Goal: Task Accomplishment & Management: Complete application form

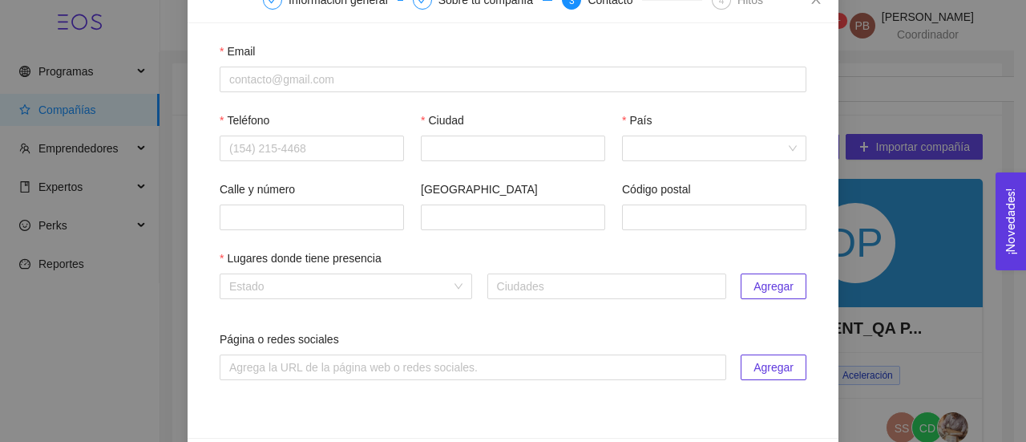
scroll to position [99, 0]
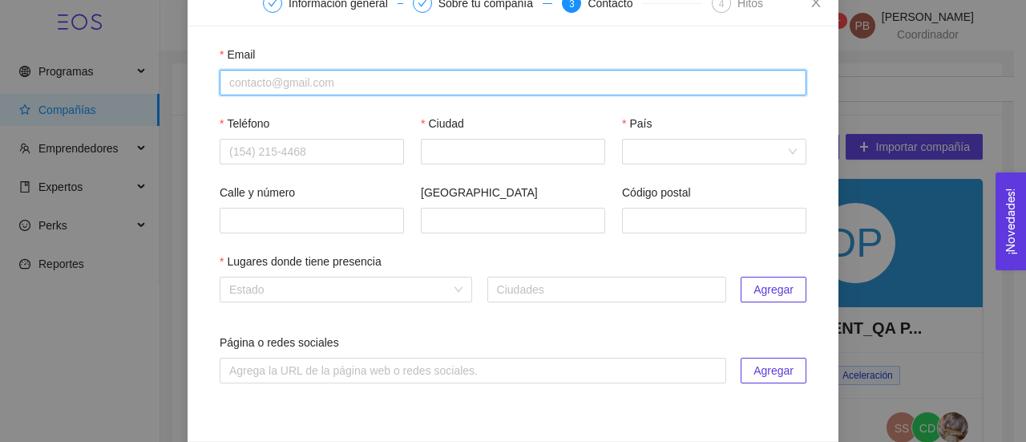
click at [603, 80] on input "Email" at bounding box center [513, 83] width 587 height 26
paste input "[EMAIL_ADDRESS][DOMAIN_NAME]"
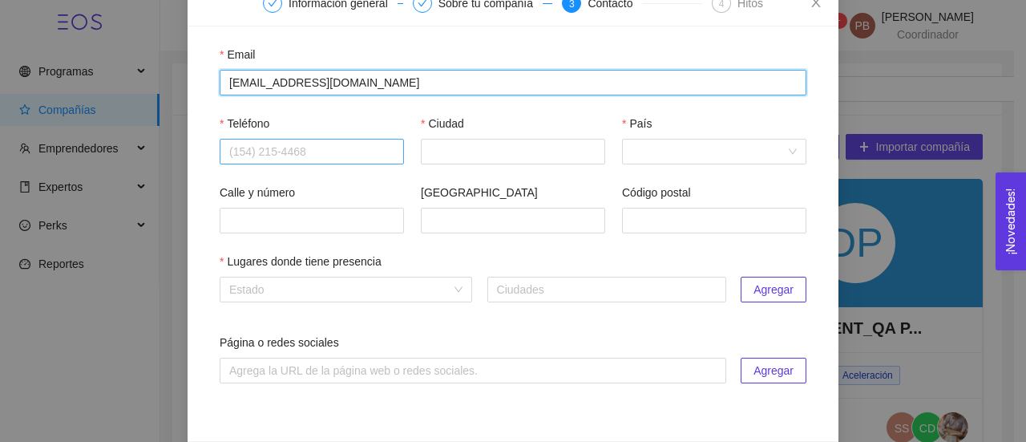
type input "[EMAIL_ADDRESS][DOMAIN_NAME]"
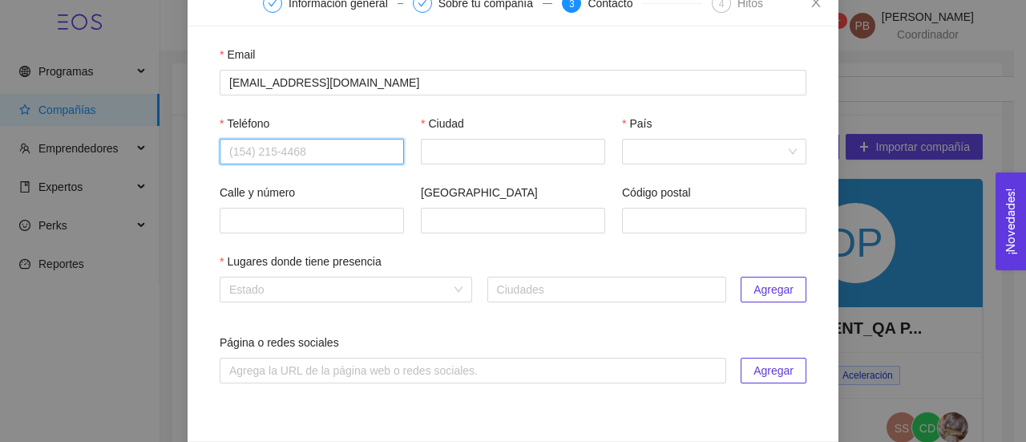
click at [239, 160] on input "Teléfono" at bounding box center [312, 152] width 184 height 26
paste input "4421098101"
type input "4421098101"
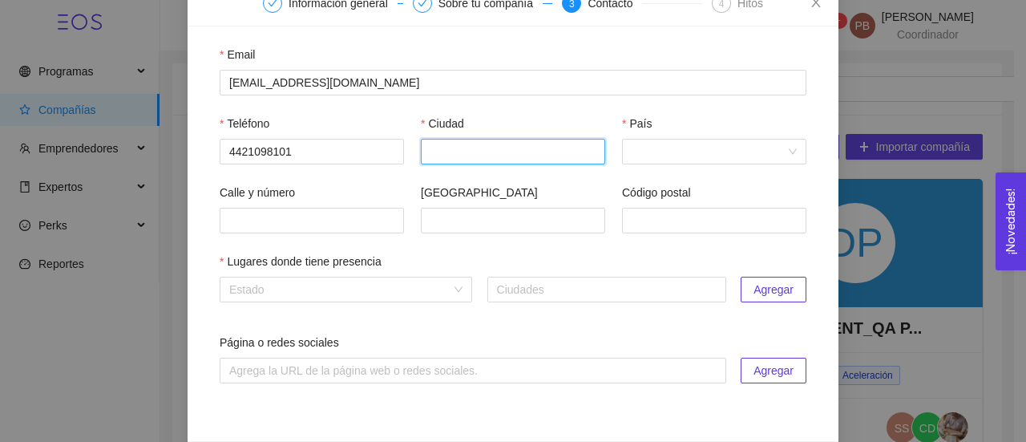
click at [491, 154] on input "Ciudad" at bounding box center [513, 152] width 184 height 26
type input "Querétaro"
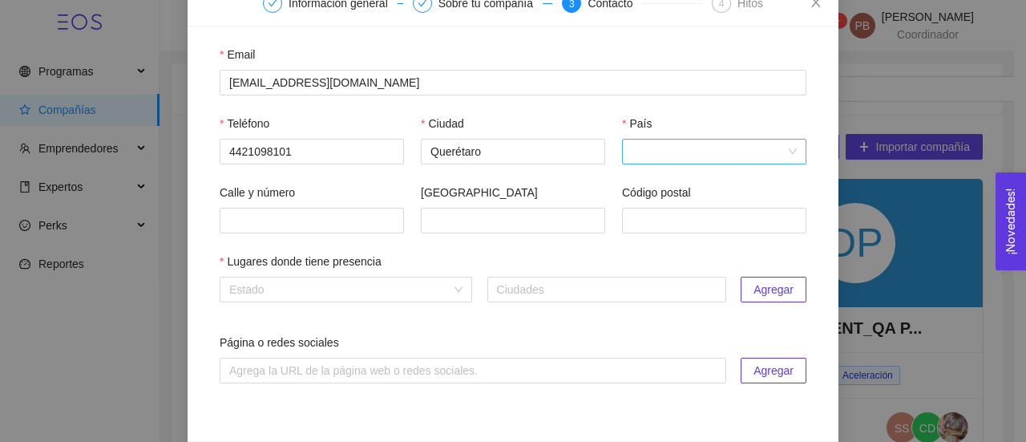
click at [680, 148] on input "País" at bounding box center [709, 152] width 154 height 24
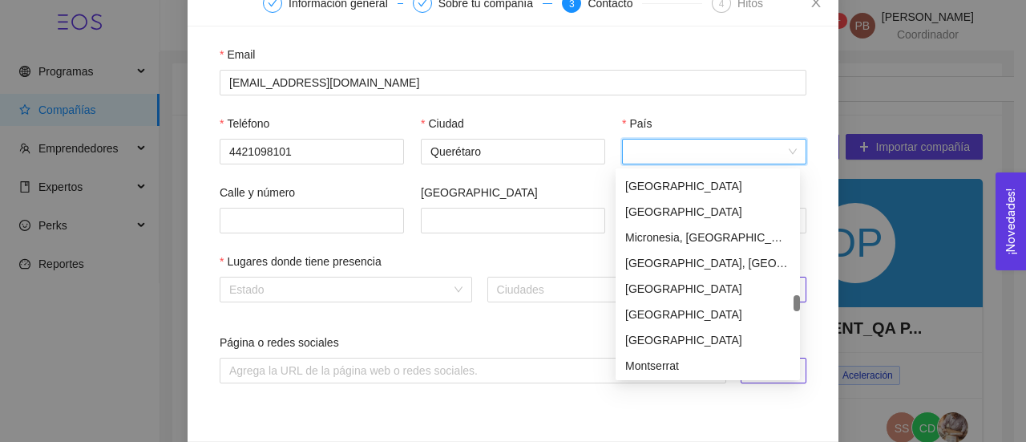
scroll to position [3618, 0]
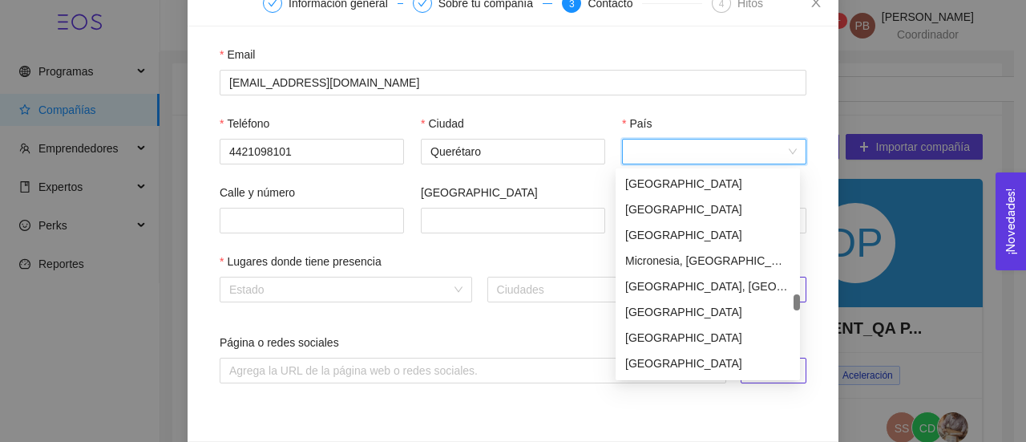
drag, startPoint x: 799, startPoint y: 176, endPoint x: 807, endPoint y: 298, distance: 122.9
click at [807, 298] on body "Programas Todos Batches Compañías Emprendedores Expertos Perks Reportes 99+ PB …" at bounding box center [507, 221] width 1014 height 442
click at [681, 228] on div "[GEOGRAPHIC_DATA]" at bounding box center [707, 235] width 165 height 18
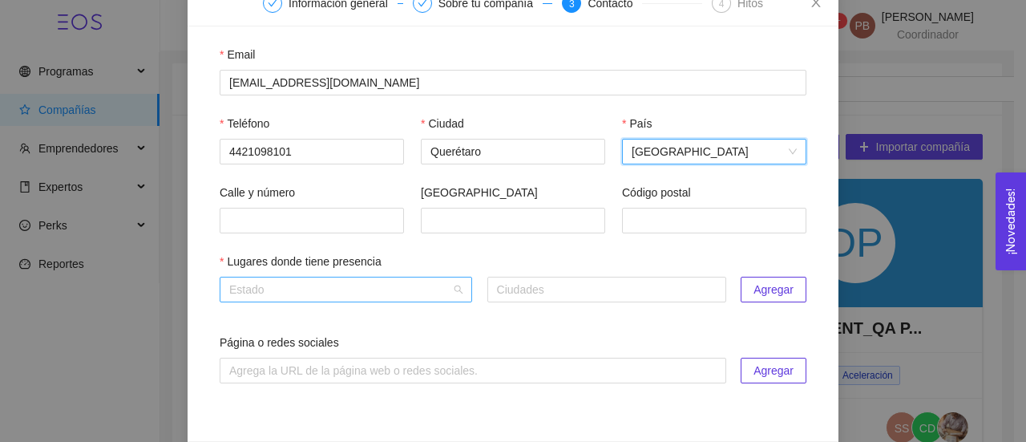
click at [345, 293] on input "search" at bounding box center [340, 289] width 222 height 24
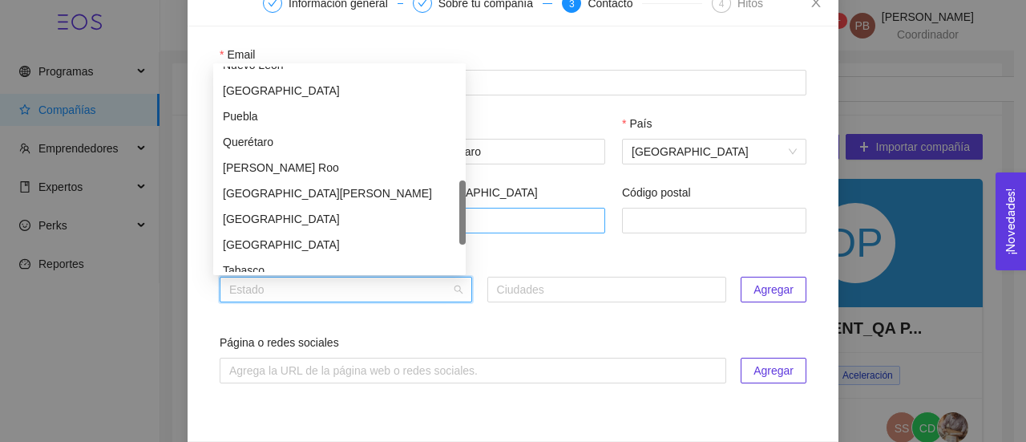
scroll to position [479, 0]
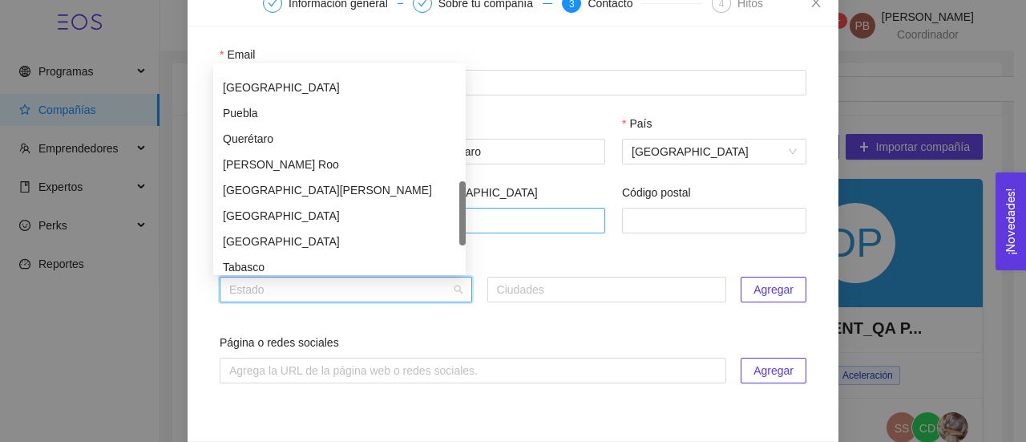
drag, startPoint x: 459, startPoint y: 107, endPoint x: 476, endPoint y: 222, distance: 115.9
click at [476, 222] on body "Programas Todos Batches Compañías Emprendedores Expertos Perks Reportes 99+ PB …" at bounding box center [507, 221] width 1014 height 442
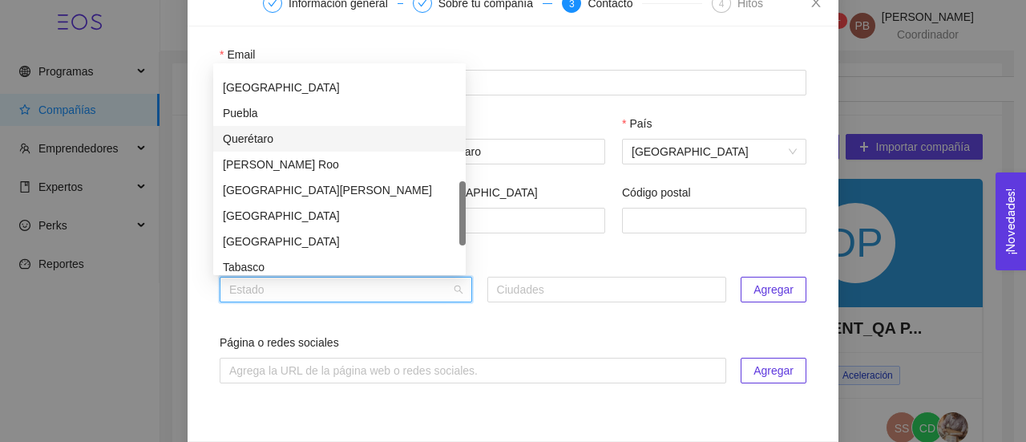
click at [338, 137] on div "Querétaro" at bounding box center [339, 139] width 233 height 18
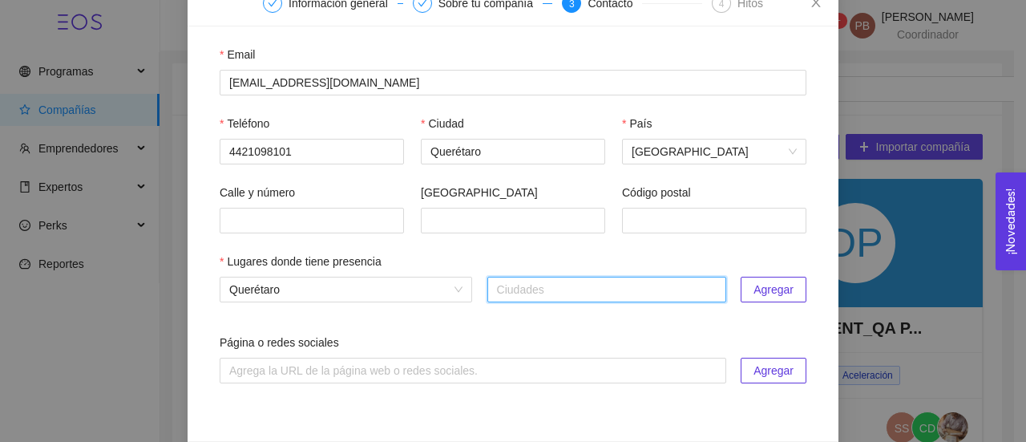
click at [783, 291] on span "Agregar" at bounding box center [774, 290] width 40 height 18
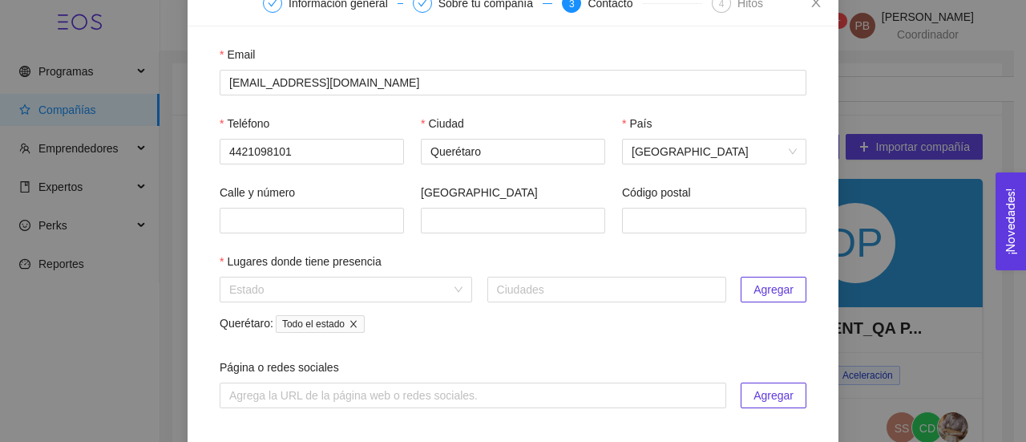
scroll to position [186, 0]
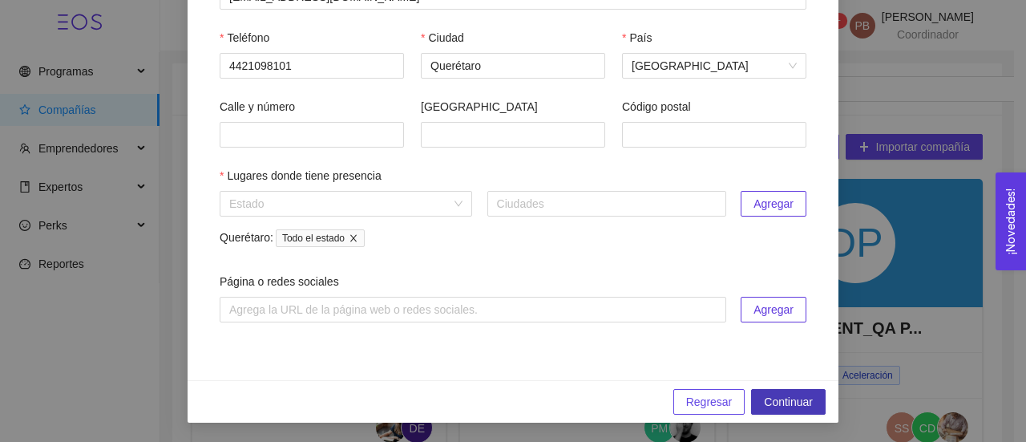
click at [799, 402] on span "Continuar" at bounding box center [788, 402] width 49 height 18
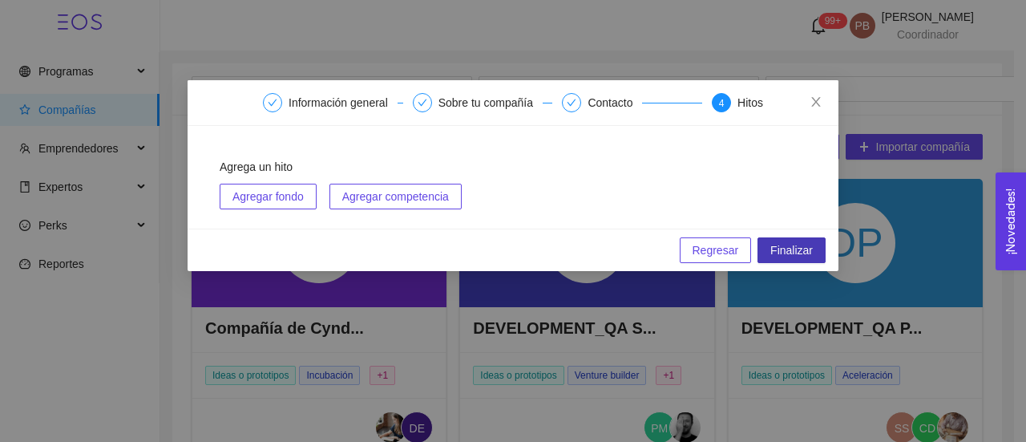
scroll to position [0, 0]
click at [795, 237] on button "Finalizar" at bounding box center [792, 250] width 68 height 26
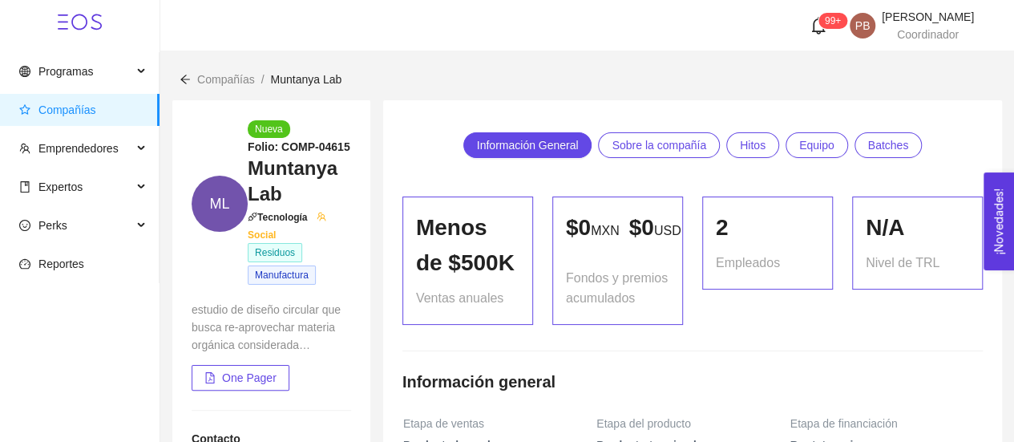
click at [229, 75] on span "Compañías" at bounding box center [226, 79] width 58 height 13
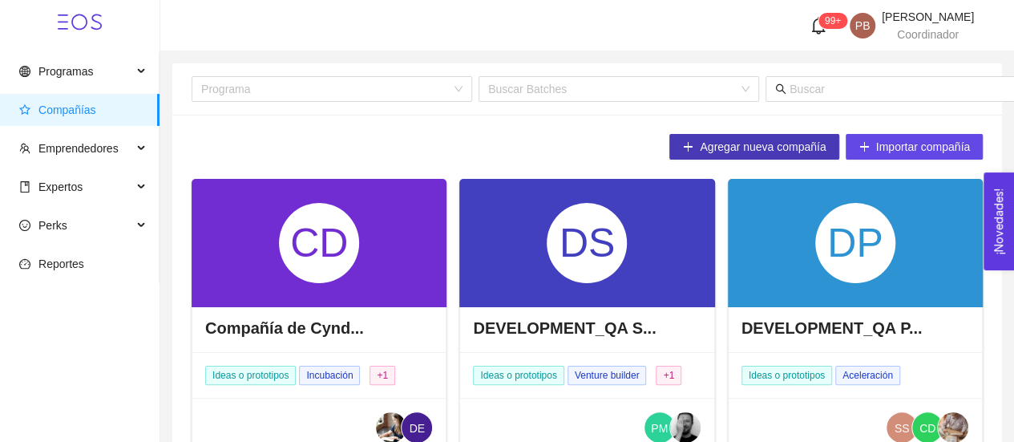
click at [748, 145] on span "Agregar nueva compañía" at bounding box center [763, 147] width 126 height 18
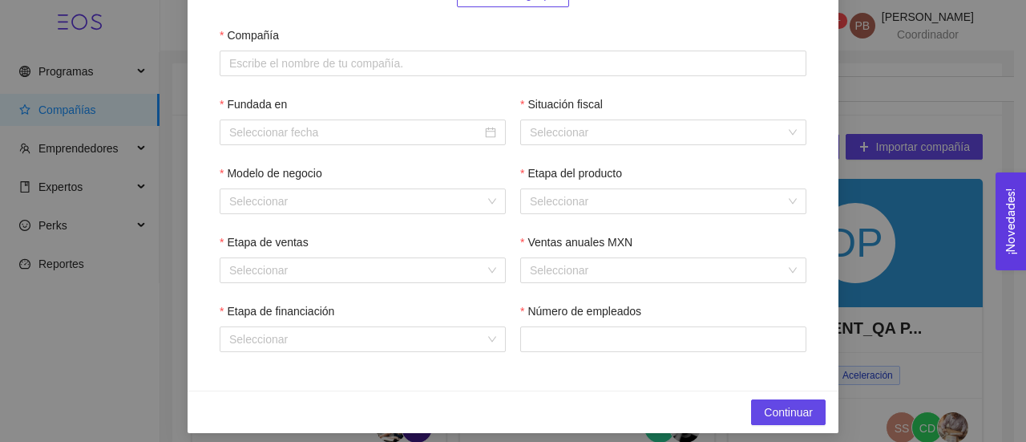
scroll to position [237, 0]
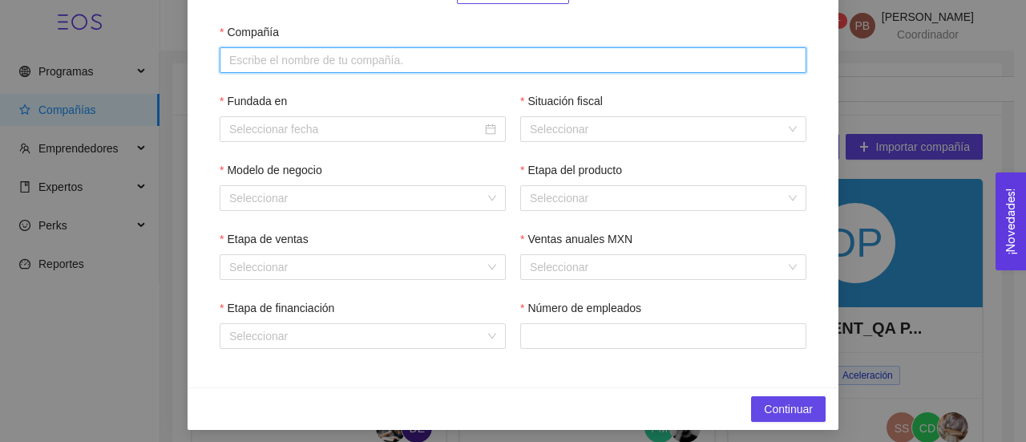
click at [381, 55] on input "Compañía" at bounding box center [513, 60] width 587 height 26
paste input "[PERSON_NAME]"
type input "[PERSON_NAME]"
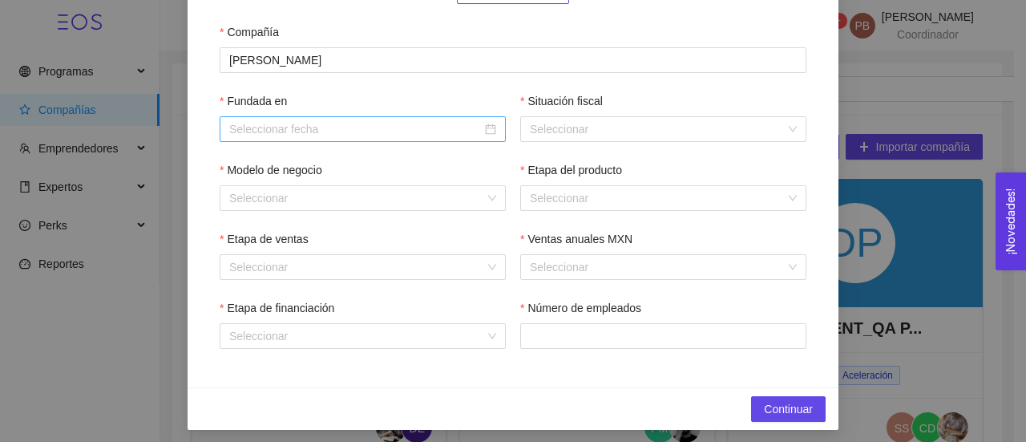
click at [374, 129] on input "Fundada en" at bounding box center [355, 129] width 253 height 18
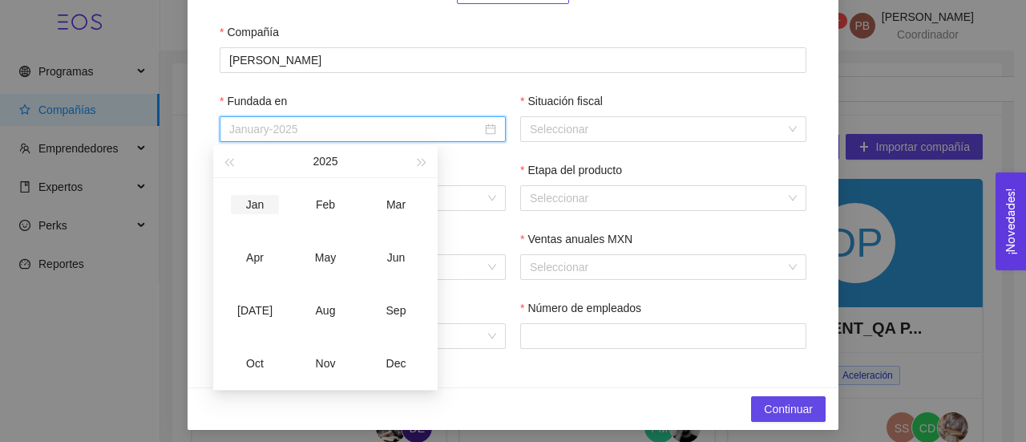
click at [268, 203] on div "Jan" at bounding box center [255, 204] width 48 height 19
type input "January-2025"
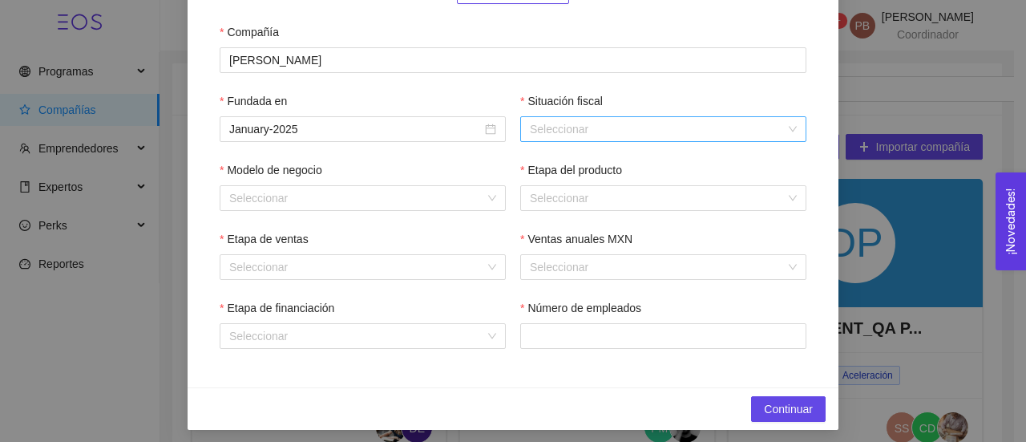
click at [568, 131] on input "Situación fiscal" at bounding box center [658, 129] width 256 height 24
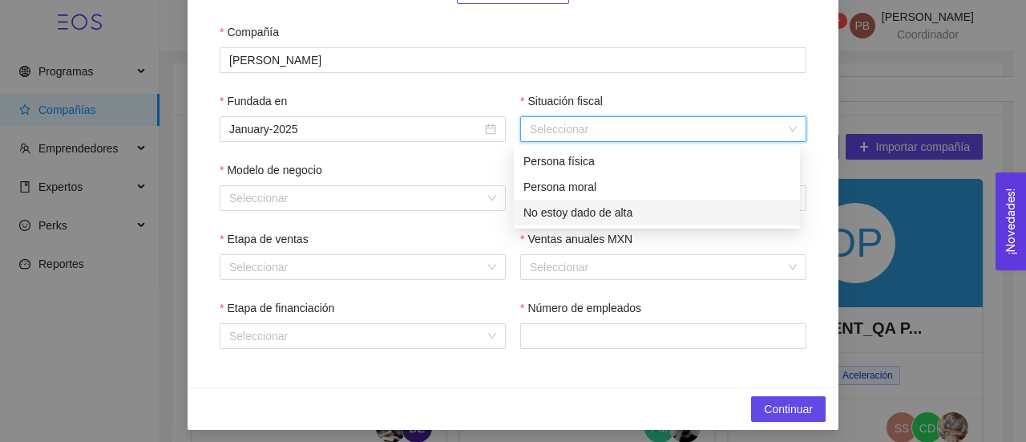
click at [584, 214] on div "No estoy dado de alta" at bounding box center [657, 213] width 267 height 18
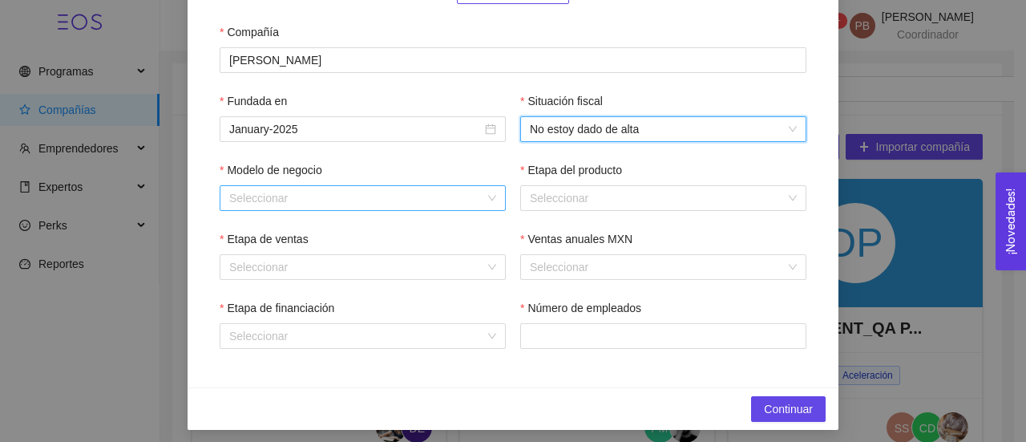
click at [386, 198] on input "Modelo de negocio" at bounding box center [357, 198] width 256 height 24
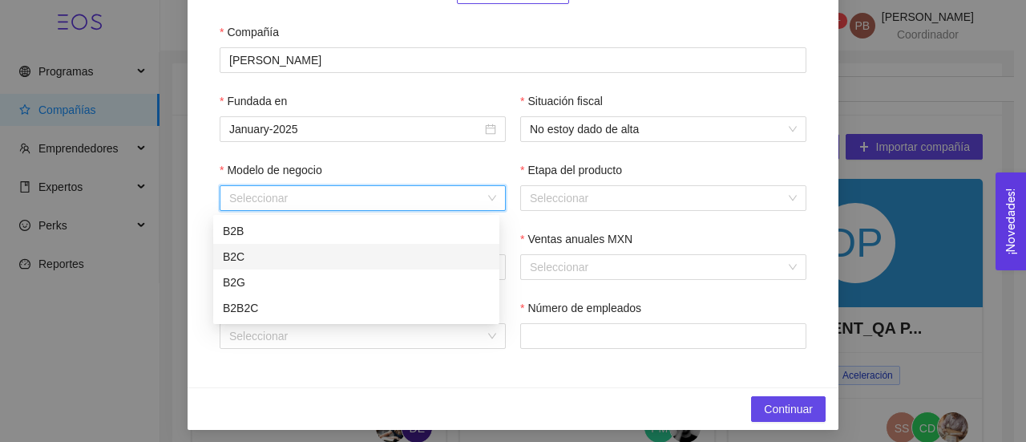
click at [326, 255] on div "B2C" at bounding box center [356, 257] width 267 height 18
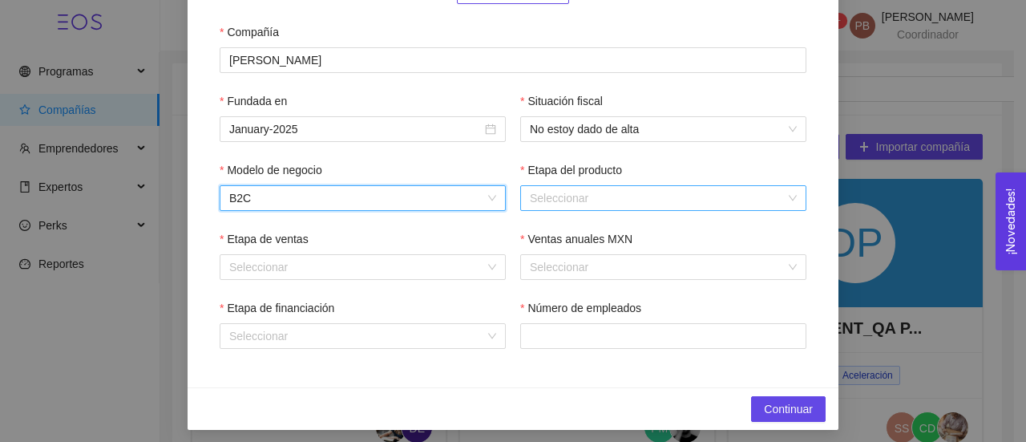
click at [540, 203] on input "Etapa del producto" at bounding box center [658, 198] width 256 height 24
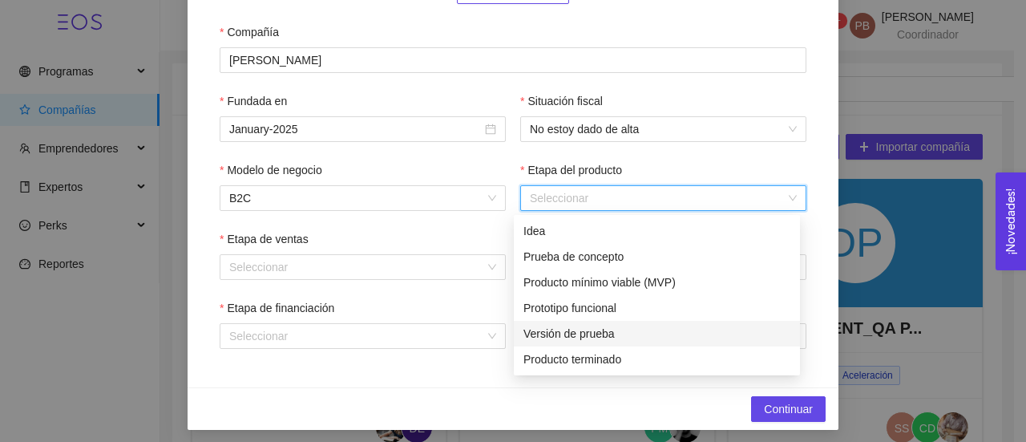
click at [561, 333] on div "Versión de prueba" at bounding box center [657, 334] width 267 height 18
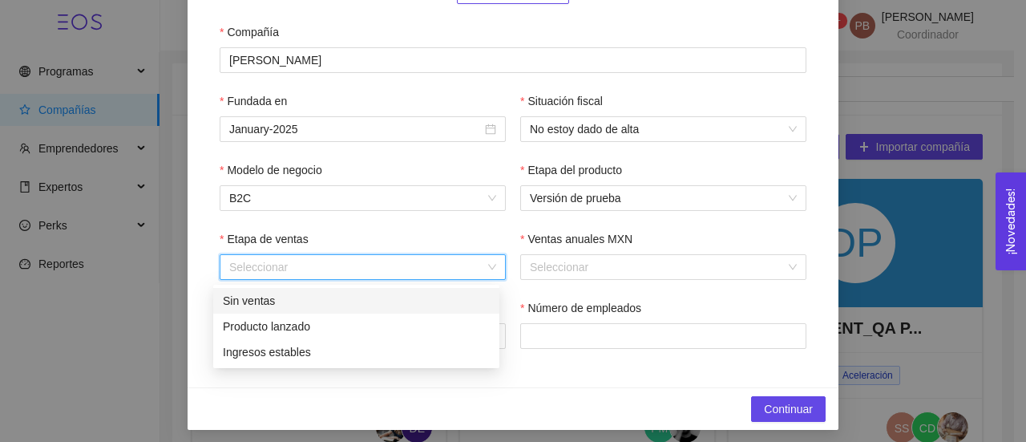
click at [345, 268] on input "Etapa de ventas" at bounding box center [357, 267] width 256 height 24
click at [317, 328] on div "Producto lanzado" at bounding box center [356, 326] width 267 height 18
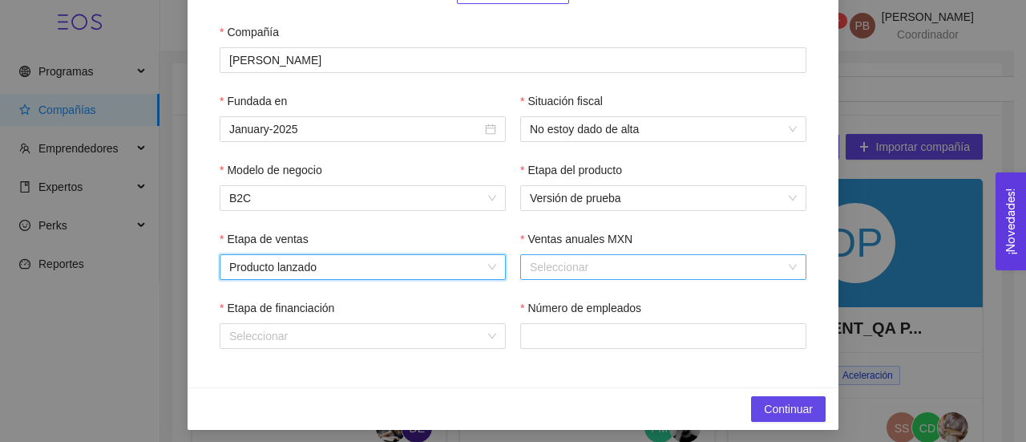
click at [557, 277] on input "Ventas anuales MXN" at bounding box center [658, 267] width 256 height 24
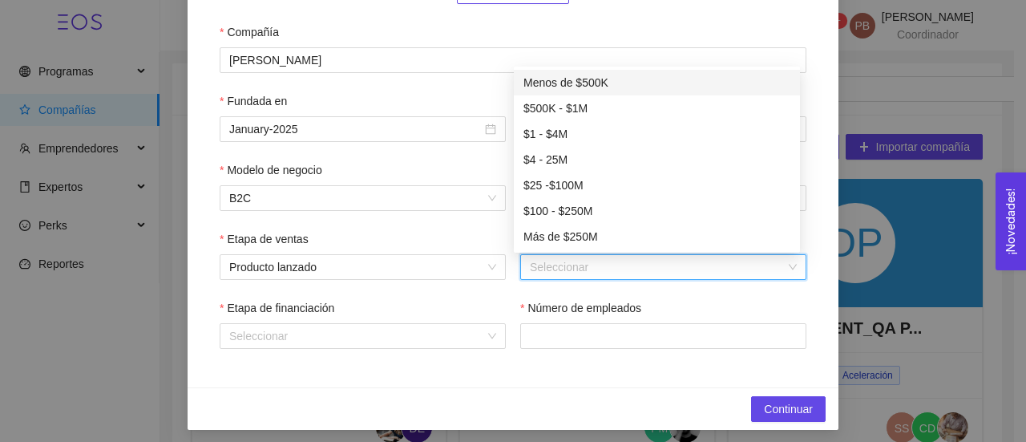
click at [595, 87] on div "Menos de $500K" at bounding box center [657, 83] width 267 height 18
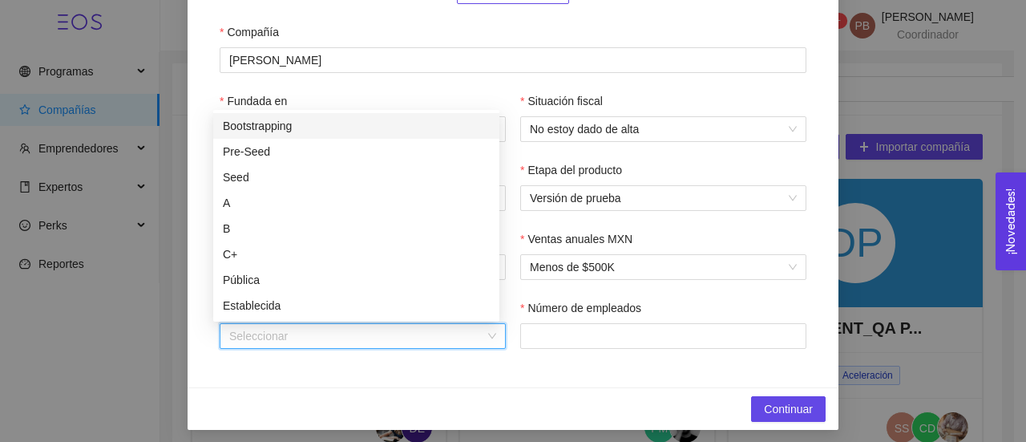
click at [350, 334] on input "Etapa de financiación" at bounding box center [357, 336] width 256 height 24
click at [343, 127] on div "Bootstrapping" at bounding box center [356, 126] width 267 height 18
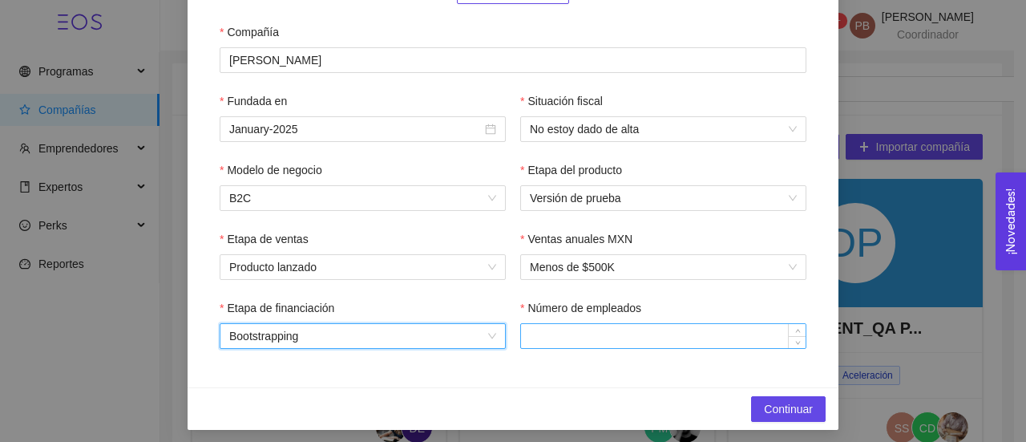
click at [532, 342] on input "Número de empleados" at bounding box center [663, 336] width 285 height 24
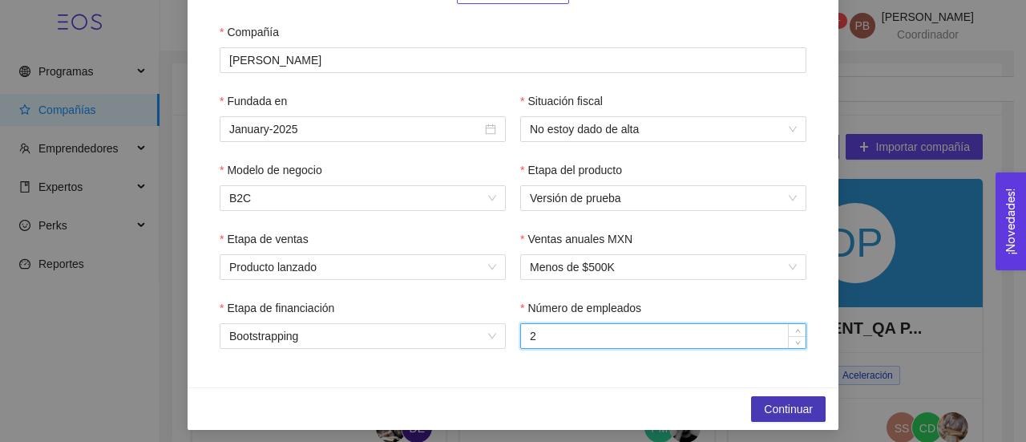
type input "2"
click at [810, 414] on button "Continuar" at bounding box center [788, 409] width 75 height 26
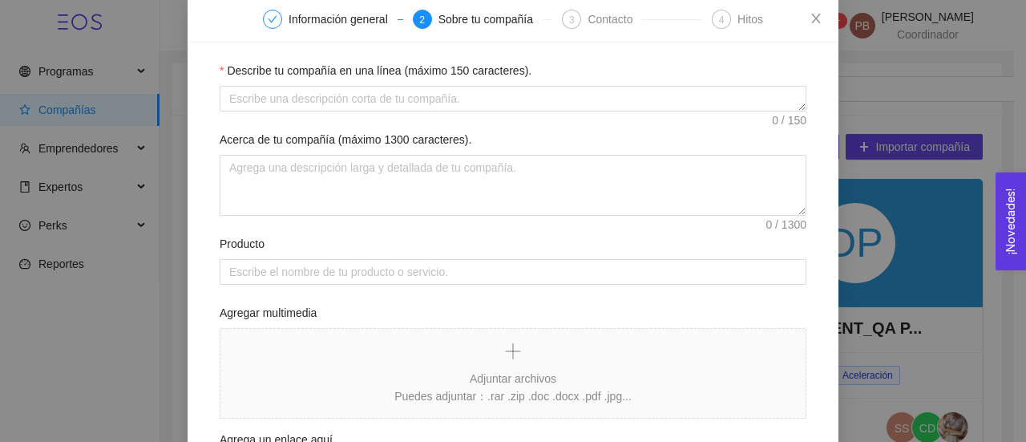
scroll to position [87, 0]
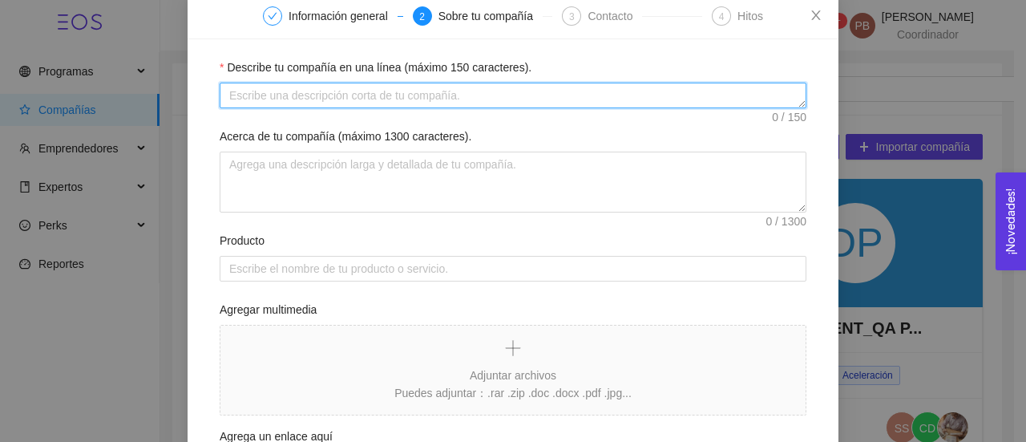
click at [270, 95] on textarea "Describe tu compañía en una línea (máximo 150 caracteres)." at bounding box center [513, 96] width 587 height 26
paste textarea "Venta de pasteles y postres gourmet."
type textarea "Venta de pasteles y postres gourmet."
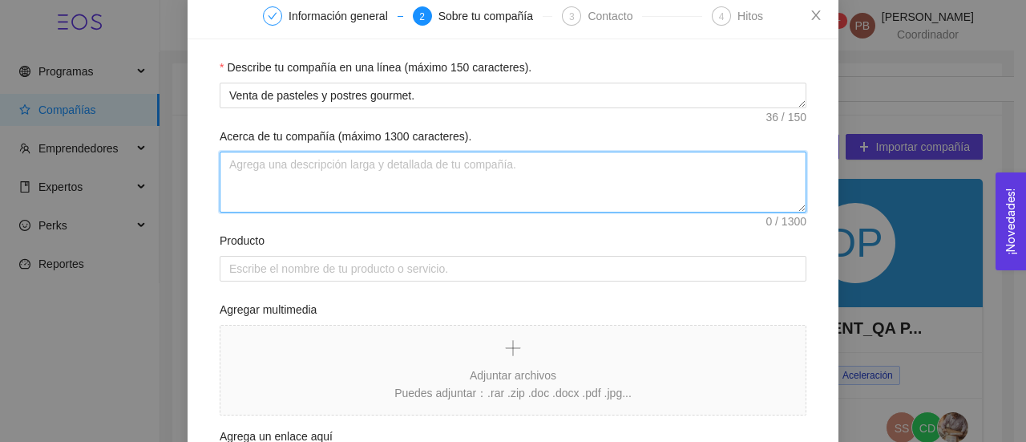
click at [305, 186] on textarea "Acerca de tu compañía (máximo 1300 caracteres)." at bounding box center [513, 182] width 587 height 61
paste textarea "Venta de pasteles y postres gourmet."
type textarea "Venta de pasteles y postres gourmet."
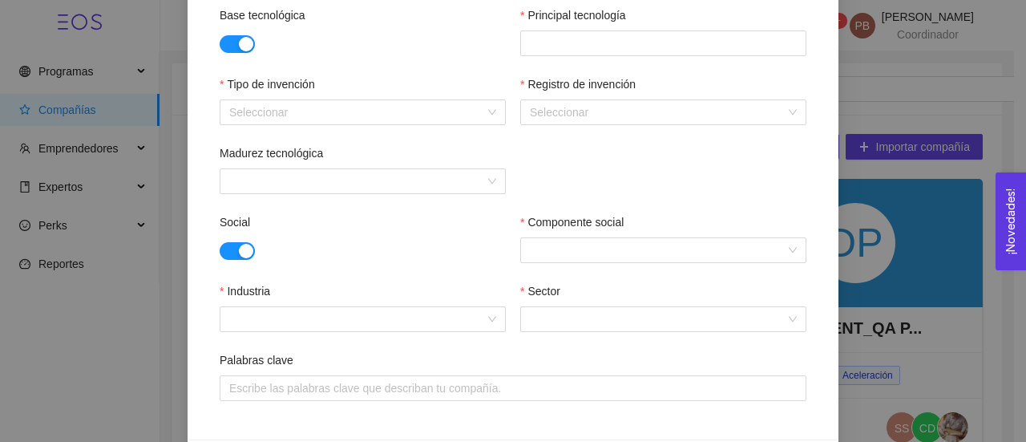
scroll to position [652, 0]
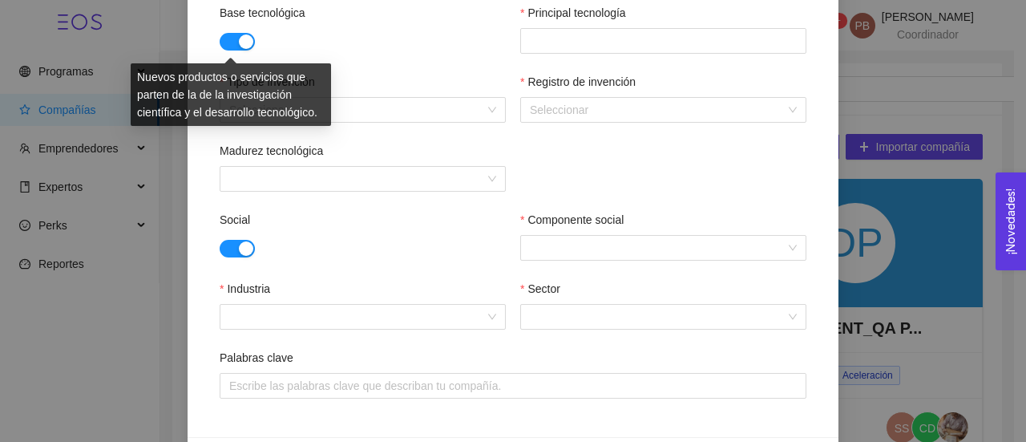
click at [224, 41] on button "button" at bounding box center [237, 42] width 35 height 18
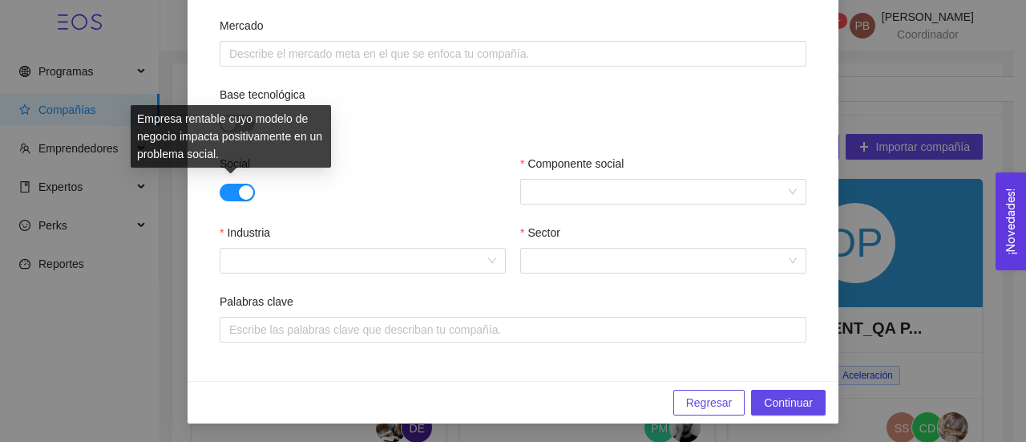
click at [221, 187] on button "button" at bounding box center [237, 193] width 35 height 18
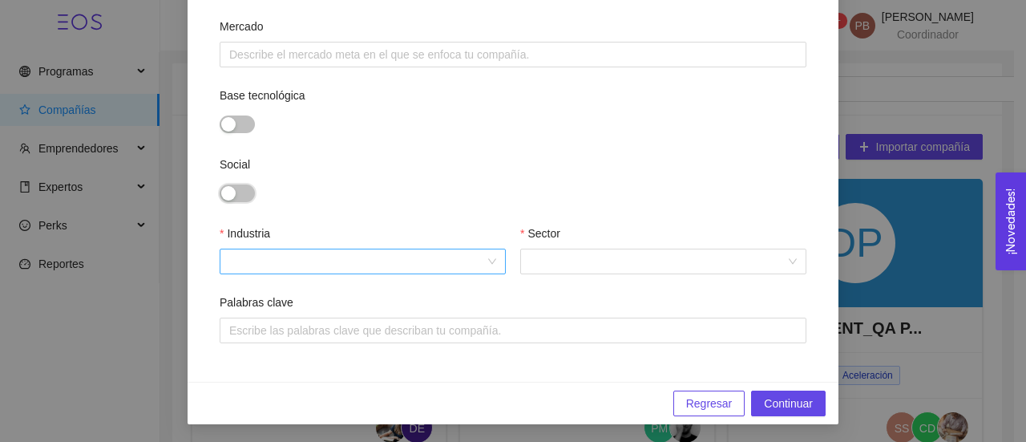
click at [493, 262] on div at bounding box center [363, 262] width 286 height 26
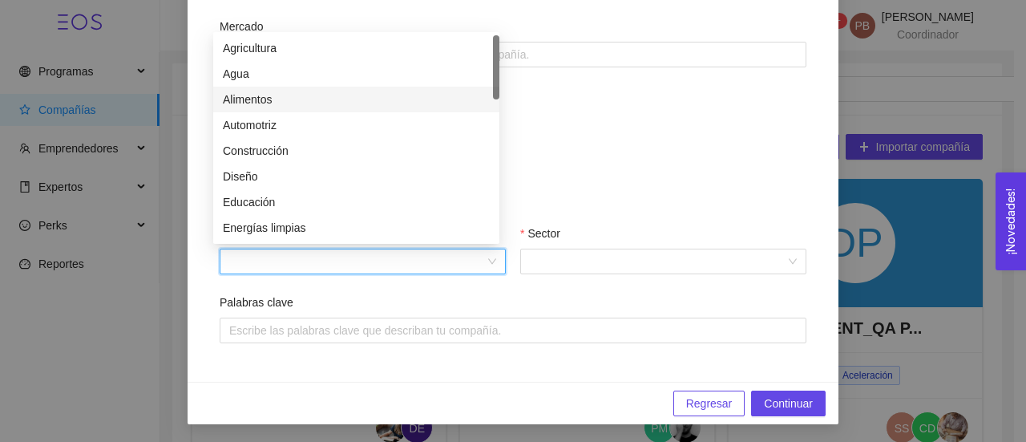
click at [341, 94] on div "Alimentos" at bounding box center [356, 100] width 267 height 18
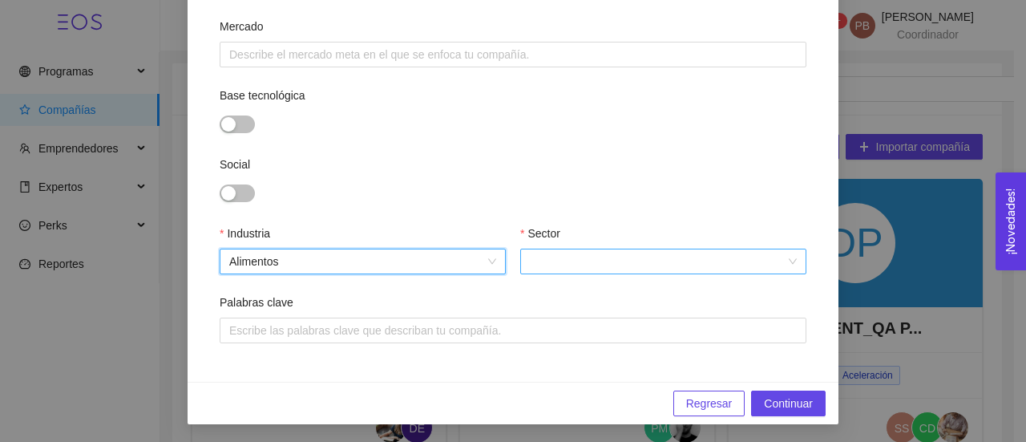
click at [562, 254] on input "Sector" at bounding box center [658, 261] width 256 height 24
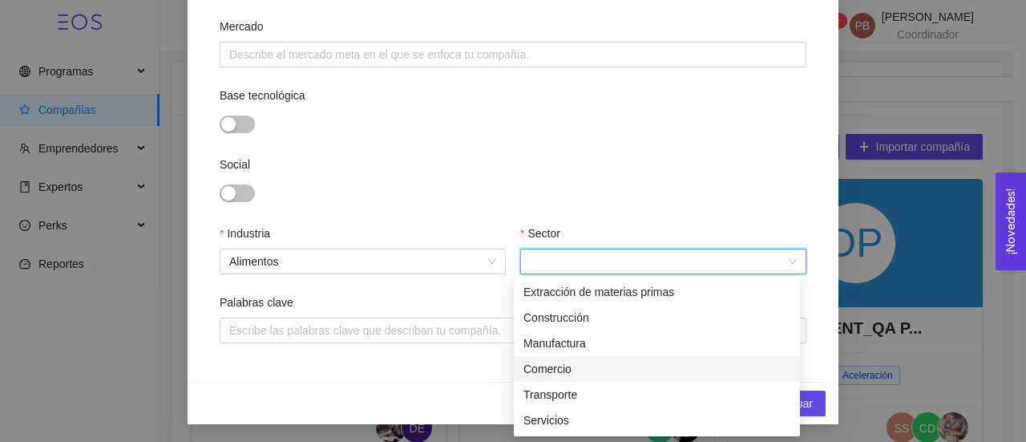
drag, startPoint x: 584, startPoint y: 420, endPoint x: 584, endPoint y: 366, distance: 53.7
click at [584, 366] on div "Extracción de materias primas Construcción Manufactura Comercio Transporte Serv…" at bounding box center [657, 356] width 286 height 154
click at [584, 366] on div "Comercio" at bounding box center [657, 369] width 267 height 18
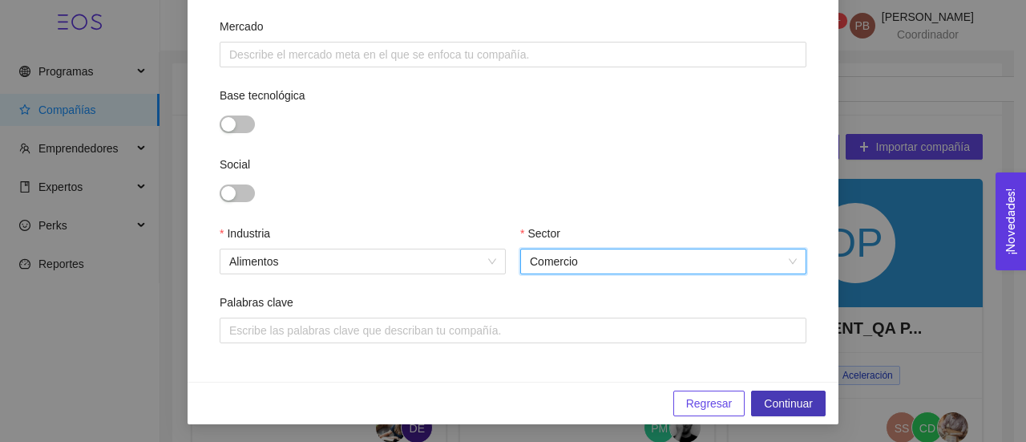
click at [796, 398] on span "Continuar" at bounding box center [788, 403] width 49 height 18
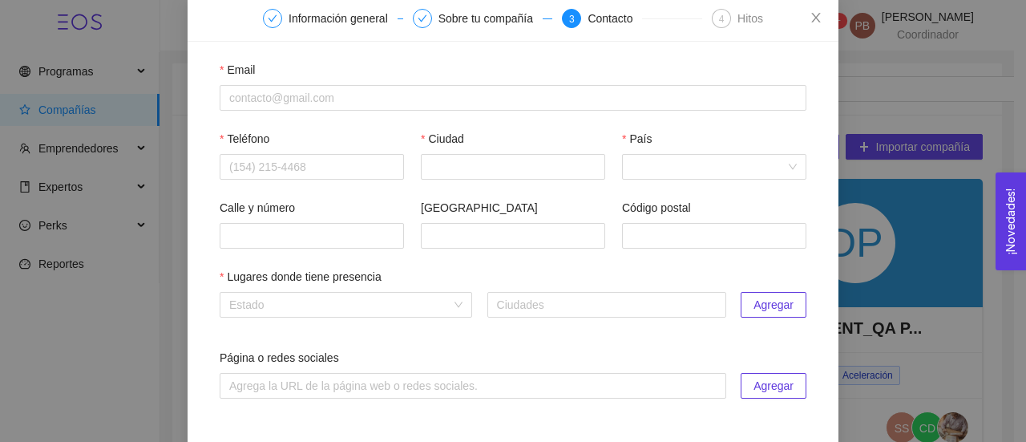
scroll to position [95, 0]
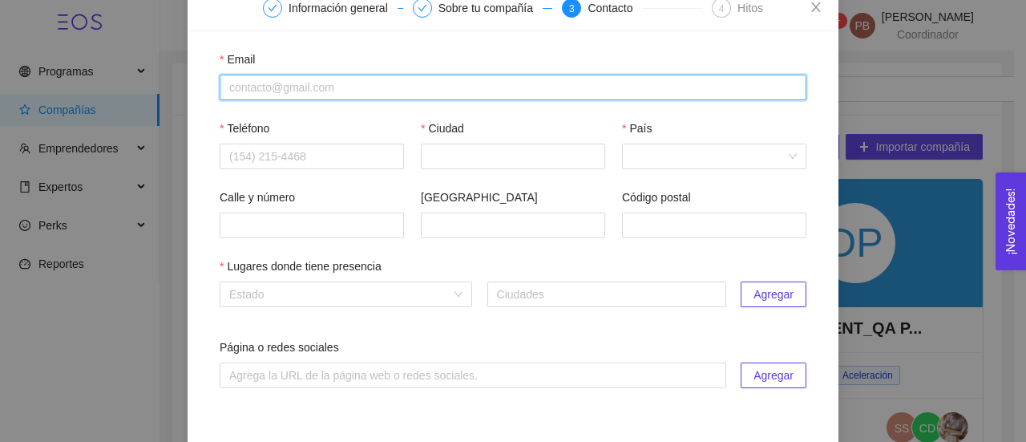
click at [361, 85] on input "Email" at bounding box center [513, 88] width 587 height 26
paste input "[EMAIL_ADDRESS][DOMAIN_NAME]"
type input "[EMAIL_ADDRESS][DOMAIN_NAME]"
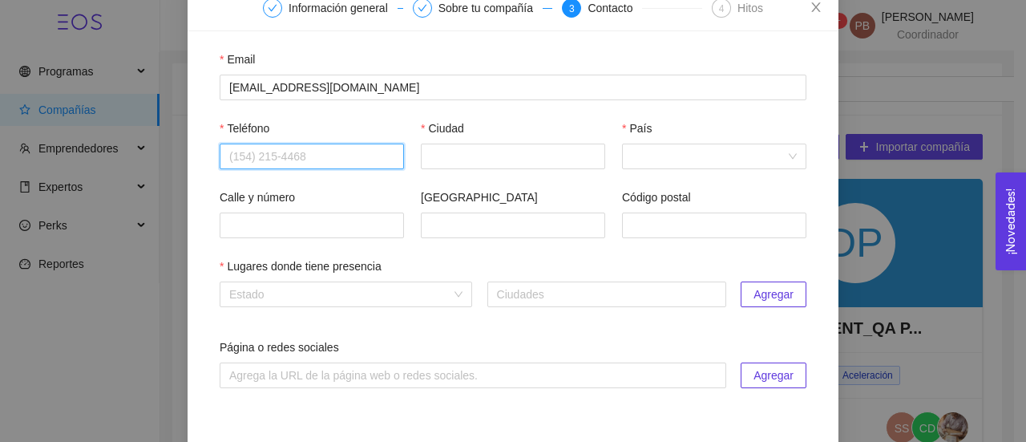
click at [277, 161] on input "Teléfono" at bounding box center [312, 157] width 184 height 26
paste input "4421853521"
type input "4421853521"
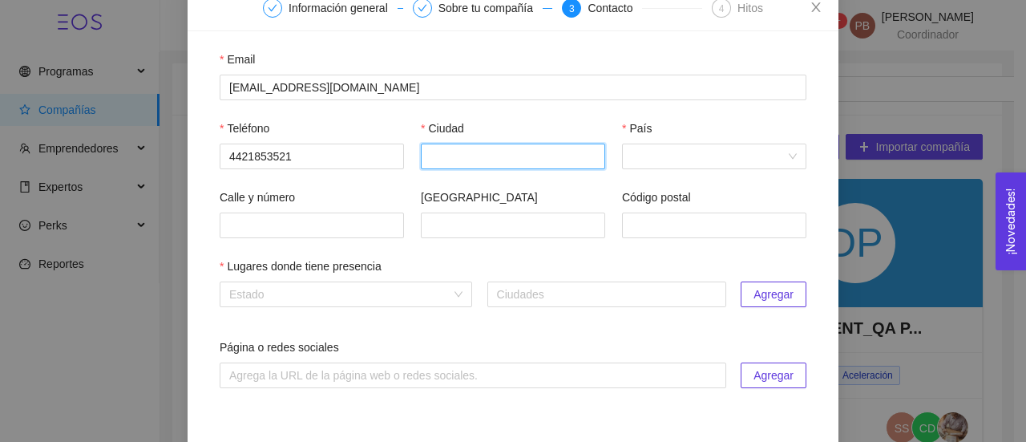
click at [523, 160] on input "Ciudad" at bounding box center [513, 157] width 184 height 26
type input "Querétaro"
click at [658, 156] on input "País" at bounding box center [709, 156] width 154 height 24
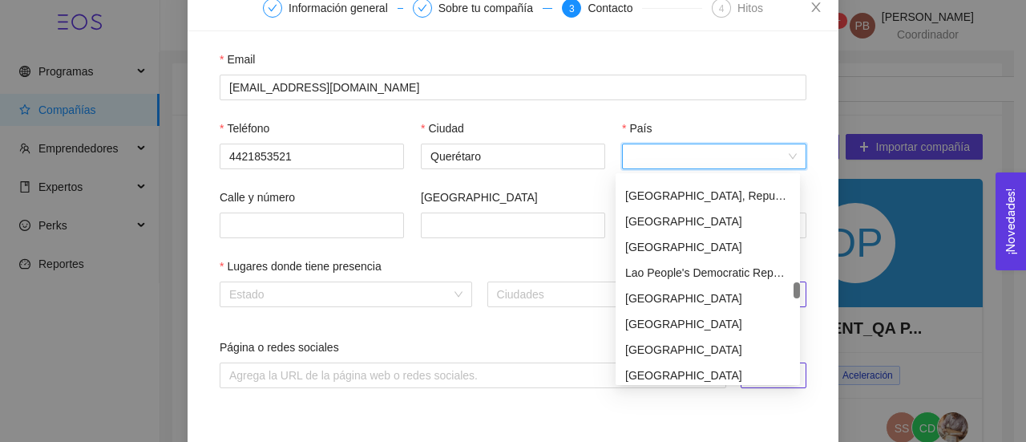
scroll to position [3021, 0]
drag, startPoint x: 795, startPoint y: 180, endPoint x: 818, endPoint y: 286, distance: 108.2
click at [818, 286] on body "Programas Compañías Emprendedores Expertos Perks Reportes 99+ PB [PERSON_NAME] …" at bounding box center [507, 221] width 1014 height 442
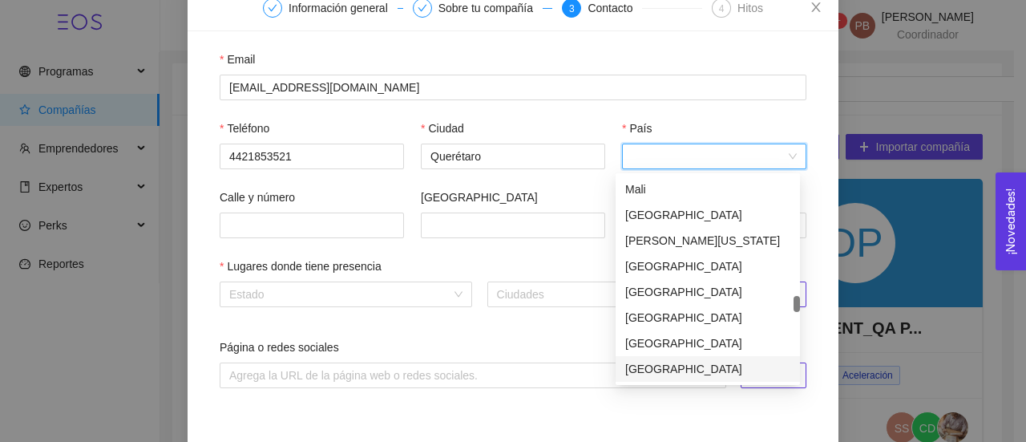
scroll to position [3515, 0]
click at [706, 344] on div "[GEOGRAPHIC_DATA]" at bounding box center [707, 343] width 165 height 18
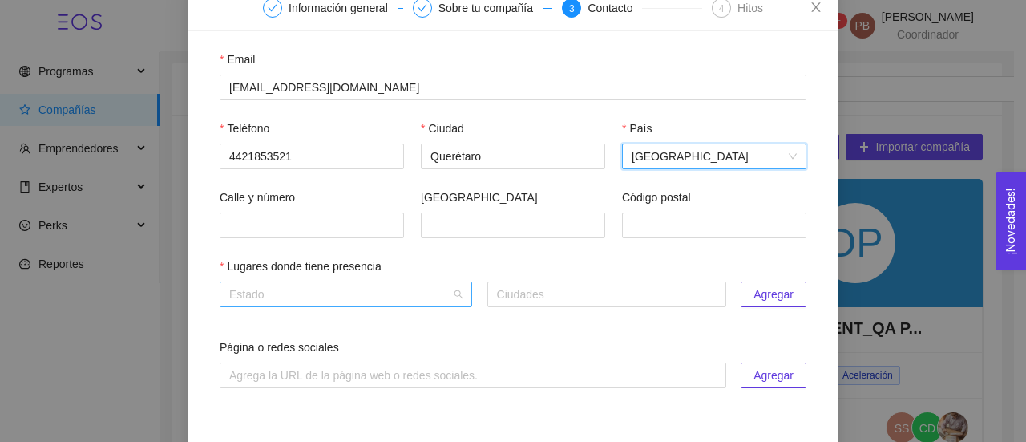
click at [452, 298] on div "Estado" at bounding box center [346, 294] width 253 height 26
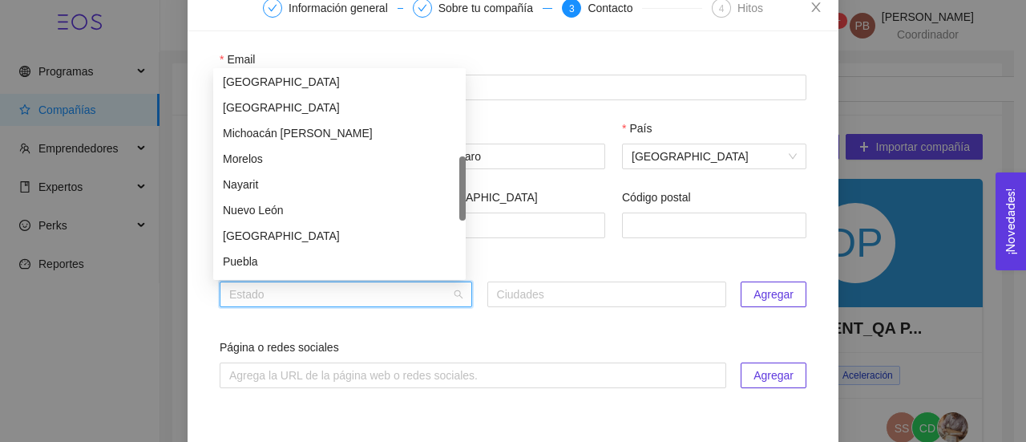
scroll to position [343, 0]
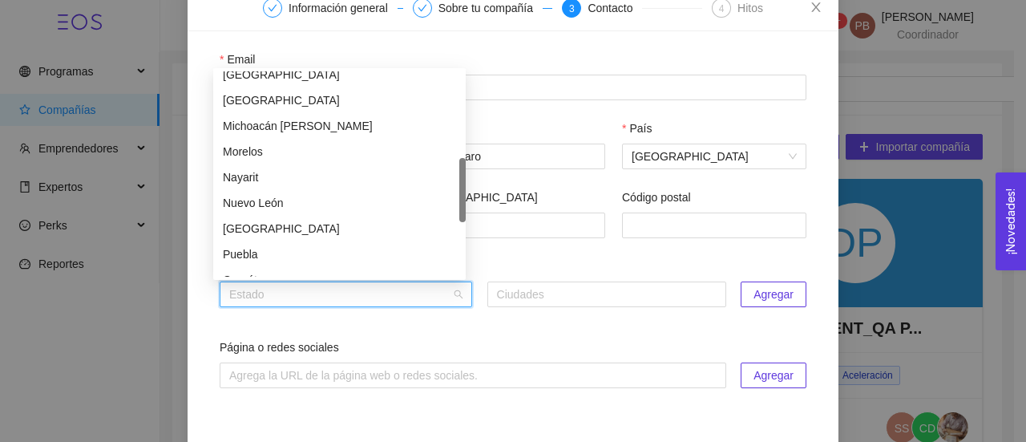
drag, startPoint x: 464, startPoint y: 89, endPoint x: 459, endPoint y: 176, distance: 86.7
click at [459, 176] on div at bounding box center [462, 190] width 6 height 64
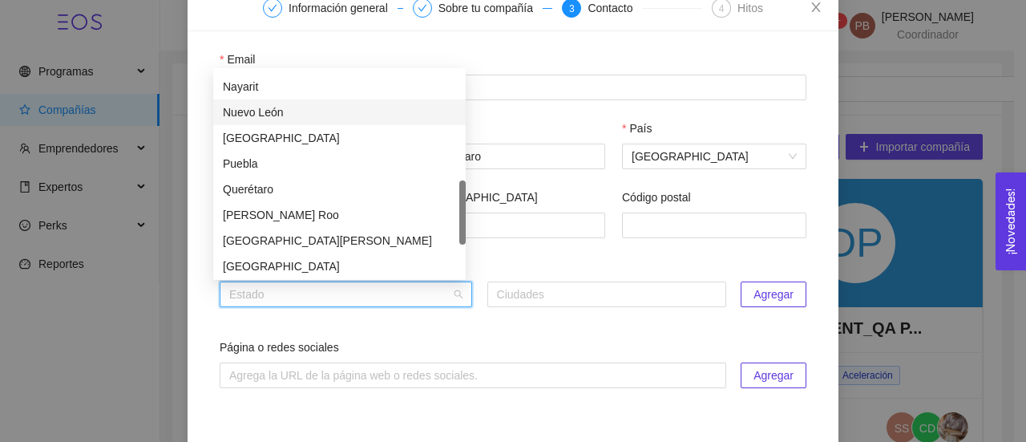
scroll to position [452, 0]
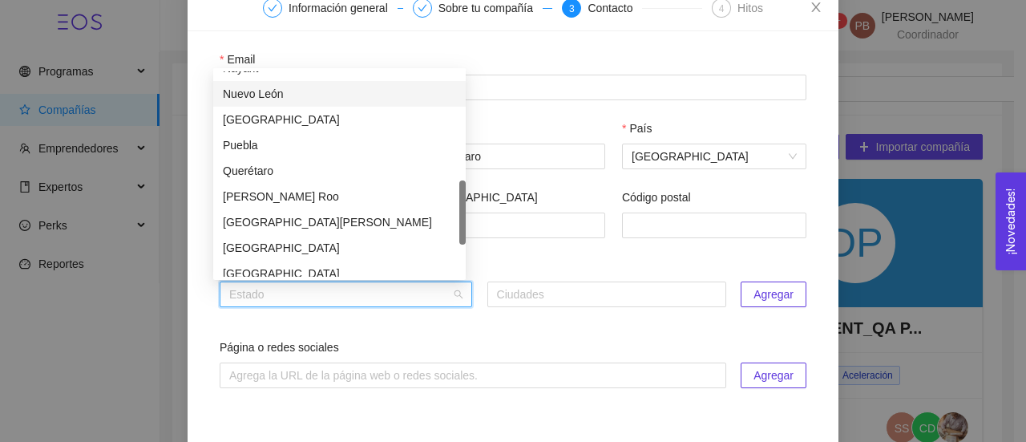
drag, startPoint x: 462, startPoint y: 184, endPoint x: 460, endPoint y: 206, distance: 22.5
click at [460, 206] on div at bounding box center [462, 212] width 6 height 64
click at [329, 170] on div "Querétaro" at bounding box center [339, 171] width 233 height 18
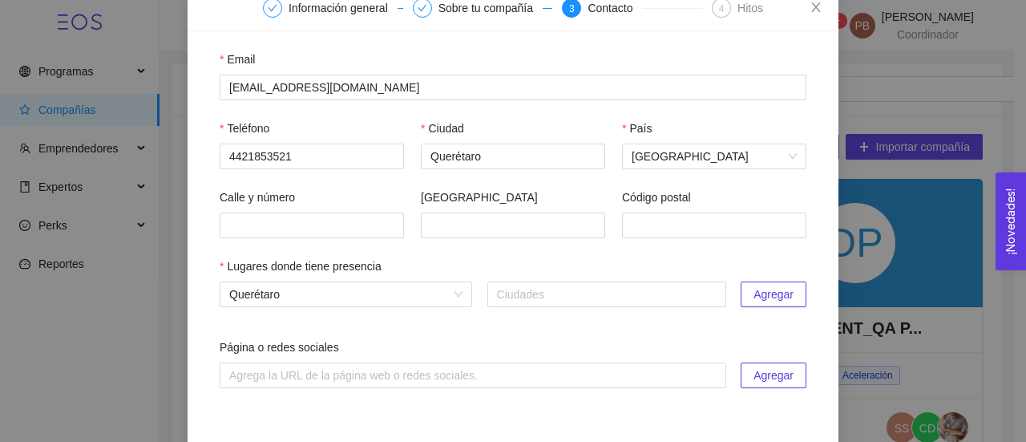
click at [754, 294] on span "Agregar" at bounding box center [774, 294] width 40 height 18
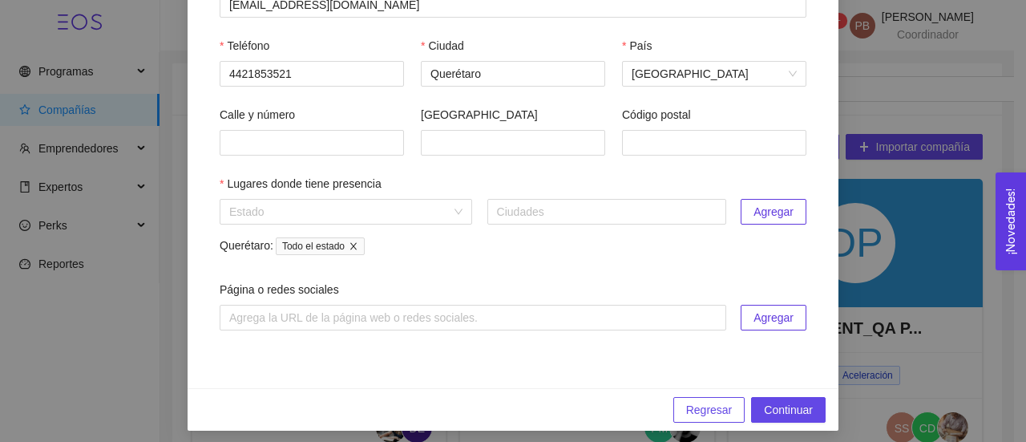
scroll to position [186, 0]
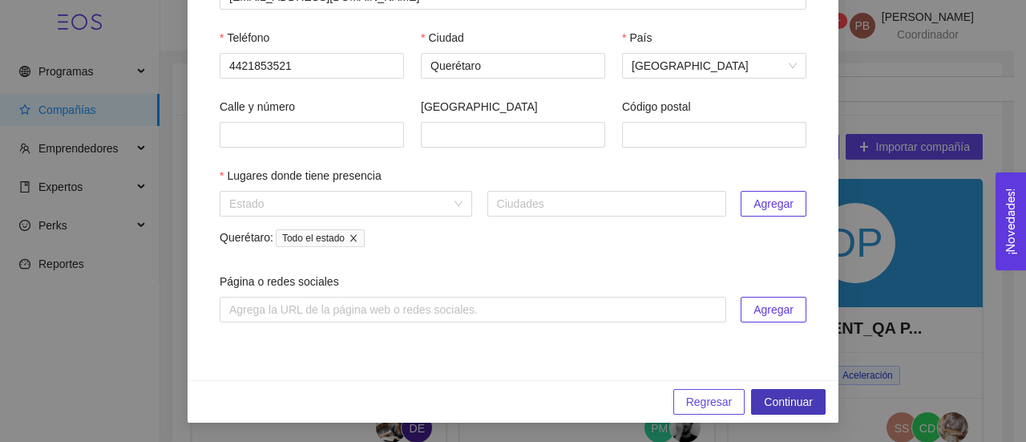
click at [782, 404] on span "Continuar" at bounding box center [788, 402] width 49 height 18
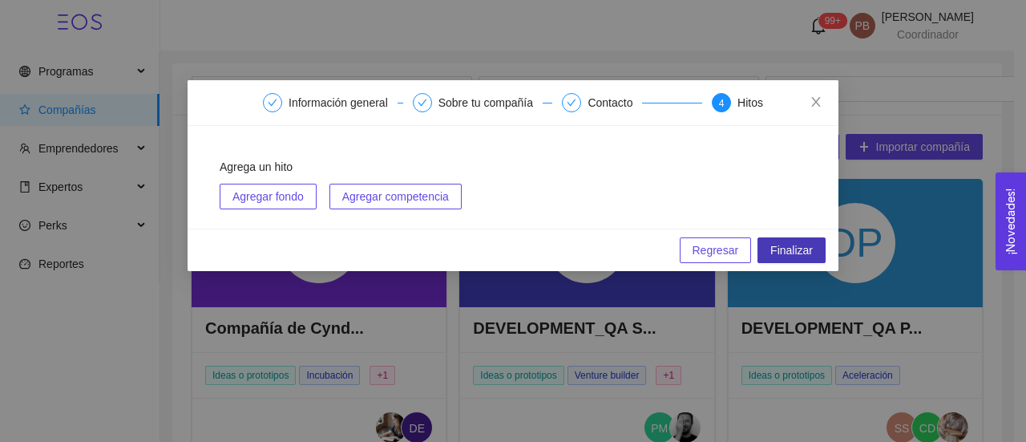
scroll to position [0, 0]
click at [787, 250] on span "Finalizar" at bounding box center [791, 250] width 42 height 18
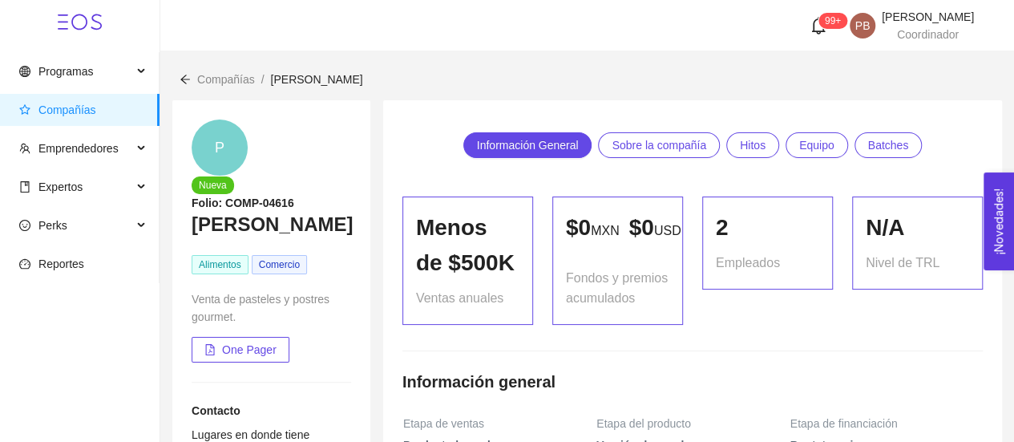
click at [219, 83] on span "Compañías" at bounding box center [226, 79] width 58 height 13
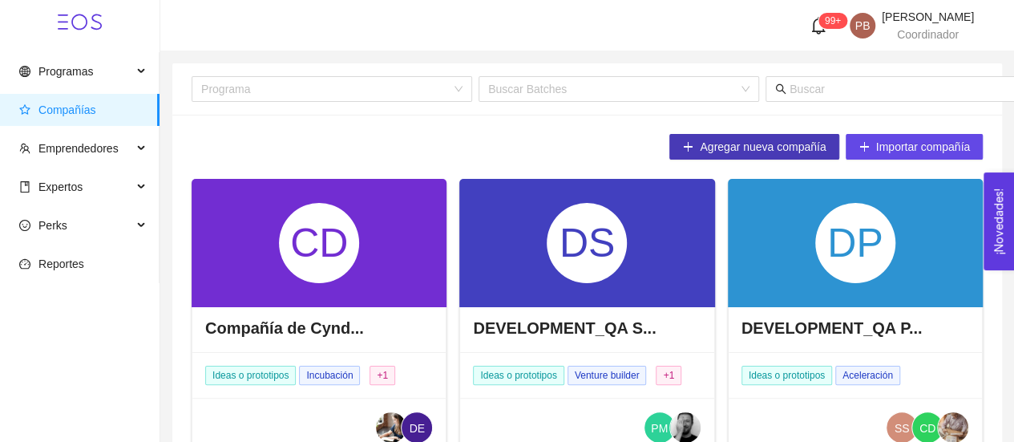
click at [775, 154] on span "Agregar nueva compañía" at bounding box center [763, 147] width 126 height 18
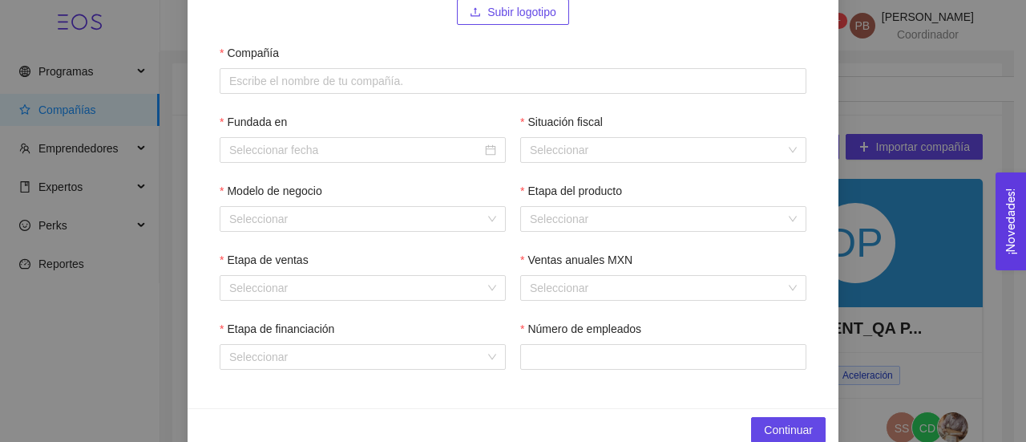
scroll to position [218, 0]
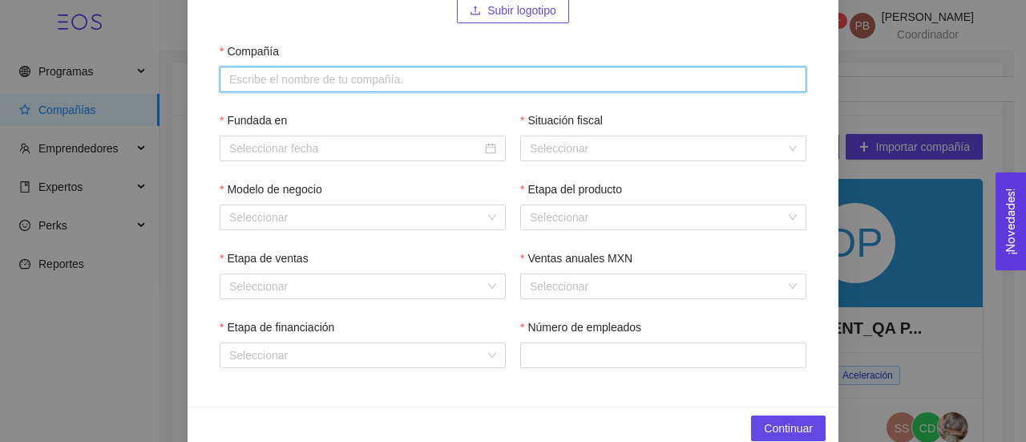
click at [403, 68] on input "Compañía" at bounding box center [513, 80] width 587 height 26
paste input "El rey del Huarache"
type input "El rey del Huarache"
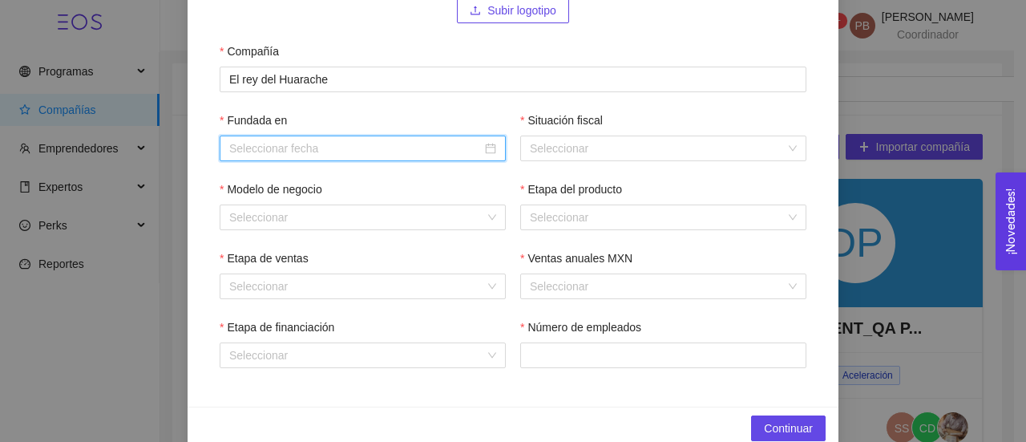
click at [433, 152] on input "Fundada en" at bounding box center [355, 149] width 253 height 18
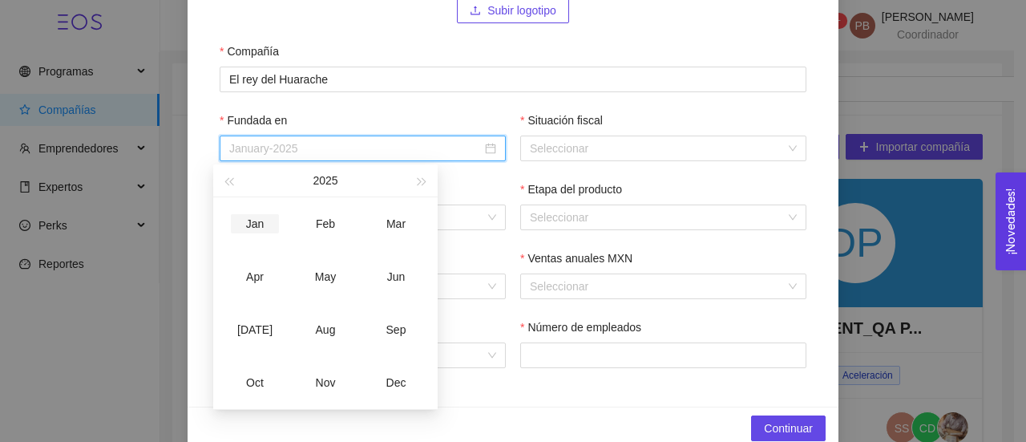
click at [261, 220] on div "Jan" at bounding box center [255, 223] width 48 height 19
type input "January-2025"
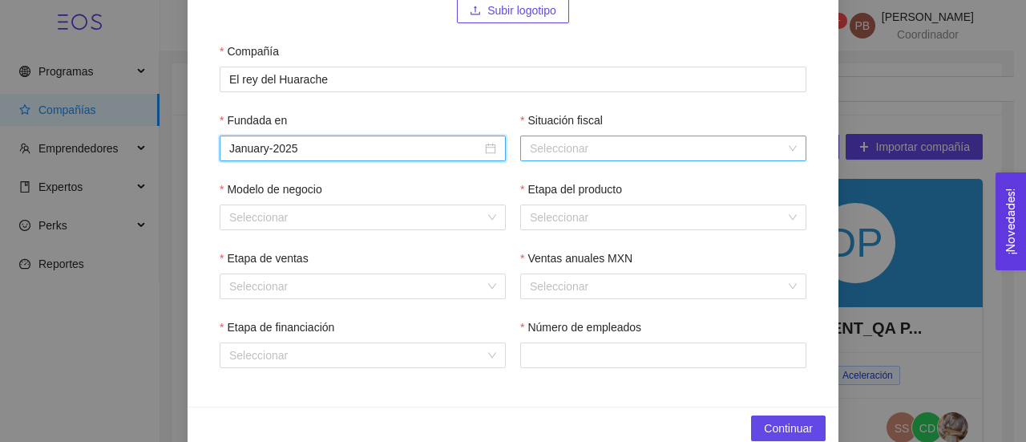
click at [568, 141] on input "Situación fiscal" at bounding box center [658, 148] width 256 height 24
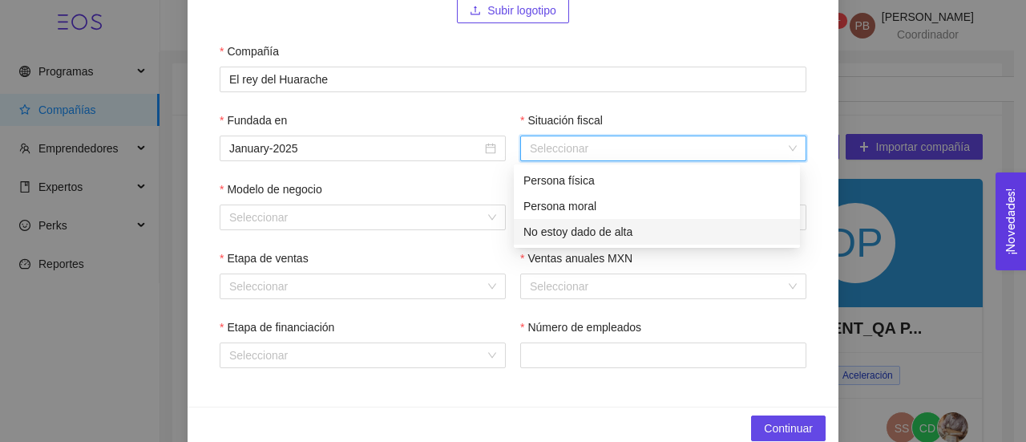
click at [591, 237] on div "No estoy dado de alta" at bounding box center [657, 232] width 267 height 18
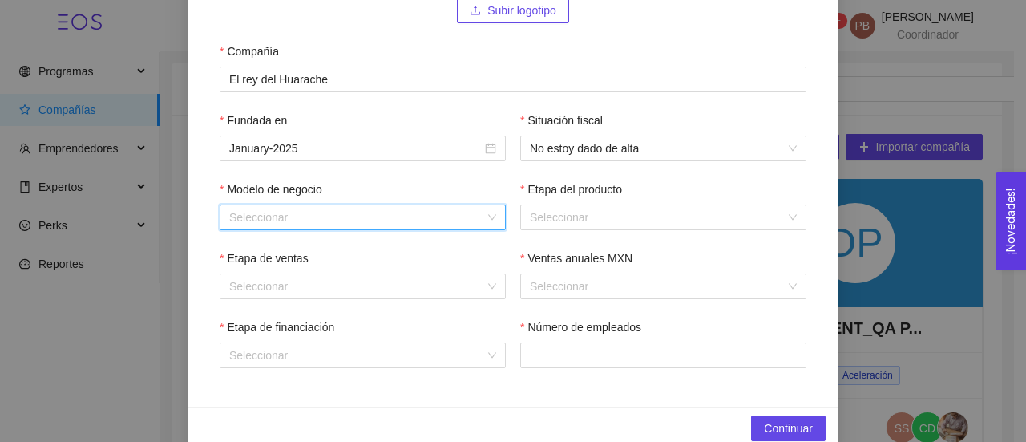
click at [454, 216] on input "Modelo de negocio" at bounding box center [357, 217] width 256 height 24
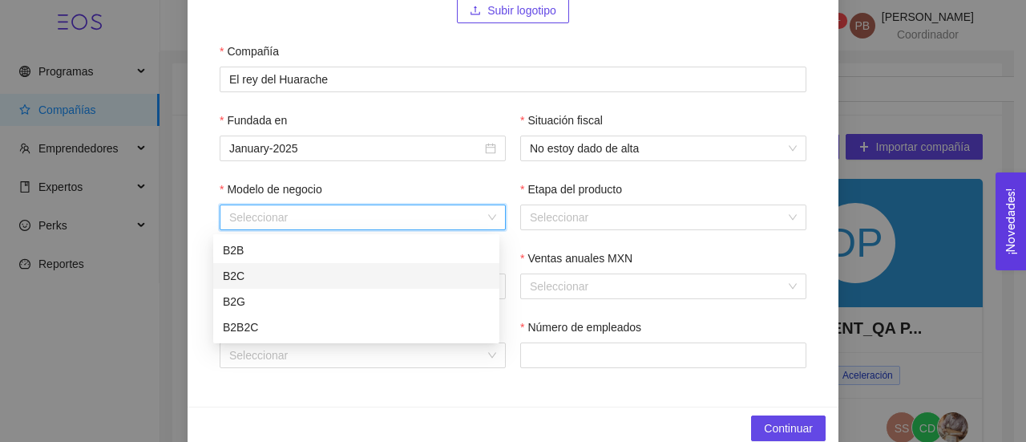
click at [410, 272] on div "B2C" at bounding box center [356, 276] width 267 height 18
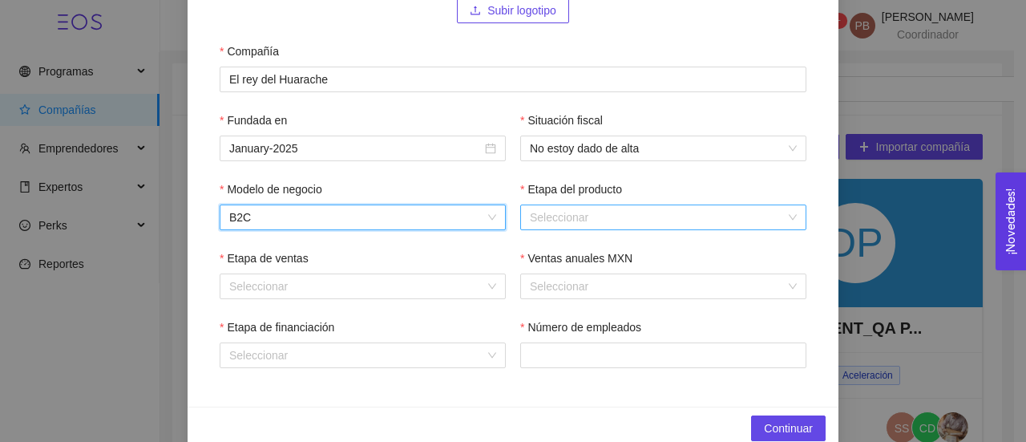
click at [577, 214] on input "Etapa del producto" at bounding box center [658, 217] width 256 height 24
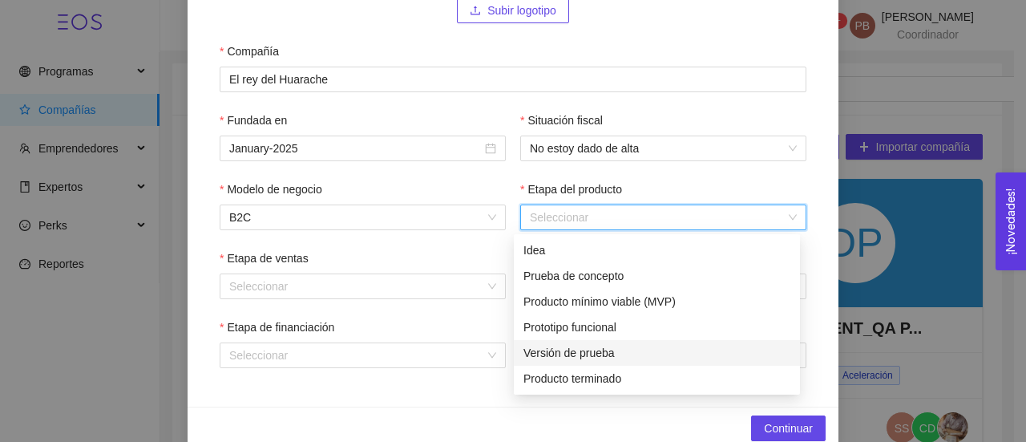
click at [595, 349] on div "Versión de prueba" at bounding box center [657, 353] width 267 height 18
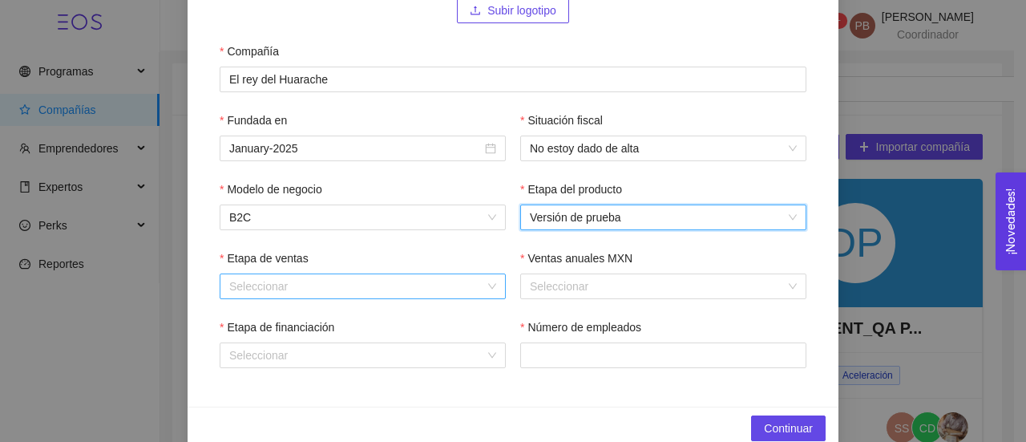
click at [487, 285] on div "Seleccionar" at bounding box center [363, 286] width 286 height 26
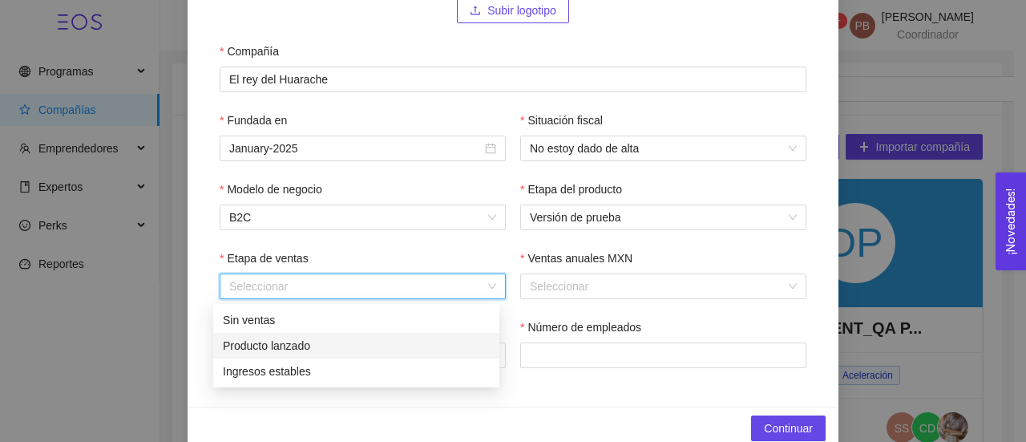
click at [447, 347] on div "Producto lanzado" at bounding box center [356, 346] width 267 height 18
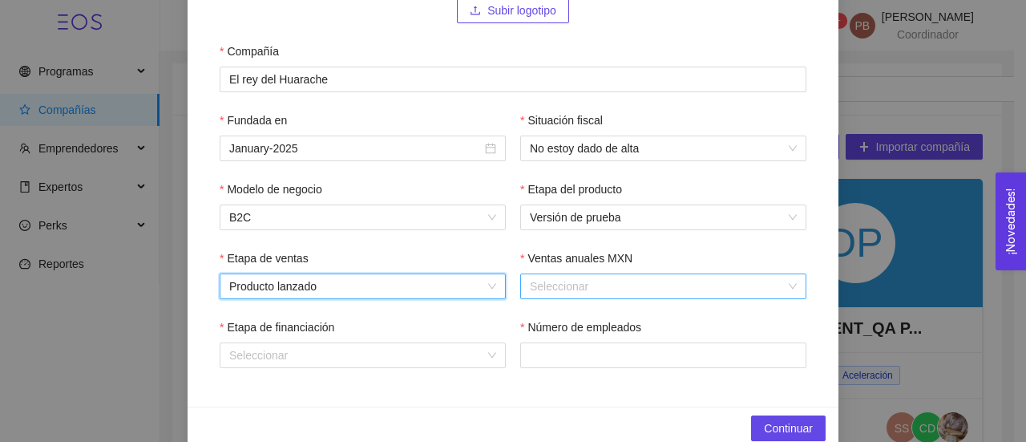
click at [629, 277] on input "Ventas anuales MXN" at bounding box center [658, 286] width 256 height 24
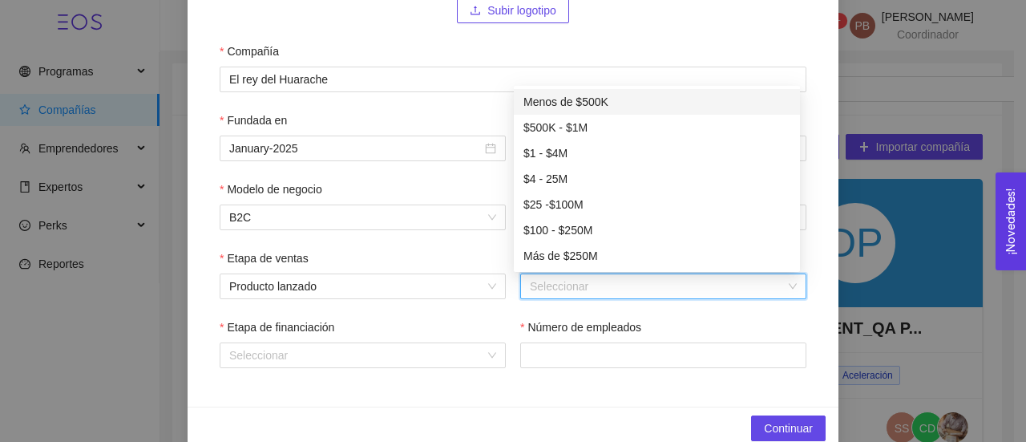
click at [611, 101] on div "Menos de $500K" at bounding box center [657, 102] width 267 height 18
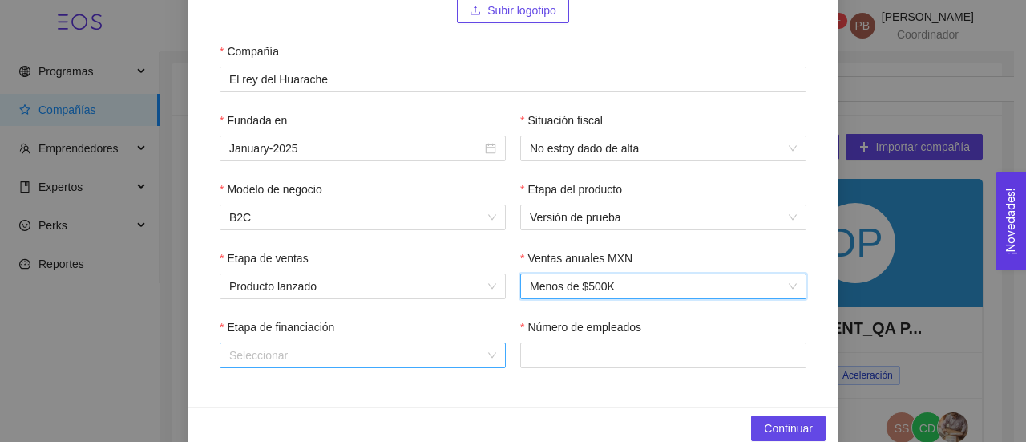
click at [390, 358] on input "Etapa de financiación" at bounding box center [357, 355] width 256 height 24
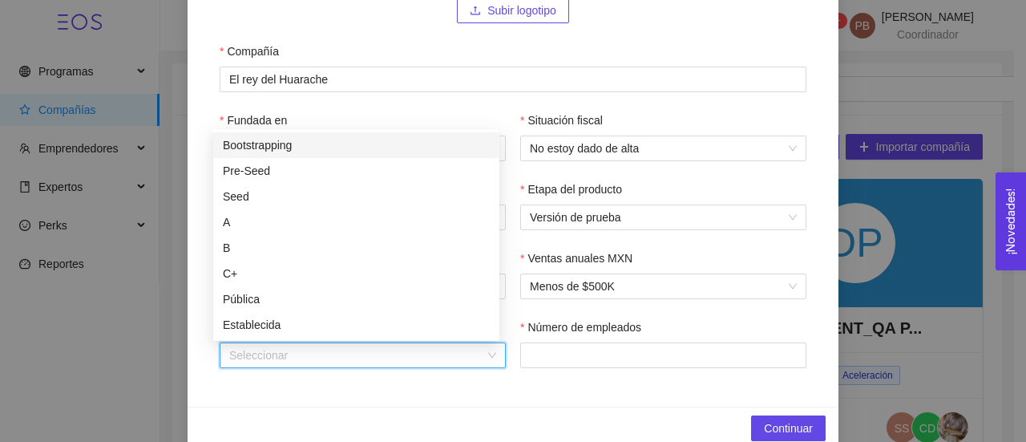
click at [346, 142] on div "Bootstrapping" at bounding box center [356, 145] width 267 height 18
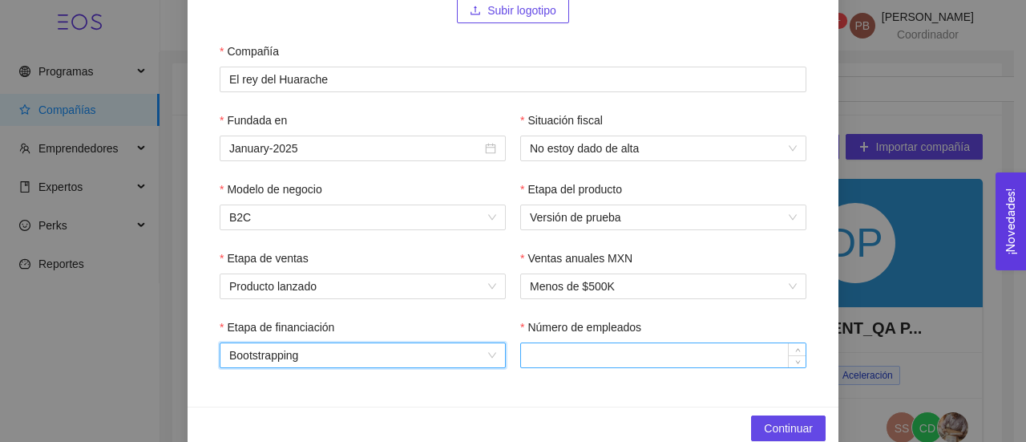
click at [566, 363] on input "Número de empleados" at bounding box center [663, 355] width 285 height 24
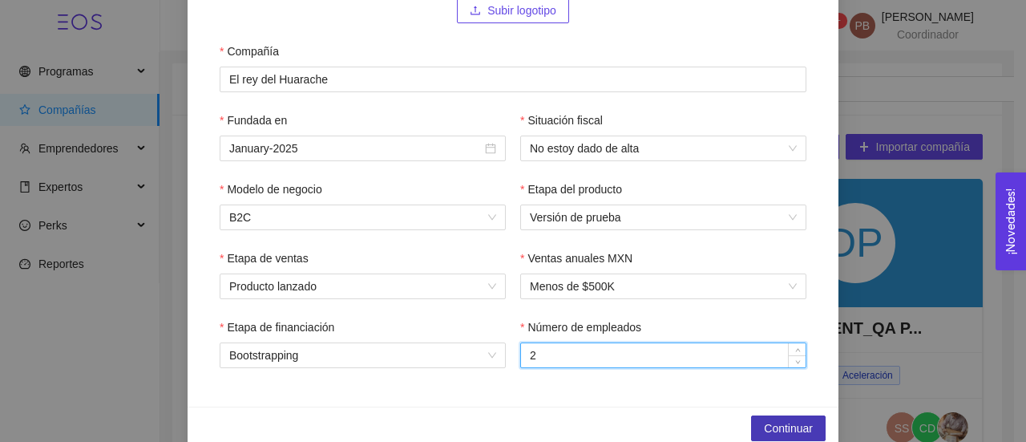
type input "2"
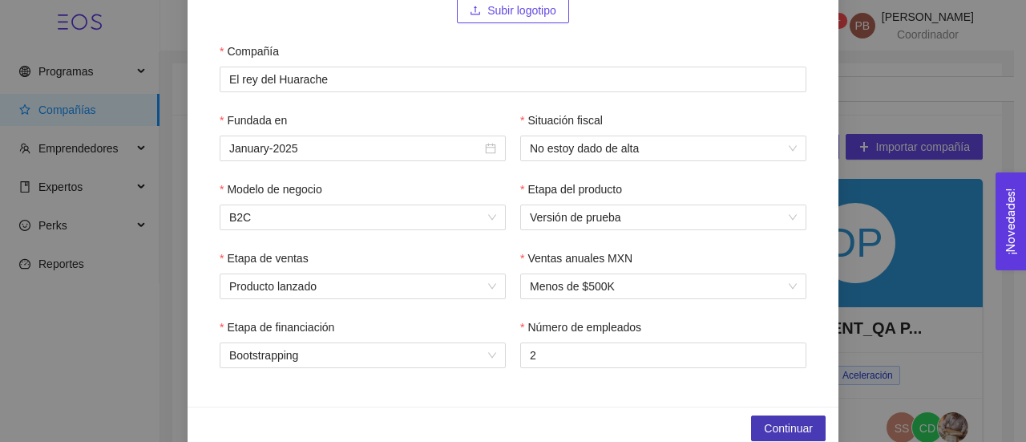
click at [792, 432] on span "Continuar" at bounding box center [788, 428] width 49 height 18
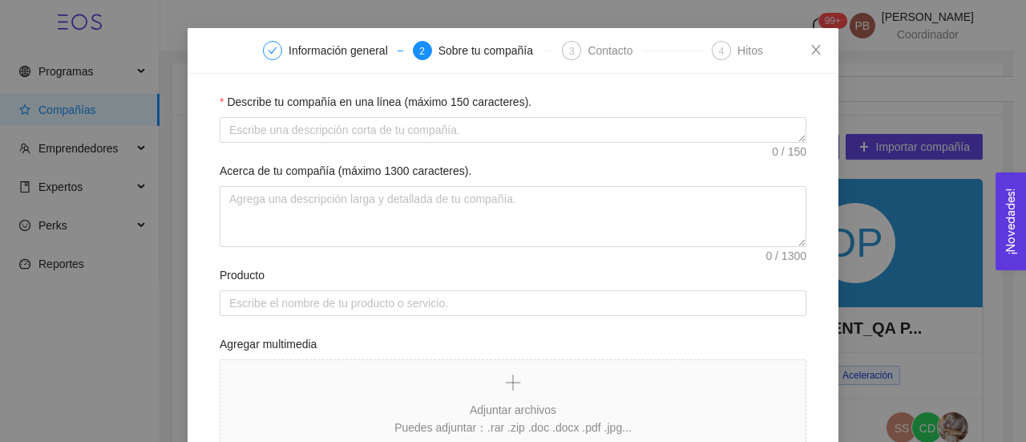
scroll to position [47, 0]
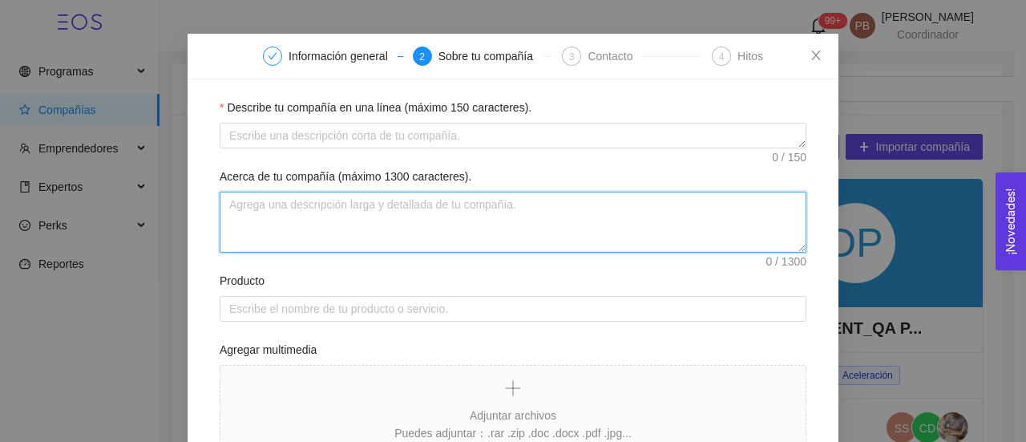
click at [321, 220] on textarea "Acerca de tu compañía (máximo 1300 caracteres)." at bounding box center [513, 222] width 587 height 61
paste textarea "Negocio de comida tipica de ciudad de [GEOGRAPHIC_DATA], Huaraches cocinados a …"
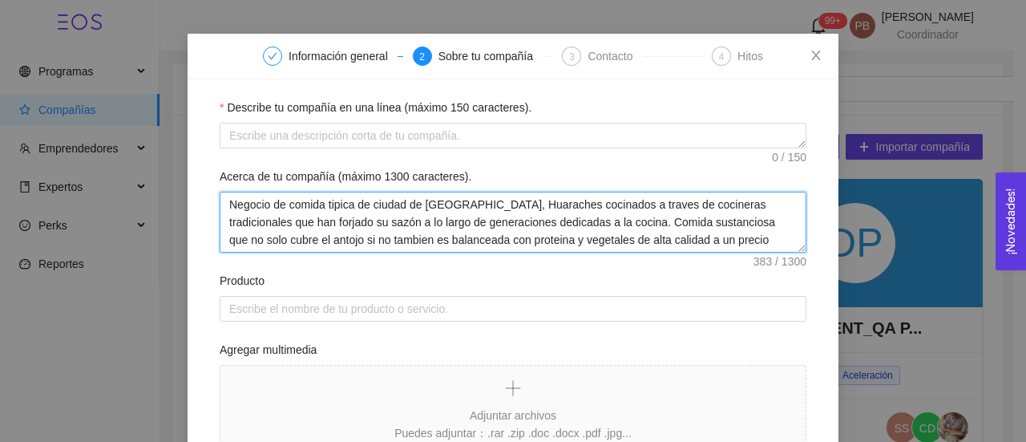
scroll to position [13, 0]
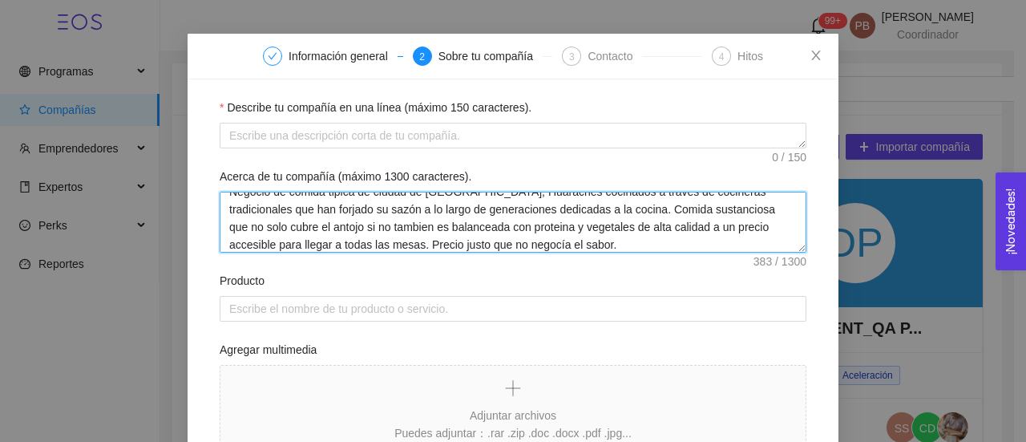
click at [321, 220] on textarea "Negocio de comida tipica de ciudad de [GEOGRAPHIC_DATA], Huaraches cocinados a …" at bounding box center [513, 222] width 587 height 61
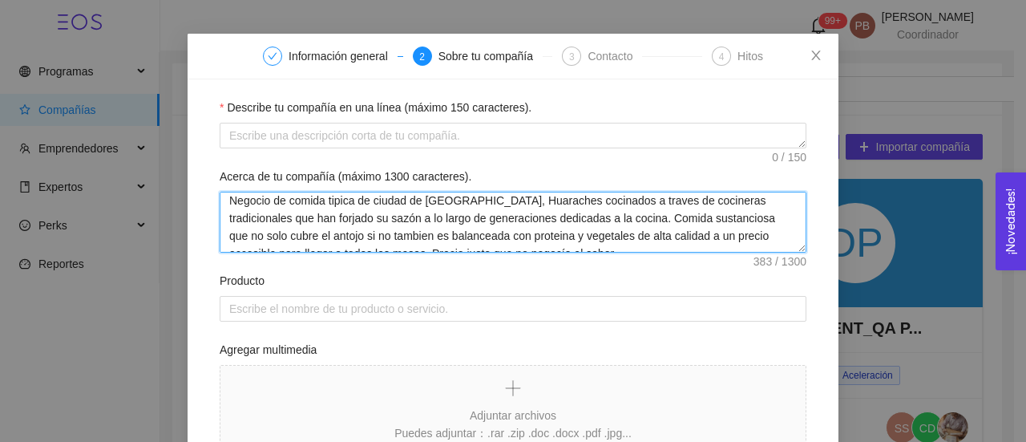
scroll to position [0, 0]
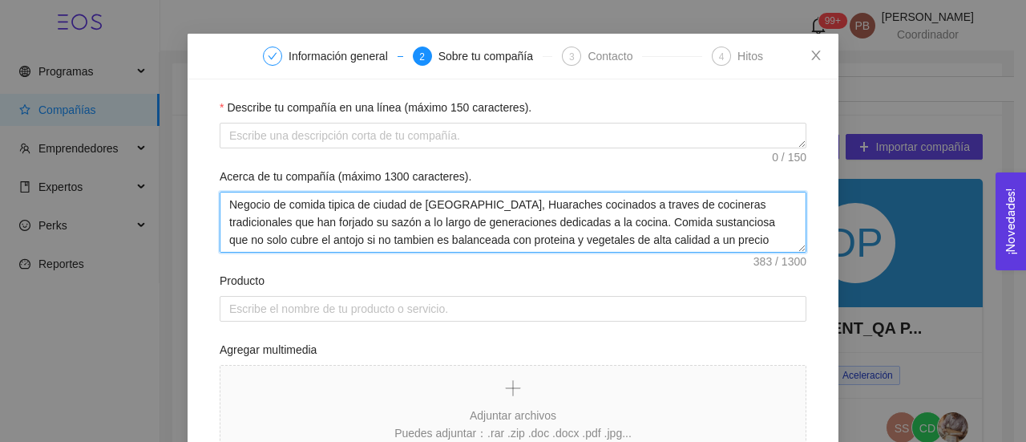
drag, startPoint x: 569, startPoint y: 221, endPoint x: 192, endPoint y: 212, distance: 376.9
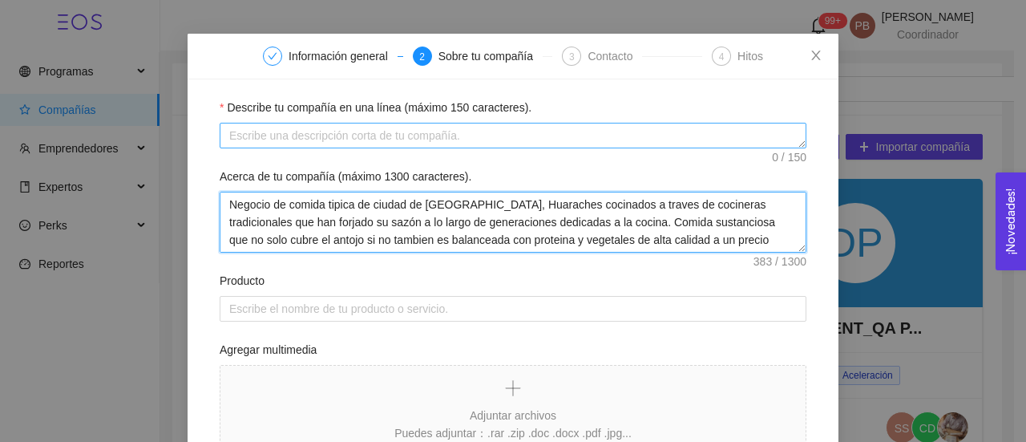
type textarea "Negocio de comida tipica de ciudad de [GEOGRAPHIC_DATA], Huaraches cocinados a …"
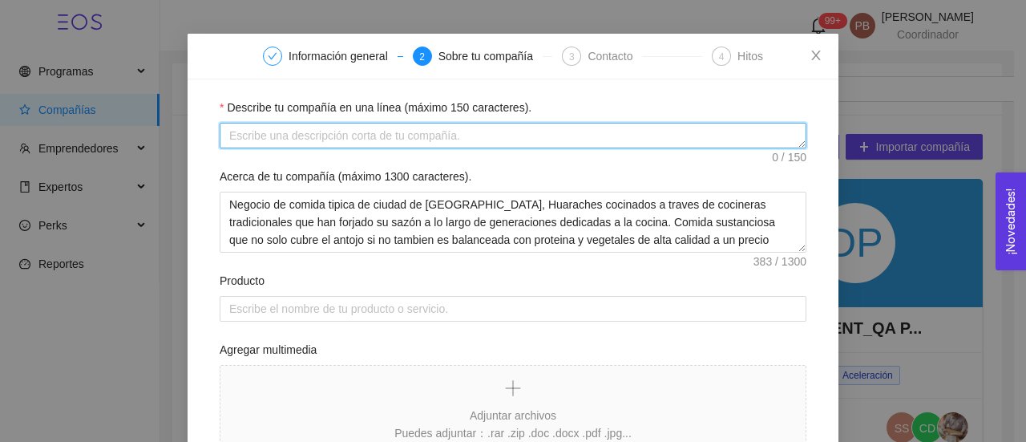
click at [278, 135] on textarea "Describe tu compañía en una línea (máximo 150 caracteres)." at bounding box center [513, 136] width 587 height 26
paste textarea "Negocio de comida tipica de ciudad de [GEOGRAPHIC_DATA], Huaraches cocinados a …"
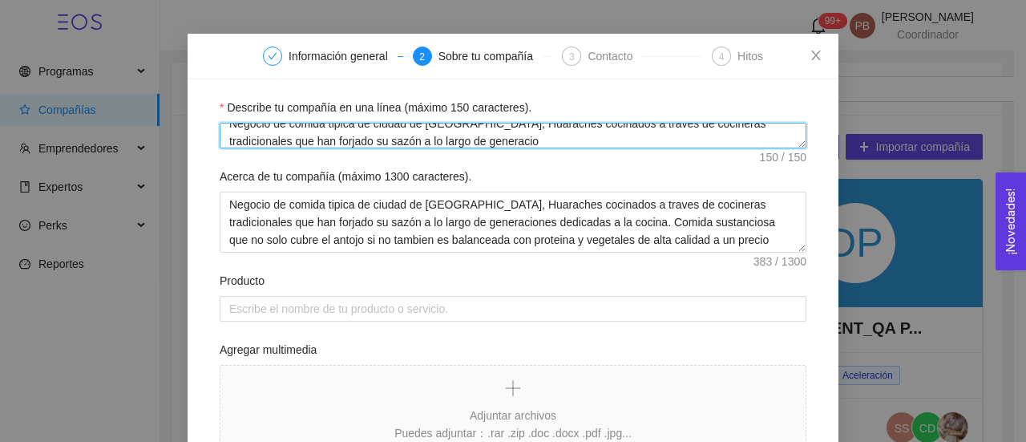
click at [747, 133] on textarea "Negocio de comida tipica de ciudad de [GEOGRAPHIC_DATA], Huaraches cocinados a …" at bounding box center [513, 136] width 587 height 26
click at [741, 124] on textarea "Negocio de comida tipica de ciudad de [GEOGRAPHIC_DATA], Huaraches cocinados a …" at bounding box center [513, 136] width 587 height 26
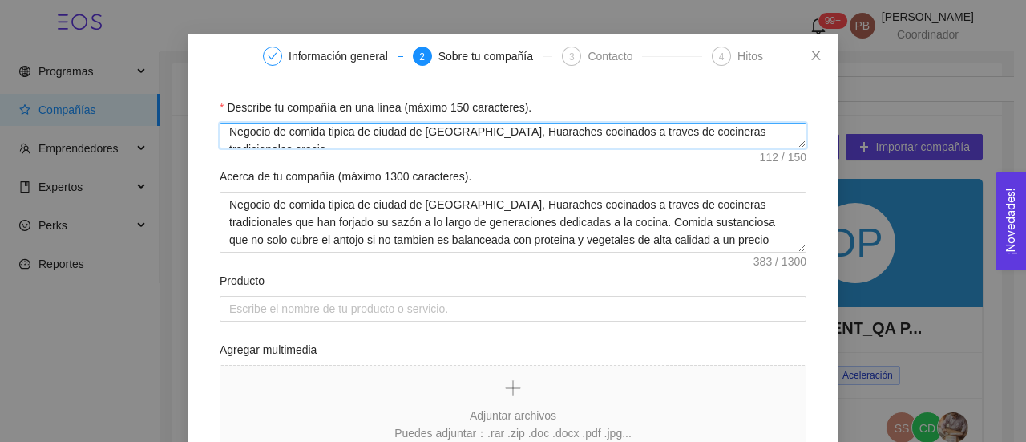
scroll to position [0, 0]
type textarea "Negocio de comida tipica de ciudad de [GEOGRAPHIC_DATA], Huaraches cocinados a …"
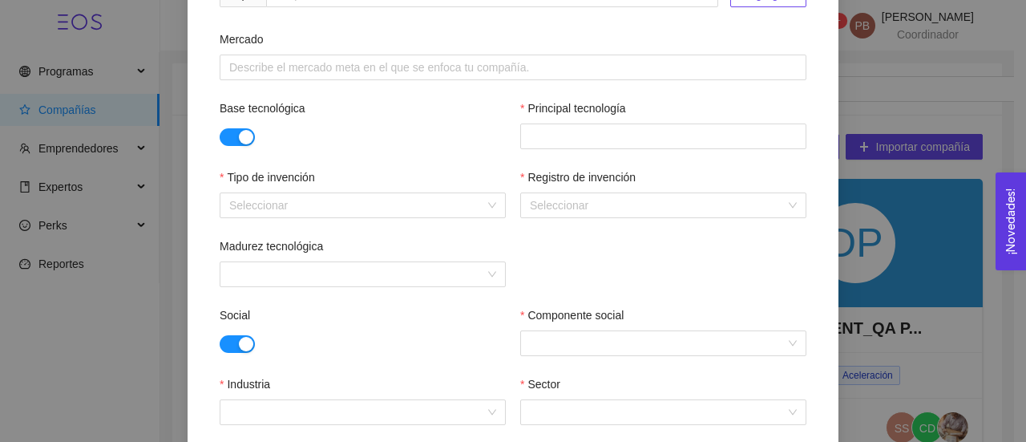
scroll to position [565, 0]
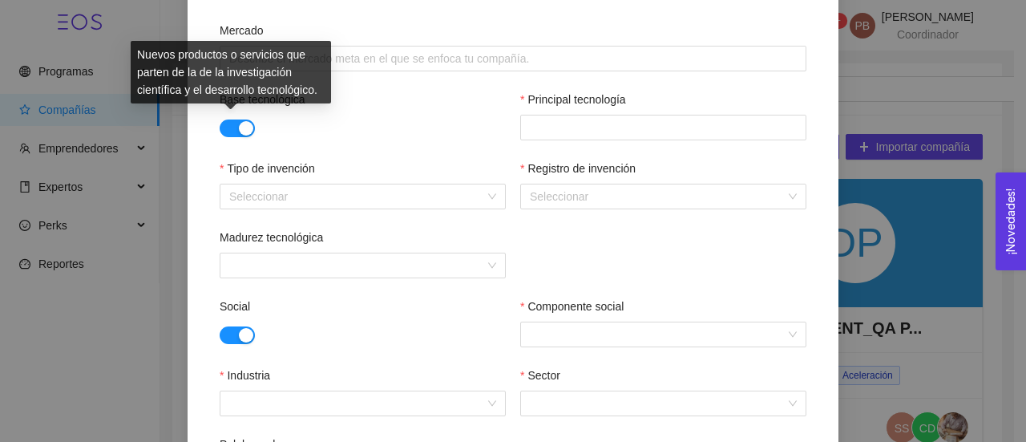
click at [220, 129] on button "button" at bounding box center [237, 128] width 35 height 18
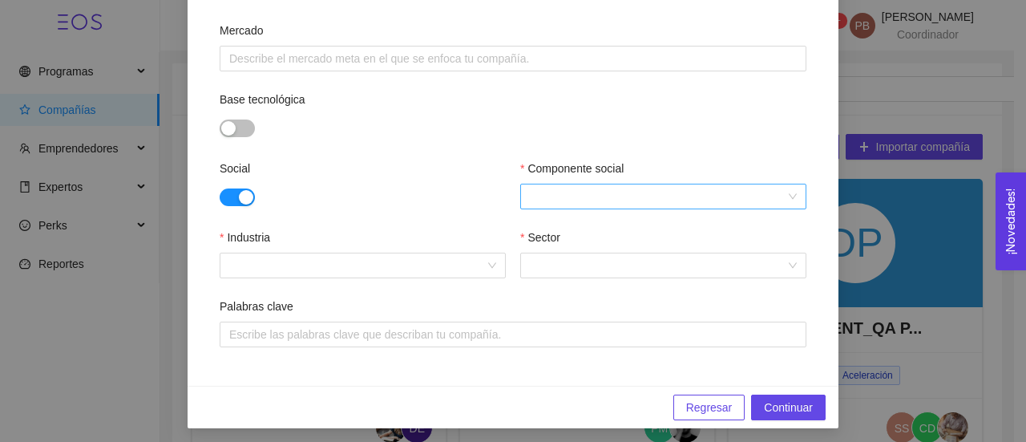
click at [581, 196] on input "Componente social" at bounding box center [658, 196] width 256 height 24
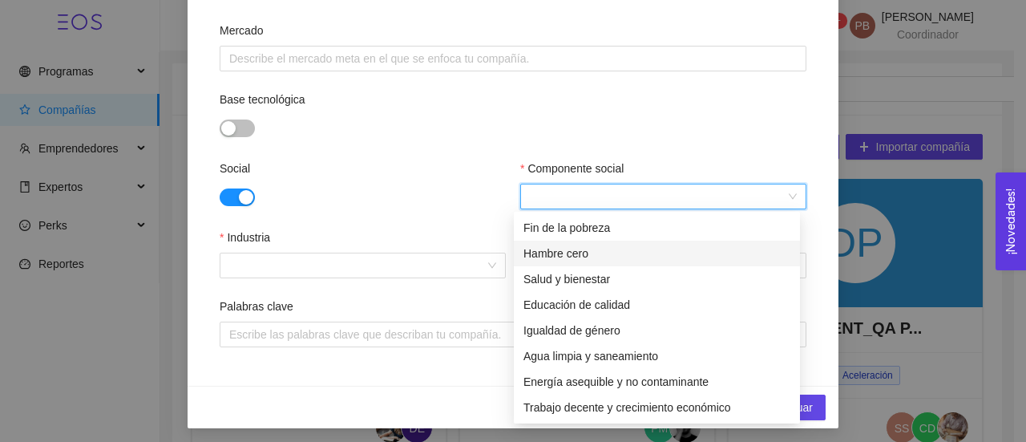
click at [584, 249] on div "Hambre cero" at bounding box center [657, 254] width 267 height 18
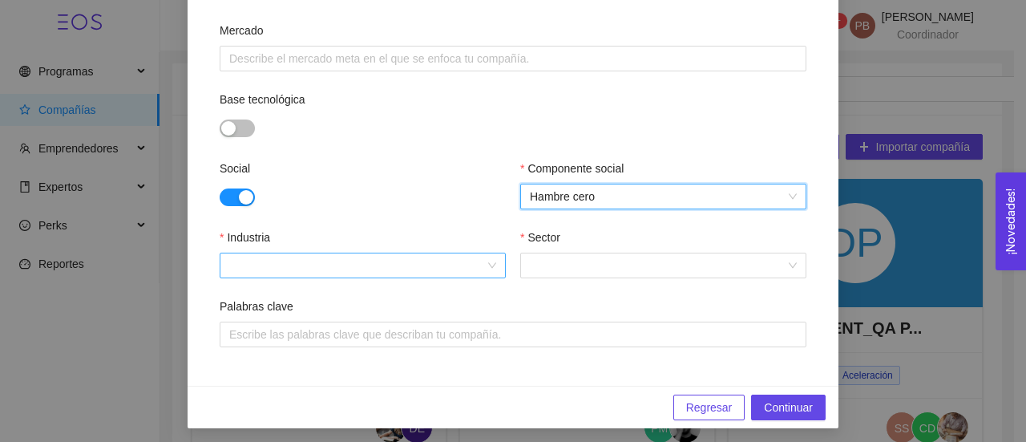
click at [467, 264] on input "Industria" at bounding box center [357, 265] width 256 height 24
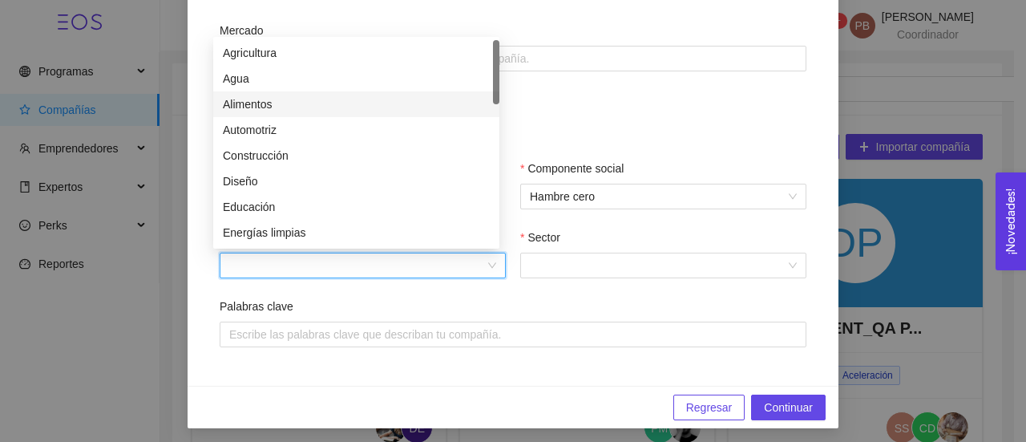
click at [385, 107] on div "Alimentos" at bounding box center [356, 104] width 267 height 18
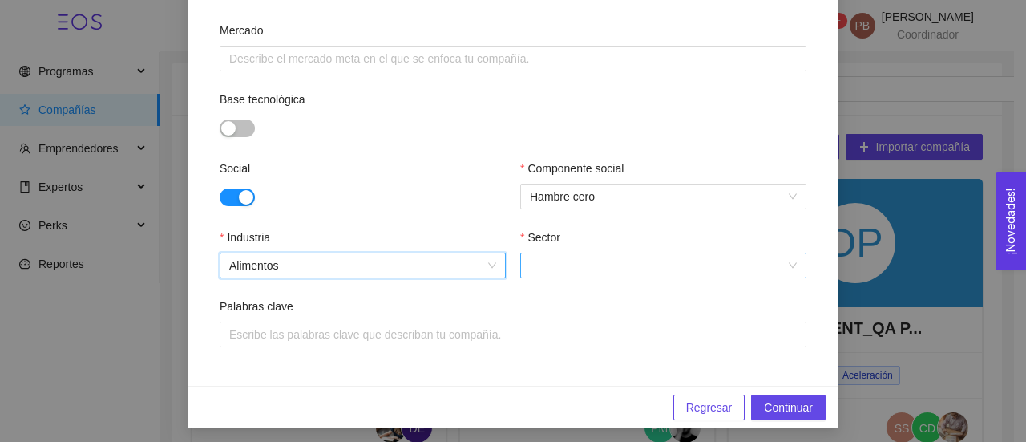
click at [590, 259] on input "Sector" at bounding box center [658, 265] width 256 height 24
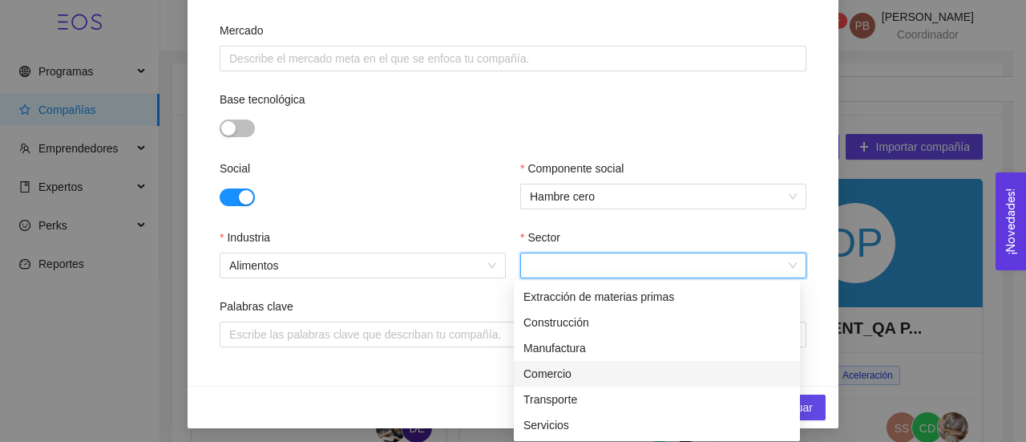
click at [561, 370] on div "Comercio" at bounding box center [657, 374] width 267 height 18
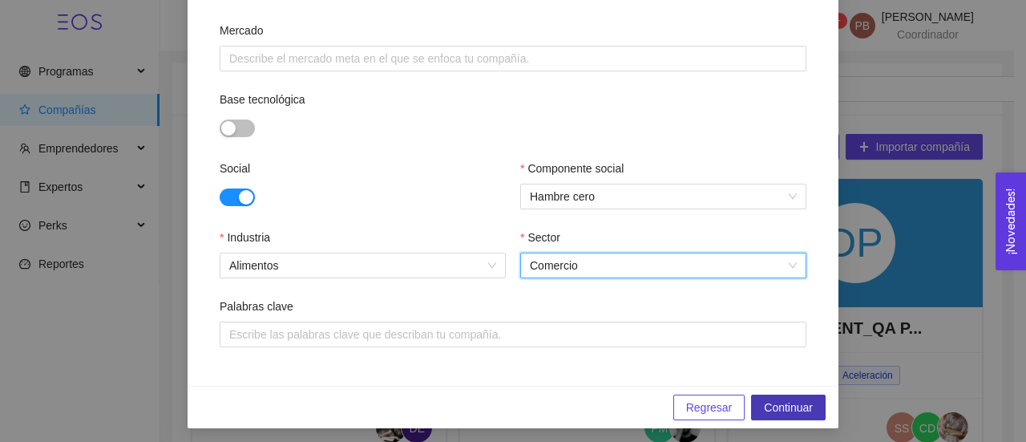
click at [770, 412] on span "Continuar" at bounding box center [788, 407] width 49 height 18
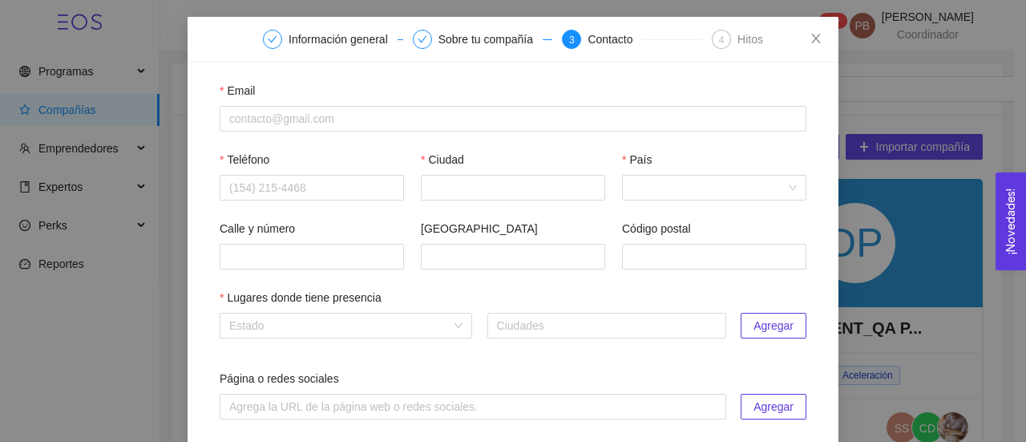
scroll to position [61, 0]
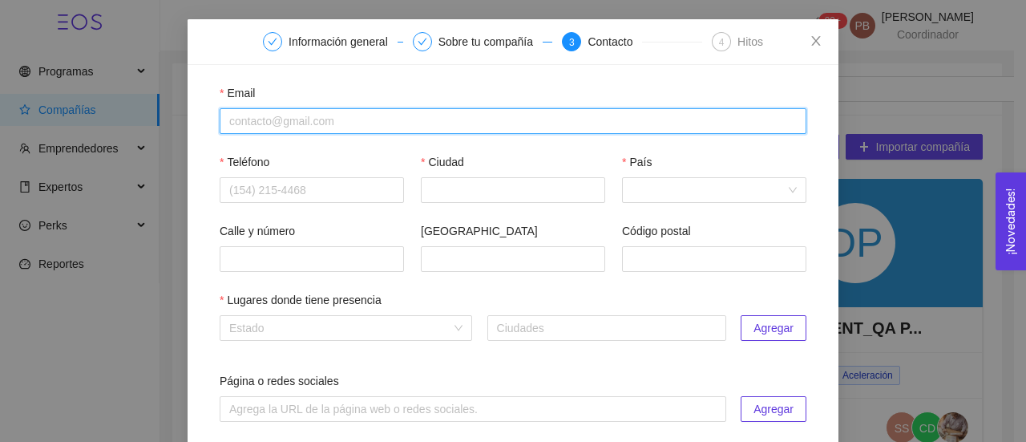
click at [298, 123] on input "Email" at bounding box center [513, 121] width 587 height 26
paste input "[EMAIL_ADDRESS][DOMAIN_NAME]"
type input "[EMAIL_ADDRESS][DOMAIN_NAME]"
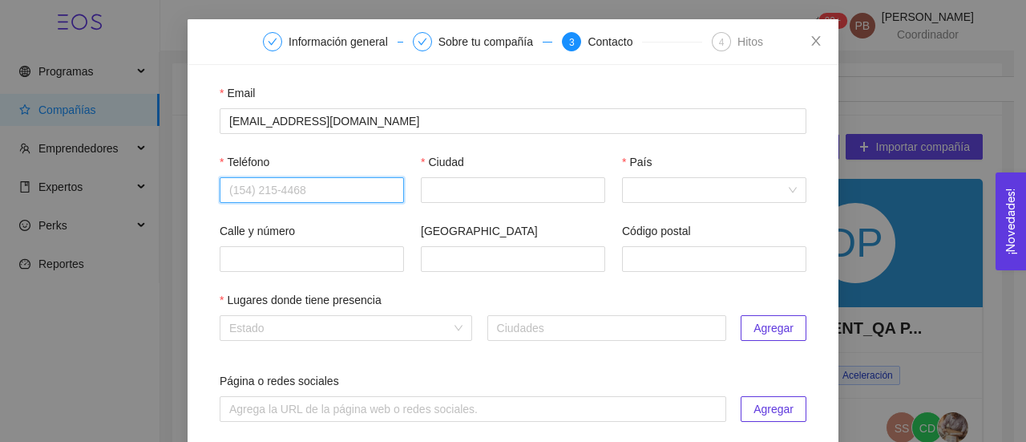
click at [274, 183] on input "Teléfono" at bounding box center [312, 190] width 184 height 26
paste input "3314006655"
type input "3314006655"
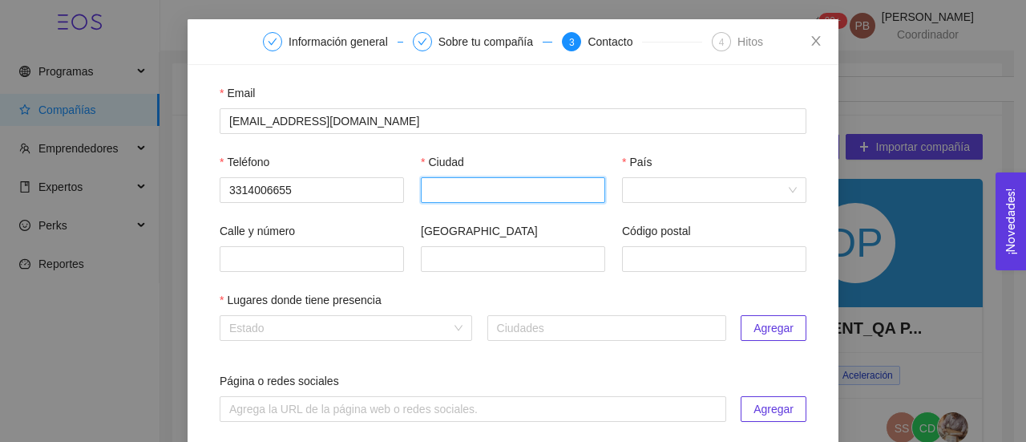
click at [494, 195] on input "Ciudad" at bounding box center [513, 190] width 184 height 26
type input "Querétaro"
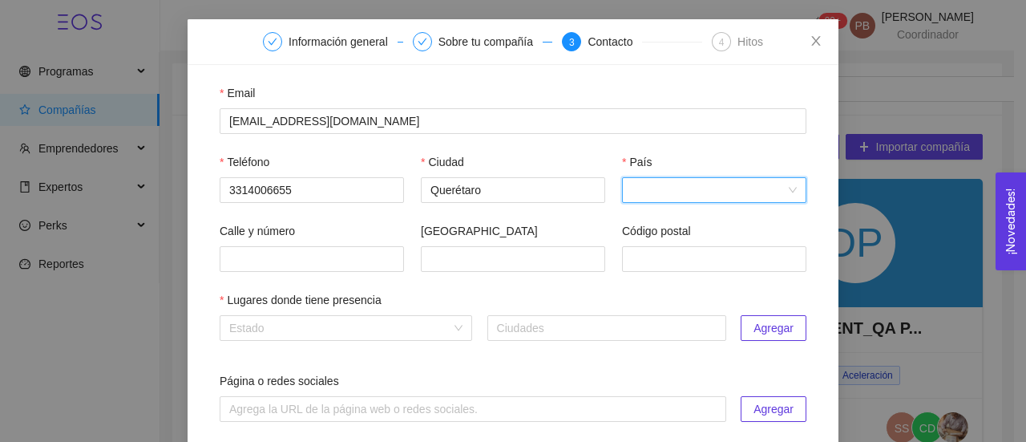
click at [642, 195] on input "País" at bounding box center [709, 190] width 154 height 24
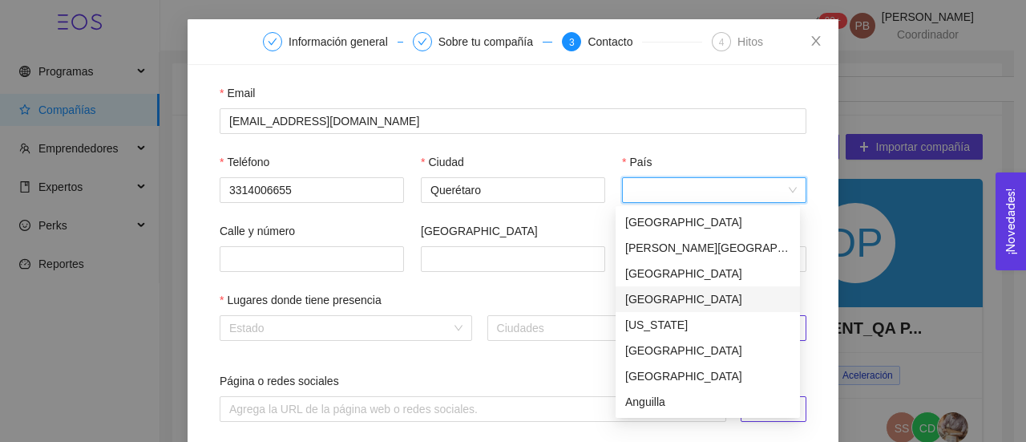
drag, startPoint x: 794, startPoint y: 217, endPoint x: 794, endPoint y: 297, distance: 80.2
click at [794, 297] on div "[GEOGRAPHIC_DATA] [PERSON_NAME][GEOGRAPHIC_DATA] [GEOGRAPHIC_DATA] [GEOGRAPHIC_…" at bounding box center [708, 337] width 184 height 257
click at [748, 216] on div "[GEOGRAPHIC_DATA]" at bounding box center [707, 222] width 165 height 18
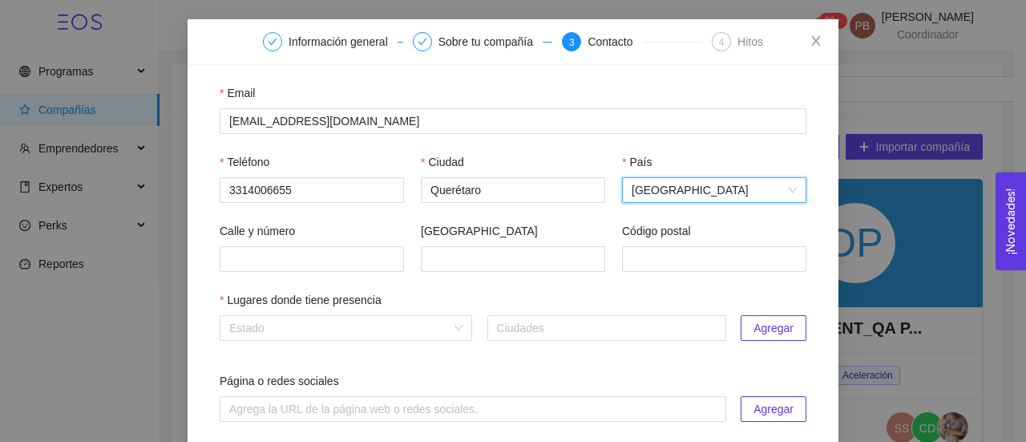
click at [760, 193] on span "[GEOGRAPHIC_DATA]" at bounding box center [714, 190] width 165 height 24
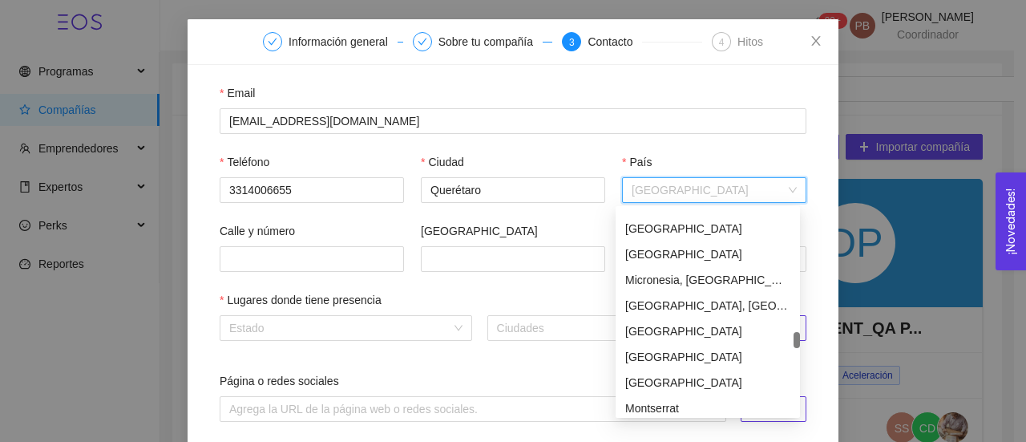
scroll to position [3583, 0]
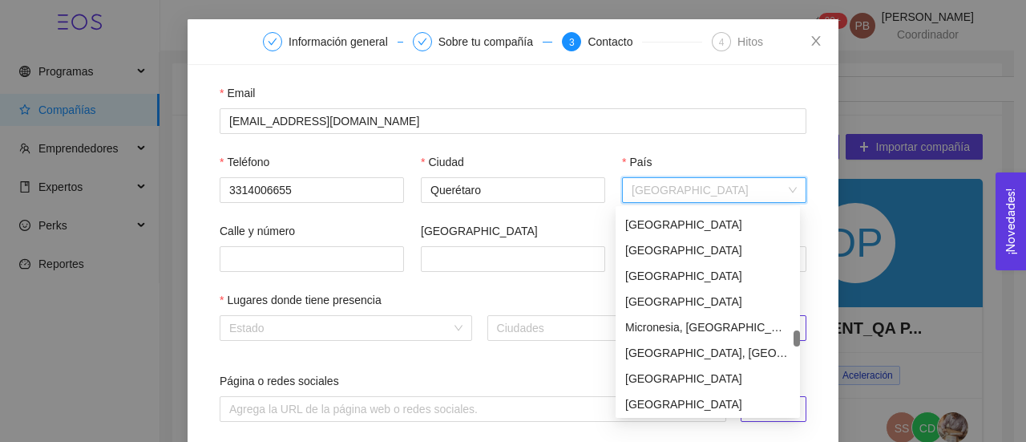
drag, startPoint x: 796, startPoint y: 220, endPoint x: 803, endPoint y: 341, distance: 121.3
click at [803, 341] on body "Programas Compañías Emprendedores Expertos Perks Reportes 99+ PB [PERSON_NAME] …" at bounding box center [507, 221] width 1014 height 442
click at [767, 302] on div "[GEOGRAPHIC_DATA]" at bounding box center [707, 302] width 165 height 18
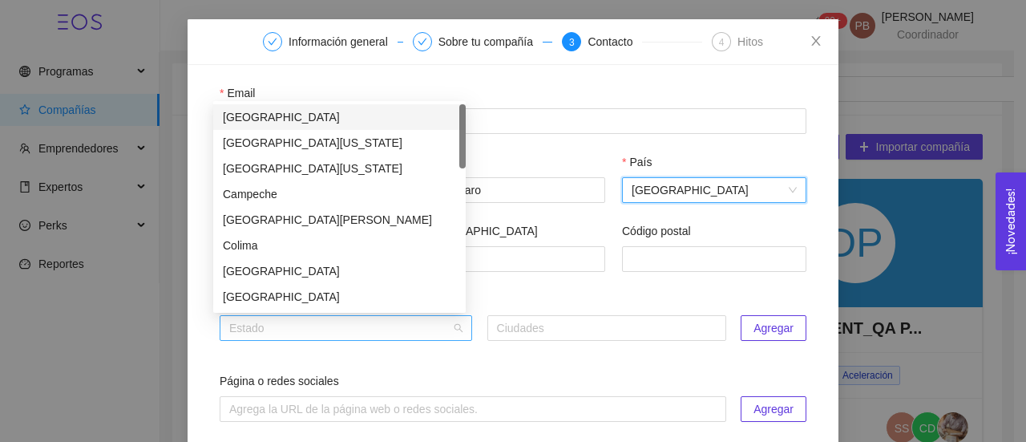
click at [456, 333] on div "Estado" at bounding box center [346, 328] width 253 height 26
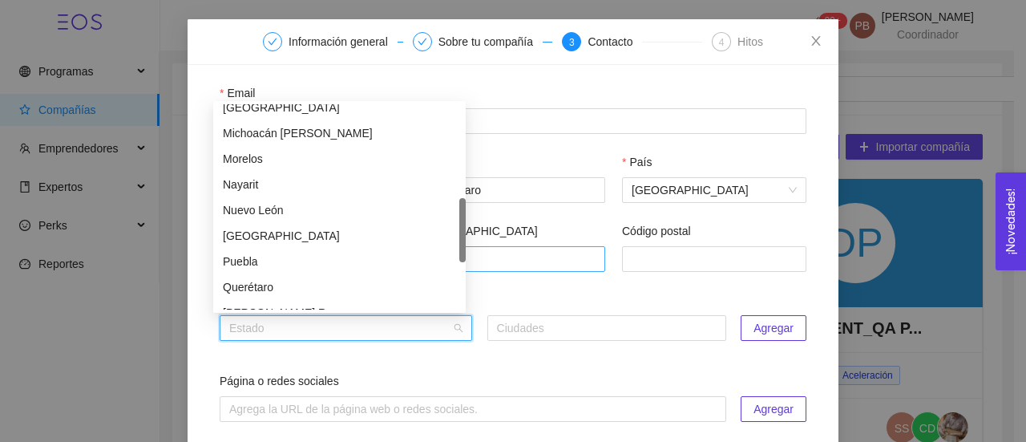
scroll to position [382, 0]
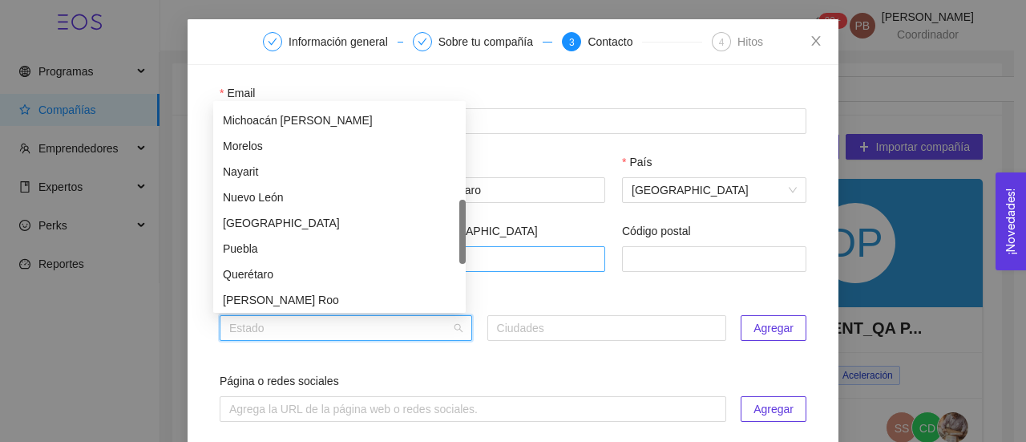
drag, startPoint x: 463, startPoint y: 156, endPoint x: 466, endPoint y: 251, distance: 95.4
click at [466, 251] on body "Programas Compañías Emprendedores Expertos Perks Reportes 99+ PB [PERSON_NAME] …" at bounding box center [507, 221] width 1014 height 442
click at [317, 273] on div "Querétaro" at bounding box center [339, 274] width 233 height 18
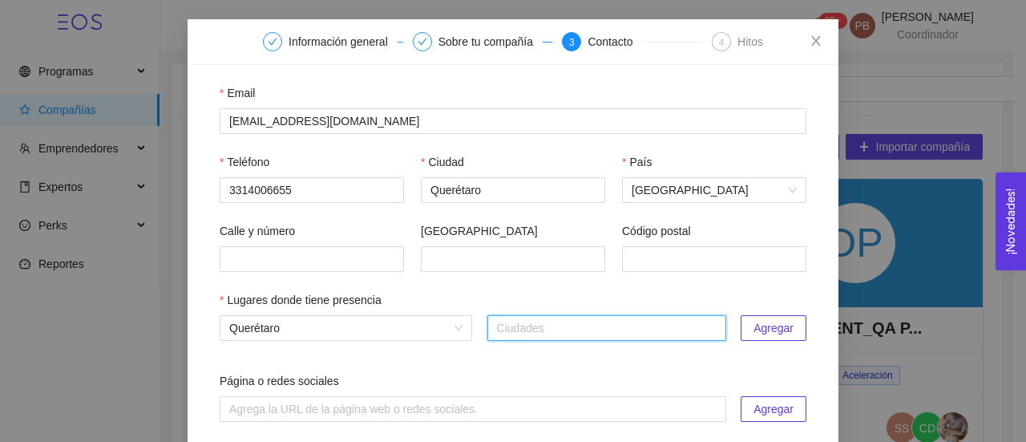
click at [769, 326] on span "Agregar" at bounding box center [774, 328] width 40 height 18
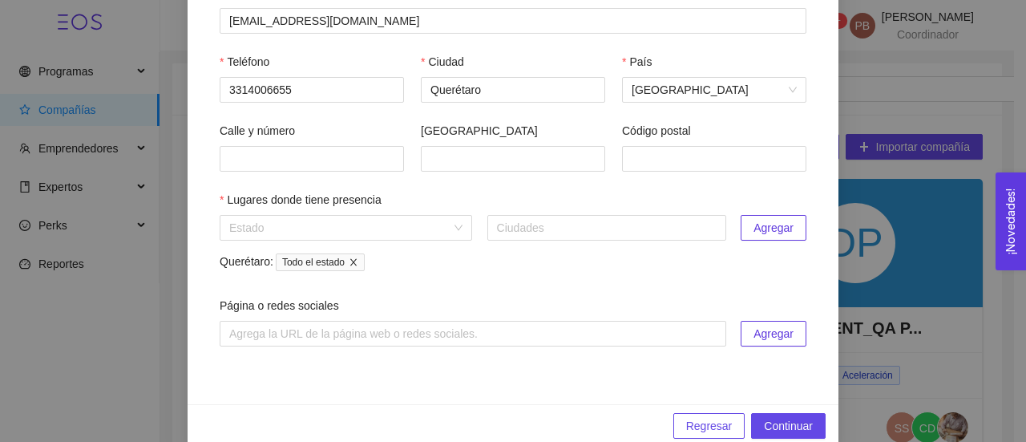
scroll to position [186, 0]
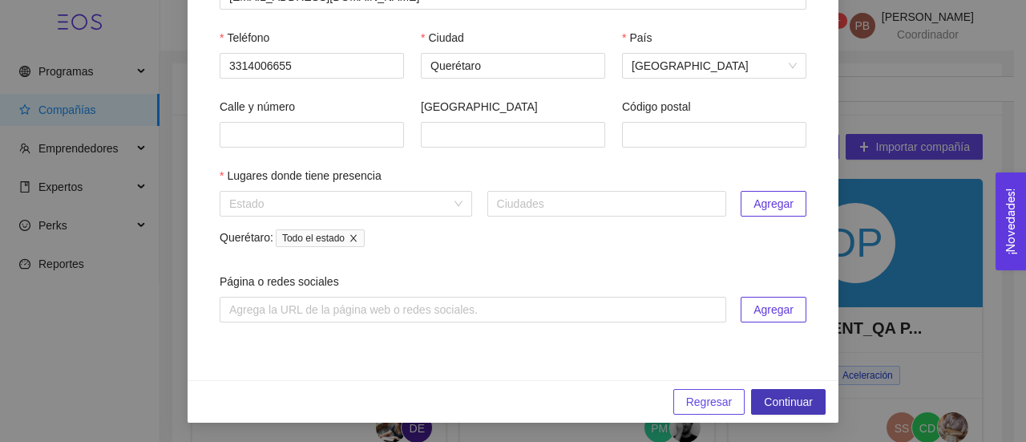
click at [783, 403] on span "Continuar" at bounding box center [788, 402] width 49 height 18
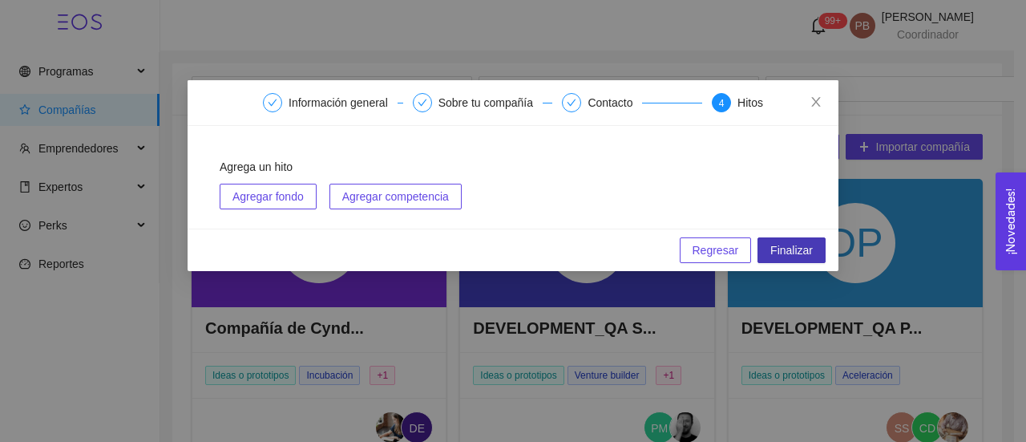
scroll to position [0, 0]
click at [781, 256] on span "Finalizar" at bounding box center [791, 250] width 42 height 18
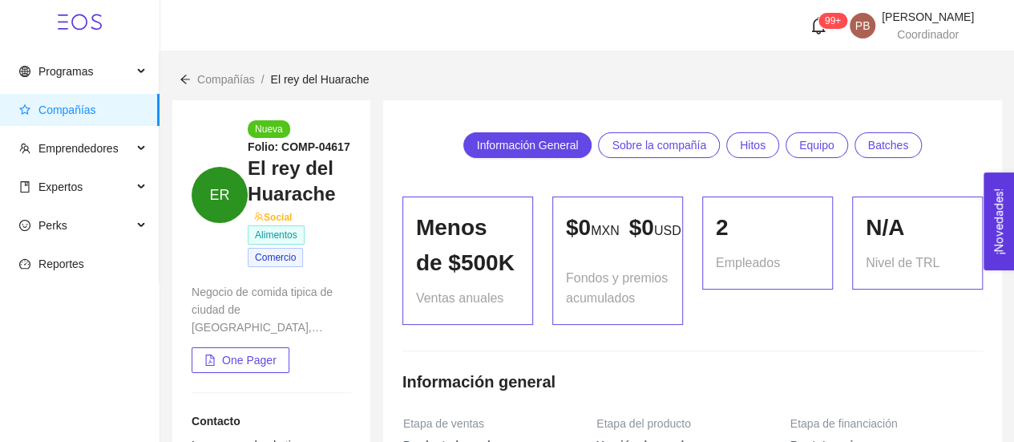
click at [217, 81] on span "Compañías" at bounding box center [226, 79] width 58 height 13
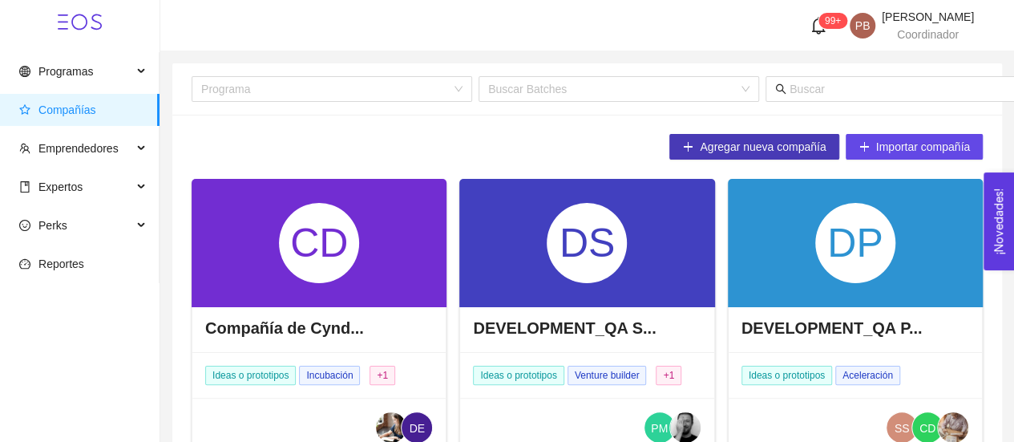
click at [722, 140] on span "Agregar nueva compañía" at bounding box center [763, 147] width 126 height 18
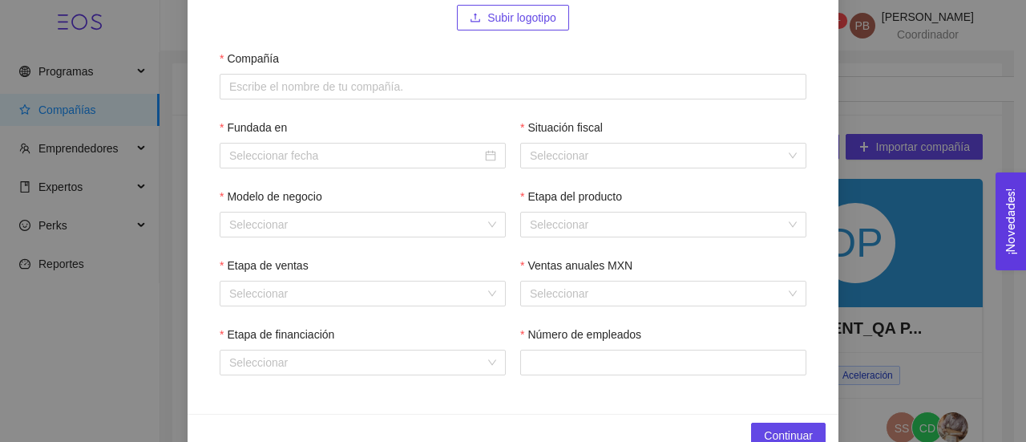
scroll to position [217, 0]
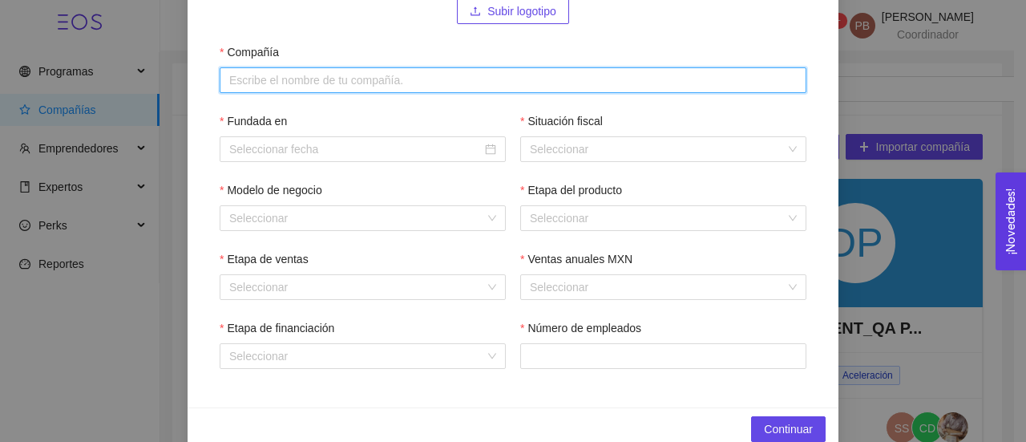
click at [393, 81] on input "Compañía" at bounding box center [513, 80] width 587 height 26
paste input "SISTEMA DE RED DE FIBRA OPTICA"
type input "SISTEMA DE RED DE FIBRA OPTICA"
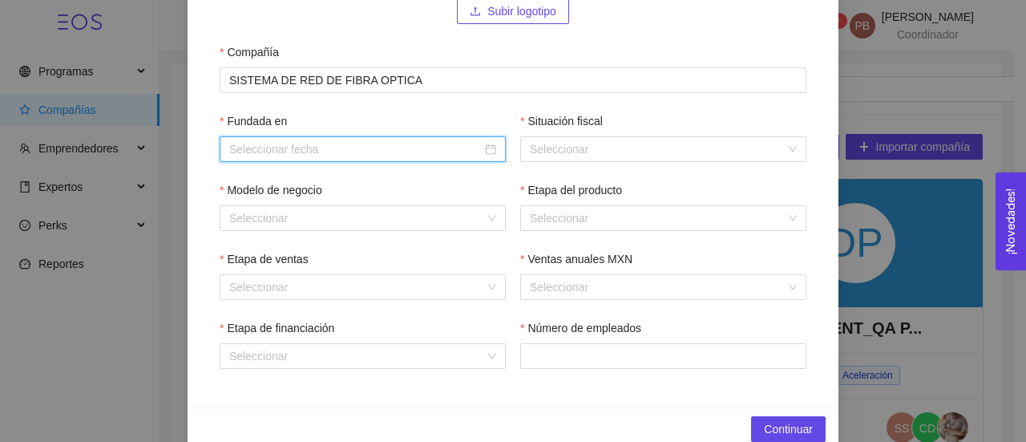
click at [343, 145] on input "Fundada en" at bounding box center [355, 149] width 253 height 18
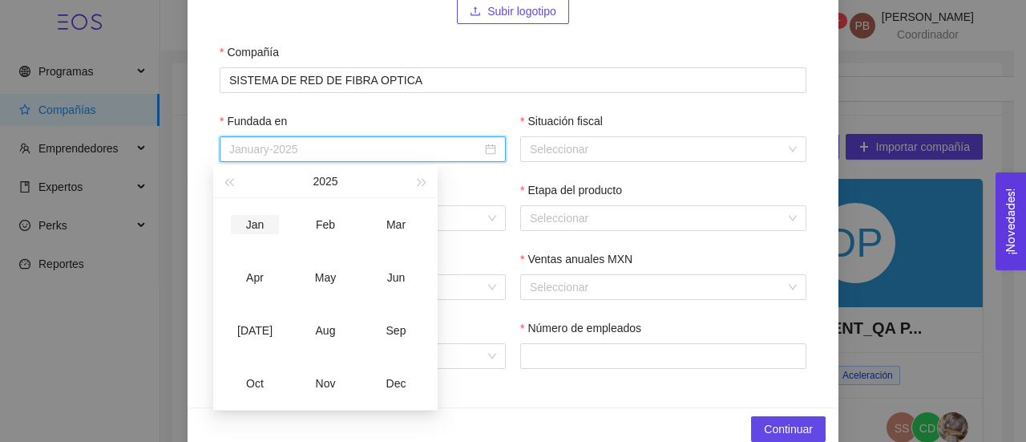
click at [260, 224] on div "Jan" at bounding box center [255, 224] width 48 height 19
type input "January-2025"
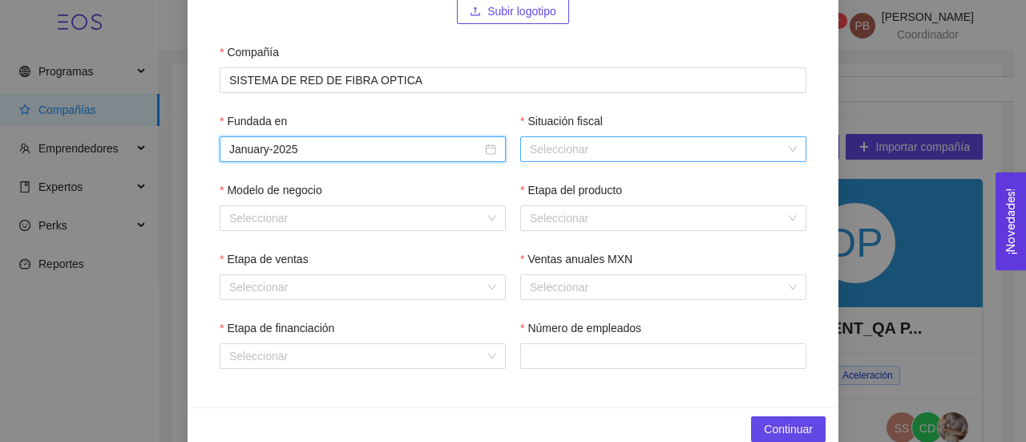
click at [536, 149] on input "Situación fiscal" at bounding box center [658, 149] width 256 height 24
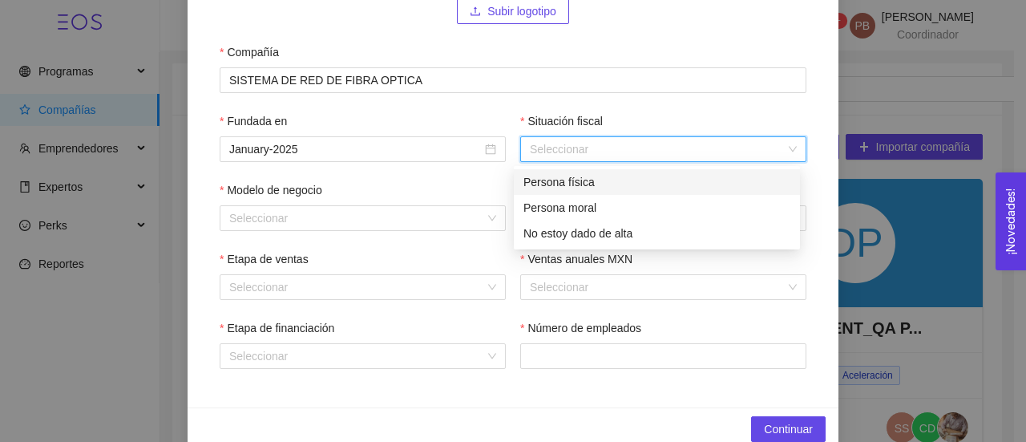
click at [568, 178] on div "Persona física" at bounding box center [657, 182] width 267 height 18
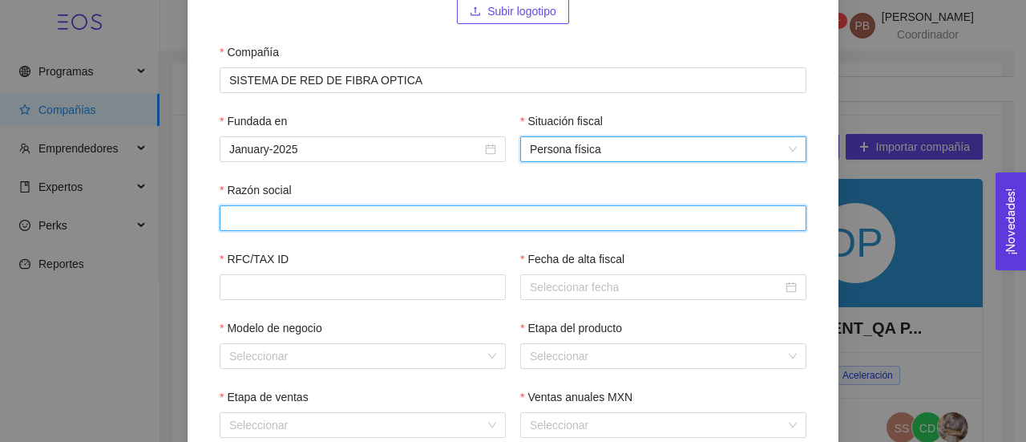
click at [478, 216] on input "Razón social" at bounding box center [513, 218] width 587 height 26
click at [749, 152] on span "Persona física" at bounding box center [663, 149] width 267 height 24
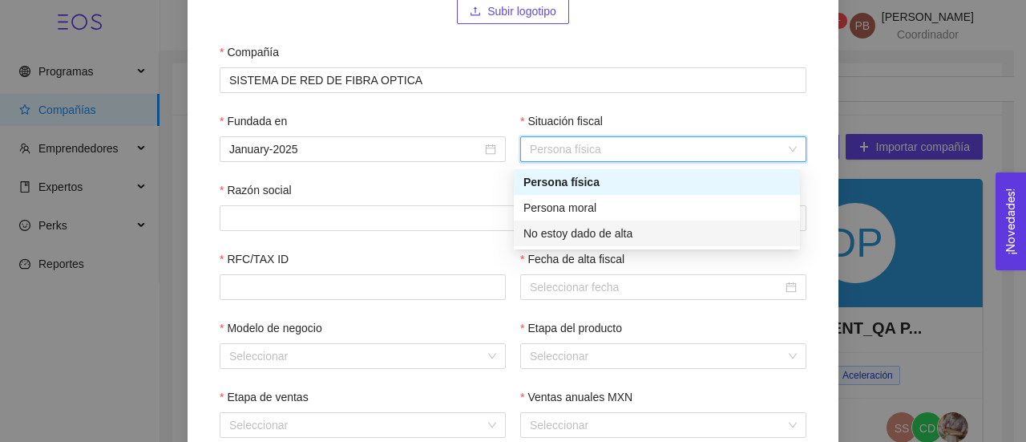
click at [656, 237] on div "No estoy dado de alta" at bounding box center [657, 233] width 267 height 18
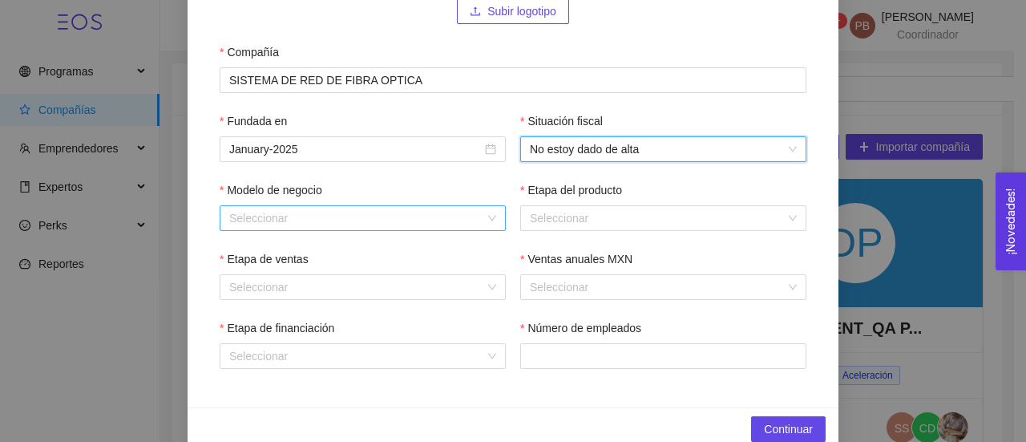
click at [487, 216] on div "Seleccionar" at bounding box center [363, 218] width 286 height 26
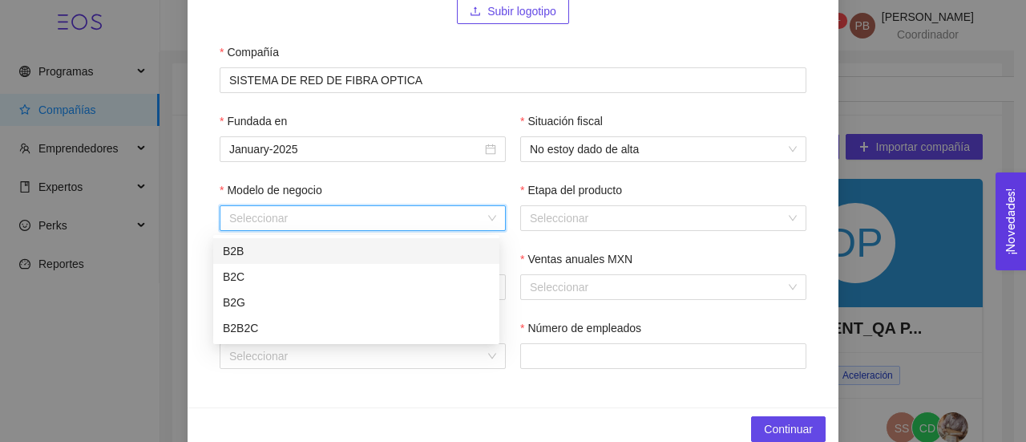
click at [457, 249] on div "B2B" at bounding box center [356, 251] width 267 height 18
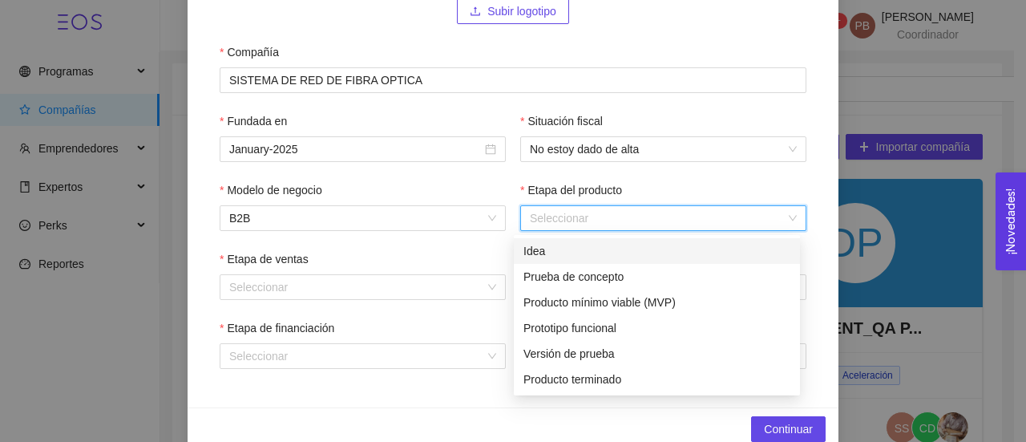
click at [609, 217] on input "Etapa del producto" at bounding box center [658, 218] width 256 height 24
click at [617, 378] on div "Producto terminado" at bounding box center [657, 379] width 267 height 18
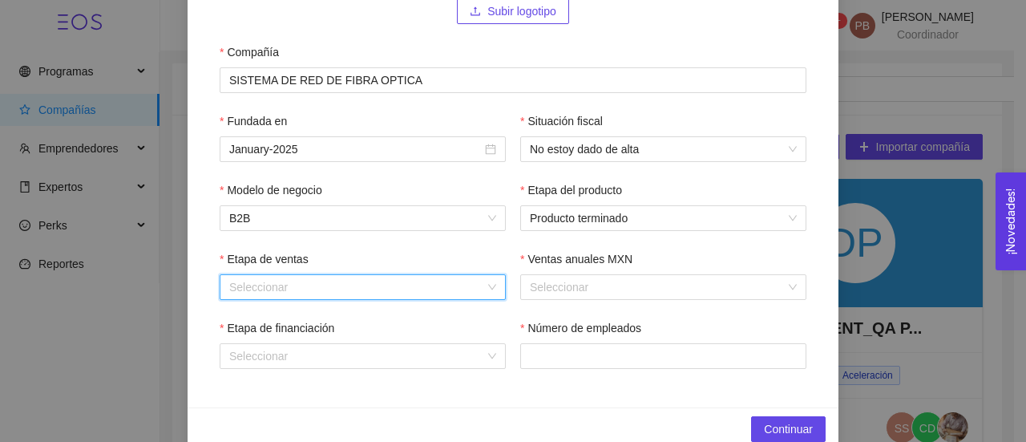
click at [418, 285] on input "Etapa de ventas" at bounding box center [357, 287] width 256 height 24
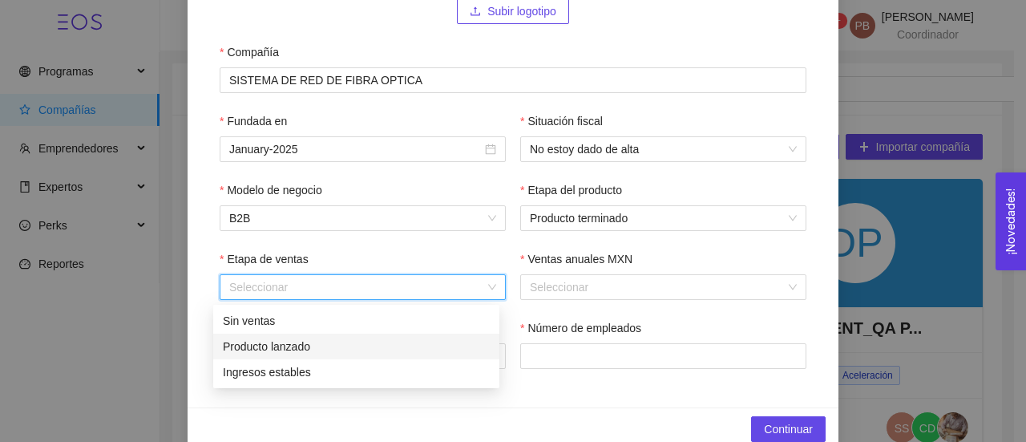
click at [389, 346] on div "Producto lanzado" at bounding box center [356, 347] width 267 height 18
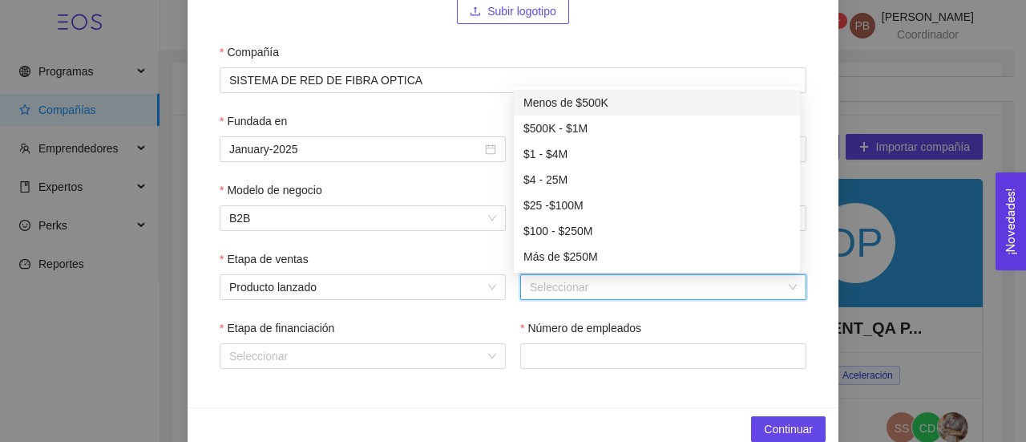
click at [608, 284] on input "Ventas anuales MXN" at bounding box center [658, 287] width 256 height 24
click at [599, 101] on div "Menos de $500K" at bounding box center [657, 103] width 267 height 18
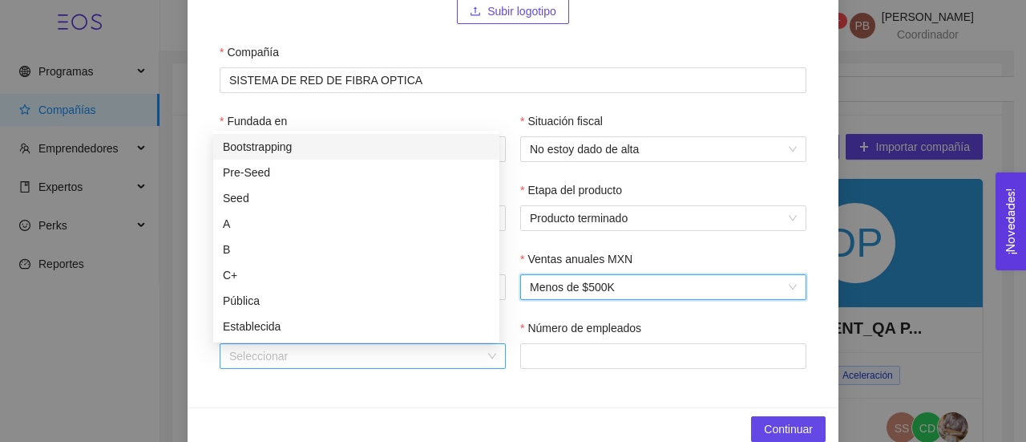
click at [483, 353] on div "Seleccionar" at bounding box center [363, 356] width 286 height 26
click at [451, 152] on div "Bootstrapping" at bounding box center [356, 147] width 267 height 18
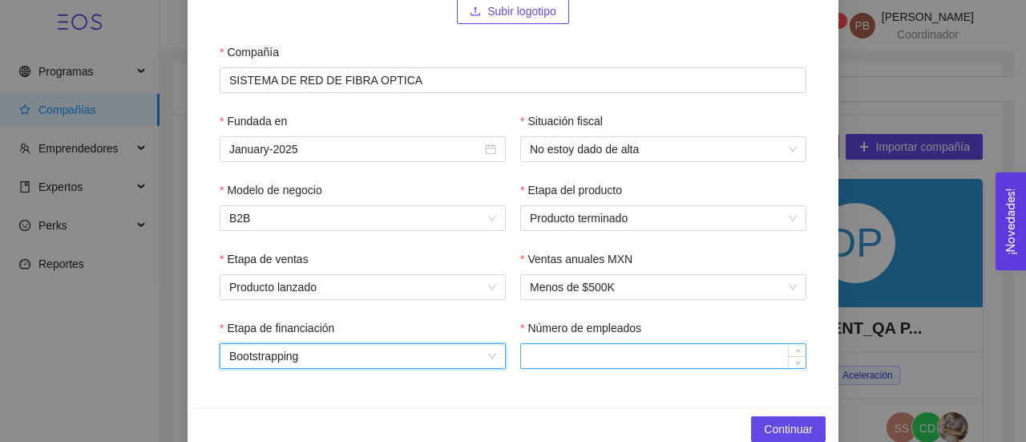
click at [599, 359] on input "Número de empleados" at bounding box center [663, 356] width 285 height 24
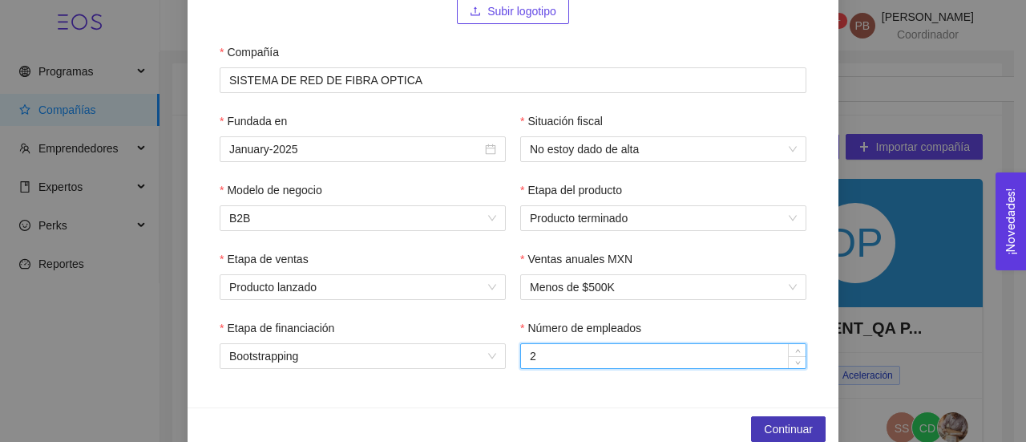
type input "2"
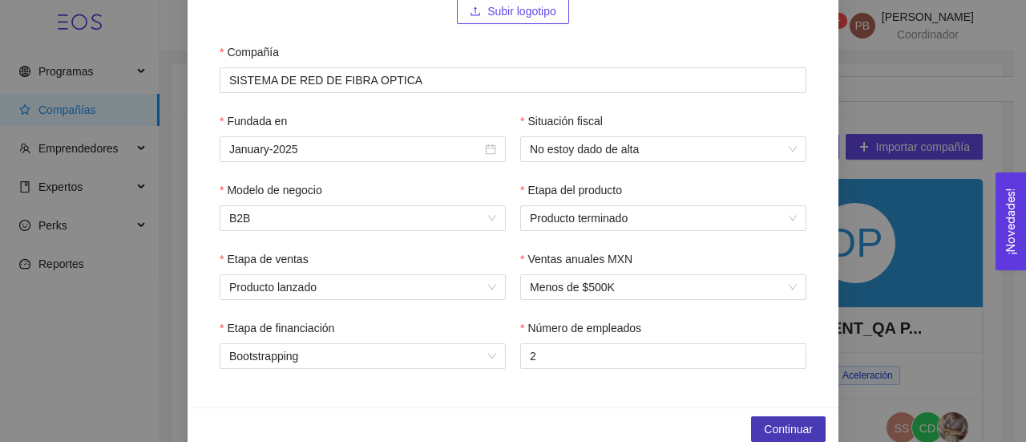
click at [765, 427] on span "Continuar" at bounding box center [788, 429] width 49 height 18
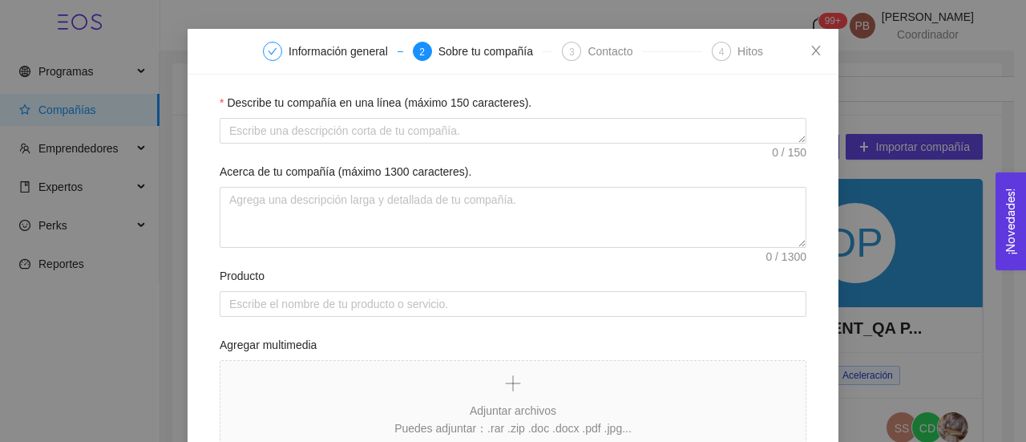
scroll to position [47, 0]
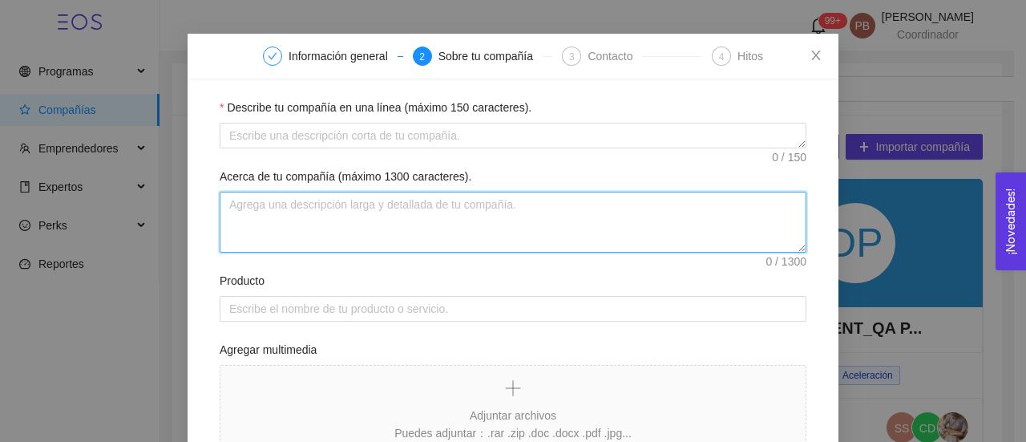
click at [583, 216] on textarea "Acerca de tu compañía (máximo 1300 caracteres)." at bounding box center [513, 222] width 587 height 61
paste textarea "Desarrollar un sistema de fibra óptica para ofrecer servicio de interntet, de m…"
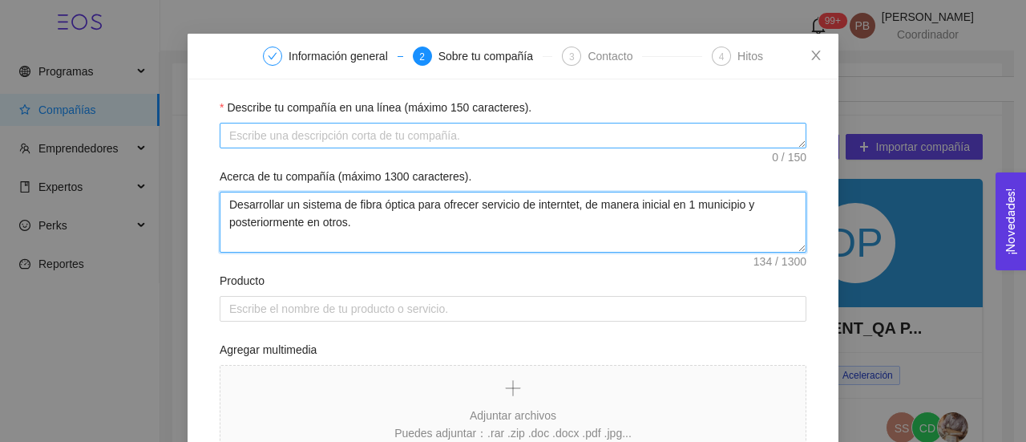
type textarea "Desarrollar un sistema de fibra óptica para ofrecer servicio de interntet, de m…"
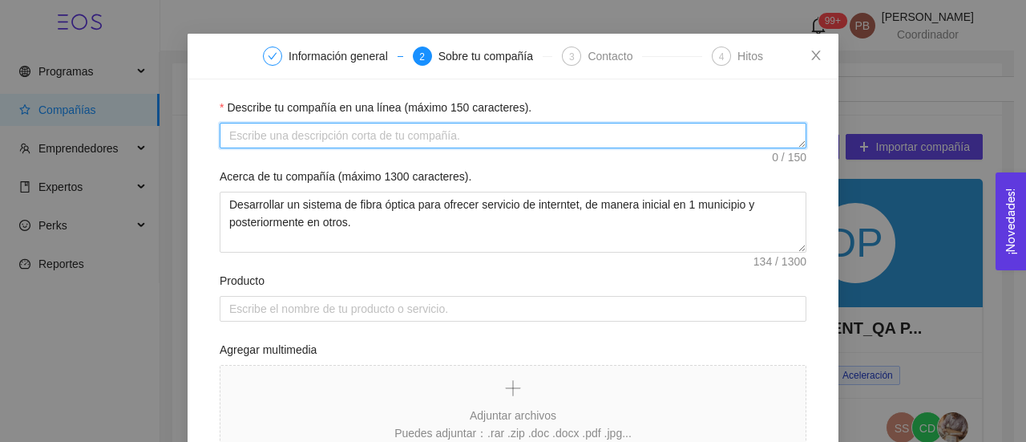
click at [534, 135] on textarea "Describe tu compañía en una línea (máximo 150 caracteres)." at bounding box center [513, 136] width 587 height 26
click at [326, 135] on textarea "Sistema de fibra óptiica" at bounding box center [513, 136] width 587 height 26
type textarea "Sistema de fibra óptica"
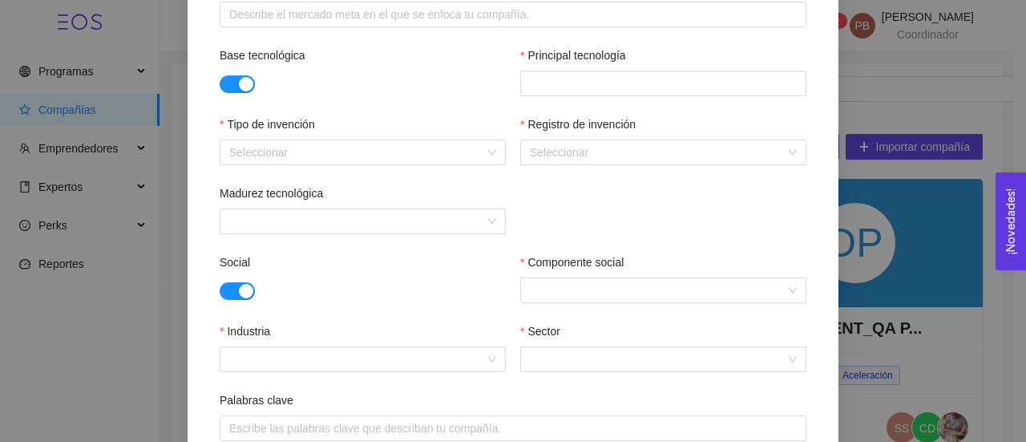
scroll to position [613, 0]
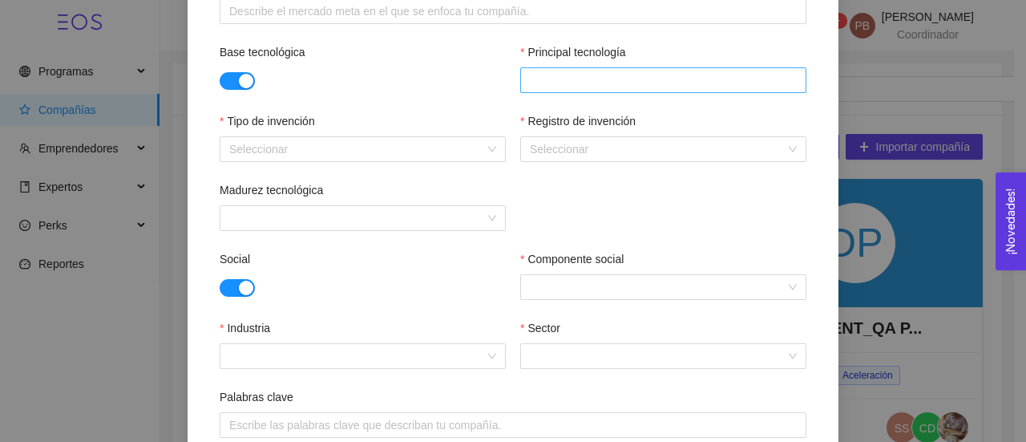
click at [762, 73] on div at bounding box center [663, 80] width 278 height 19
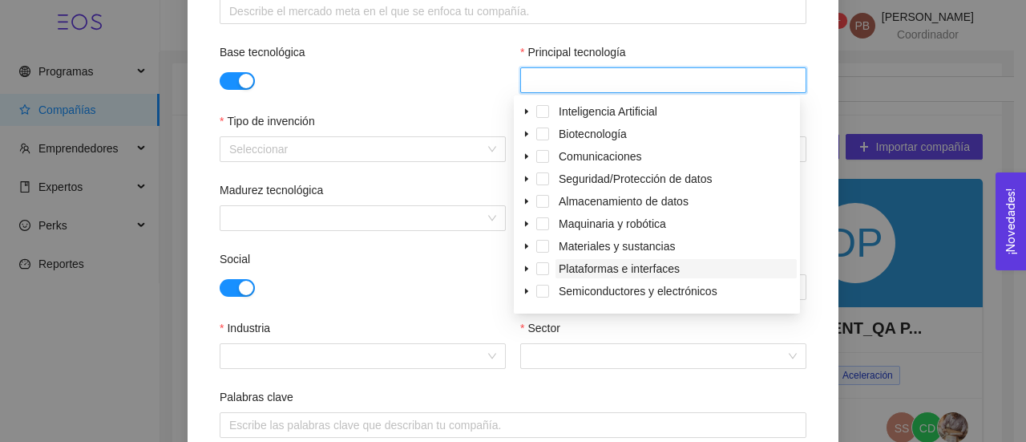
click at [659, 269] on span "Plataformas e interfaces" at bounding box center [619, 268] width 121 height 13
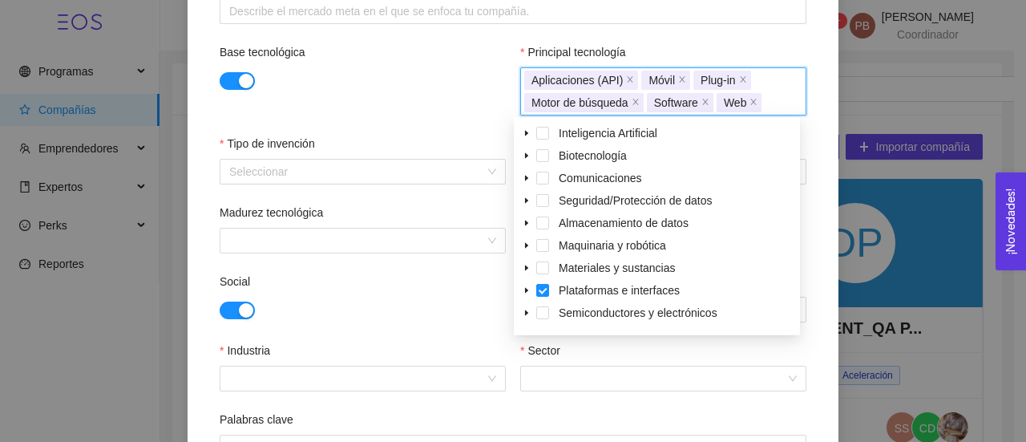
click at [412, 99] on div "Base tecnológica Principal tecnología Aplicaciones (API) Móvil Plug-in Motor de…" at bounding box center [513, 88] width 587 height 91
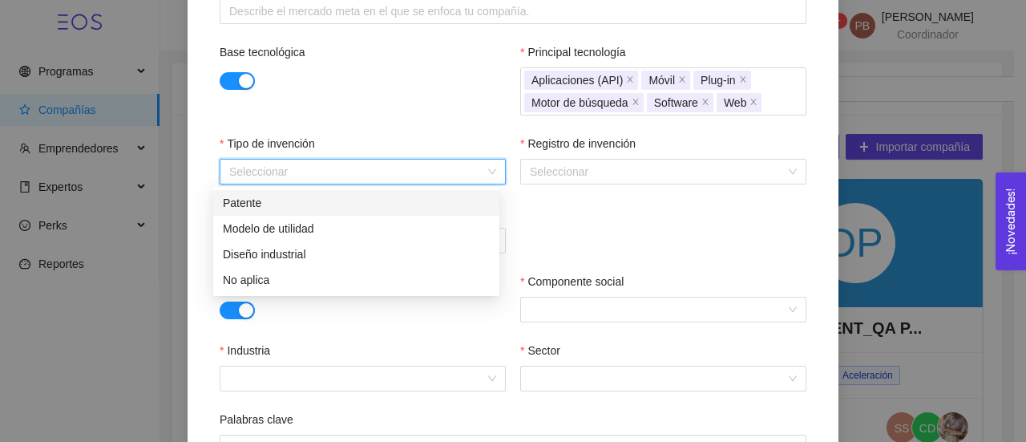
click at [359, 176] on input "Tipo de invención" at bounding box center [357, 172] width 256 height 24
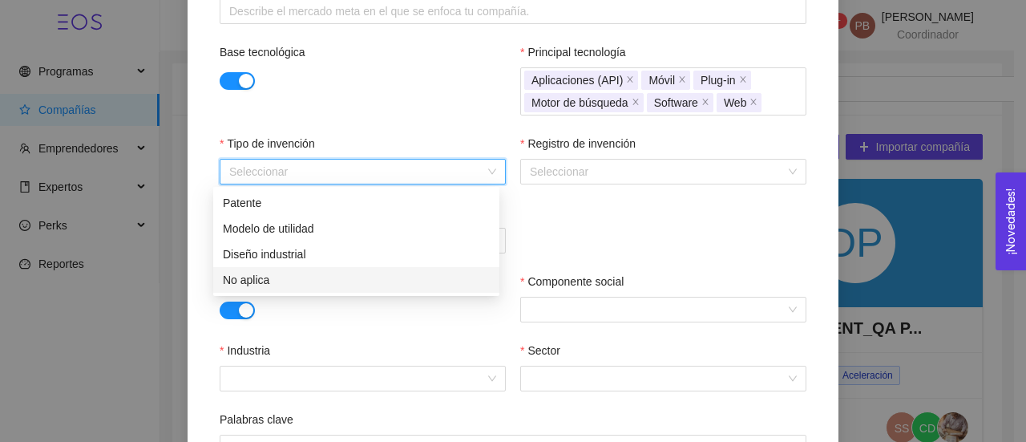
click at [308, 281] on div "No aplica" at bounding box center [356, 280] width 267 height 18
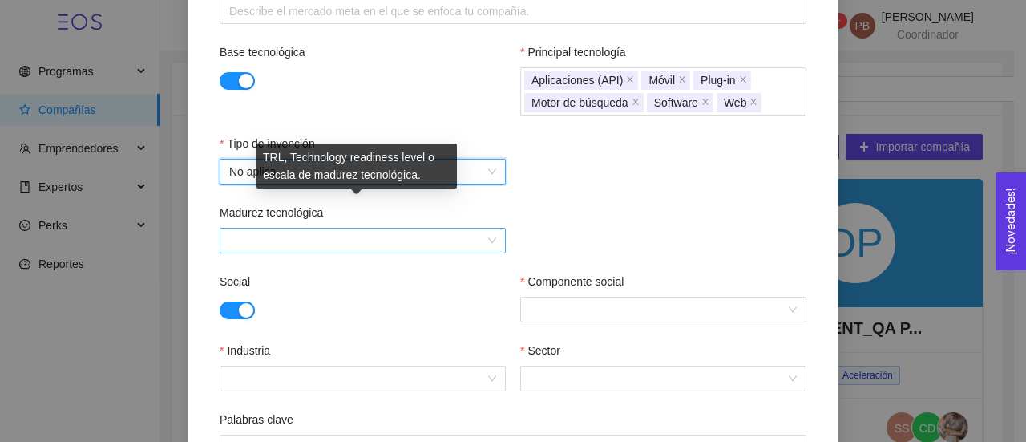
click at [321, 238] on input "Madurez tecnológica" at bounding box center [357, 240] width 256 height 24
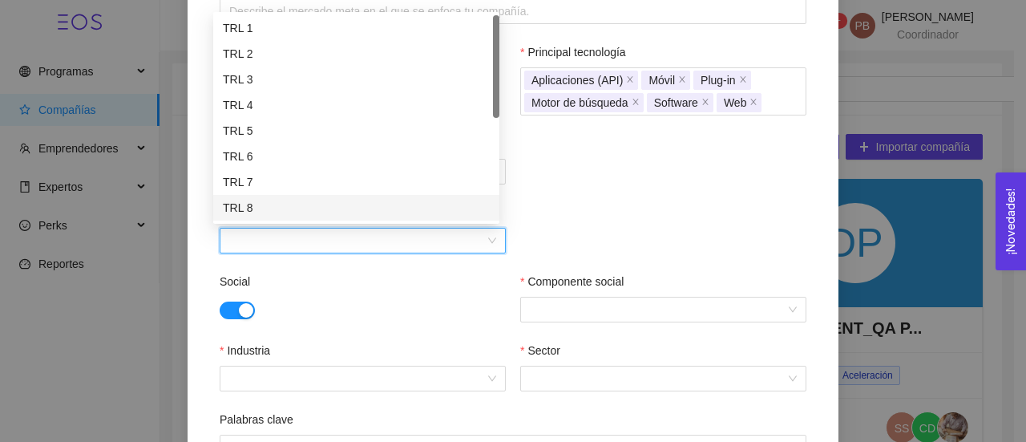
click at [564, 185] on div "Tipo de invención No aplica" at bounding box center [513, 169] width 587 height 69
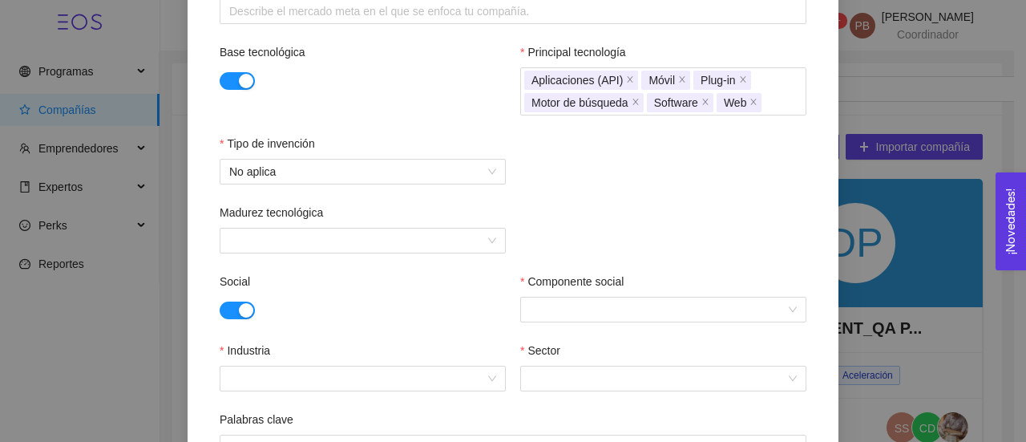
click at [226, 310] on button "button" at bounding box center [237, 310] width 35 height 18
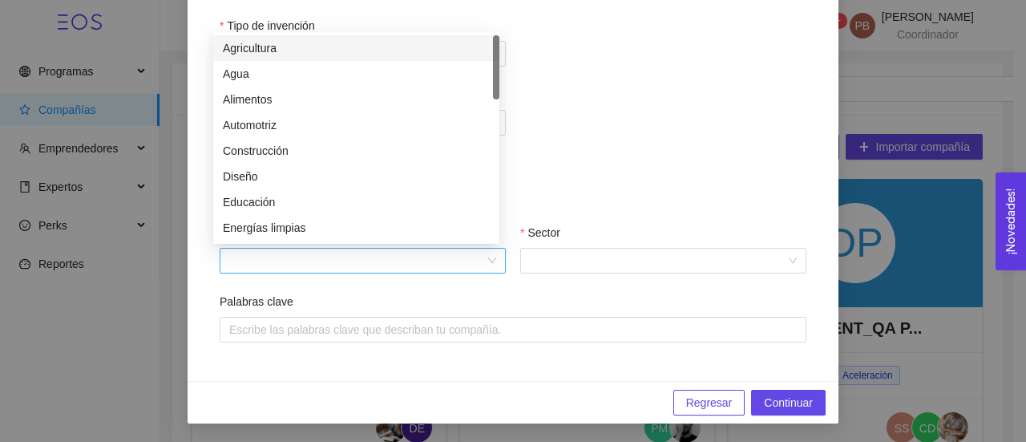
click at [485, 265] on div at bounding box center [363, 261] width 286 height 26
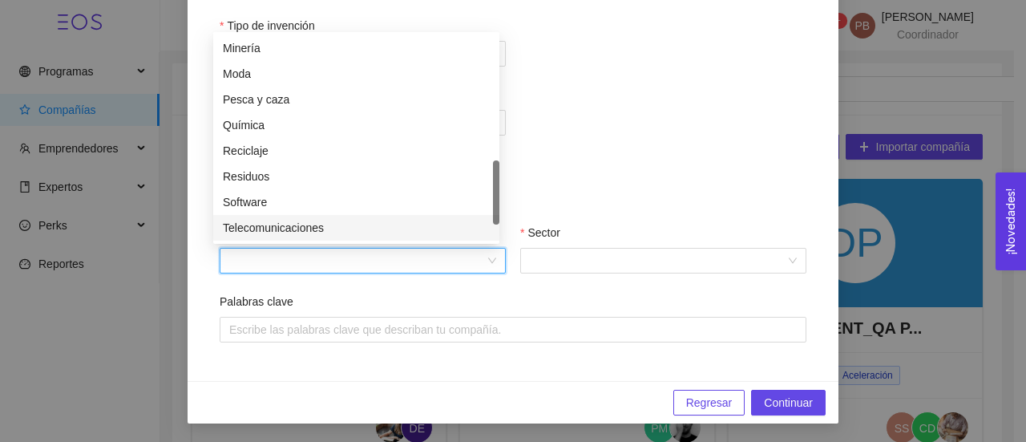
scroll to position [564, 0]
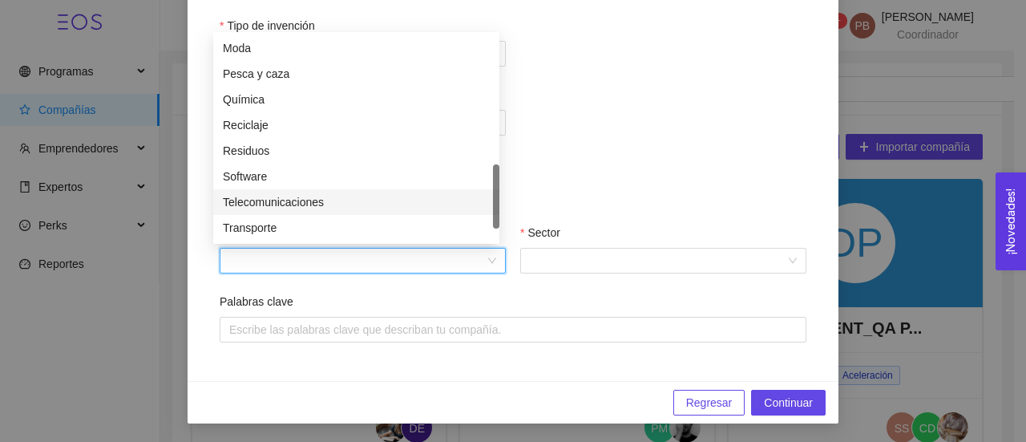
click at [404, 202] on div "Telecomunicaciones" at bounding box center [356, 202] width 267 height 18
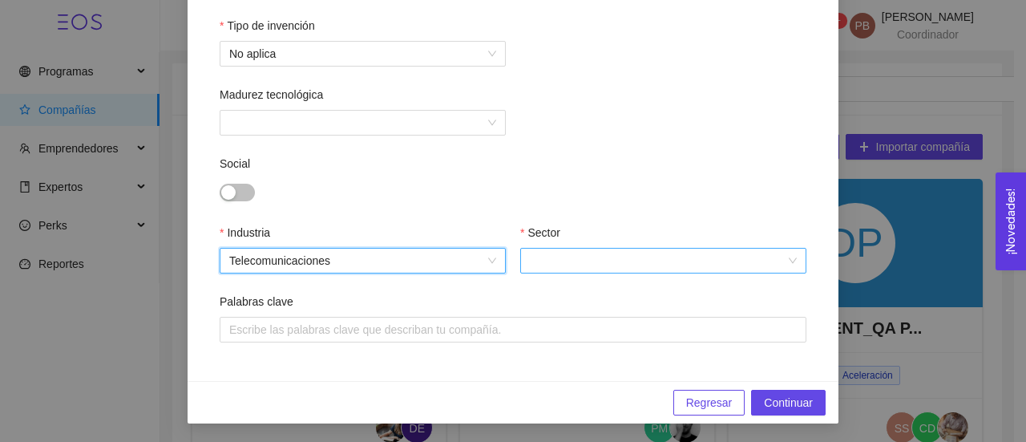
click at [561, 261] on input "Sector" at bounding box center [658, 261] width 256 height 24
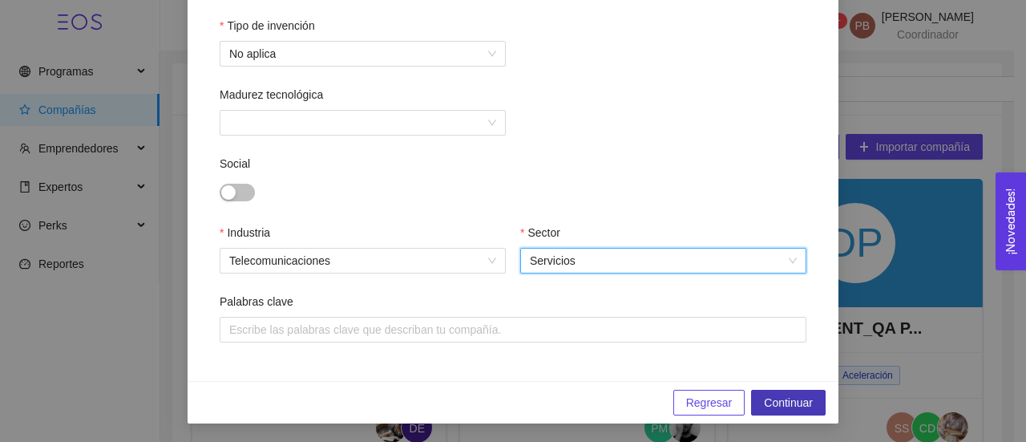
click at [773, 406] on span "Continuar" at bounding box center [788, 403] width 49 height 18
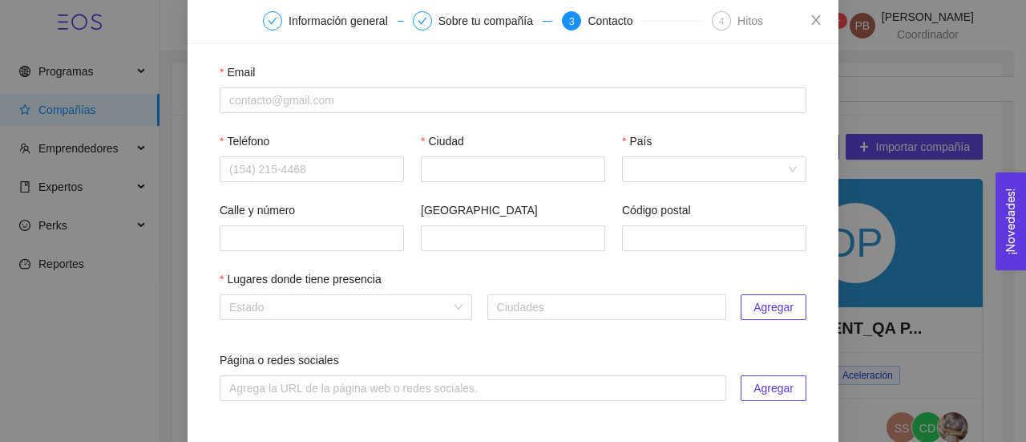
scroll to position [79, 0]
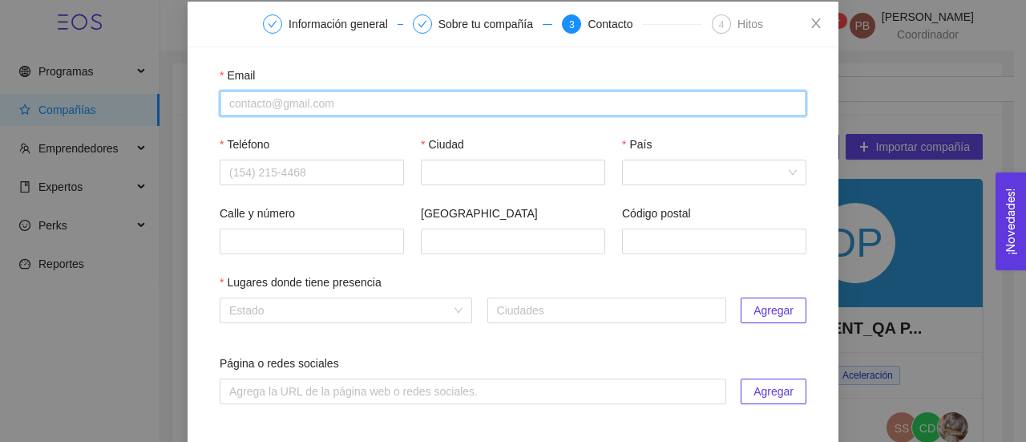
click at [298, 100] on input "Email" at bounding box center [513, 104] width 587 height 26
paste input "[EMAIL_ADDRESS][DOMAIN_NAME]"
type input "[EMAIL_ADDRESS][DOMAIN_NAME]"
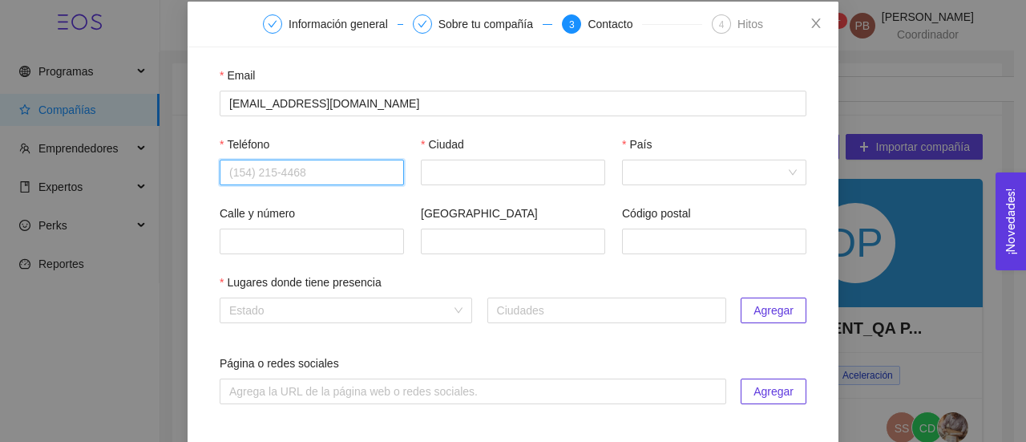
click at [261, 171] on input "Teléfono" at bounding box center [312, 173] width 184 height 26
paste input "7228218687"
type input "7228218687"
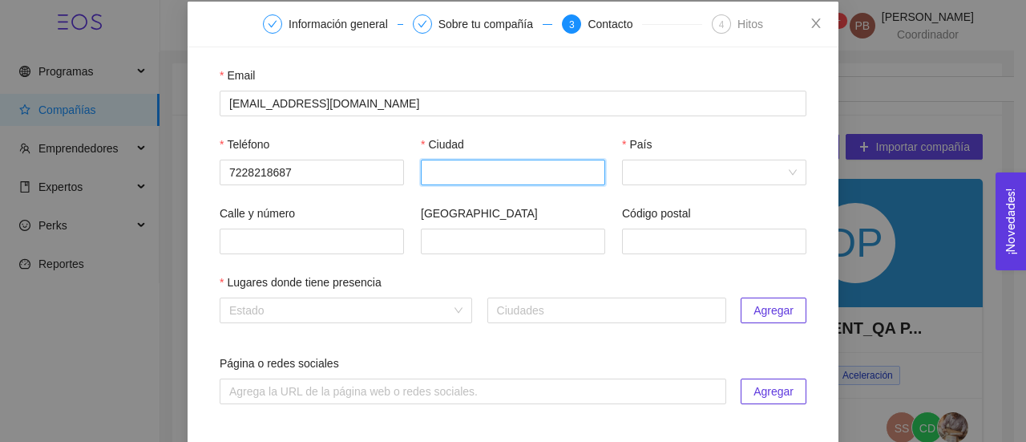
click at [433, 182] on input "Ciudad" at bounding box center [513, 173] width 184 height 26
type input "Querétaro"
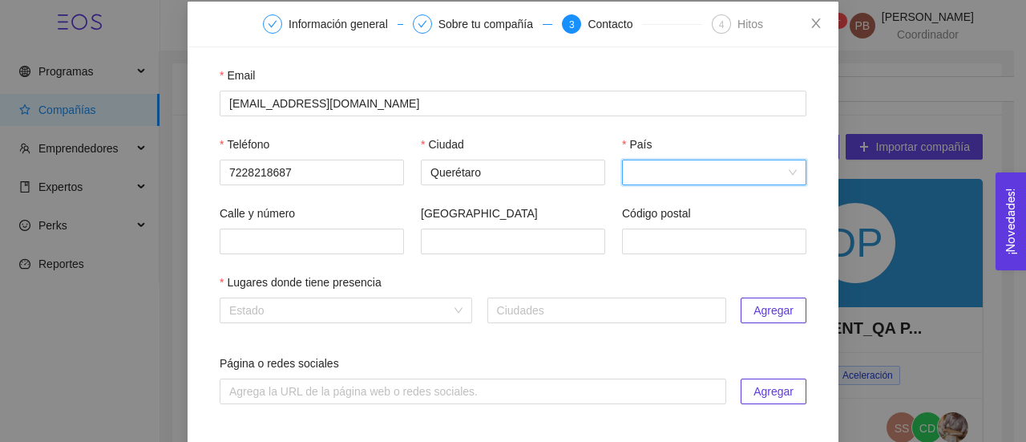
click at [632, 179] on input "País" at bounding box center [709, 172] width 154 height 24
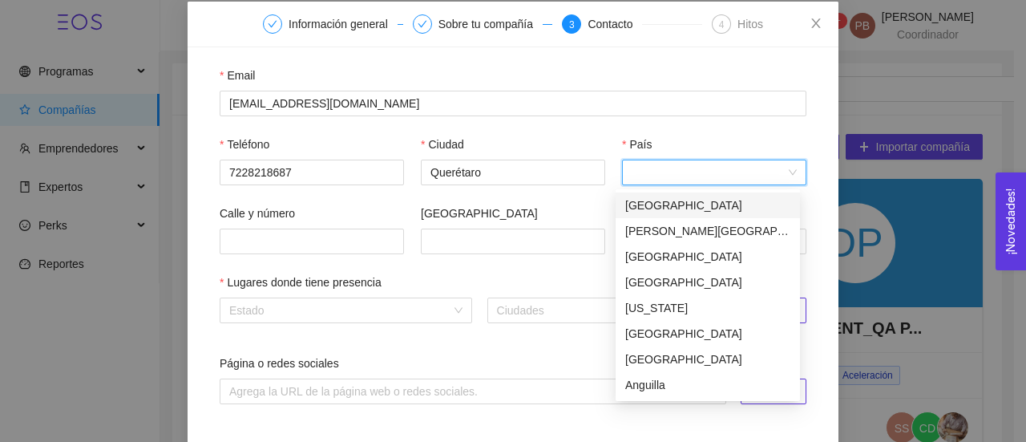
click at [797, 197] on div "[GEOGRAPHIC_DATA]" at bounding box center [708, 205] width 184 height 26
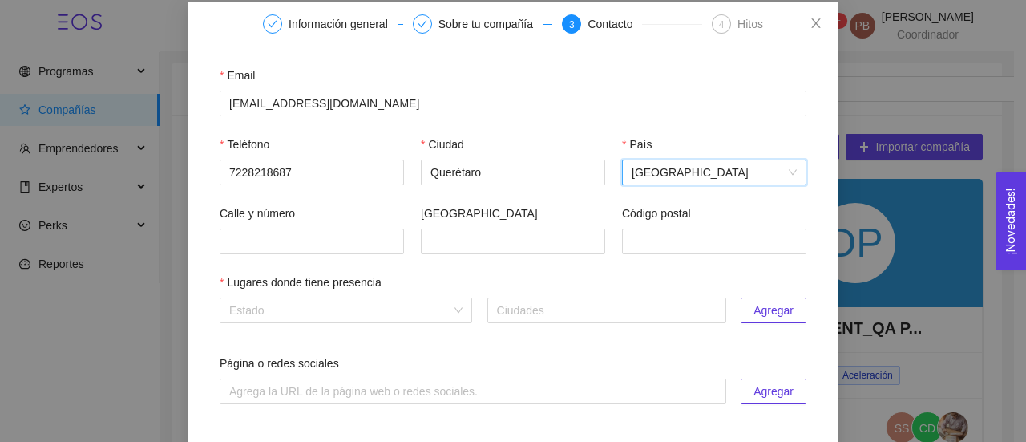
click at [787, 168] on span "[GEOGRAPHIC_DATA]" at bounding box center [714, 172] width 165 height 24
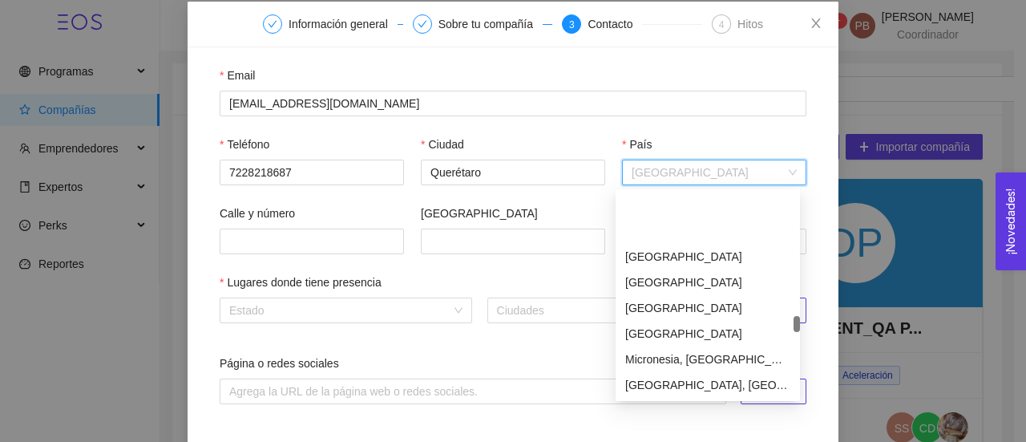
scroll to position [3643, 0]
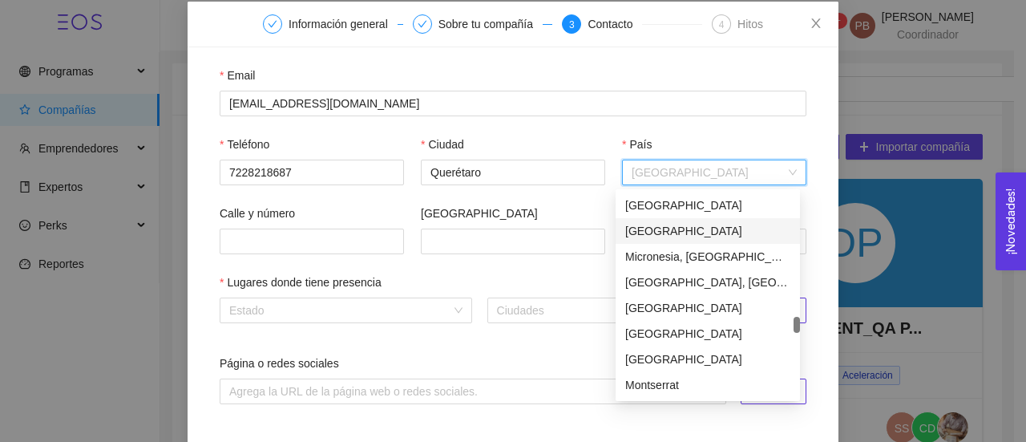
click at [645, 238] on div "[GEOGRAPHIC_DATA]" at bounding box center [707, 231] width 165 height 18
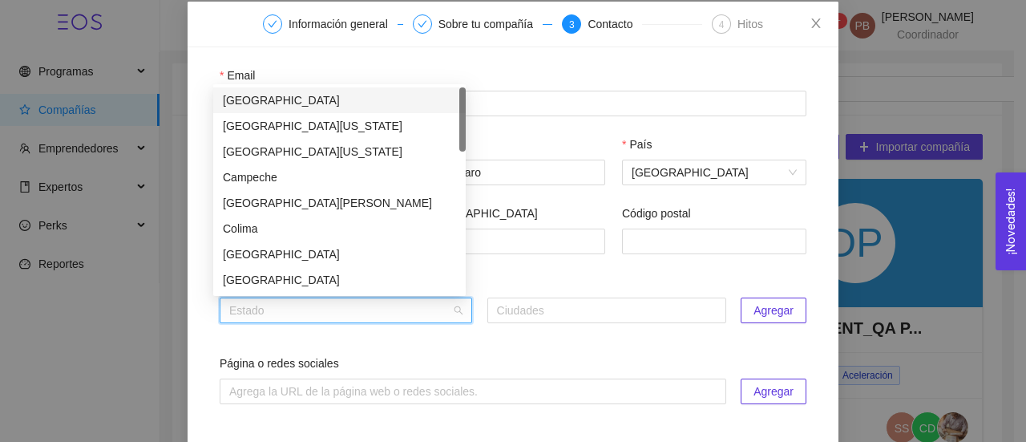
click at [423, 317] on input "search" at bounding box center [340, 310] width 222 height 24
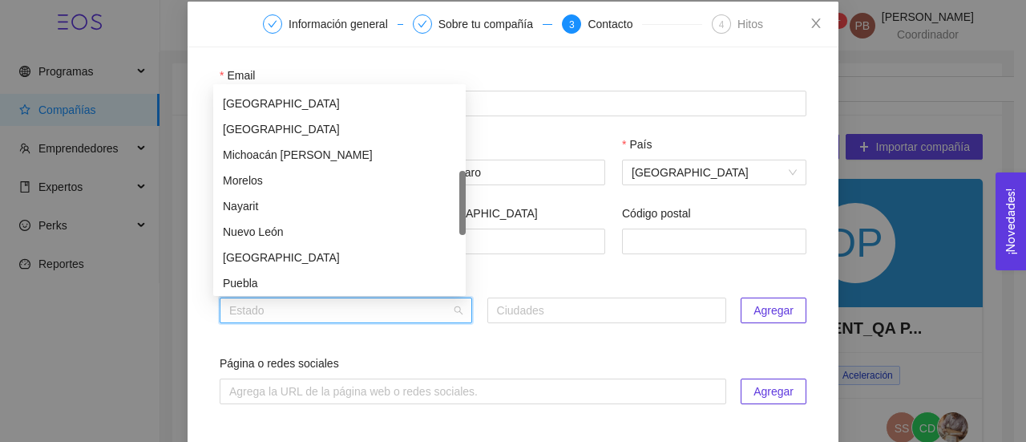
scroll to position [327, 0]
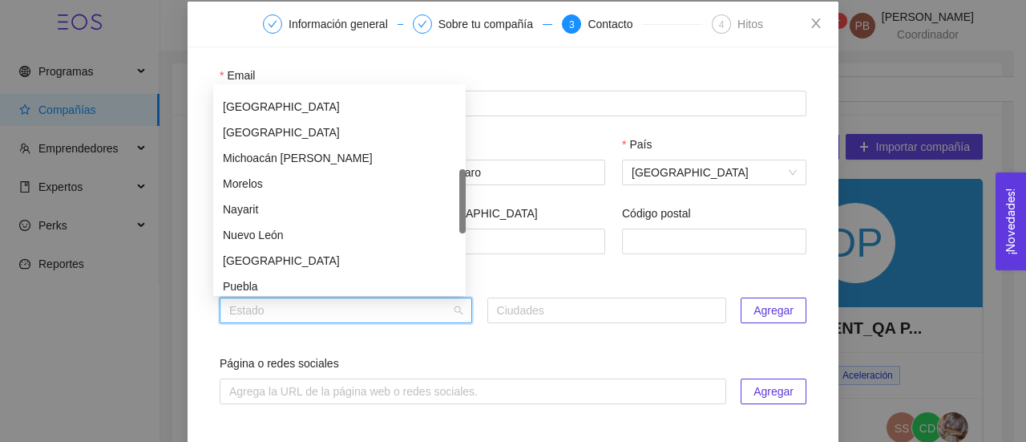
drag, startPoint x: 462, startPoint y: 127, endPoint x: 457, endPoint y: 209, distance: 81.9
click at [457, 209] on div "[GEOGRAPHIC_DATA] [GEOGRAPHIC_DATA] [GEOGRAPHIC_DATA] [GEOGRAPHIC_DATA][PERSON_…" at bounding box center [339, 189] width 253 height 205
click at [318, 131] on div "[GEOGRAPHIC_DATA]" at bounding box center [339, 132] width 233 height 18
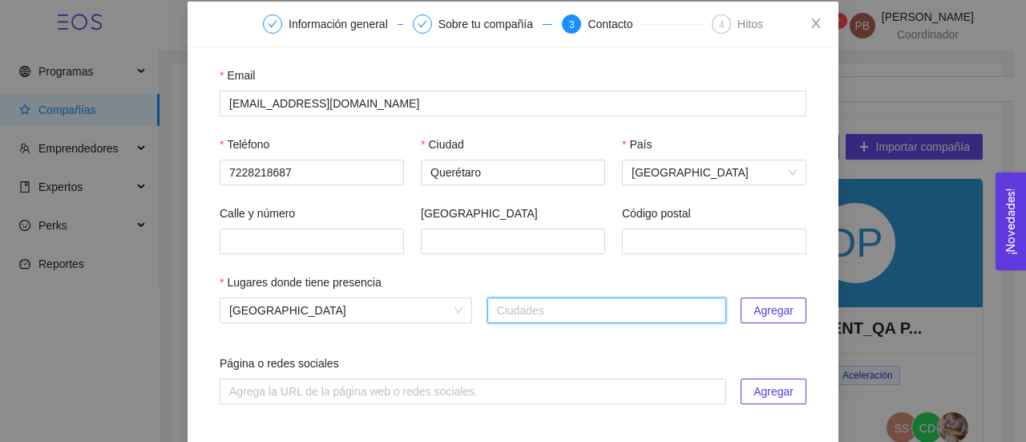
click at [759, 305] on span "Agregar" at bounding box center [774, 310] width 40 height 18
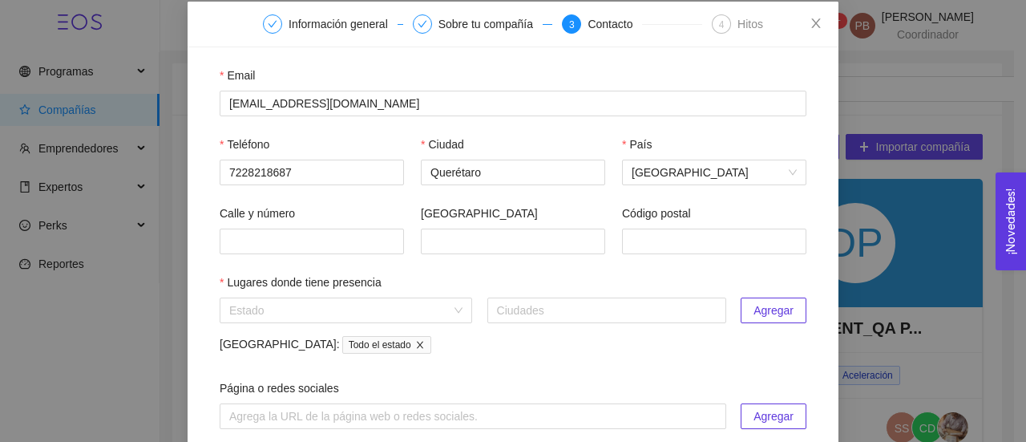
scroll to position [186, 0]
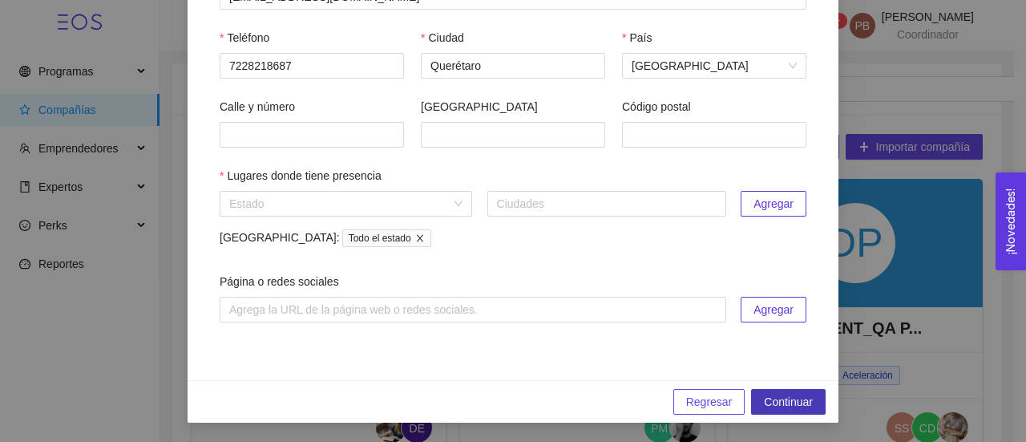
click at [805, 408] on span "Continuar" at bounding box center [788, 402] width 49 height 18
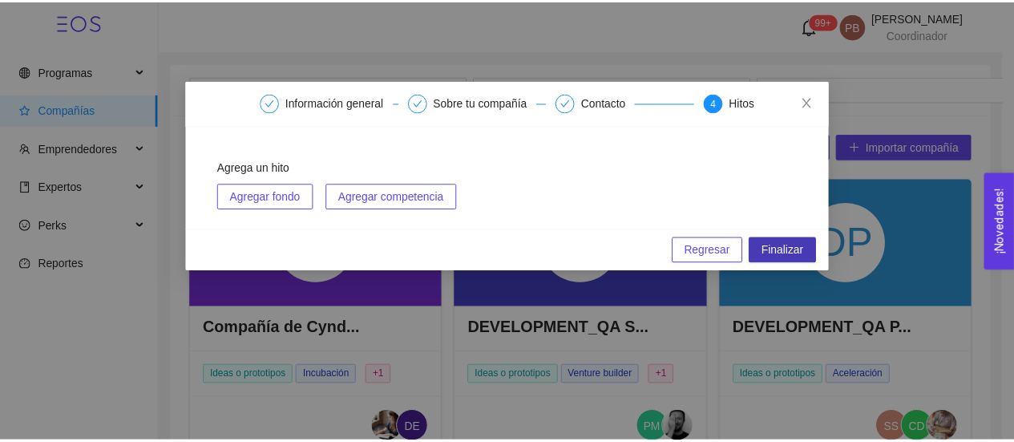
scroll to position [0, 0]
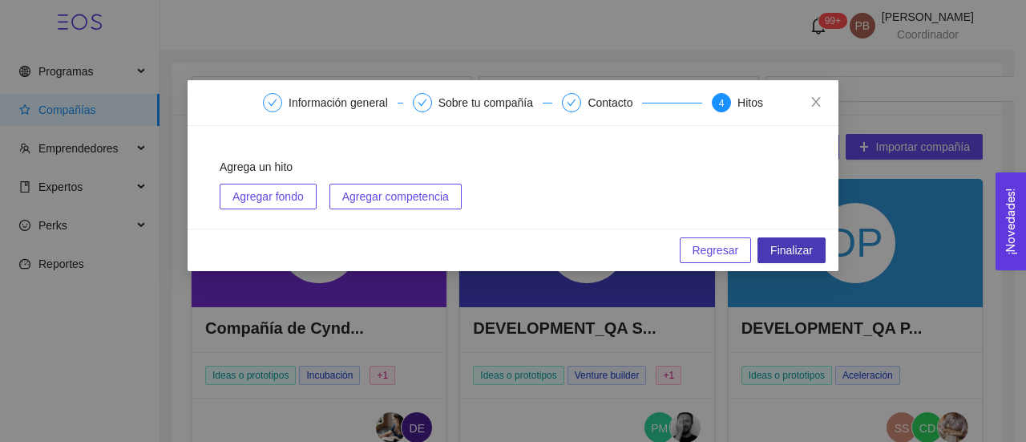
click at [785, 254] on span "Finalizar" at bounding box center [791, 250] width 42 height 18
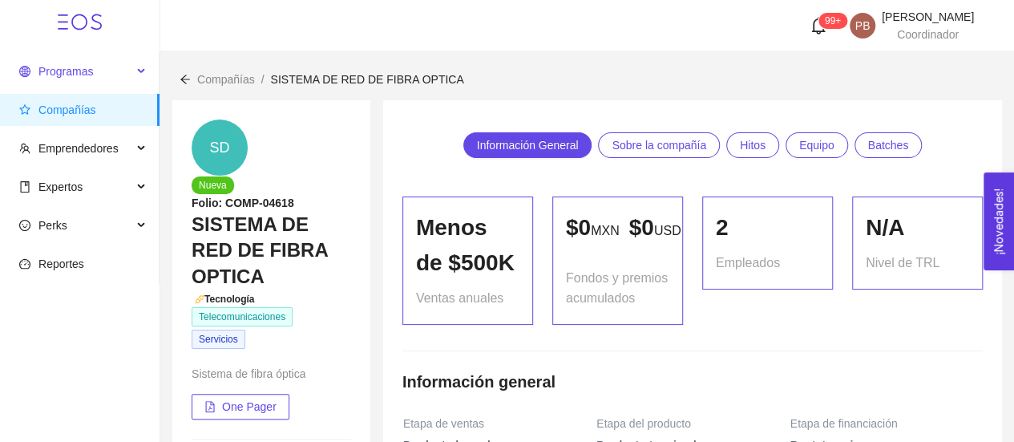
click at [66, 66] on span "Programas" at bounding box center [65, 71] width 55 height 13
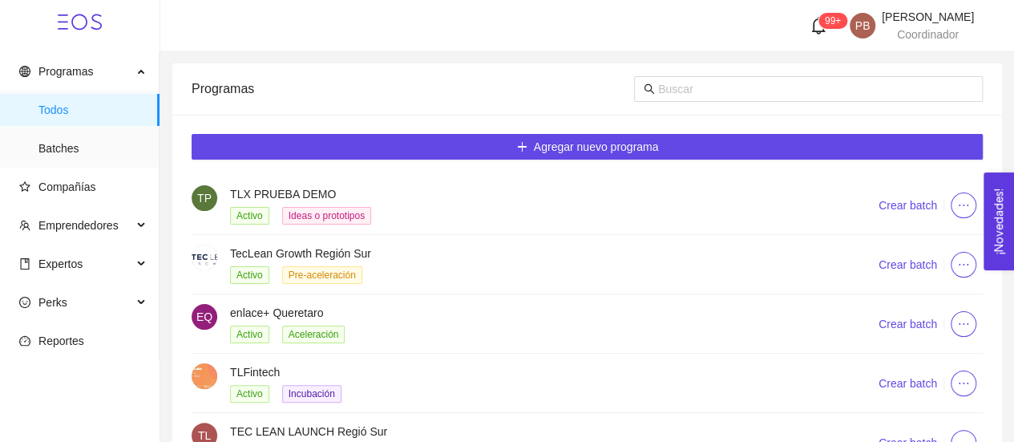
scroll to position [162, 0]
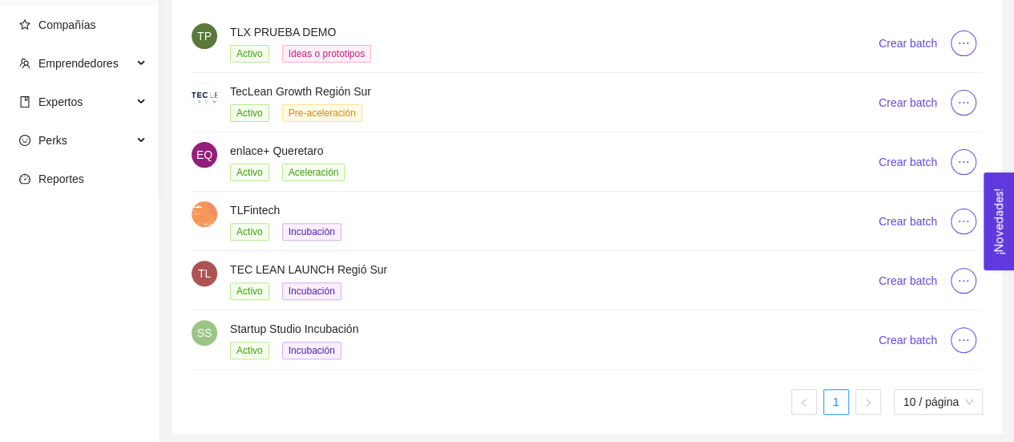
click at [269, 325] on h4 "Startup Studio Incubación" at bounding box center [534, 329] width 609 height 18
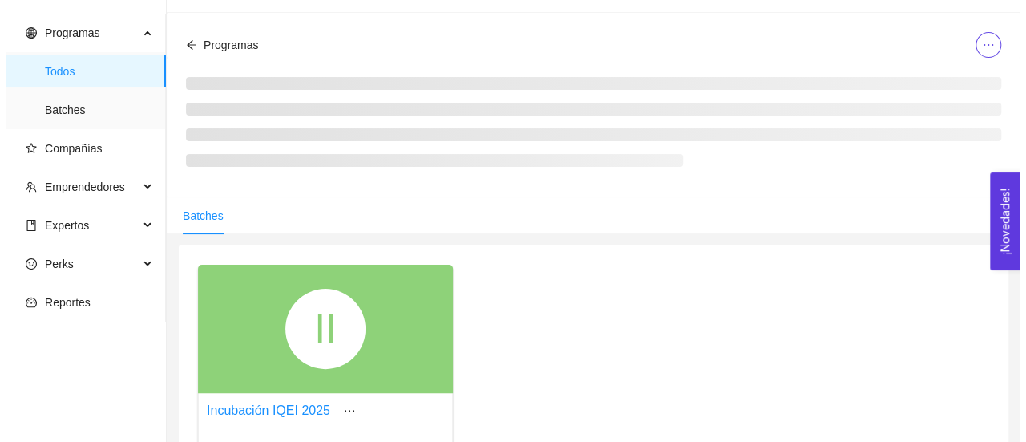
scroll to position [162, 0]
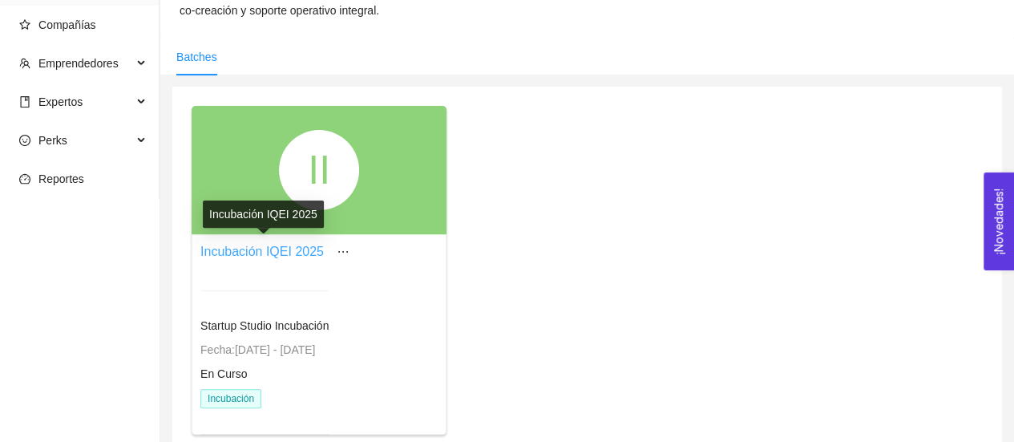
click at [300, 257] on link "Incubación IQEI 2025" at bounding box center [261, 252] width 123 height 14
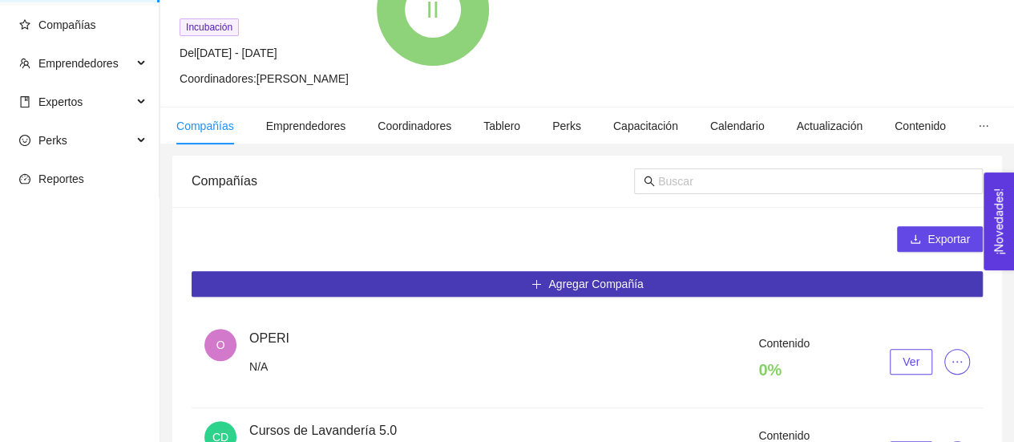
click at [613, 275] on span "Agregar Compañía" at bounding box center [595, 284] width 95 height 18
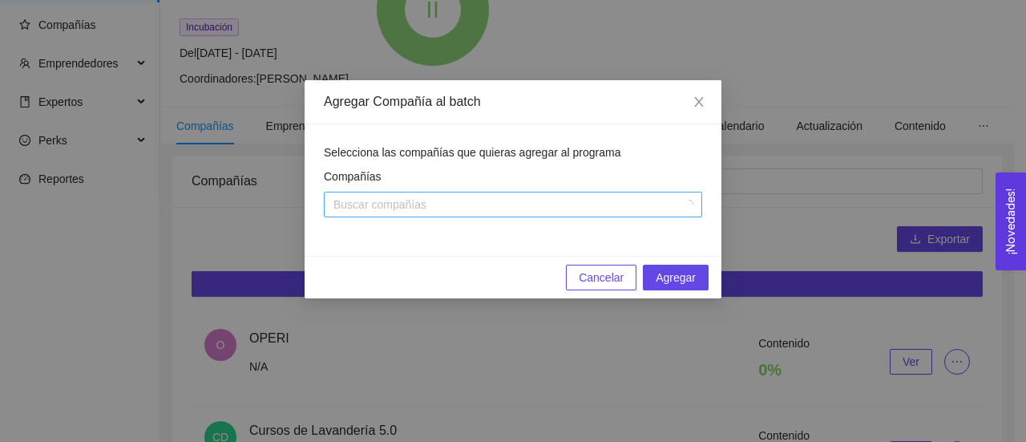
click at [591, 200] on div at bounding box center [505, 204] width 354 height 19
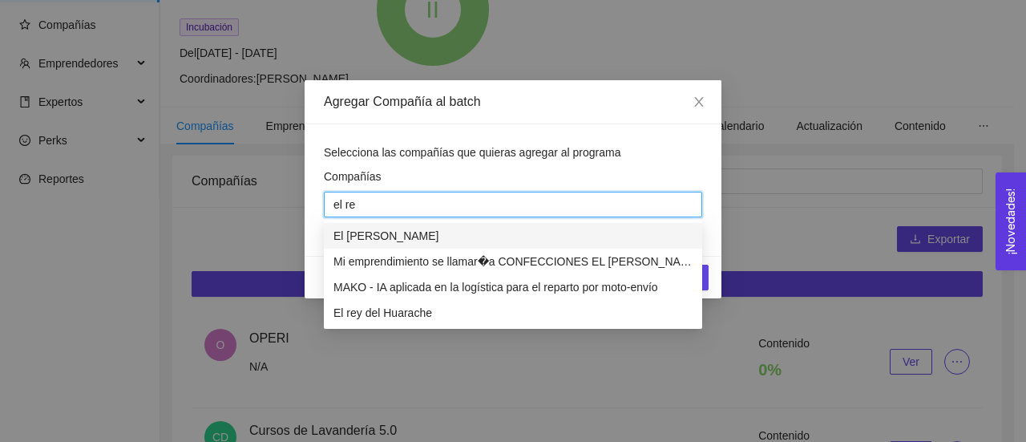
type input "el rey"
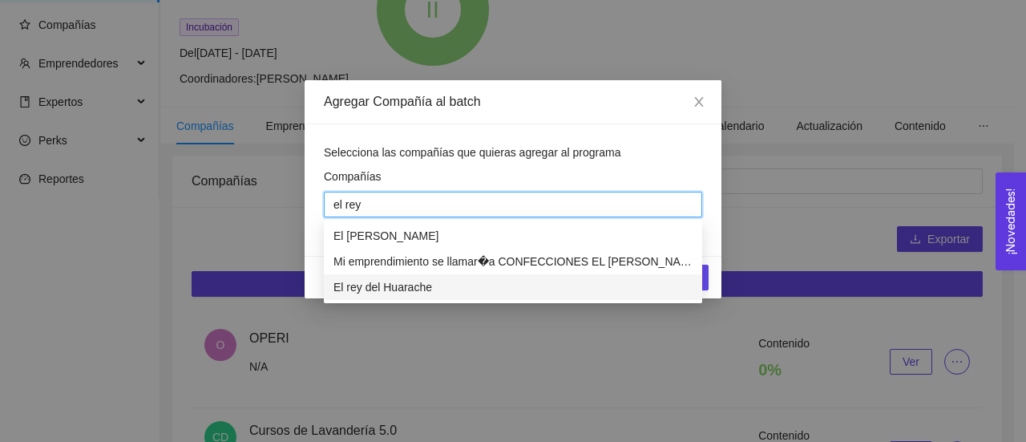
click at [501, 277] on div "El rey del Huarache" at bounding box center [513, 287] width 378 height 26
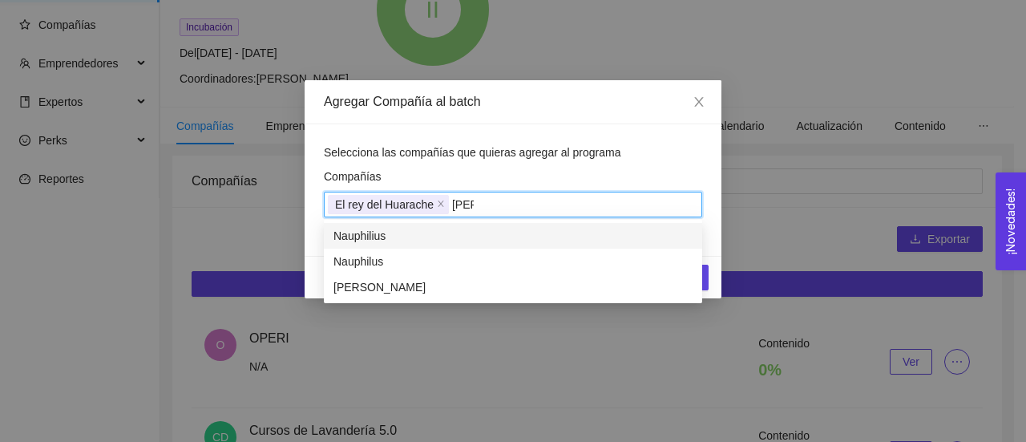
type input "philo"
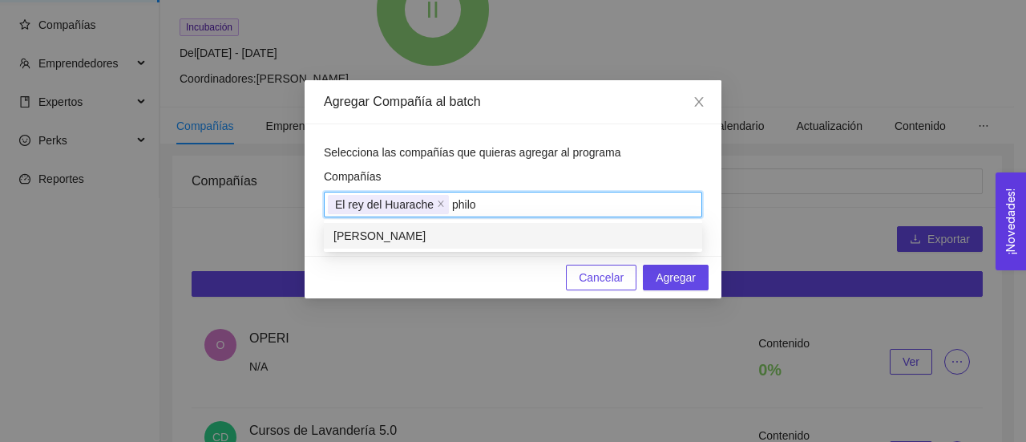
click at [503, 238] on div "[PERSON_NAME]" at bounding box center [513, 236] width 359 height 18
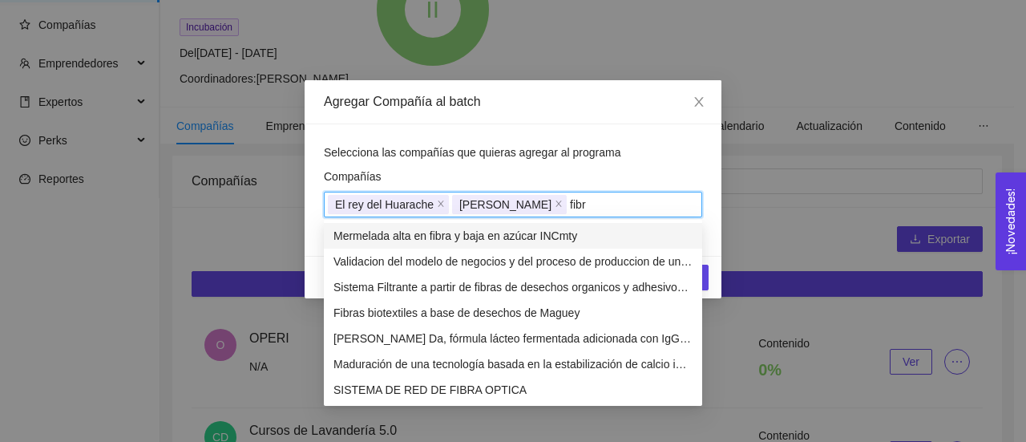
type input "fibra"
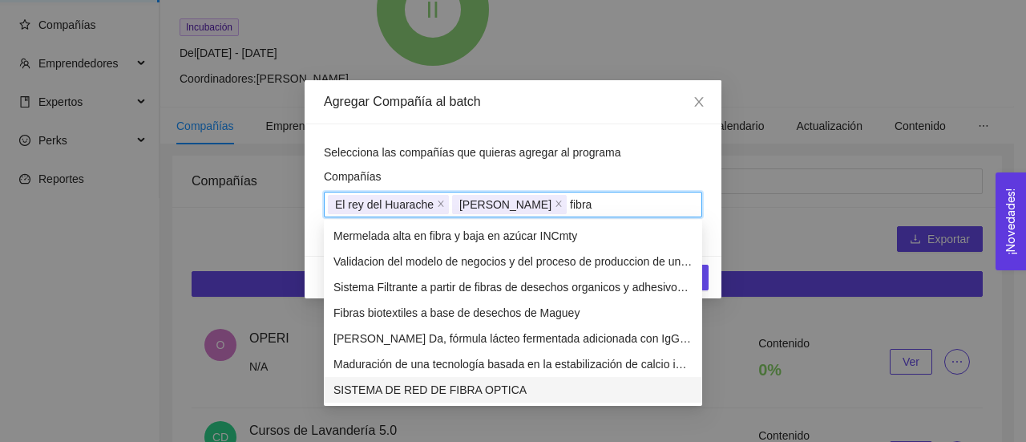
click at [485, 384] on div "SISTEMA DE RED DE FIBRA OPTICA" at bounding box center [513, 390] width 359 height 18
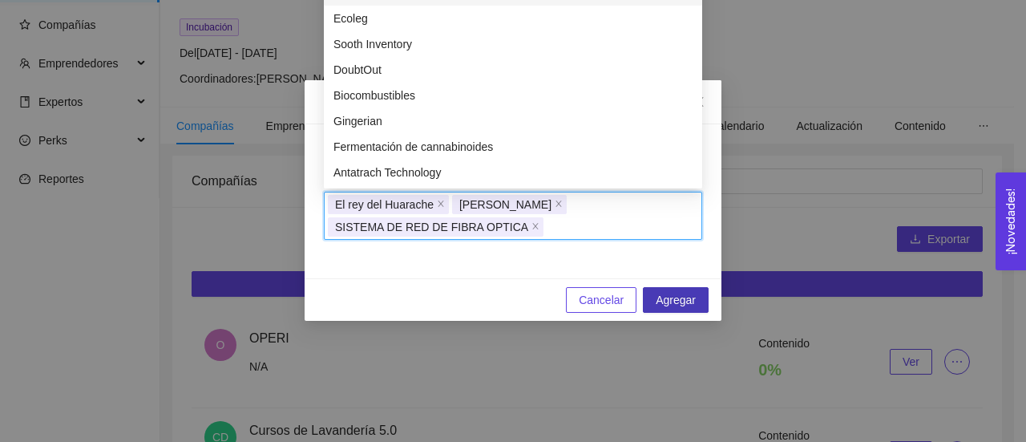
click at [683, 297] on span "Agregar" at bounding box center [676, 300] width 40 height 18
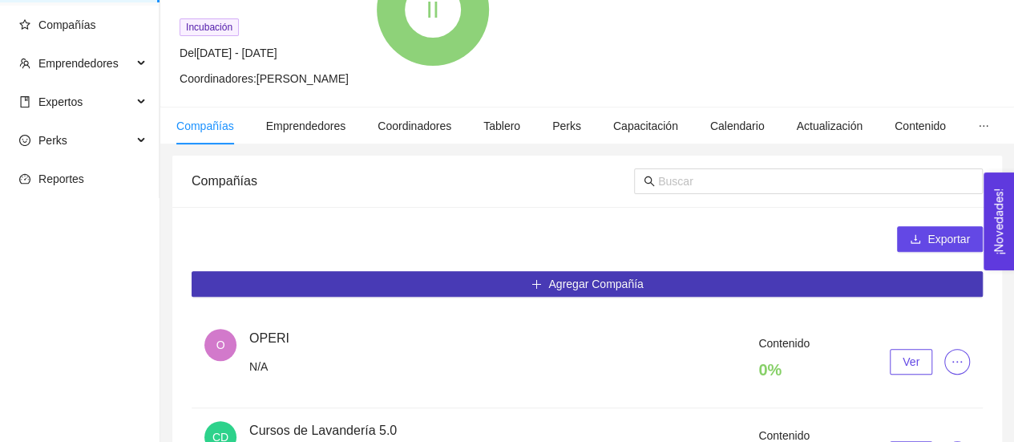
click at [637, 279] on span "Agregar Compañía" at bounding box center [595, 284] width 95 height 18
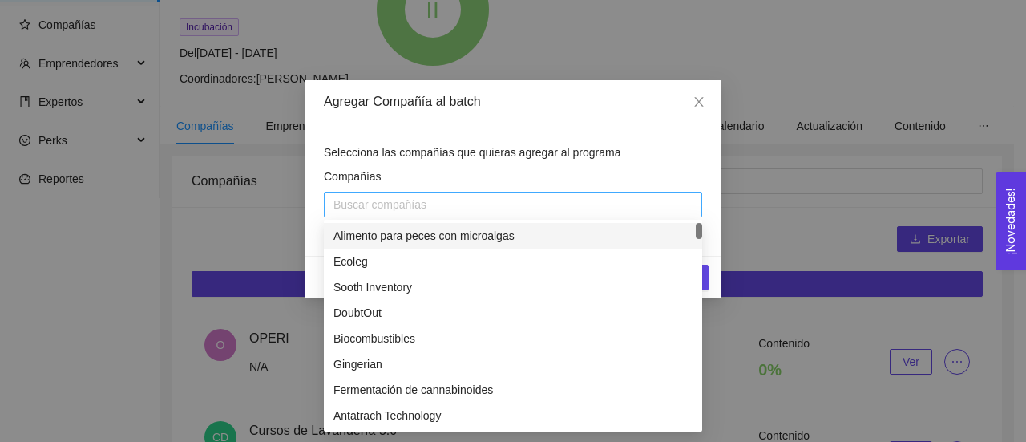
click at [615, 203] on div at bounding box center [513, 204] width 370 height 19
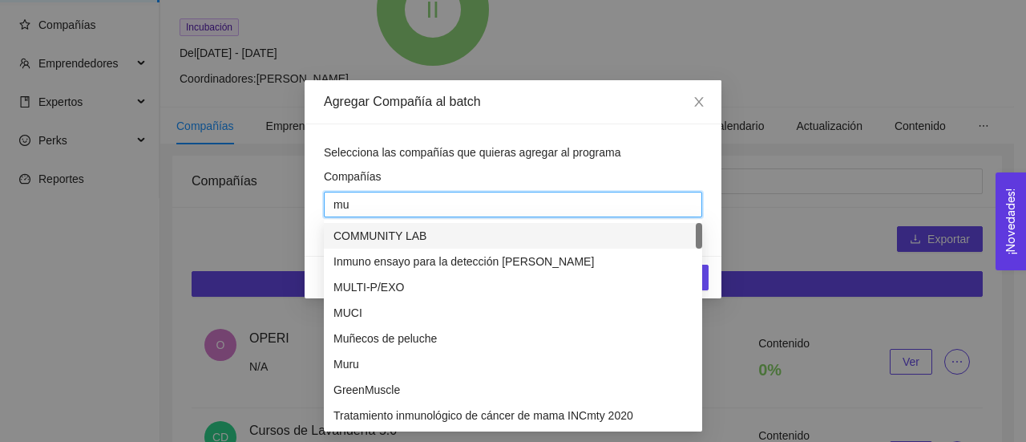
type input "mun"
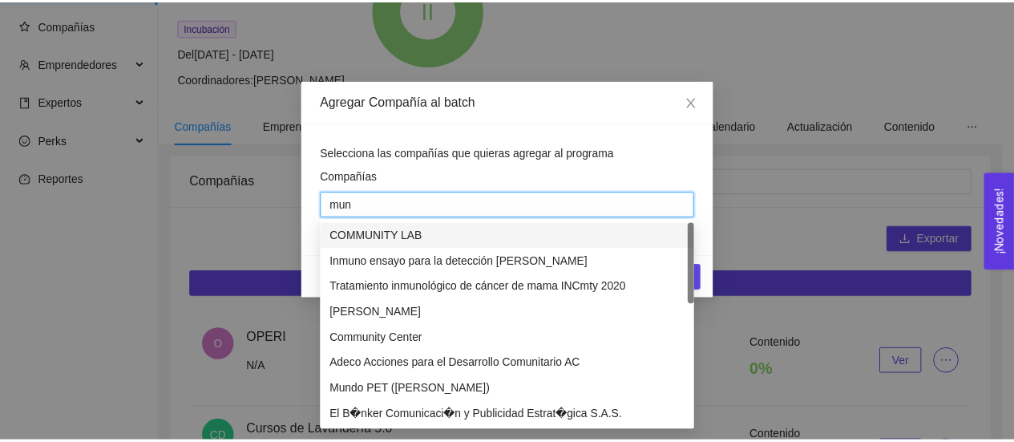
scroll to position [436, 0]
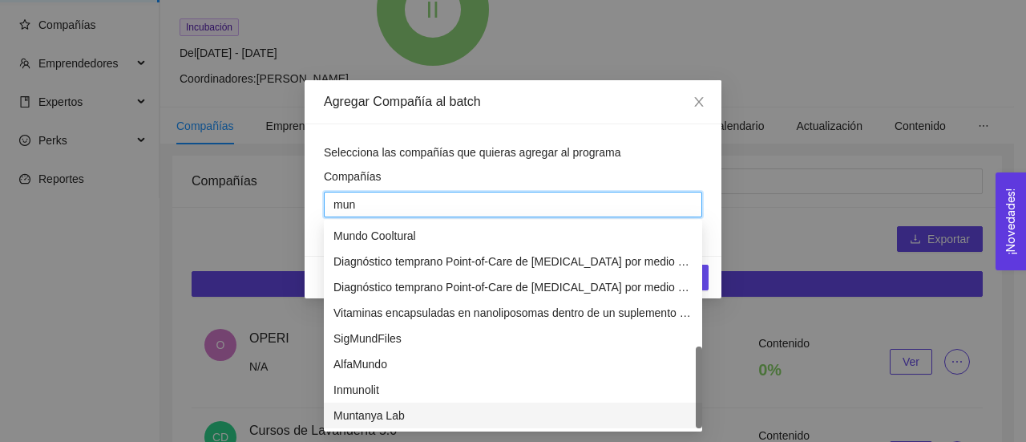
click at [422, 411] on div "Muntanya Lab" at bounding box center [513, 415] width 359 height 18
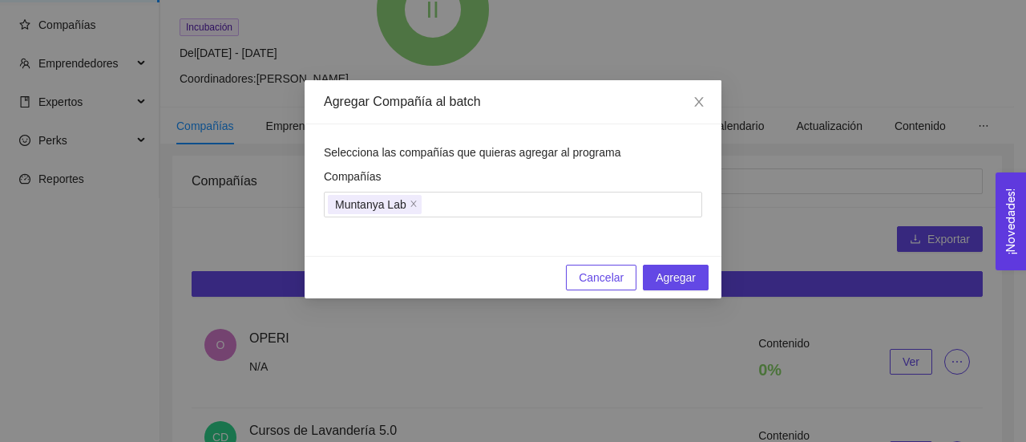
click at [688, 132] on div "Selecciona las compañías que quieras agregar al programa Compañías Muntanya Lab" at bounding box center [513, 189] width 417 height 131
click at [668, 277] on span "Agregar" at bounding box center [676, 278] width 40 height 18
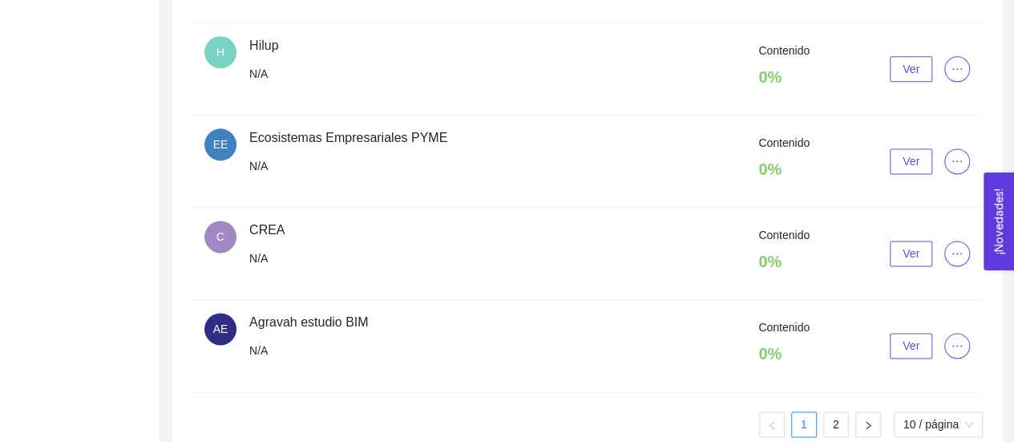
scroll to position [1029, 0]
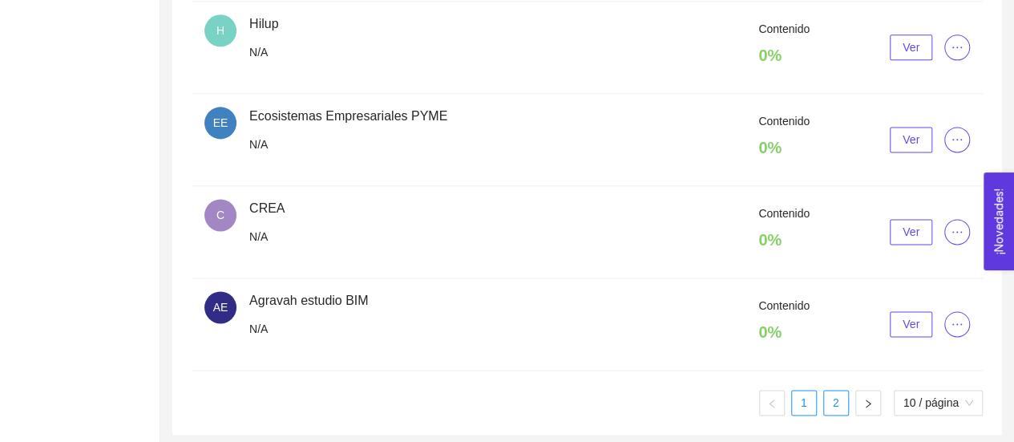
click at [831, 401] on link "2" at bounding box center [836, 402] width 24 height 24
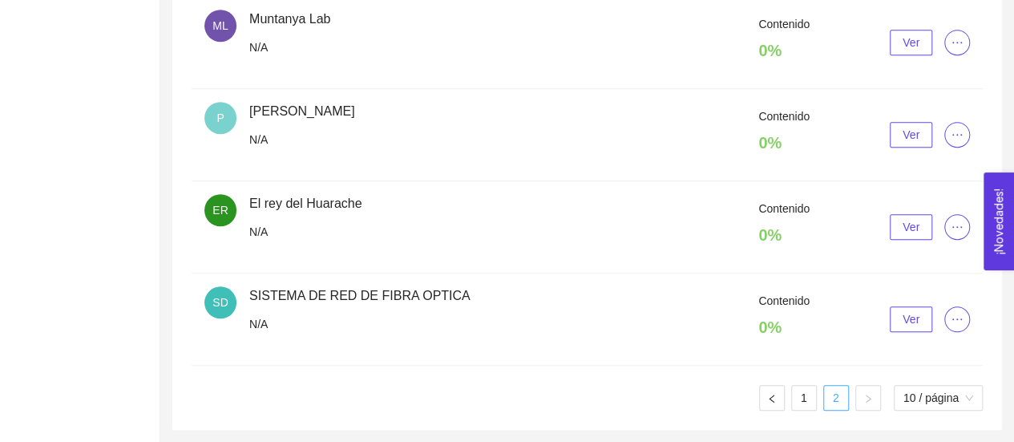
scroll to position [570, 0]
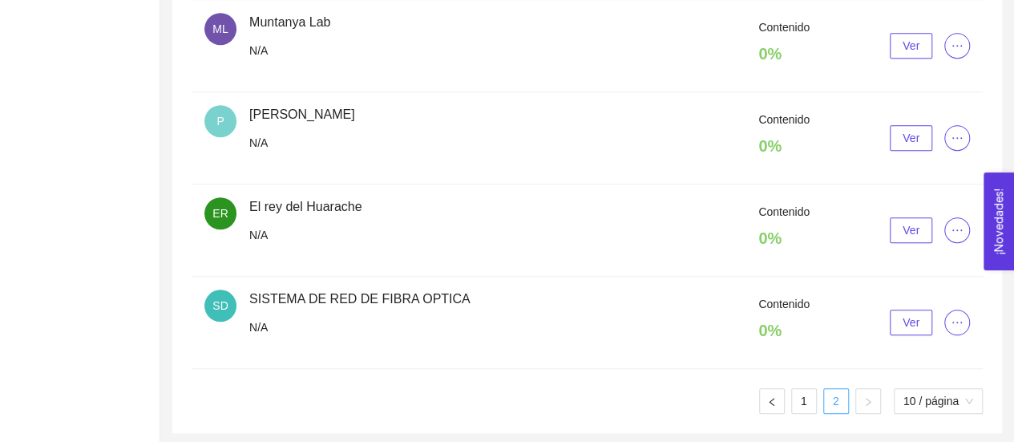
click at [839, 398] on link "2" at bounding box center [836, 401] width 24 height 24
click at [770, 405] on button "button" at bounding box center [772, 401] width 26 height 26
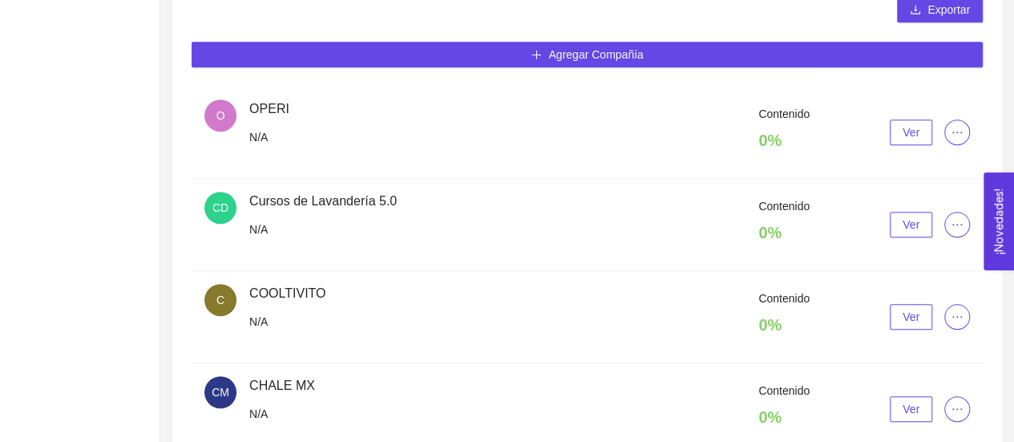
scroll to position [372, 0]
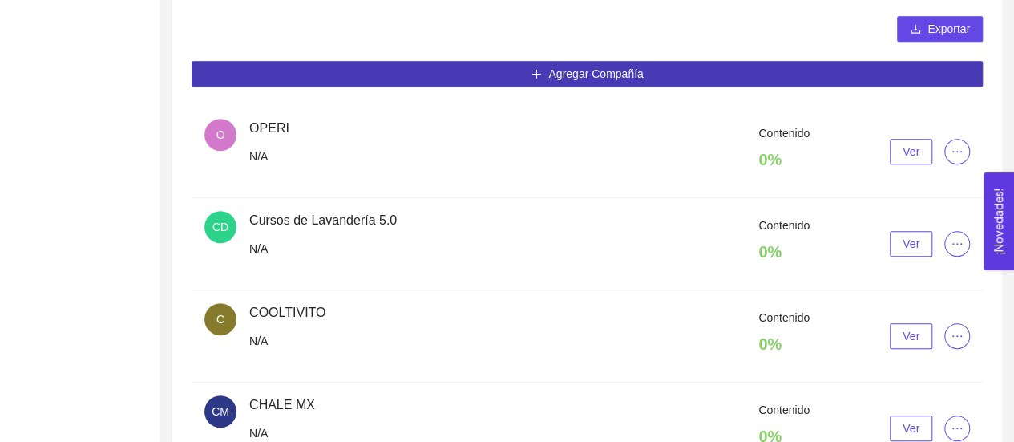
click at [598, 71] on span "Agregar Compañía" at bounding box center [595, 74] width 95 height 18
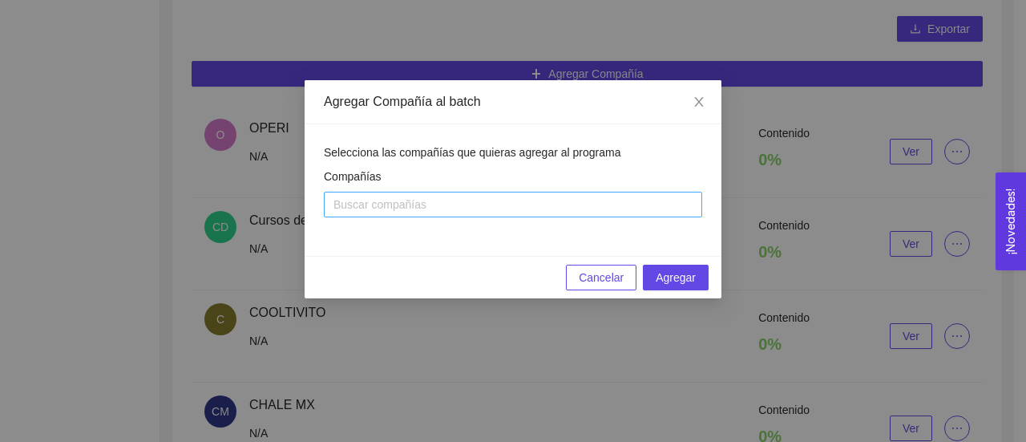
click at [515, 204] on div at bounding box center [513, 204] width 370 height 19
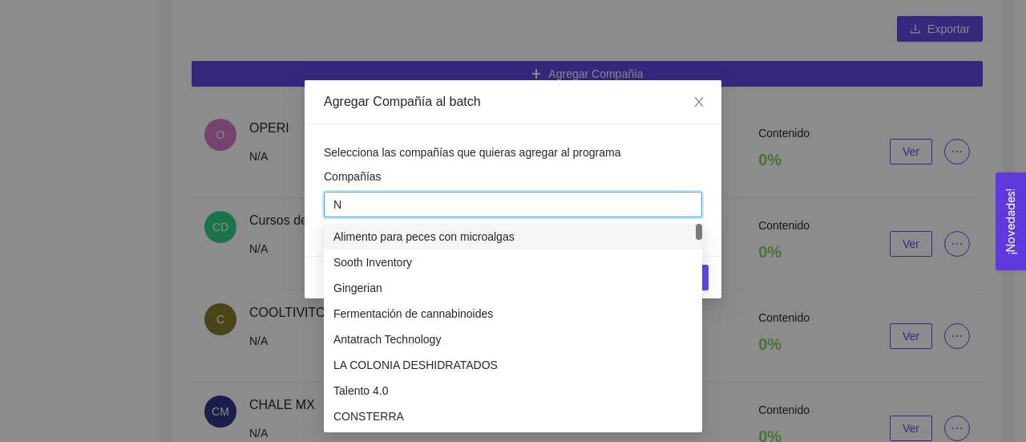
type input "N&"
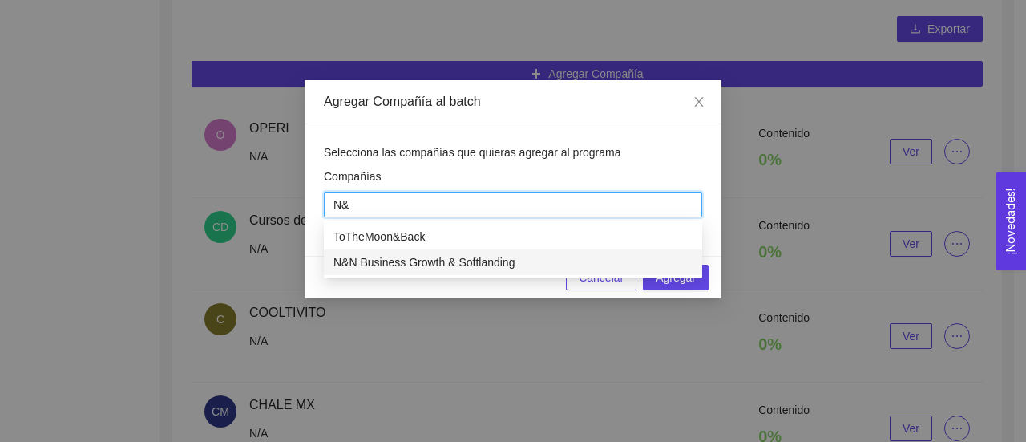
click at [495, 264] on div "N&N Business Growth & Softlanding" at bounding box center [513, 262] width 359 height 18
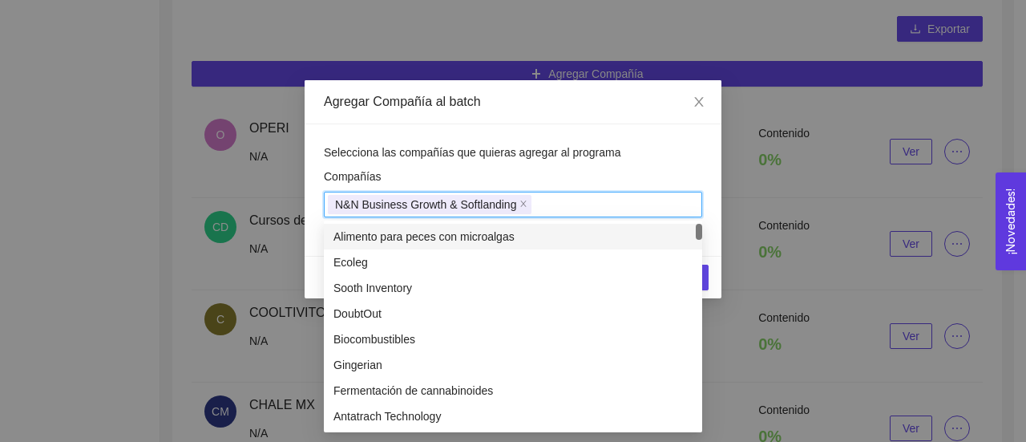
click at [637, 164] on div "Selecciona las compañías que quieras agregar al programa Compañías N&N Business…" at bounding box center [513, 190] width 378 height 93
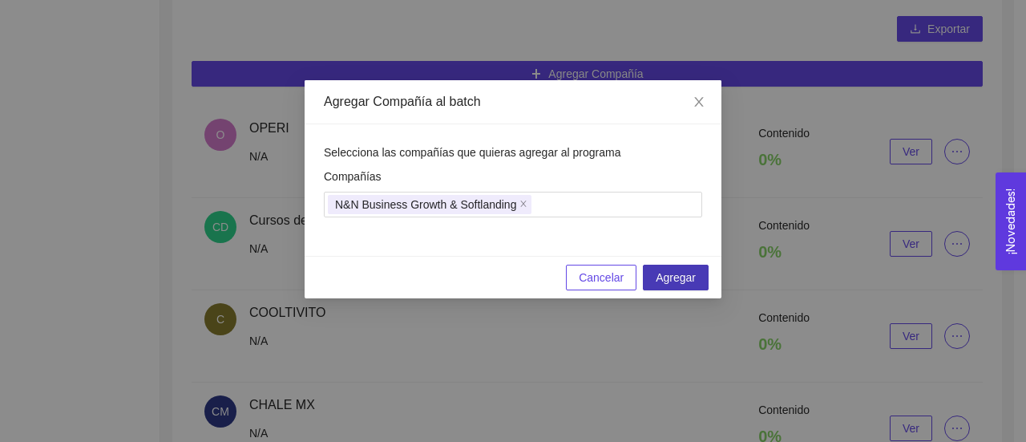
click at [659, 289] on button "Agregar" at bounding box center [676, 278] width 66 height 26
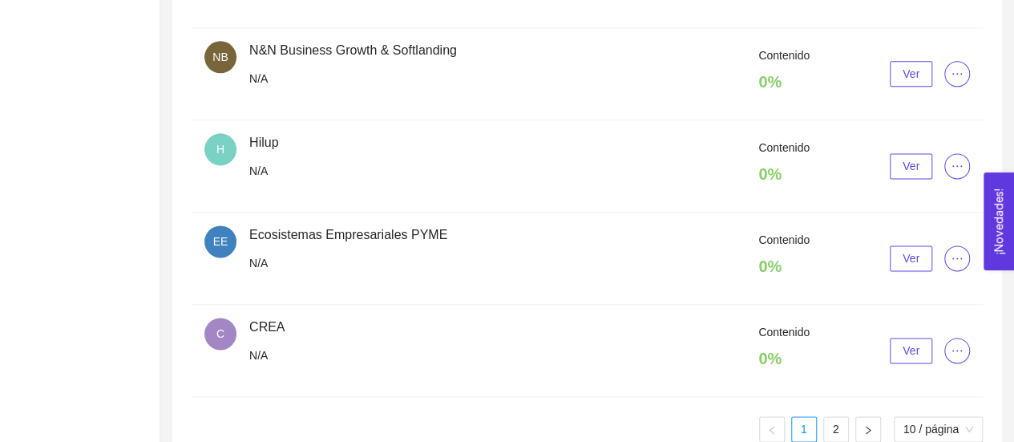
scroll to position [1029, 0]
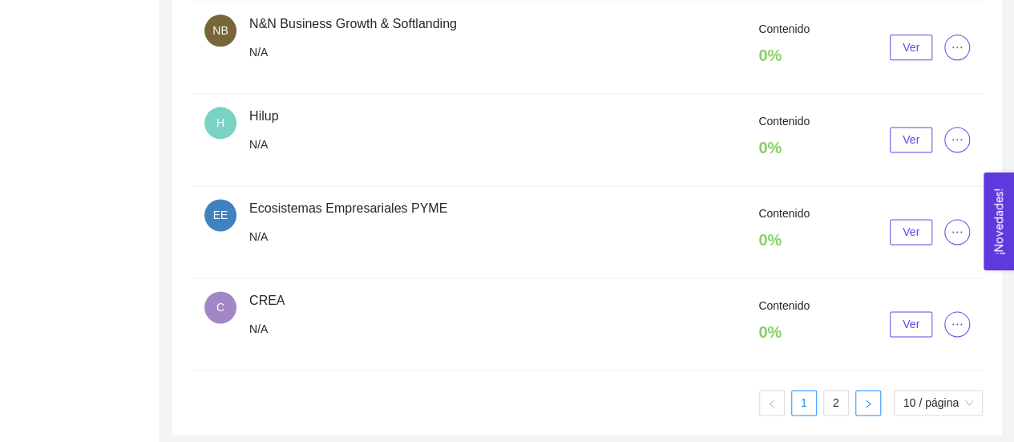
click at [874, 394] on button "button" at bounding box center [868, 403] width 26 height 26
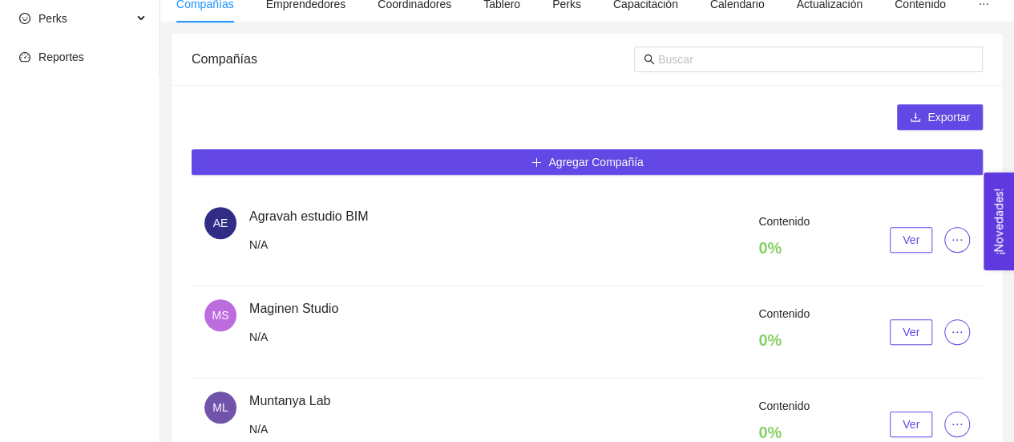
scroll to position [274, 0]
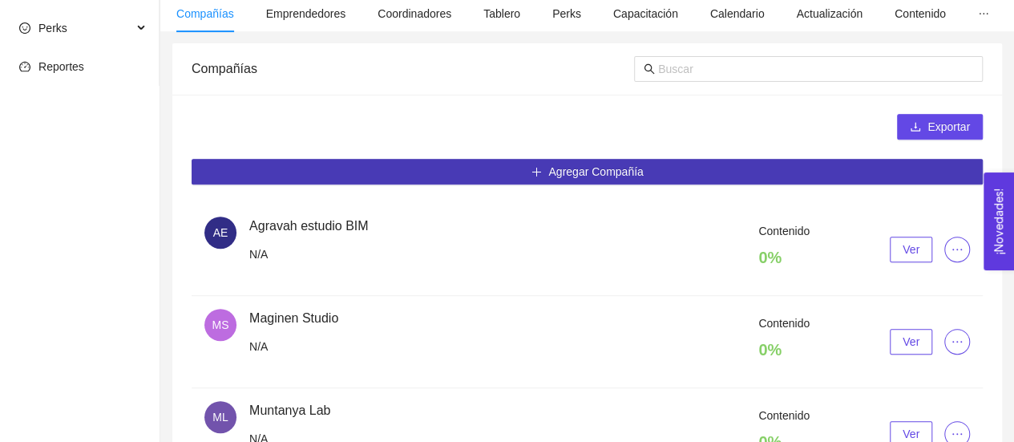
click at [663, 174] on button "Agregar Compañía" at bounding box center [587, 172] width 791 height 26
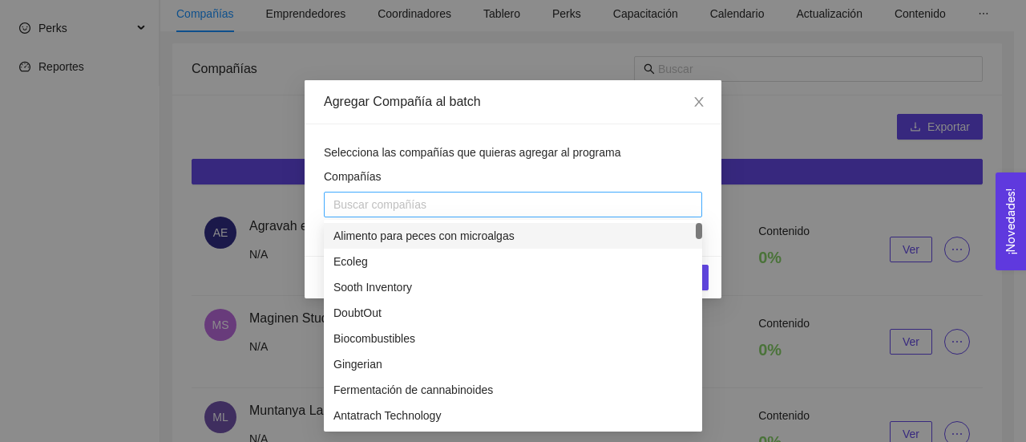
click at [632, 205] on div at bounding box center [513, 204] width 370 height 19
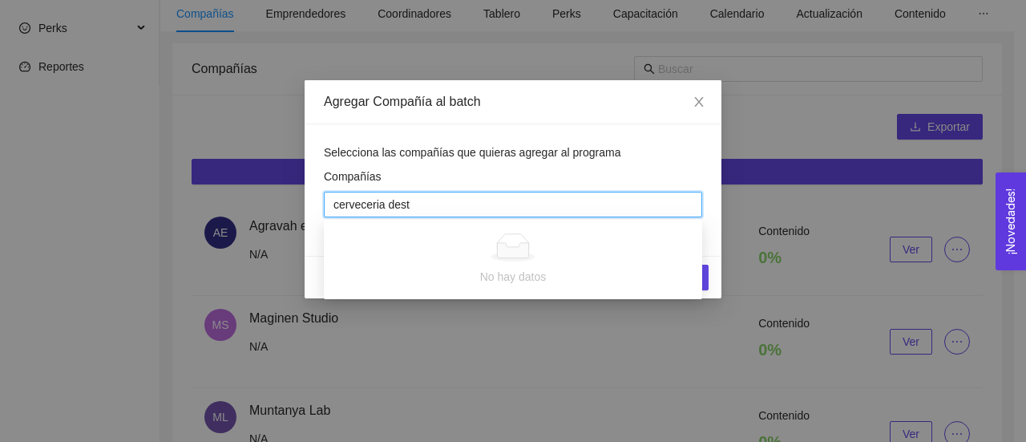
type input "cerveceria destino"
click at [684, 161] on div "Selecciona las compañías que quieras agregar al programa Compañías cerveceria d…" at bounding box center [513, 190] width 378 height 93
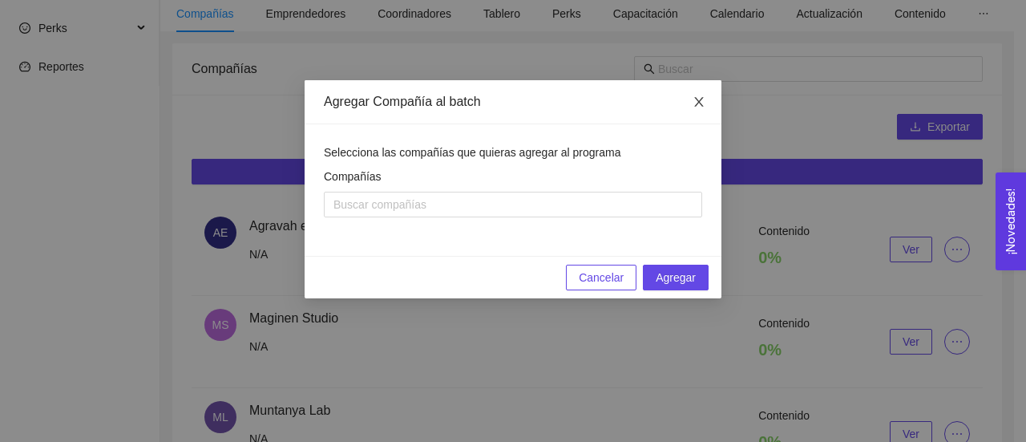
click at [701, 110] on span "Close" at bounding box center [699, 102] width 45 height 45
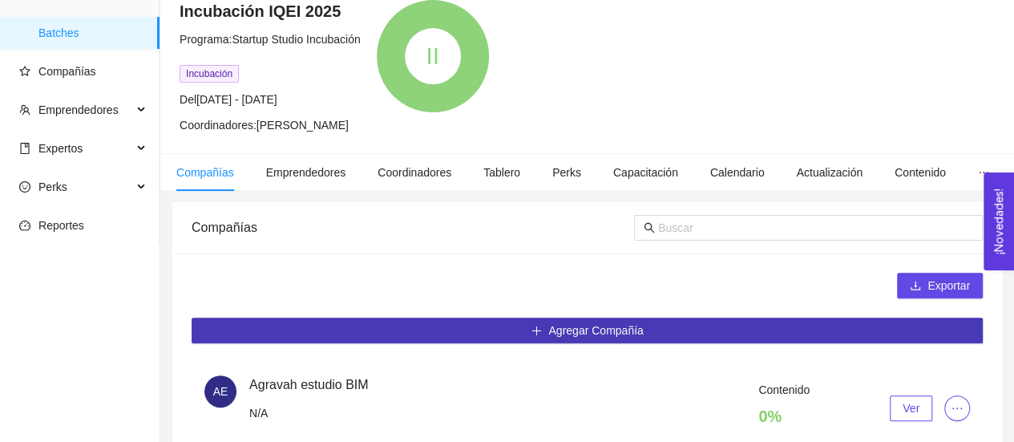
scroll to position [103, 0]
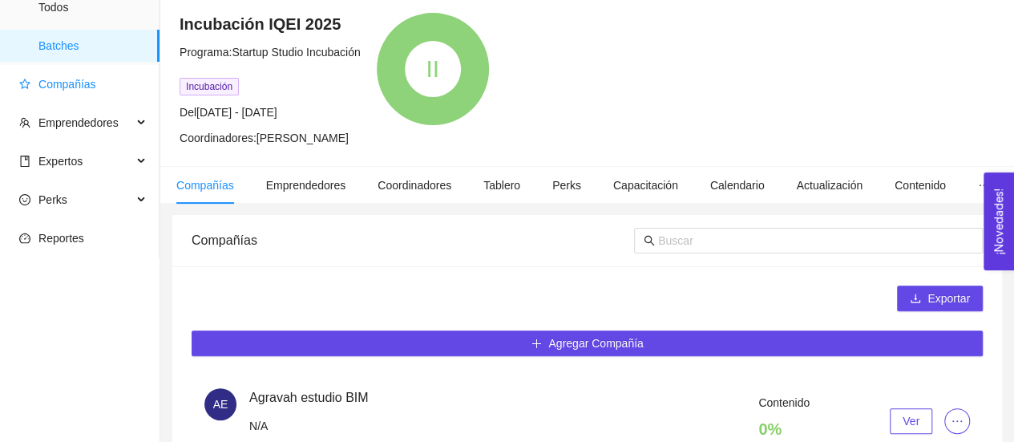
click at [73, 91] on span "Compañías" at bounding box center [67, 84] width 58 height 13
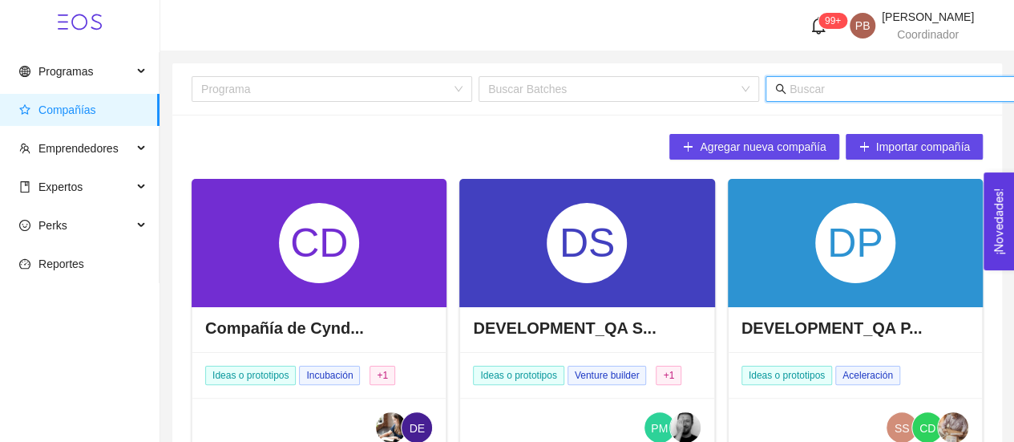
click at [814, 87] on input "text" at bounding box center [947, 89] width 315 height 18
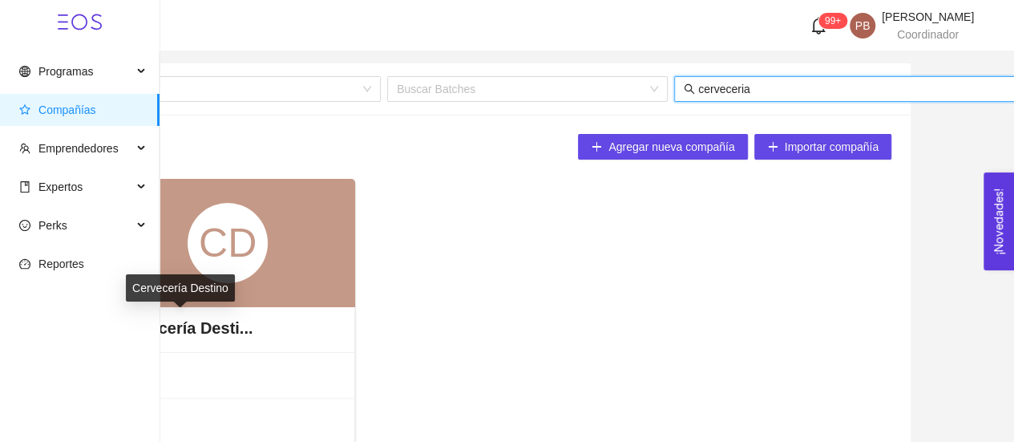
type input "cerveceria"
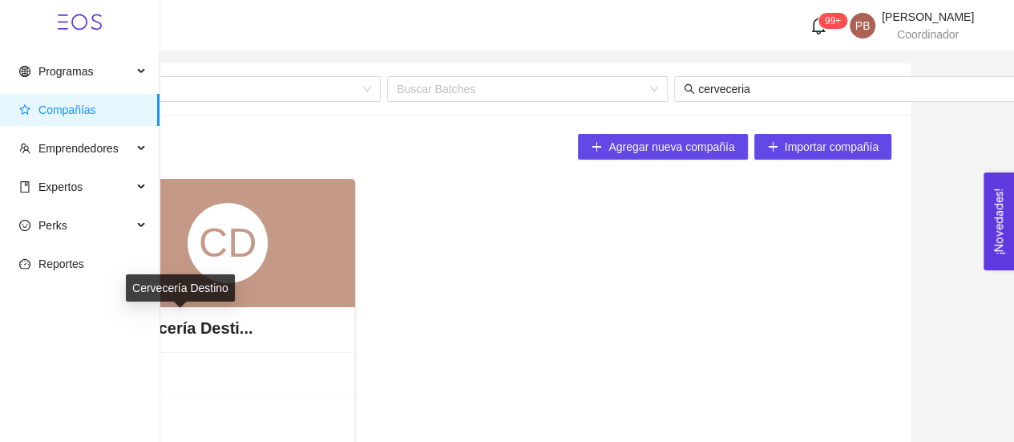
click at [210, 330] on h4 "Cervecería Desti..." at bounding box center [183, 328] width 139 height 22
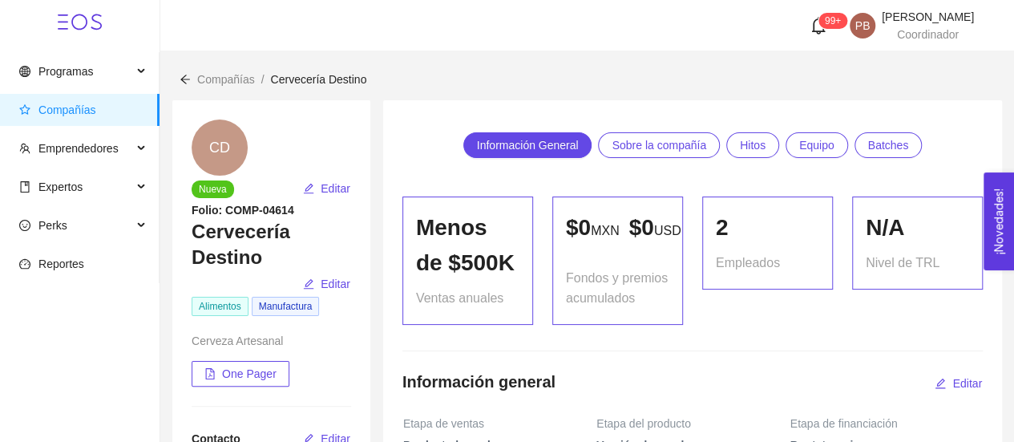
click at [885, 141] on span "Batches" at bounding box center [888, 145] width 41 height 24
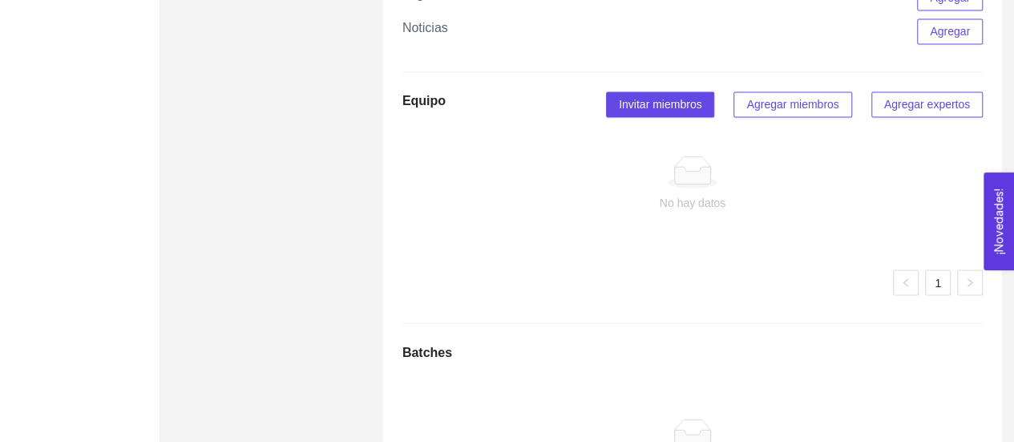
scroll to position [1395, 0]
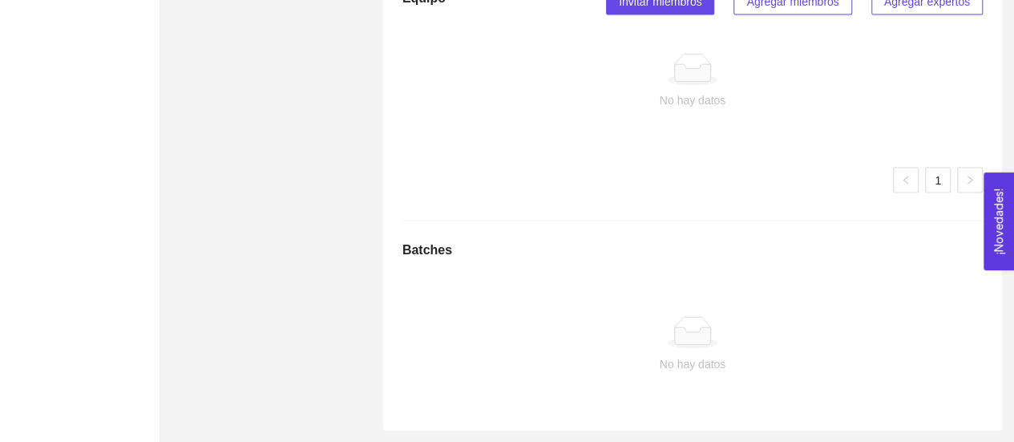
click at [420, 253] on h5 "Batches" at bounding box center [427, 249] width 50 height 19
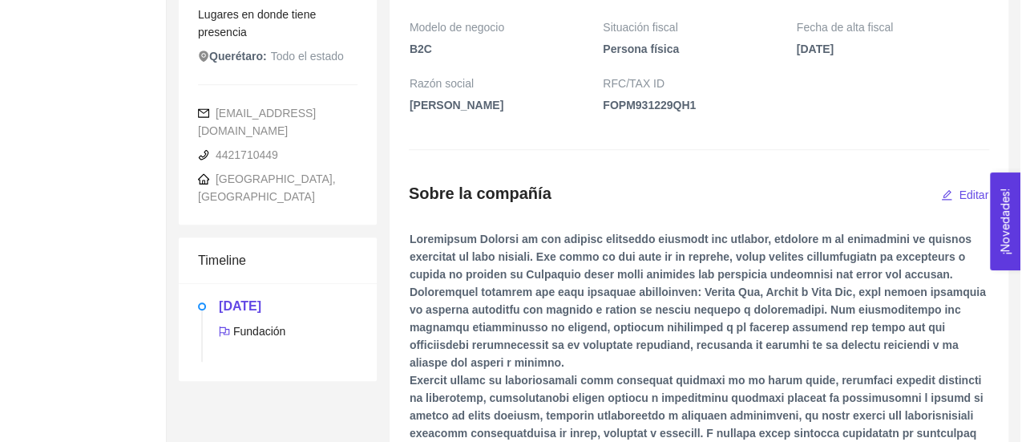
scroll to position [446, 0]
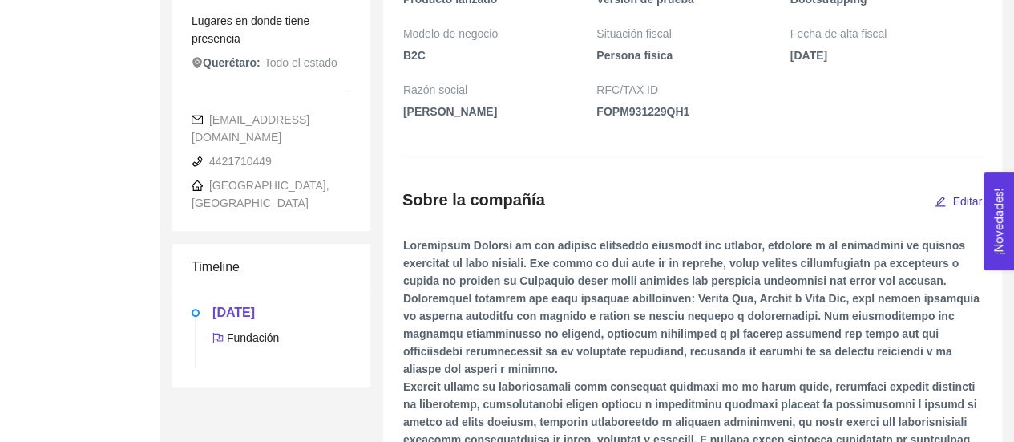
click at [968, 210] on span "Editar" at bounding box center [967, 201] width 30 height 18
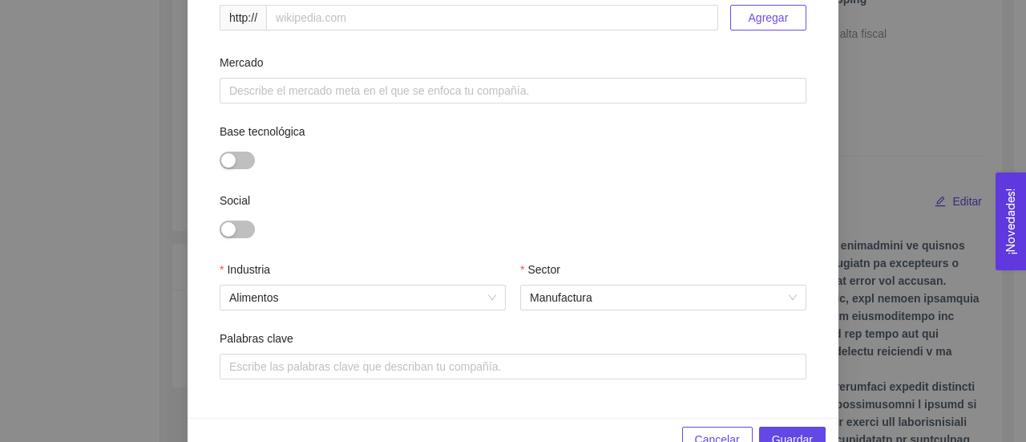
scroll to position [524, 0]
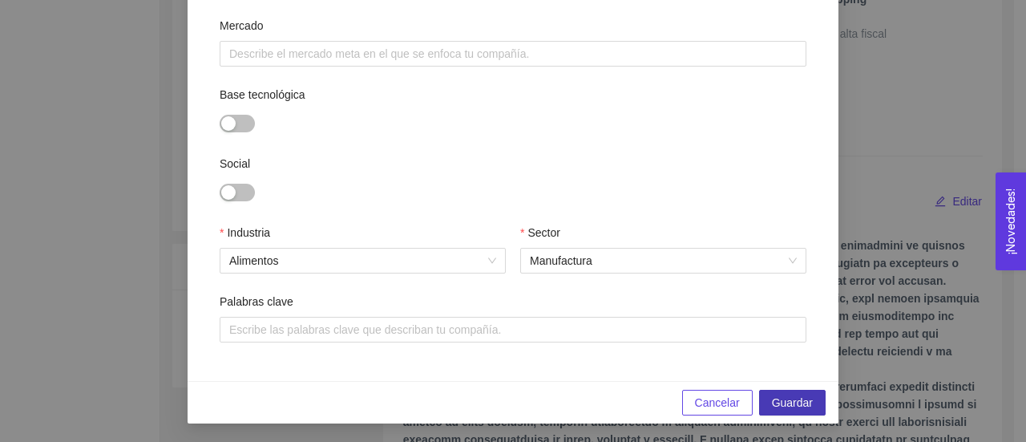
click at [778, 404] on span "Guardar" at bounding box center [792, 403] width 41 height 18
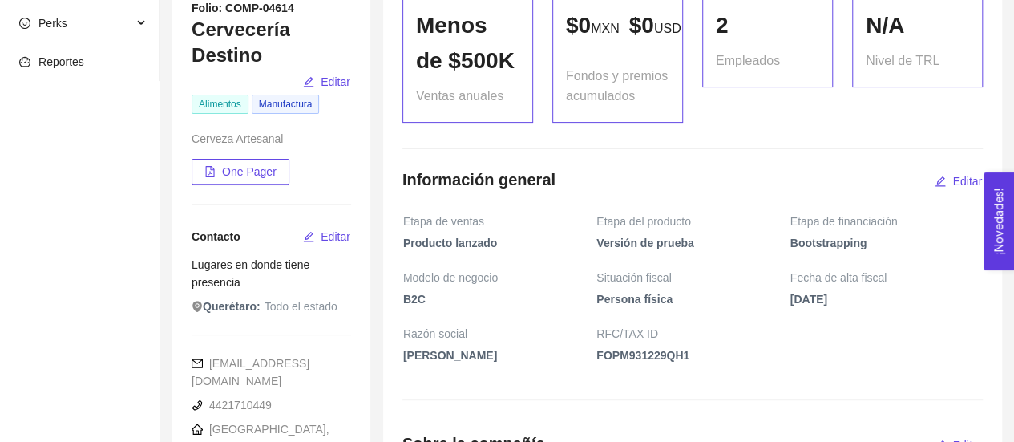
scroll to position [0, 0]
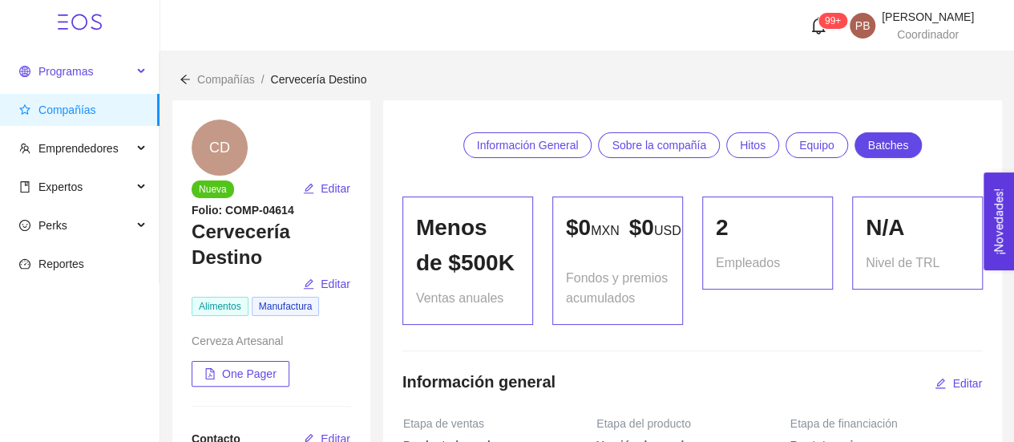
click at [85, 80] on span "Programas" at bounding box center [75, 71] width 113 height 32
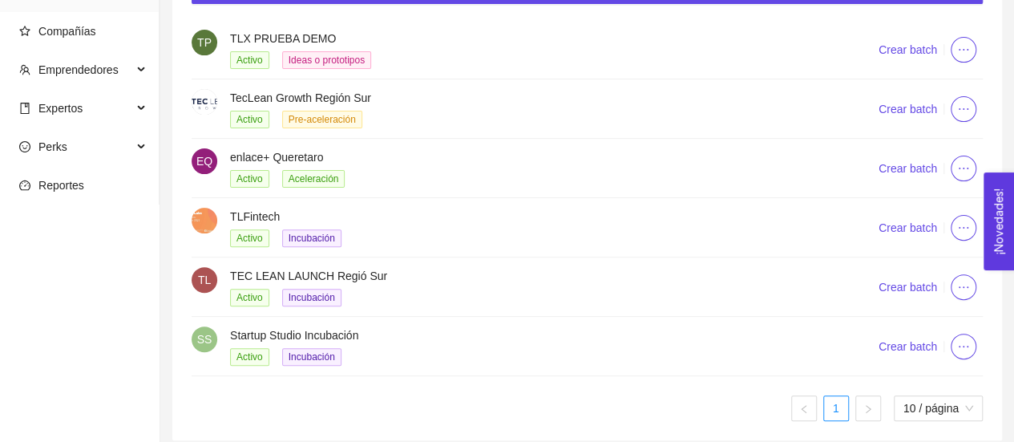
scroll to position [162, 0]
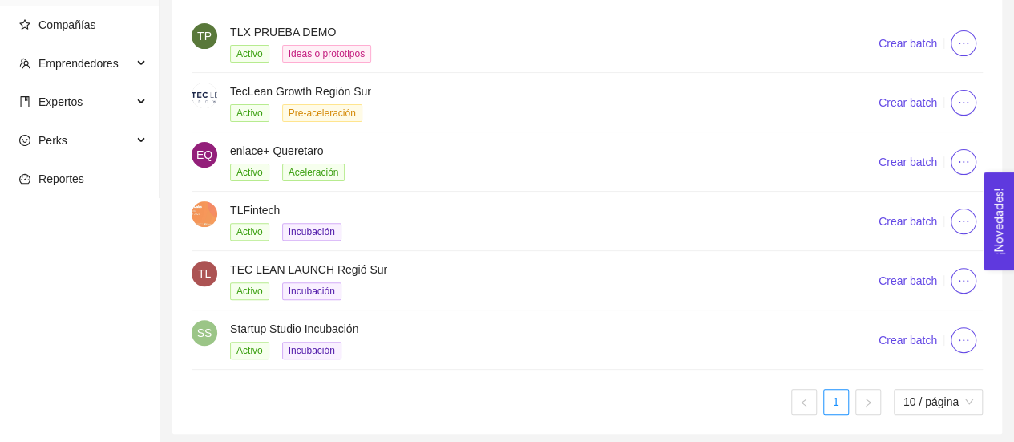
click at [365, 331] on h4 "Startup Studio Incubación" at bounding box center [534, 329] width 609 height 18
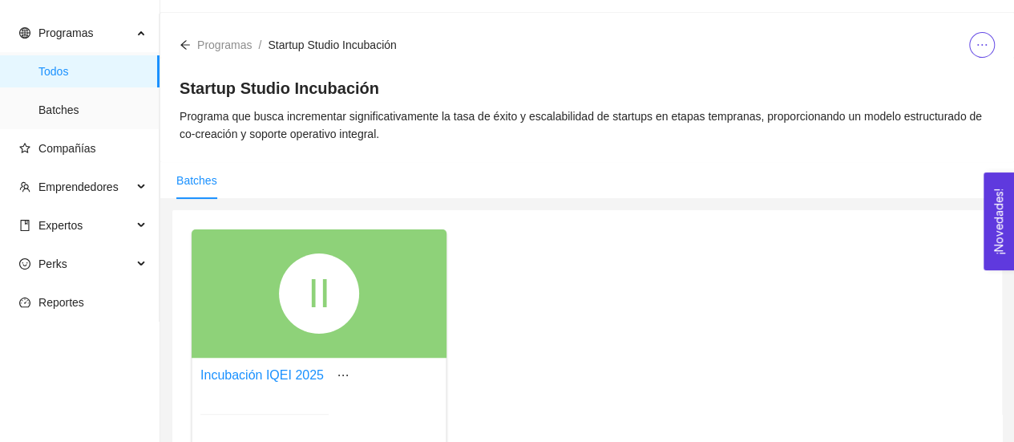
scroll to position [162, 0]
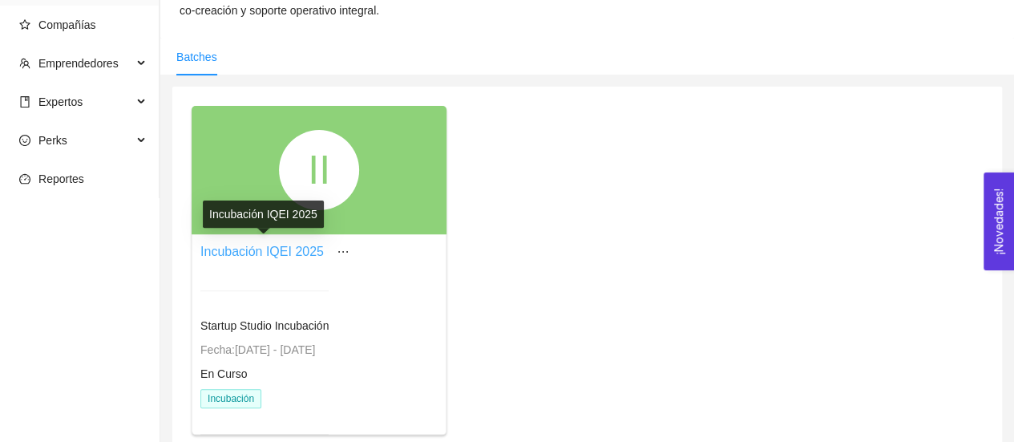
click at [313, 249] on link "Incubación IQEI 2025" at bounding box center [261, 252] width 123 height 14
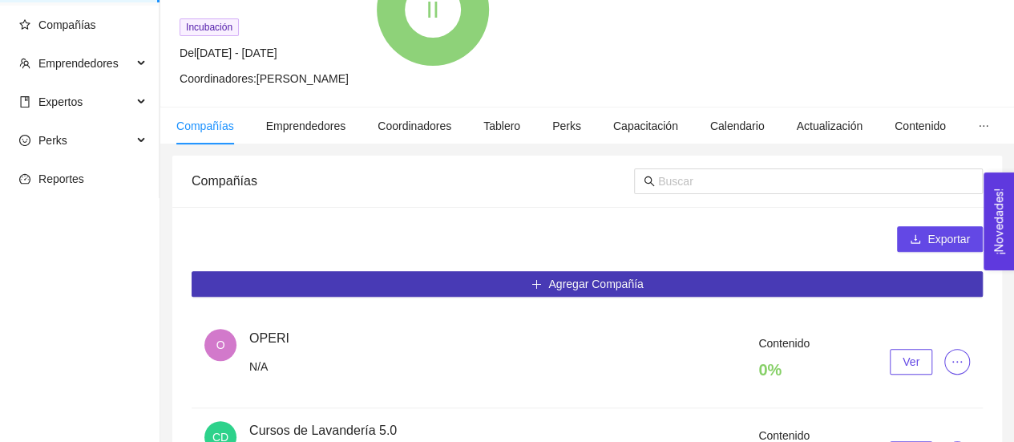
click at [623, 281] on span "Agregar Compañía" at bounding box center [595, 284] width 95 height 18
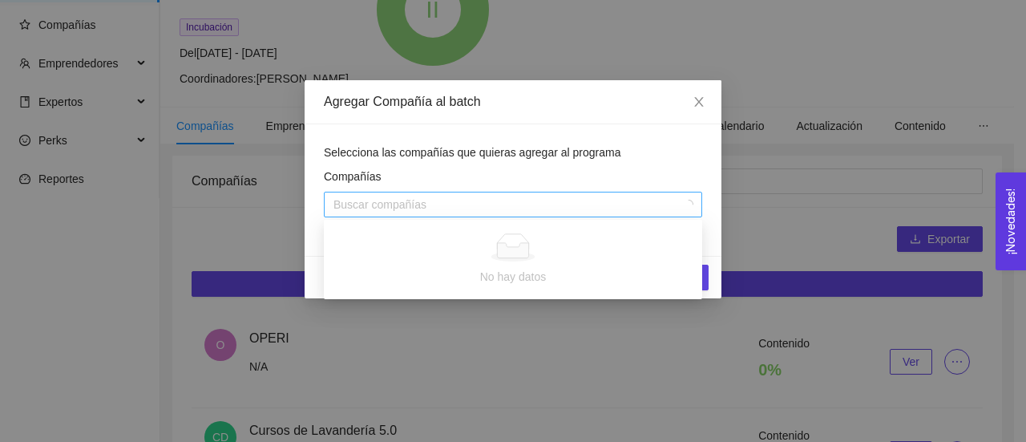
click at [595, 197] on div at bounding box center [505, 204] width 354 height 19
type input "destino"
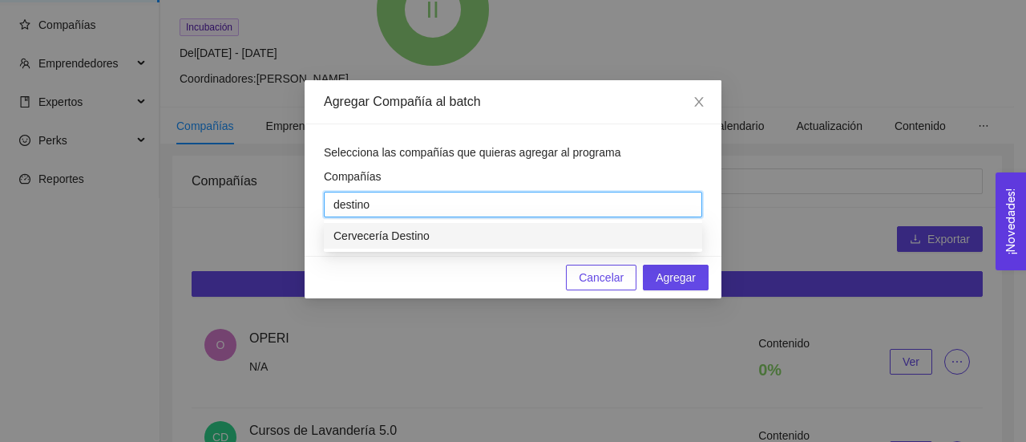
click at [556, 237] on div "Cervecería Destino" at bounding box center [513, 236] width 359 height 18
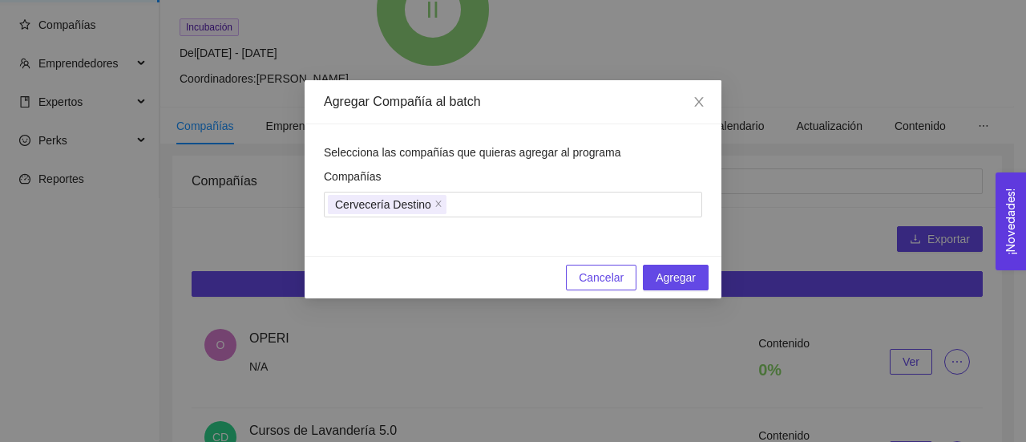
click at [688, 140] on div "Selecciona las compañías que quieras agregar al programa Compañías Cervecería D…" at bounding box center [513, 189] width 417 height 131
click at [676, 285] on span "Agregar" at bounding box center [676, 278] width 40 height 18
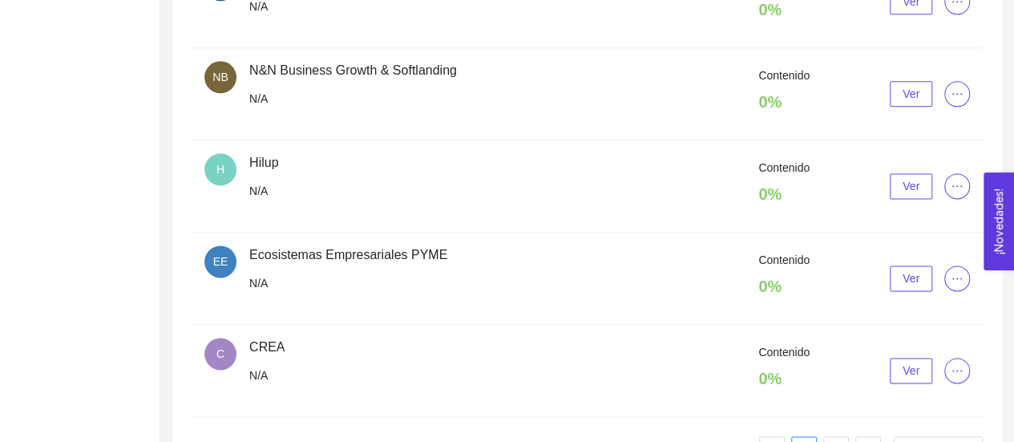
scroll to position [1029, 0]
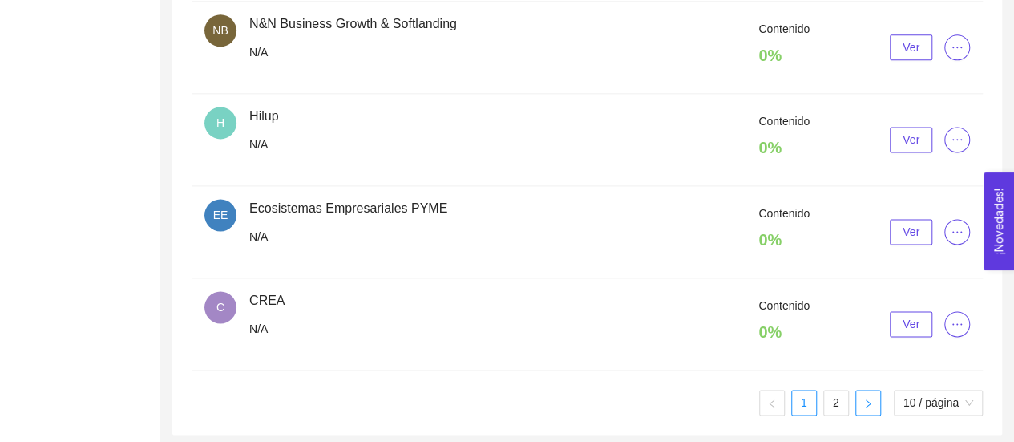
click at [871, 398] on icon "right" at bounding box center [868, 403] width 10 height 10
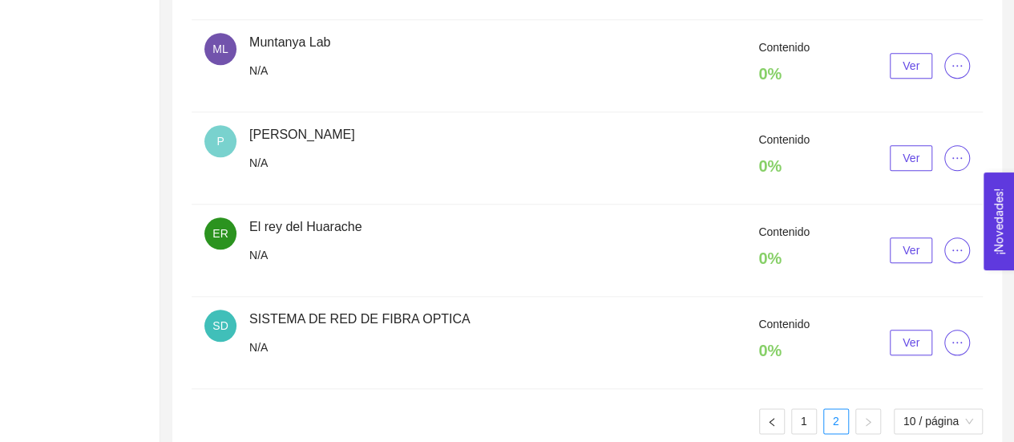
scroll to position [754, 0]
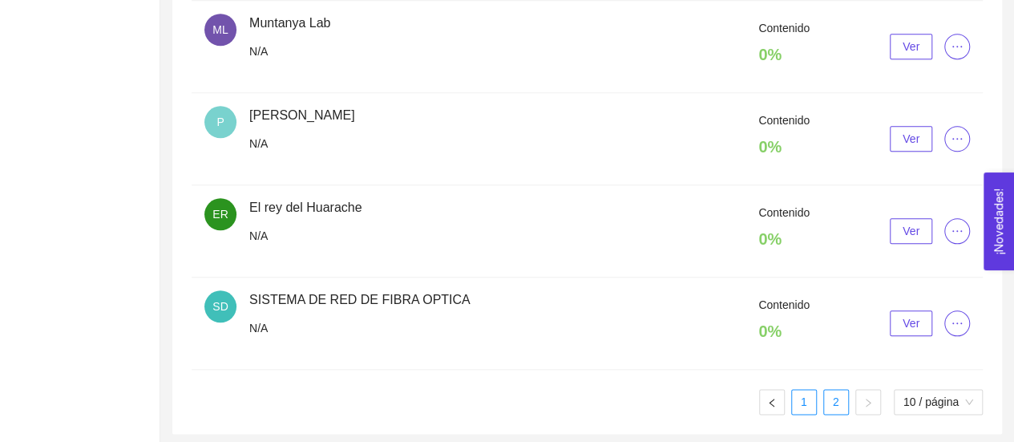
click at [803, 398] on link "1" at bounding box center [804, 402] width 24 height 24
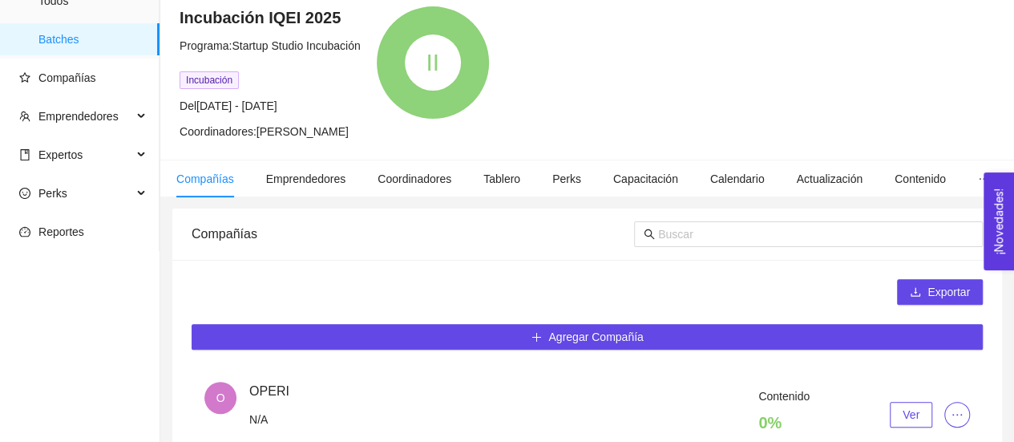
scroll to position [106, 0]
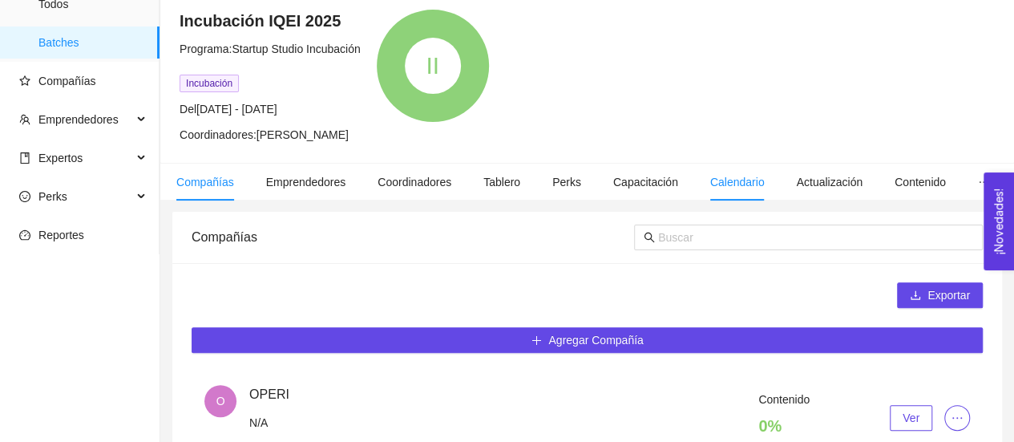
click at [720, 178] on span "Calendario" at bounding box center [737, 182] width 55 height 13
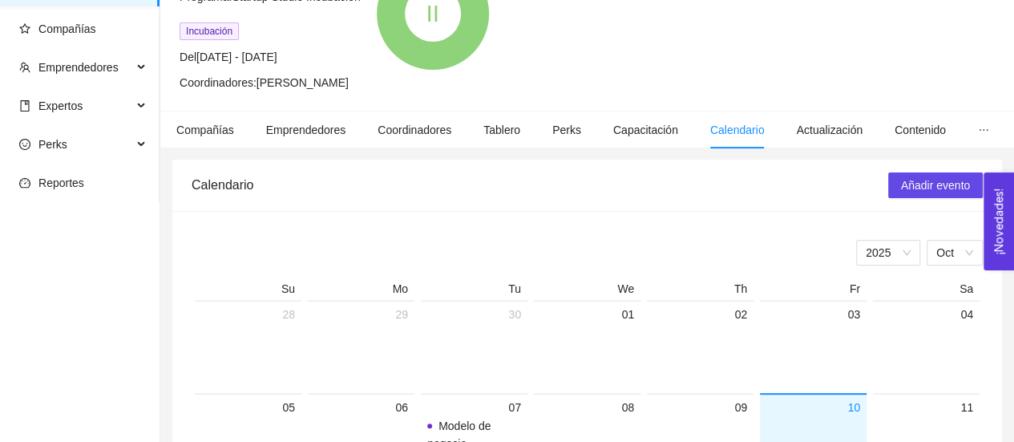
scroll to position [156, 0]
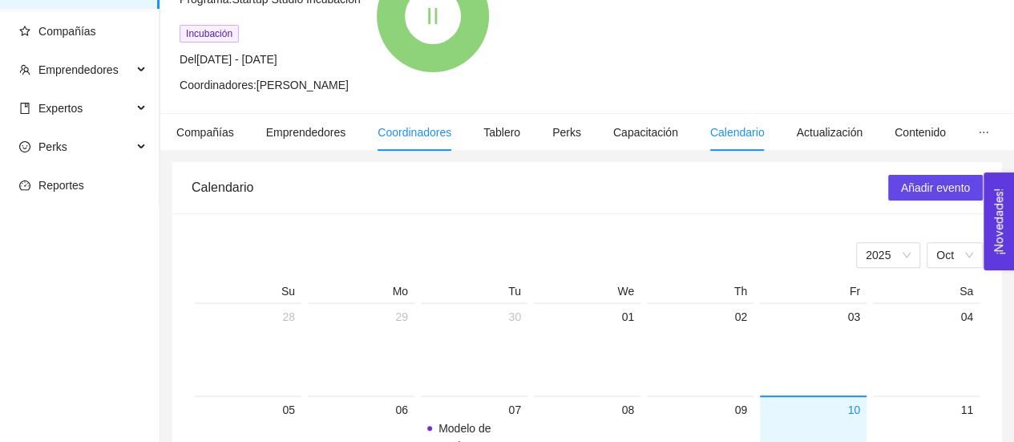
click at [426, 127] on span "Coordinadores" at bounding box center [415, 132] width 74 height 13
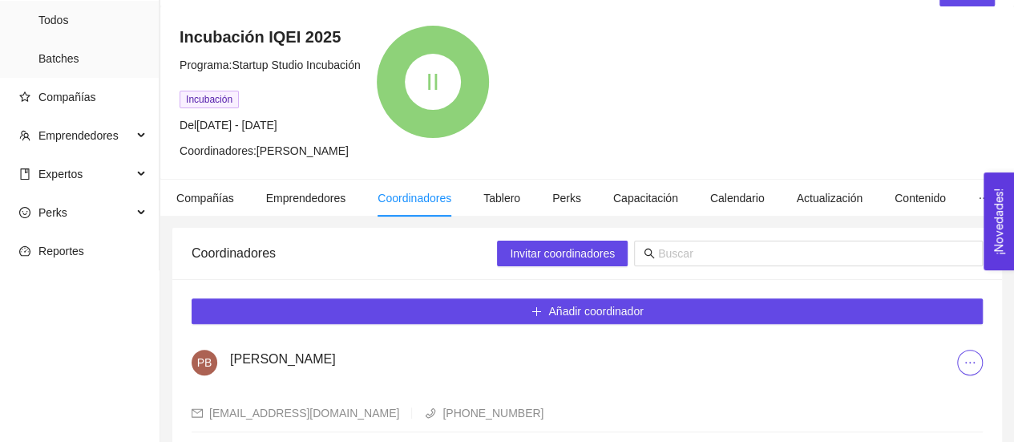
scroll to position [155, 0]
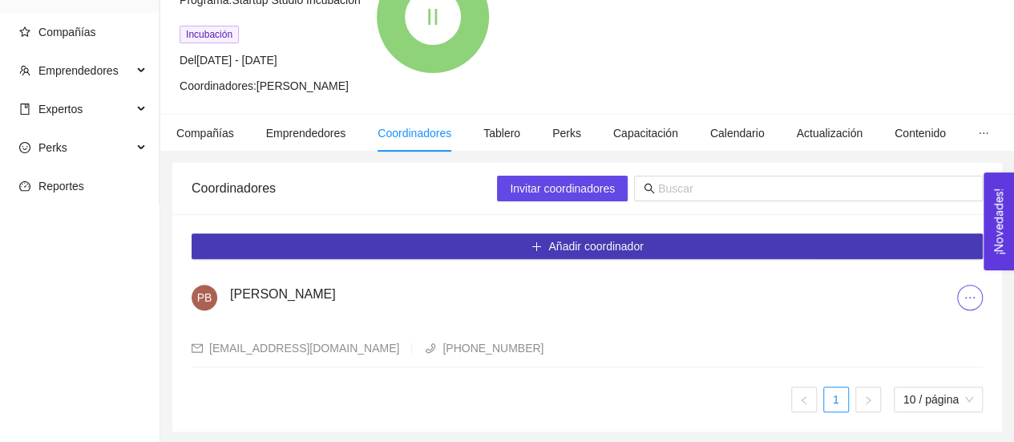
click at [552, 245] on span "Añadir coordinador" at bounding box center [595, 246] width 95 height 18
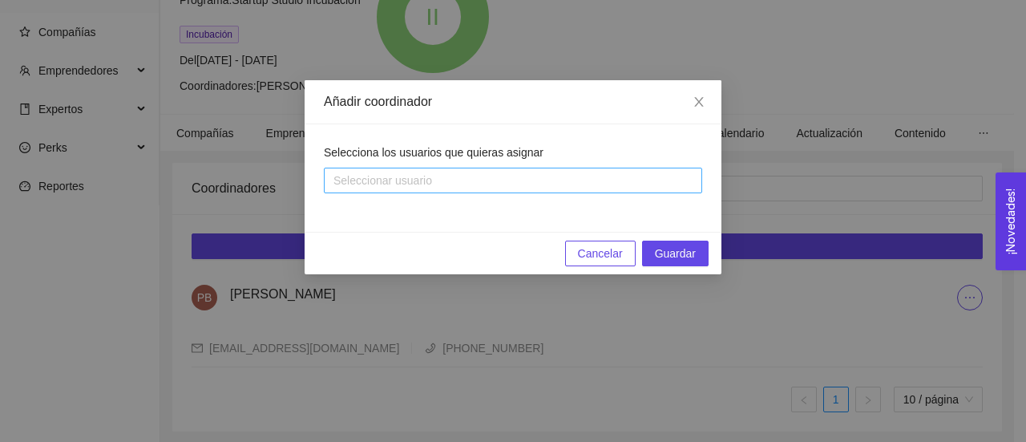
click at [526, 179] on div at bounding box center [505, 180] width 354 height 19
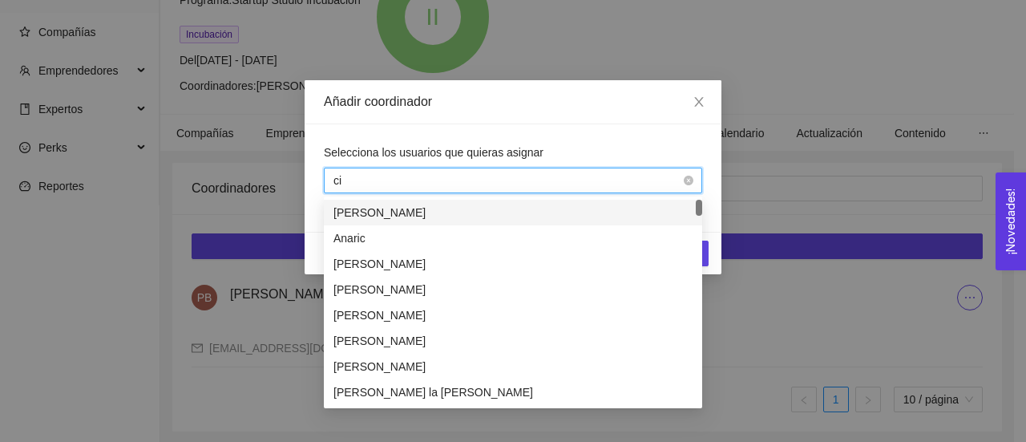
type input "cin"
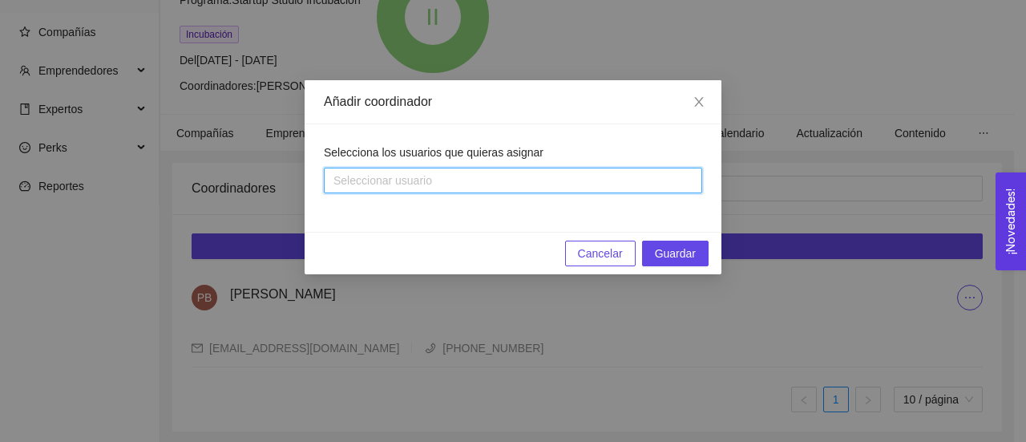
click at [592, 258] on span "Cancelar" at bounding box center [600, 254] width 45 height 18
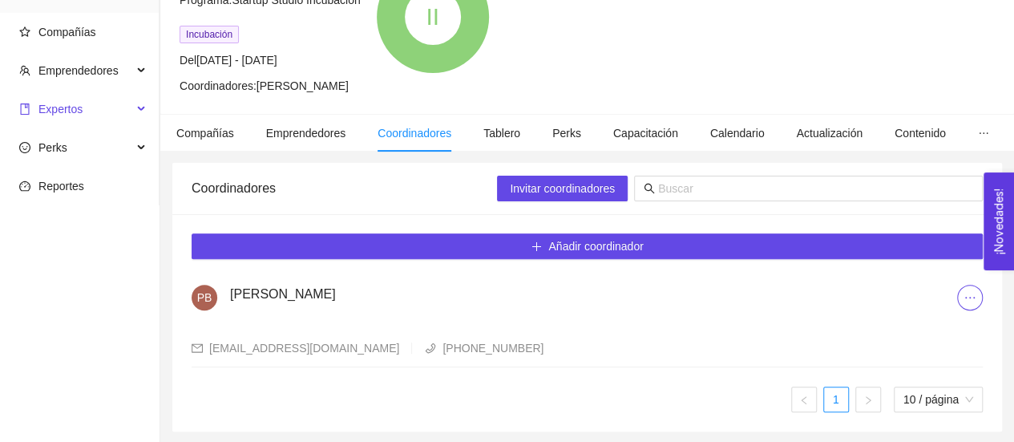
click at [55, 114] on span "Expertos" at bounding box center [60, 109] width 44 height 13
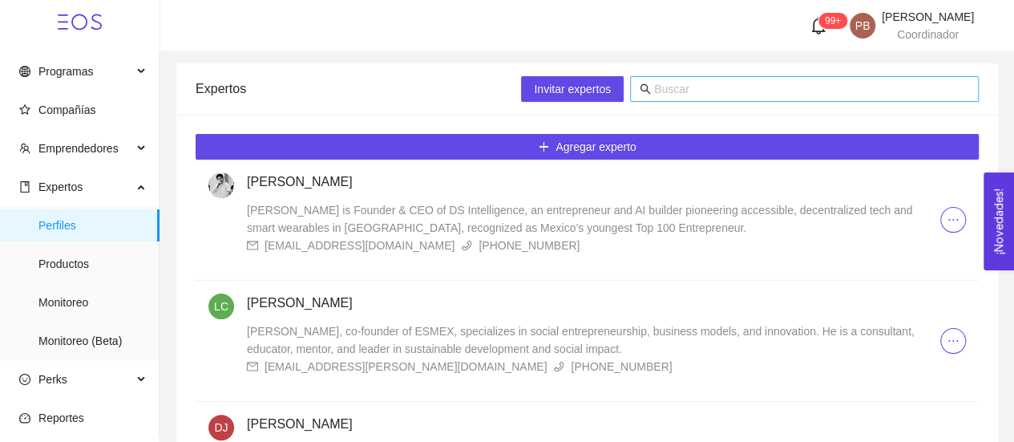
click at [670, 87] on input "text" at bounding box center [811, 89] width 315 height 18
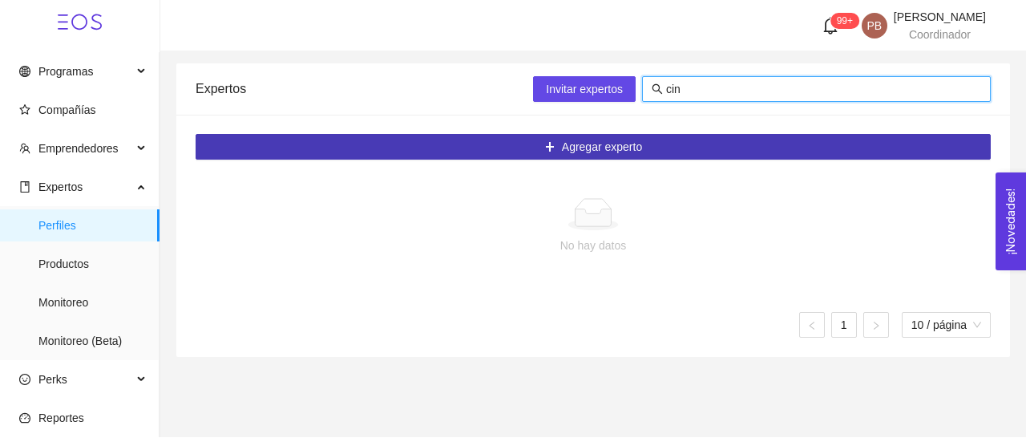
type input "cin"
click at [595, 148] on span "Agregar experto" at bounding box center [602, 147] width 80 height 18
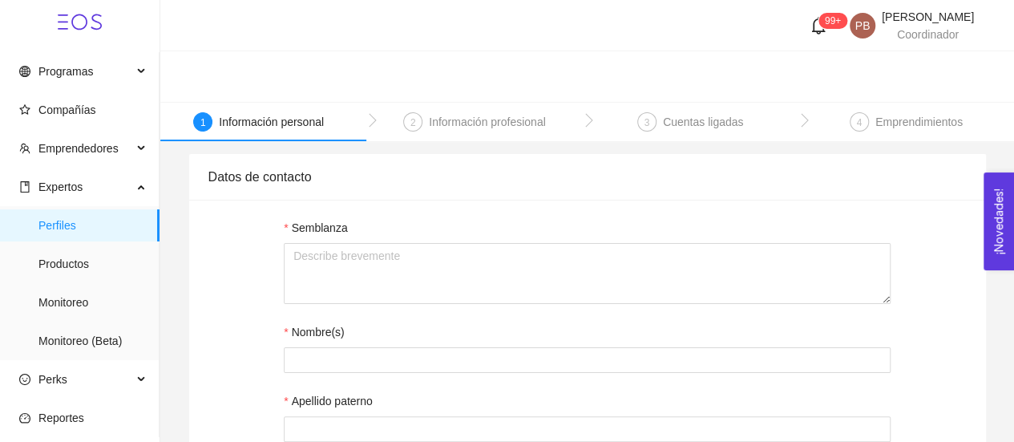
type input "[EMAIL_ADDRESS][DOMAIN_NAME]"
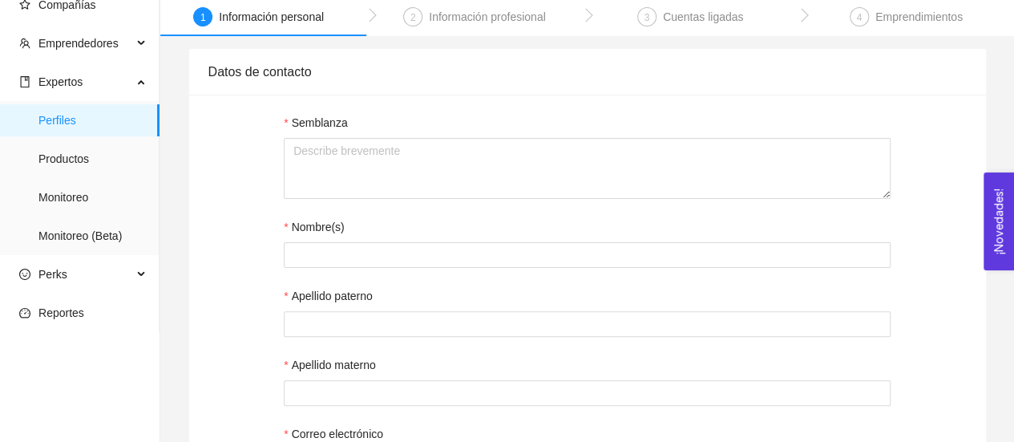
scroll to position [109, 0]
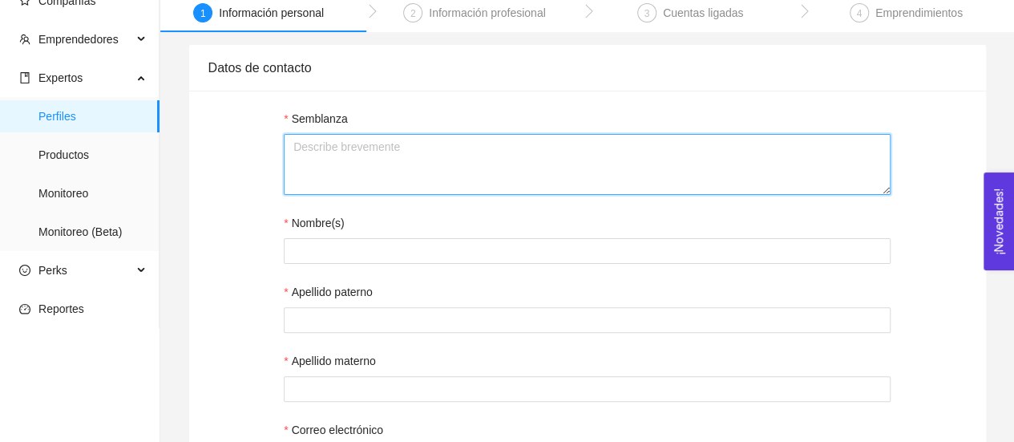
click at [491, 147] on textarea "Semblanza" at bounding box center [587, 164] width 607 height 61
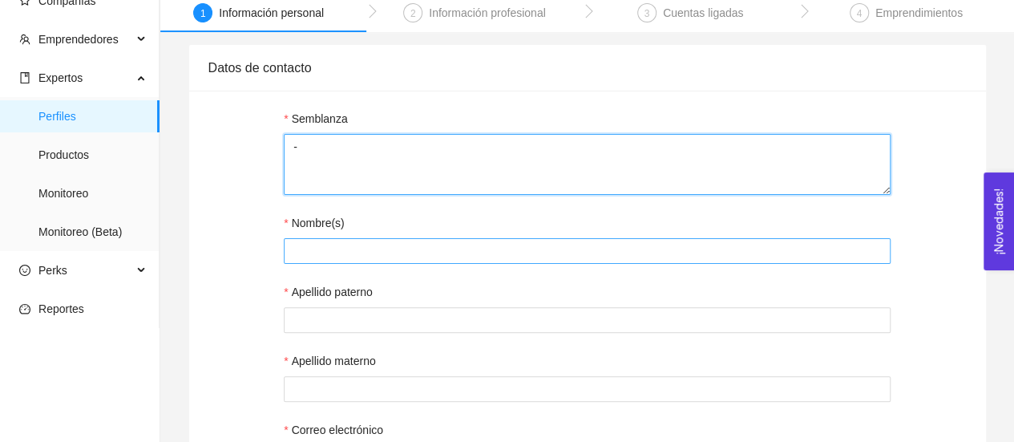
type textarea "-"
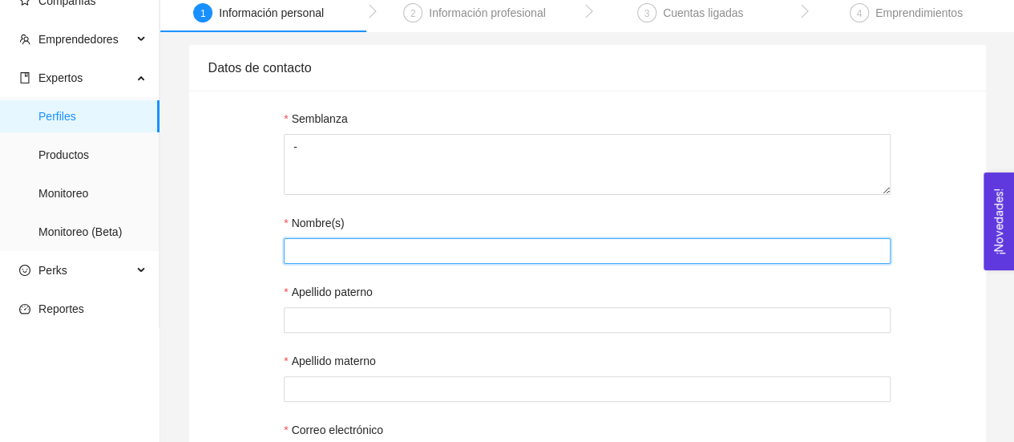
click at [428, 251] on input "Nombre(s)" at bounding box center [587, 251] width 607 height 26
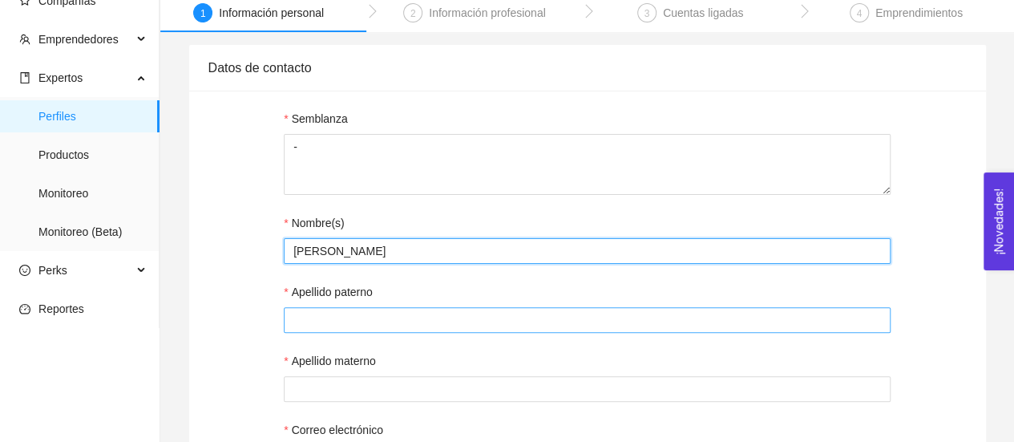
type input "[PERSON_NAME]"
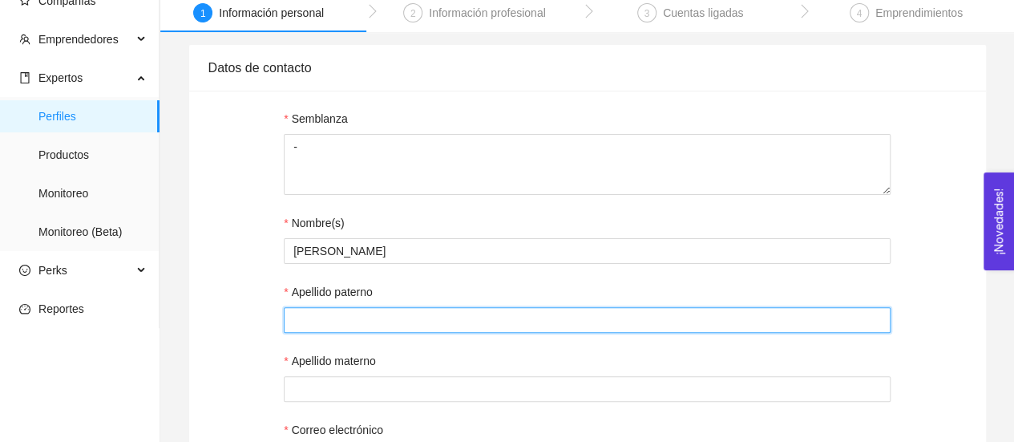
click at [414, 327] on input "Apellido paterno" at bounding box center [587, 320] width 607 height 26
type input "[PERSON_NAME]"
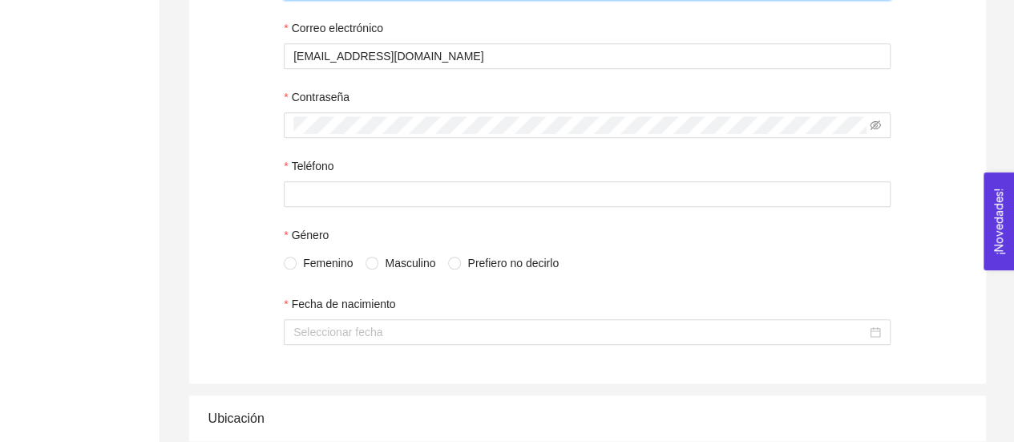
scroll to position [513, 0]
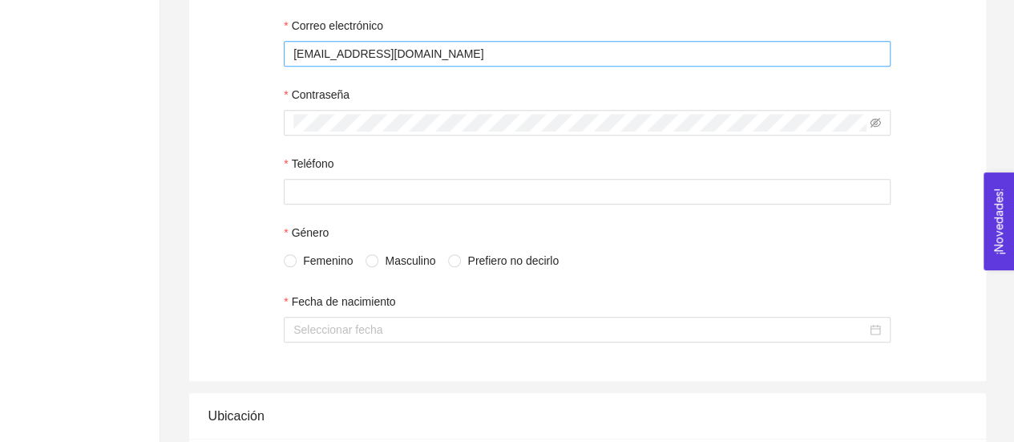
type input "[PERSON_NAME]"
drag, startPoint x: 428, startPoint y: 51, endPoint x: 155, endPoint y: 60, distance: 273.5
click at [155, 60] on section "Programas Compañías Emprendedores Expertos Perfiles Productos Monitoreo Monitor…" at bounding box center [507, 231] width 1014 height 1489
paste input "[PERSON_NAME].[PERSON_NAME]"
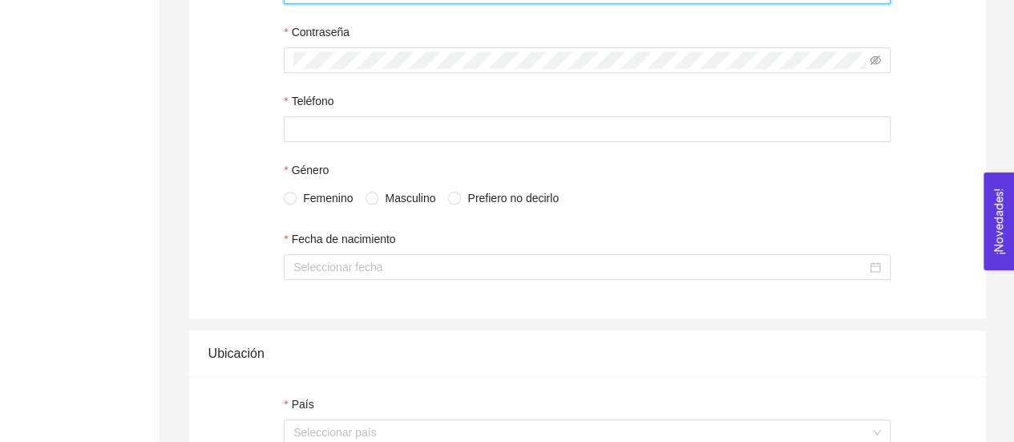
scroll to position [580, 0]
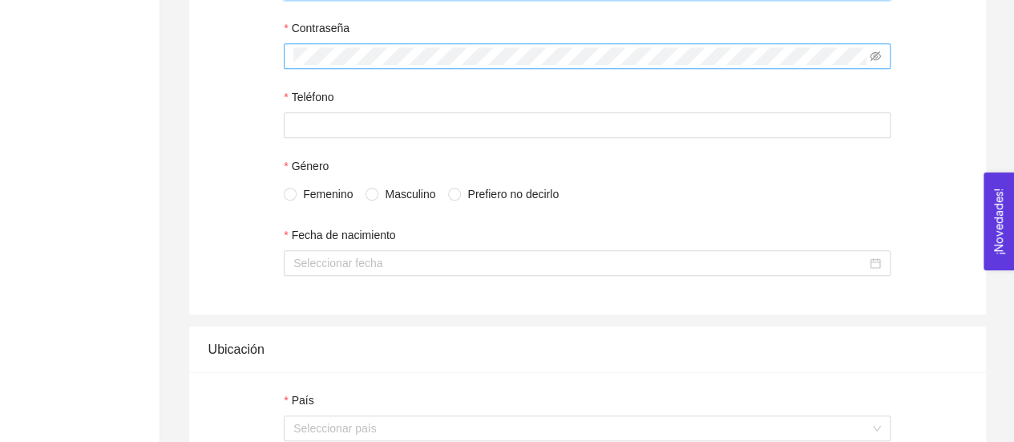
type input "[PERSON_NAME][EMAIL_ADDRESS][PERSON_NAME][DOMAIN_NAME]"
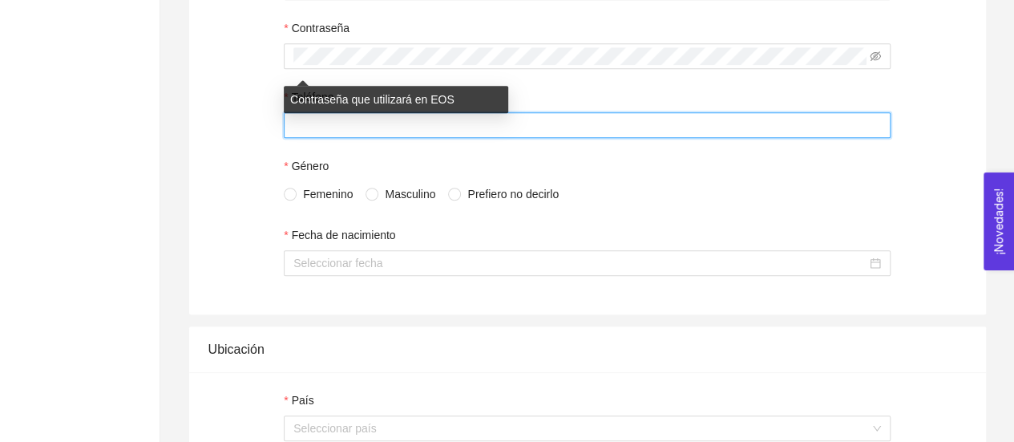
click at [649, 130] on input "Teléfono" at bounding box center [587, 125] width 607 height 26
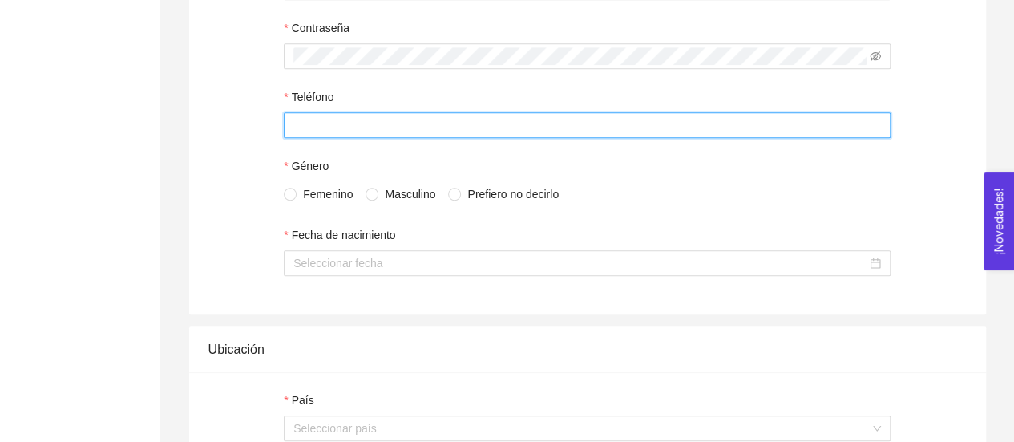
paste input "[PHONE_NUMBER]"
click at [326, 127] on input "[PHONE_NUMBER]" at bounding box center [587, 125] width 607 height 26
type input "[PHONE_NUMBER]"
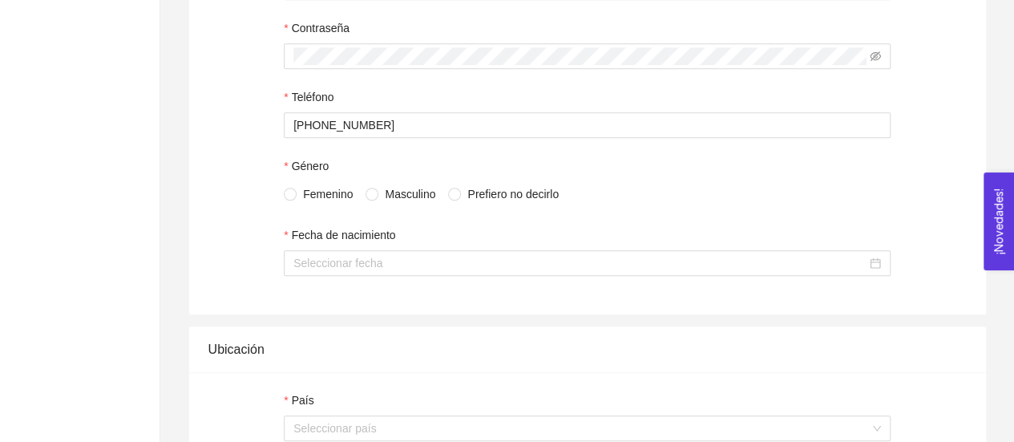
click at [317, 193] on span "Femenino" at bounding box center [328, 194] width 63 height 18
click at [295, 193] on input "Femenino" at bounding box center [289, 193] width 11 height 11
radio input "true"
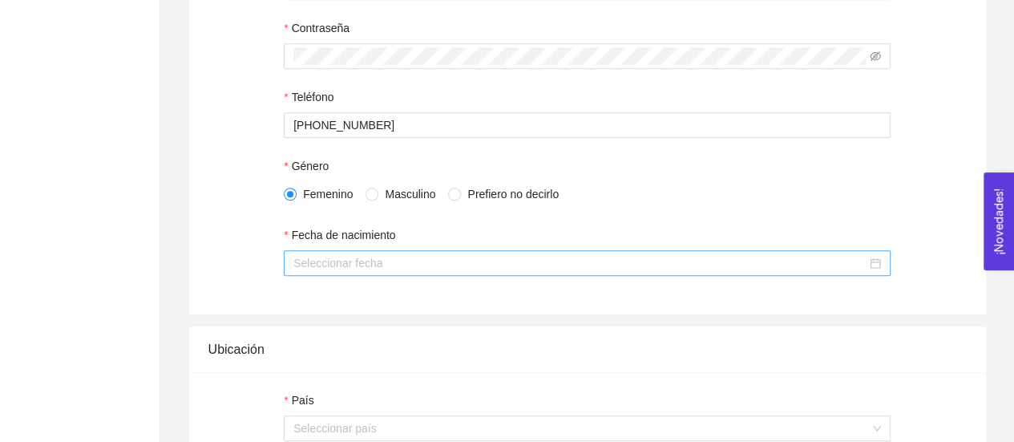
click at [292, 268] on div at bounding box center [587, 263] width 607 height 26
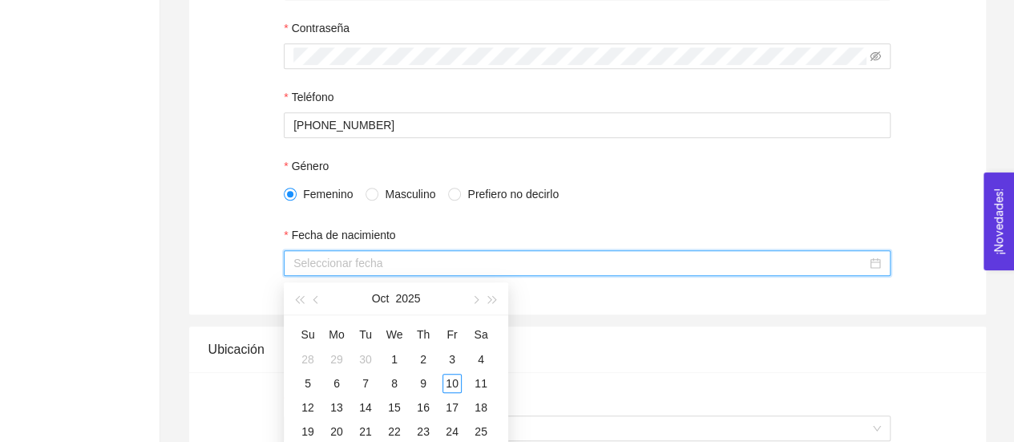
click at [292, 268] on div at bounding box center [587, 263] width 607 height 26
type input "-"
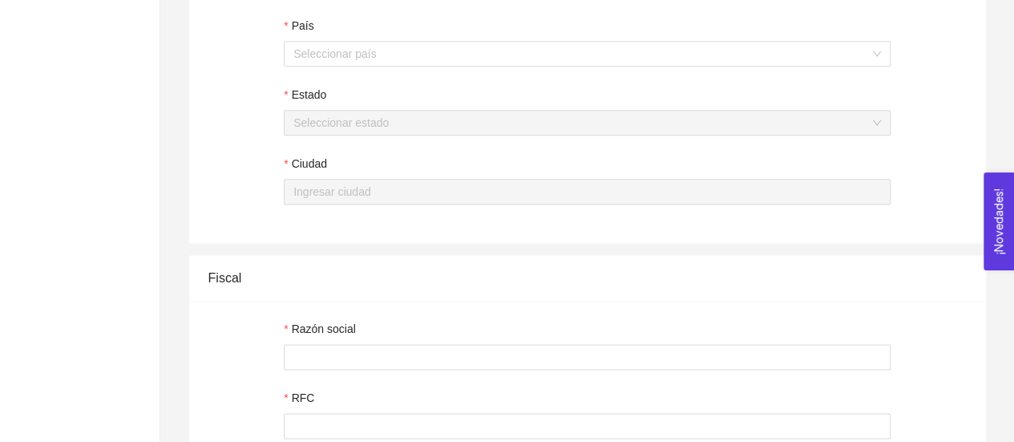
scroll to position [958, 0]
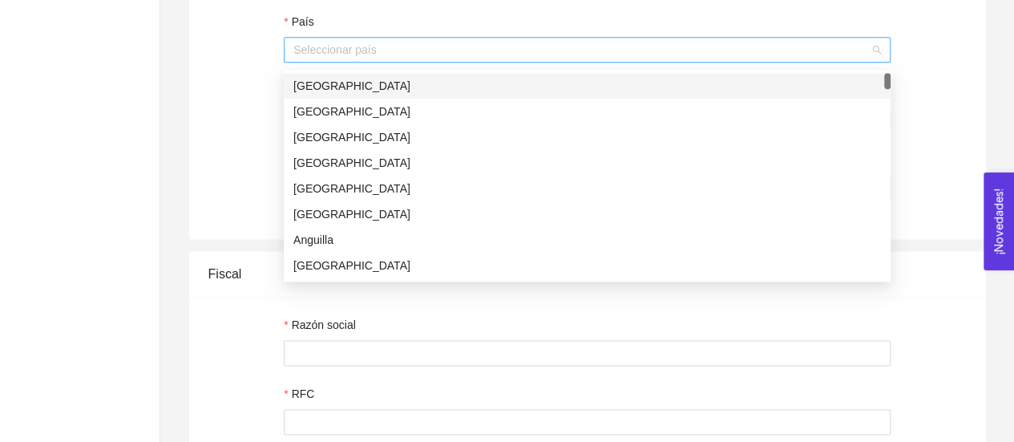
click at [877, 63] on div "Seleccionar país" at bounding box center [587, 50] width 607 height 26
type input ","
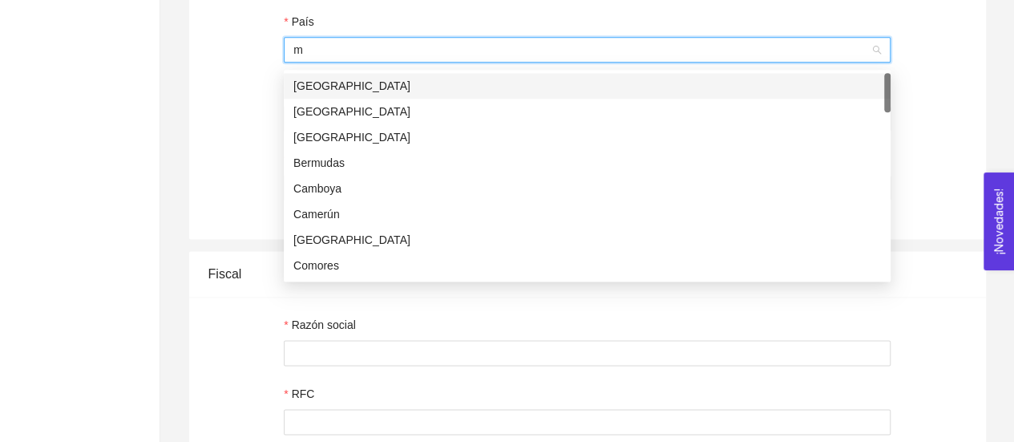
type input "[GEOGRAPHIC_DATA]"
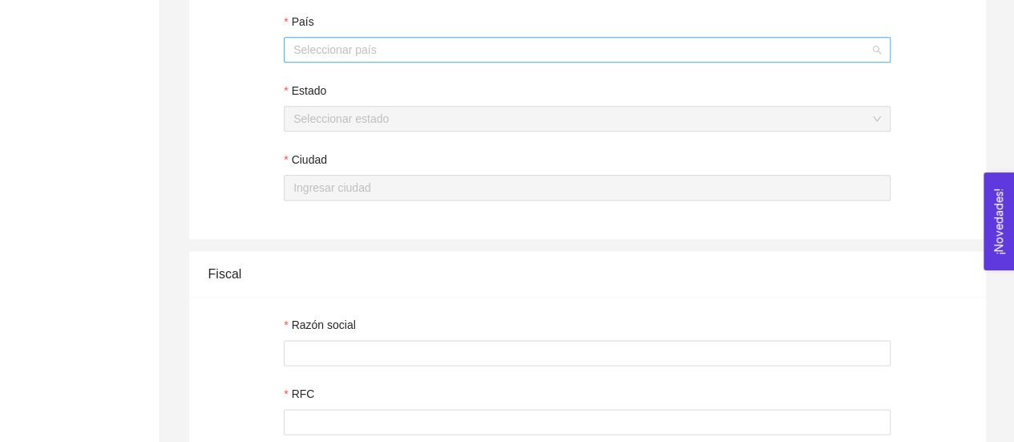
click at [435, 50] on input "País" at bounding box center [581, 50] width 576 height 24
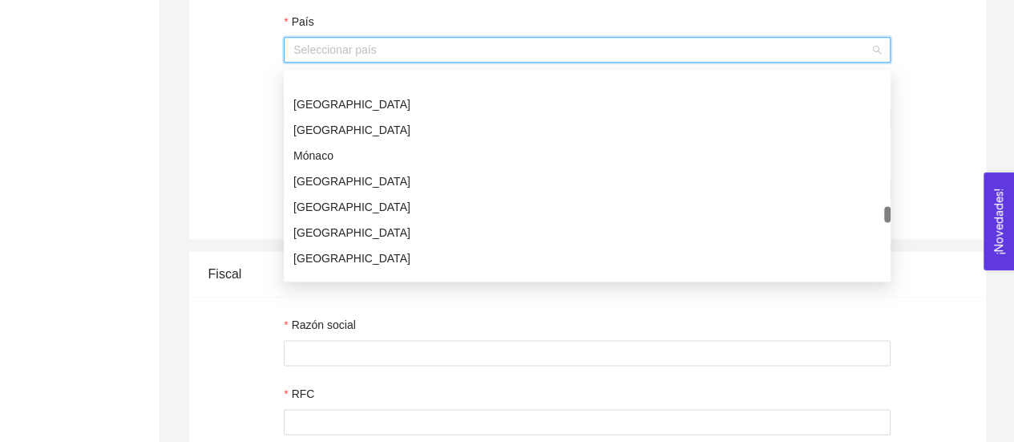
scroll to position [3393, 0]
drag, startPoint x: 887, startPoint y: 80, endPoint x: 898, endPoint y: 212, distance: 132.8
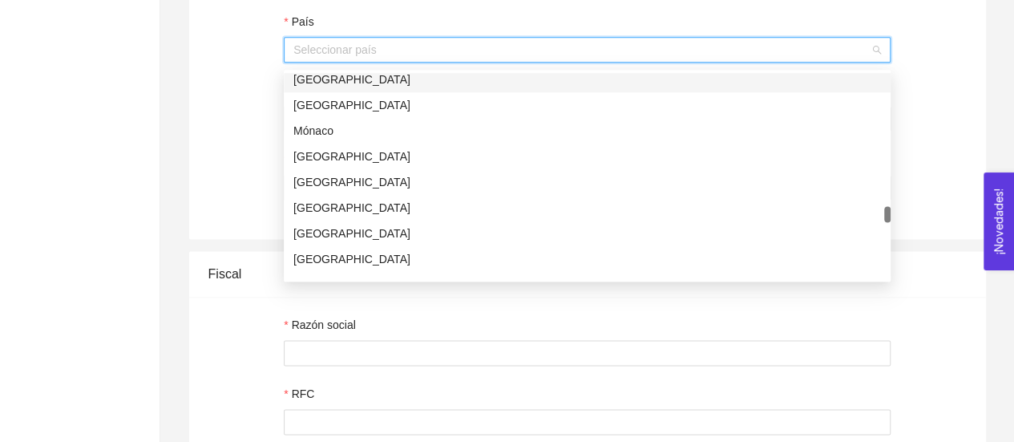
click at [318, 79] on div "[GEOGRAPHIC_DATA]" at bounding box center [587, 80] width 588 height 18
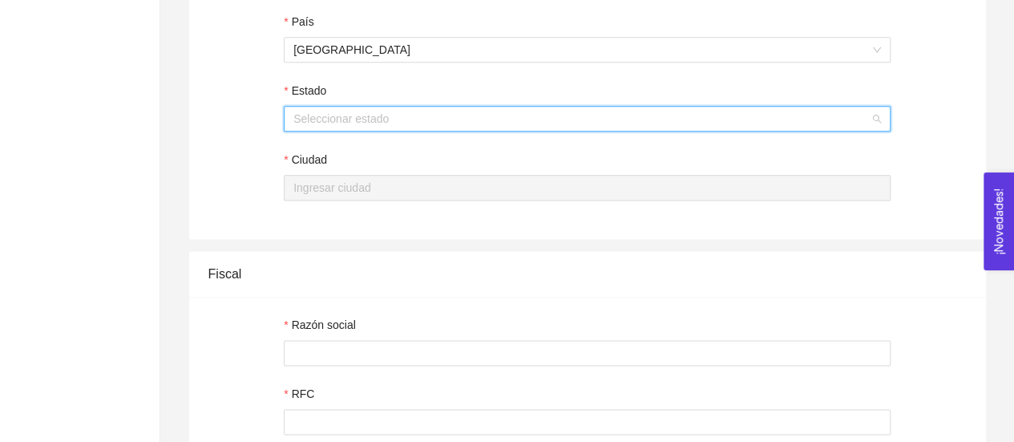
click at [322, 123] on input "Estado" at bounding box center [581, 119] width 576 height 24
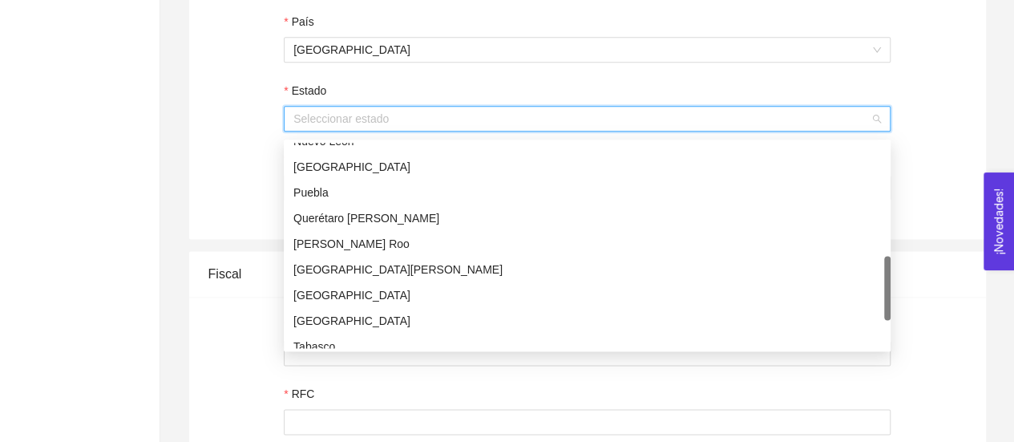
scroll to position [483, 0]
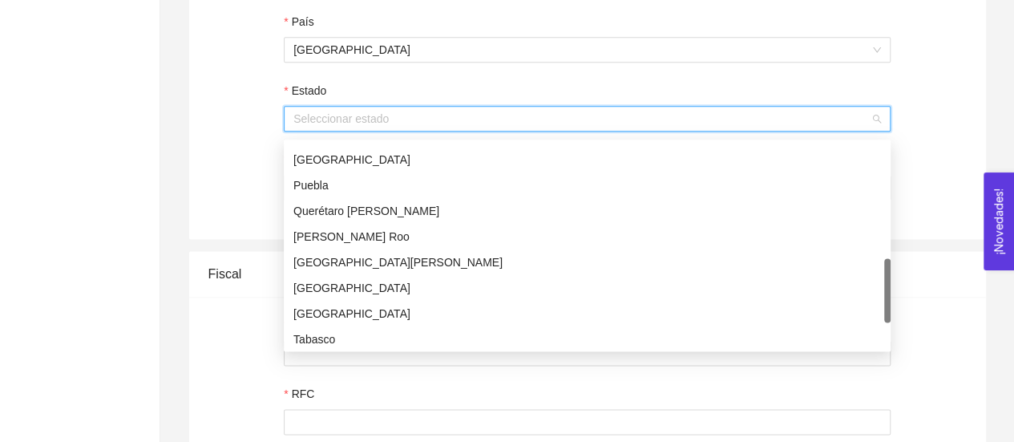
drag, startPoint x: 887, startPoint y: 154, endPoint x: 882, endPoint y: 269, distance: 114.7
click at [882, 269] on div "[GEOGRAPHIC_DATA] [GEOGRAPHIC_DATA] [GEOGRAPHIC_DATA] [GEOGRAPHIC_DATA] de [PER…" at bounding box center [587, 245] width 607 height 205
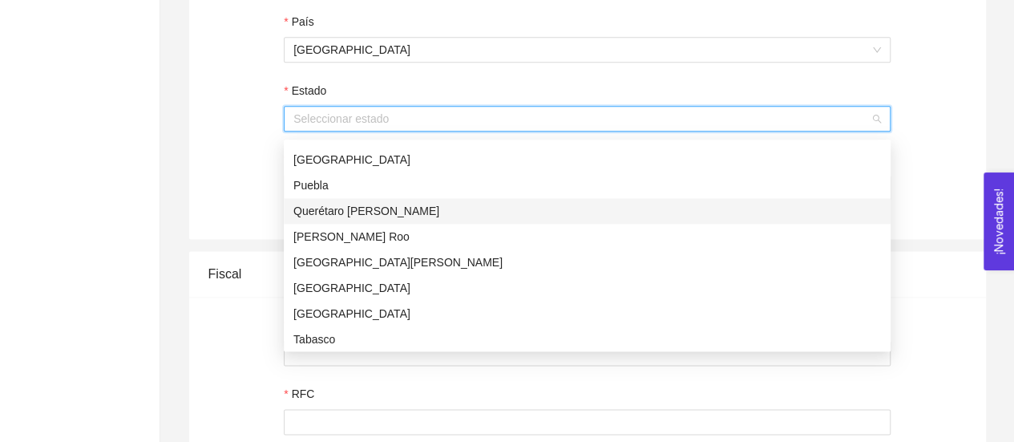
click at [334, 209] on div "Querétaro [PERSON_NAME]" at bounding box center [587, 211] width 588 height 18
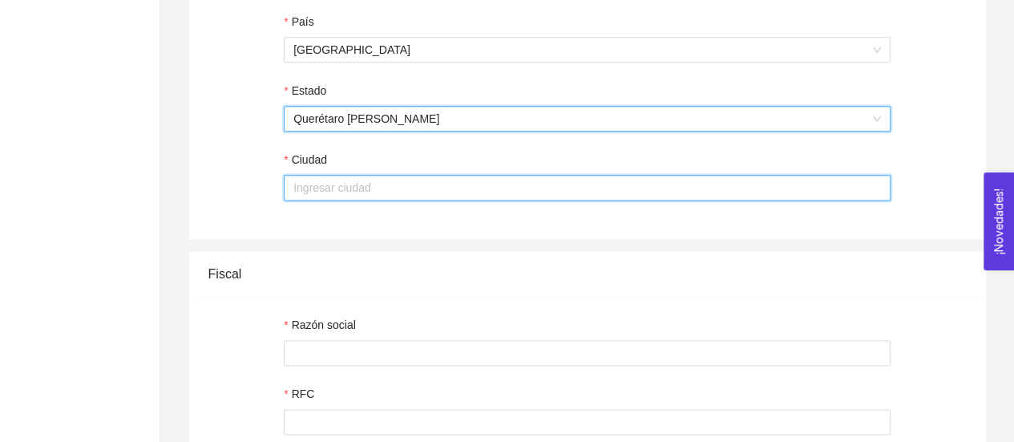
click at [331, 193] on input "Ciudad" at bounding box center [587, 188] width 607 height 26
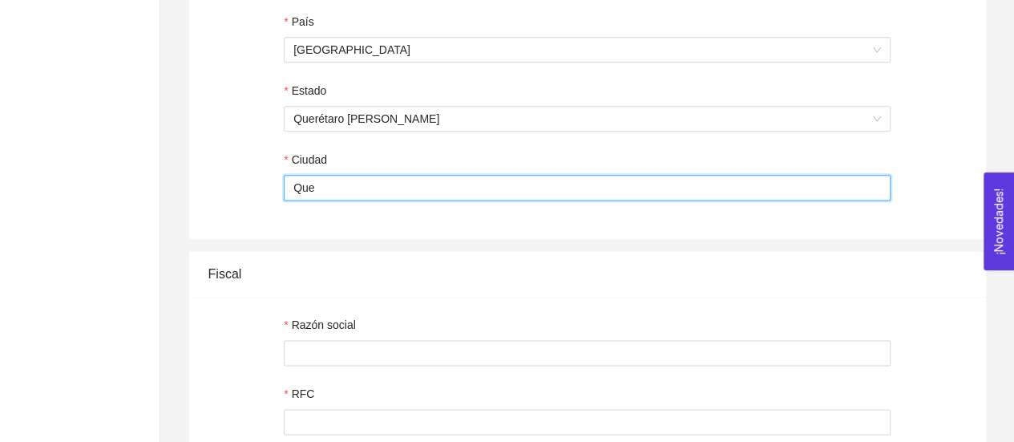
type input "Querétaro"
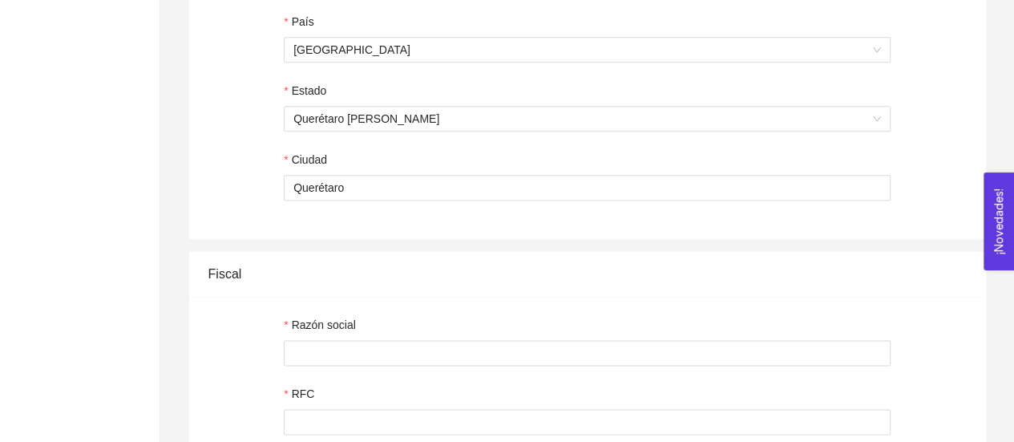
click at [912, 109] on div "[GEOGRAPHIC_DATA] Estado Querétaro [PERSON_NAME] [GEOGRAPHIC_DATA]" at bounding box center [587, 116] width 797 height 245
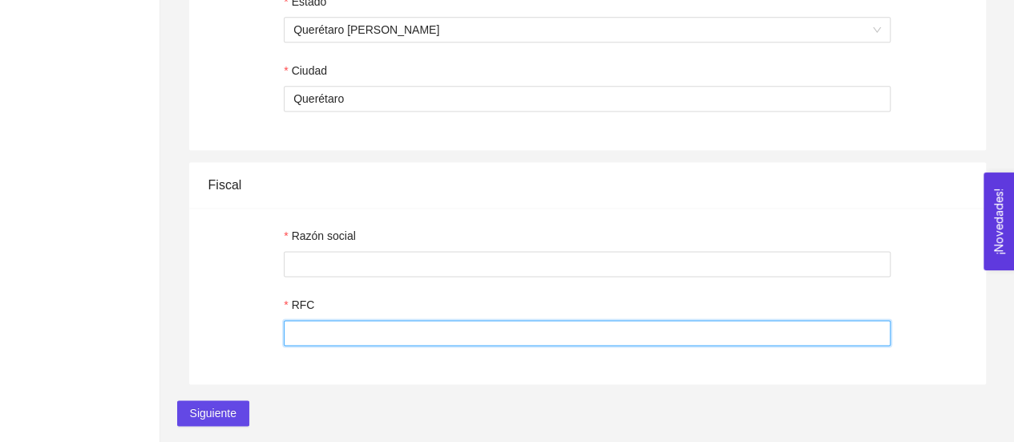
click at [667, 338] on input "RFC" at bounding box center [587, 333] width 607 height 26
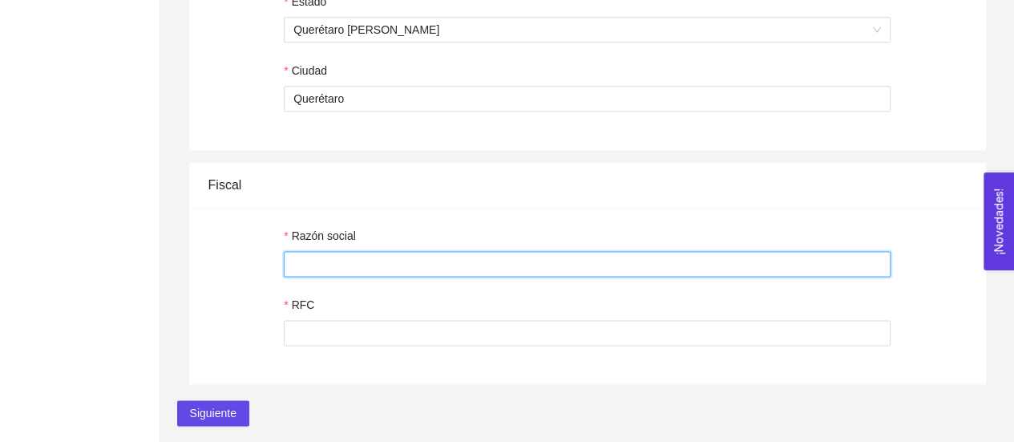
click at [654, 257] on input "Razón social" at bounding box center [587, 264] width 607 height 26
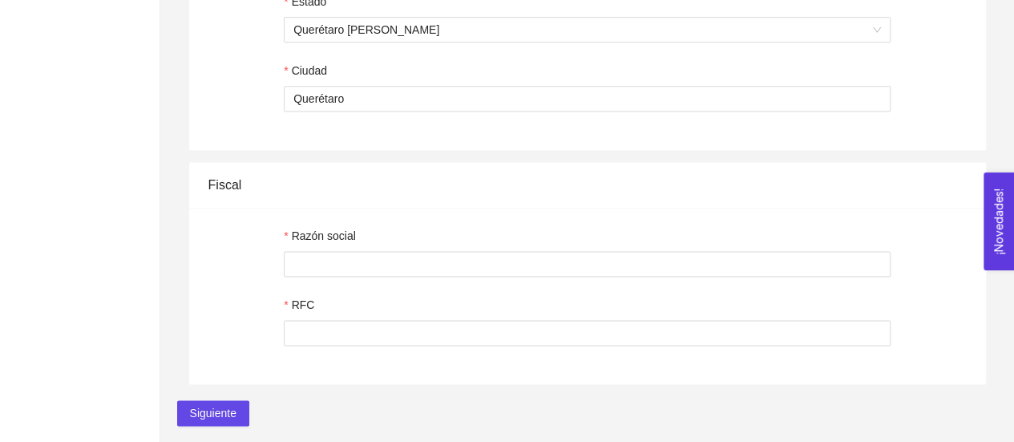
click at [842, 218] on div "Razón social RFC" at bounding box center [587, 296] width 797 height 176
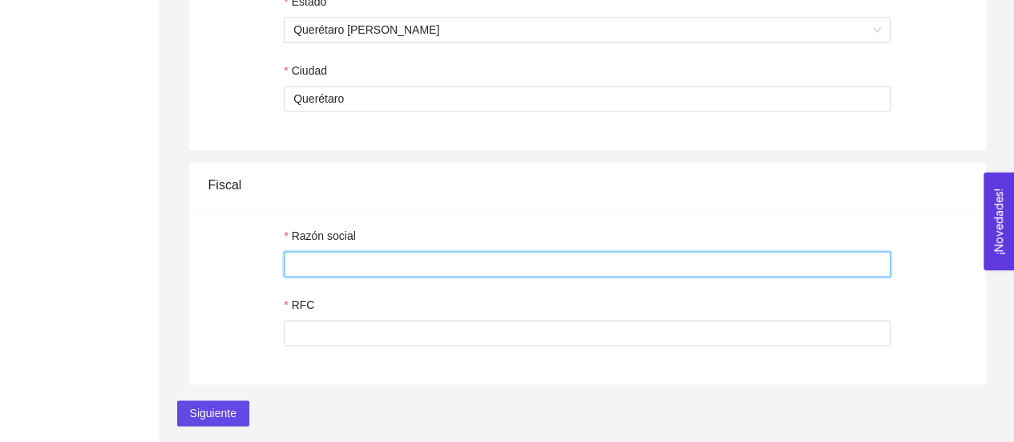
click at [803, 261] on input "Razón social" at bounding box center [587, 264] width 607 height 26
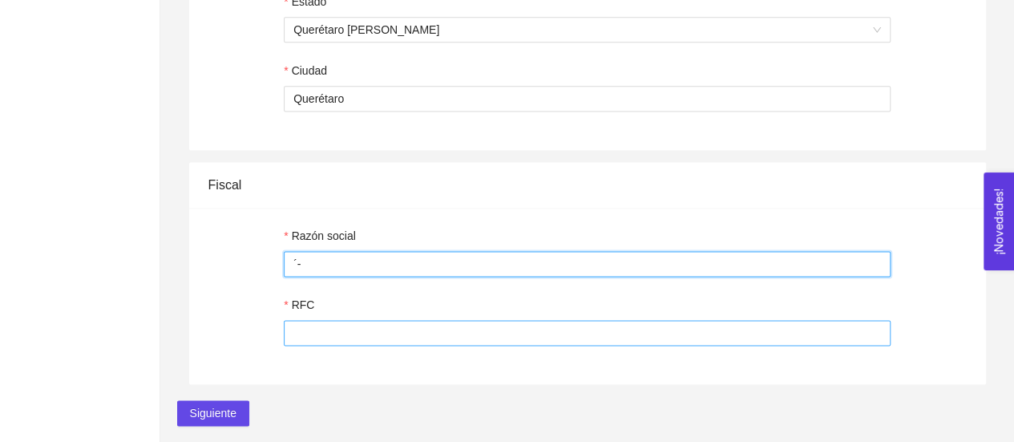
type input "´-"
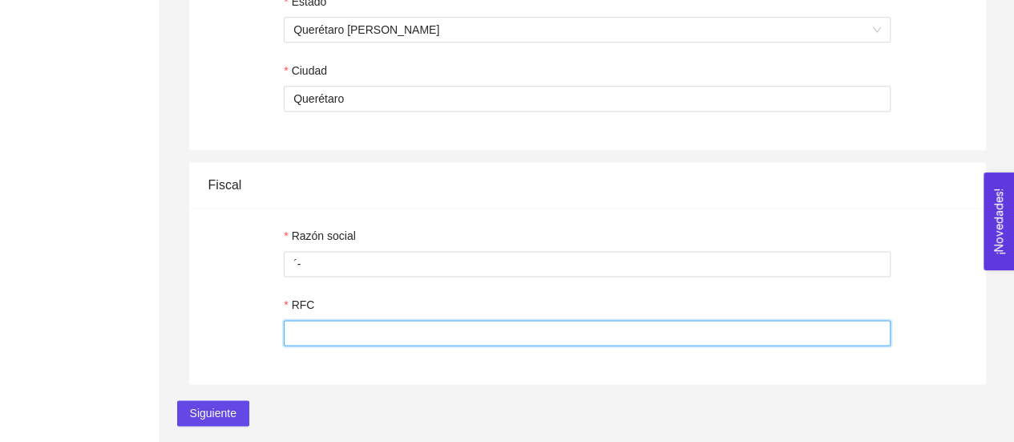
click at [765, 334] on input "RFC" at bounding box center [587, 333] width 607 height 26
type input "-"
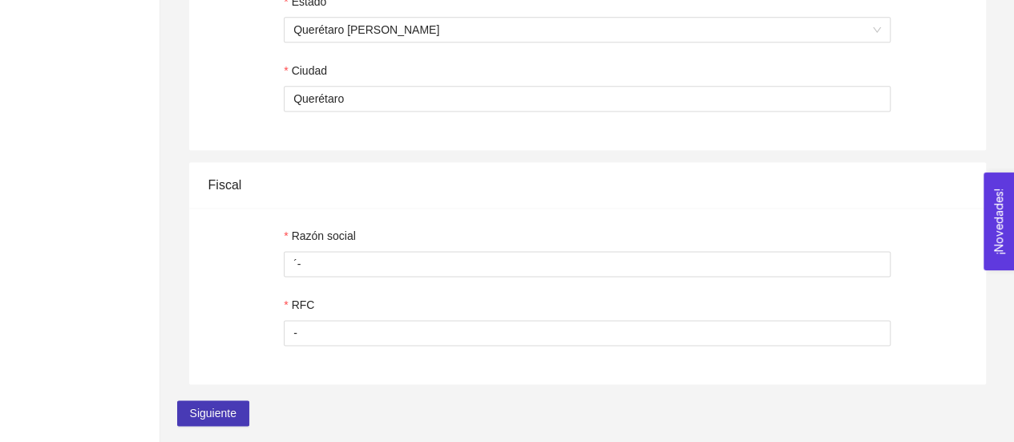
click at [223, 409] on span "Siguiente" at bounding box center [213, 413] width 47 height 18
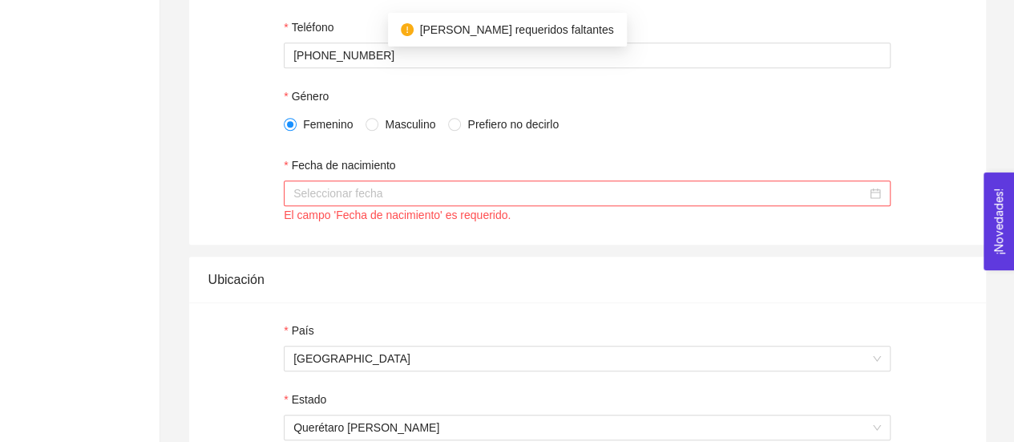
scroll to position [637, 0]
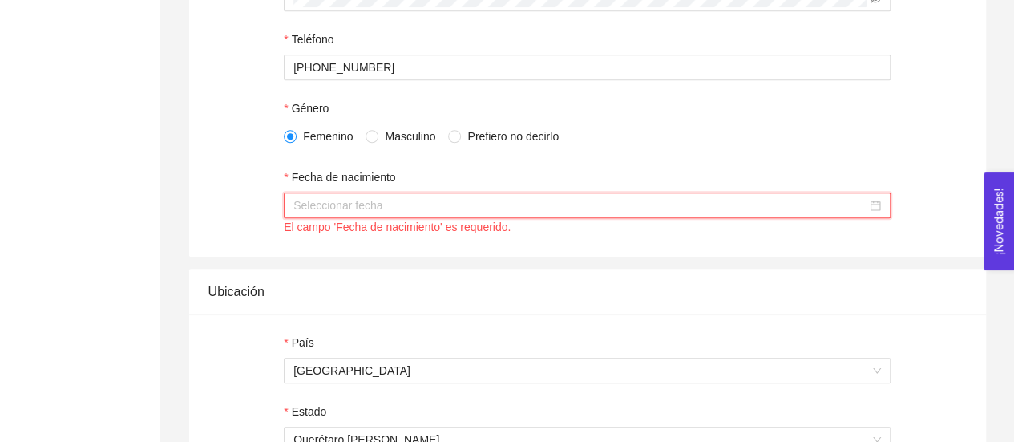
click at [851, 204] on input "Fecha de nacimiento" at bounding box center [579, 205] width 573 height 18
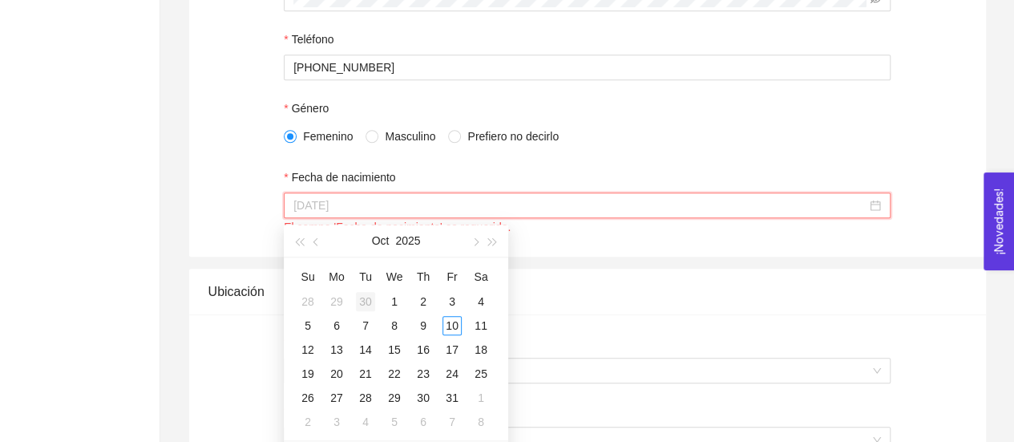
type input "30 de September de 2025"
click at [393, 300] on div "1" at bounding box center [394, 301] width 19 height 19
type input "01 de octubre de 2025"
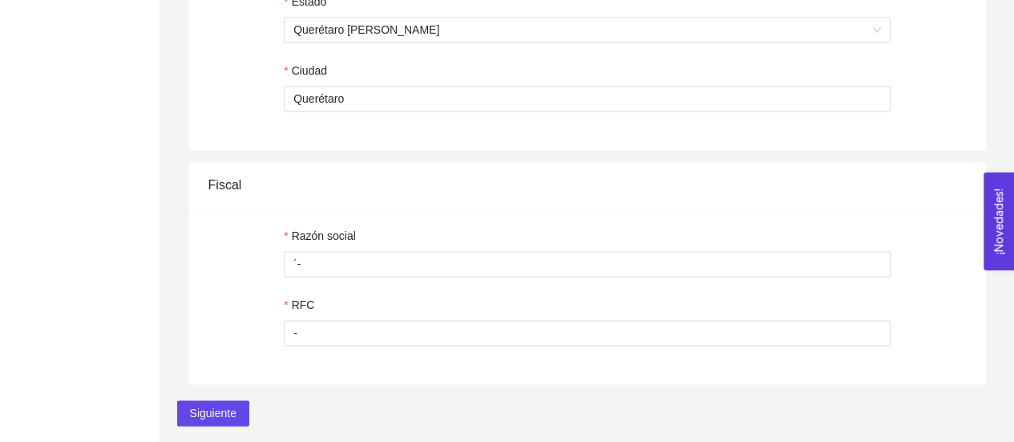
scroll to position [1053, 0]
click at [233, 417] on span "Siguiente" at bounding box center [213, 413] width 47 height 18
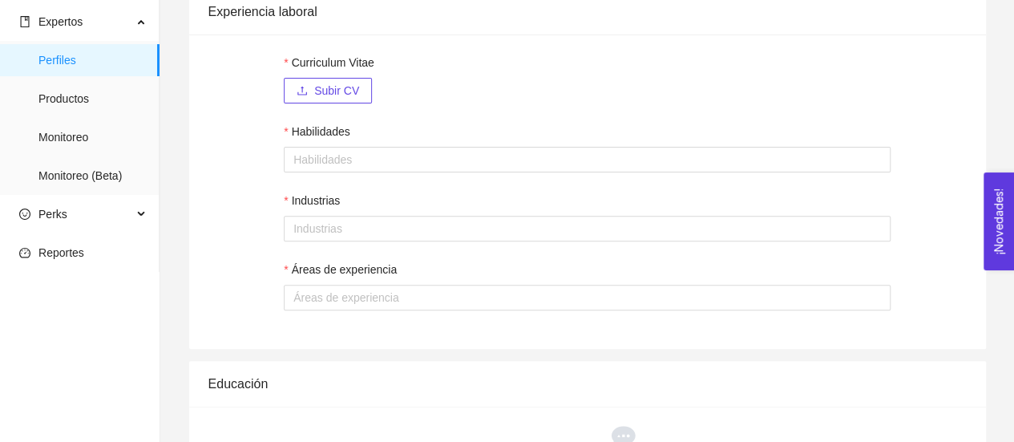
scroll to position [167, 0]
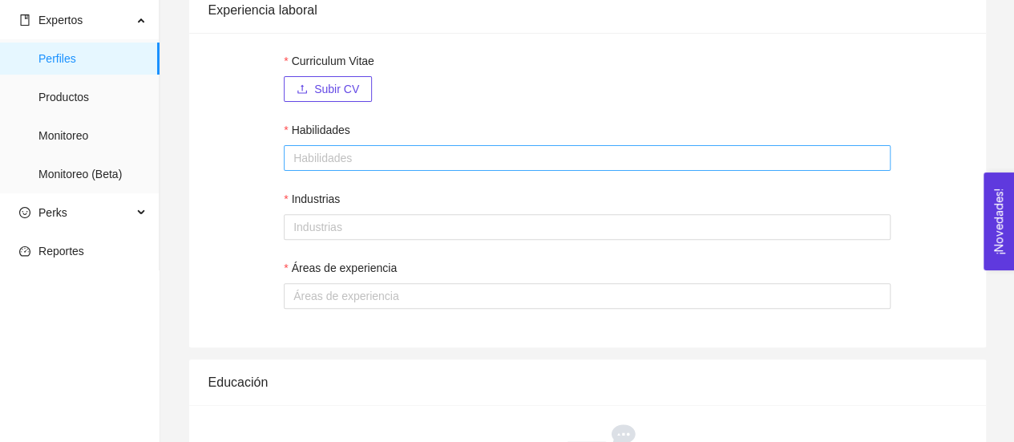
click at [711, 158] on div at bounding box center [587, 157] width 599 height 19
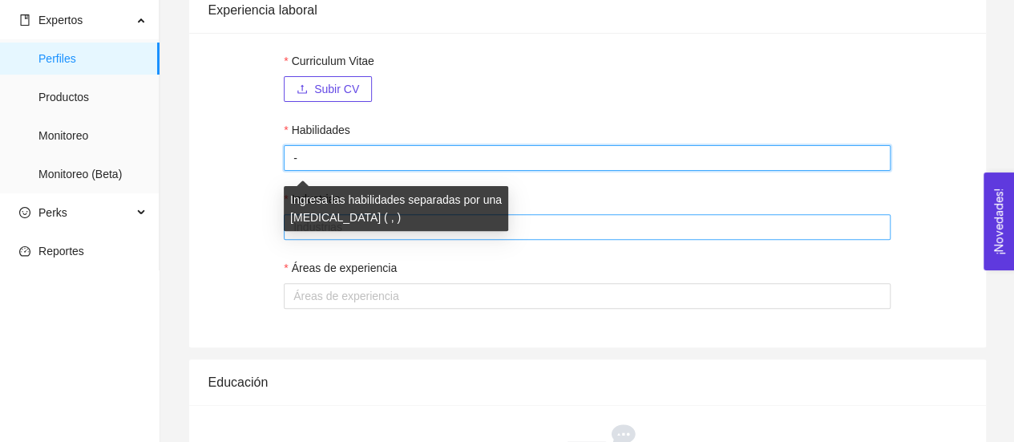
click at [703, 227] on div at bounding box center [587, 226] width 599 height 19
type input "-"
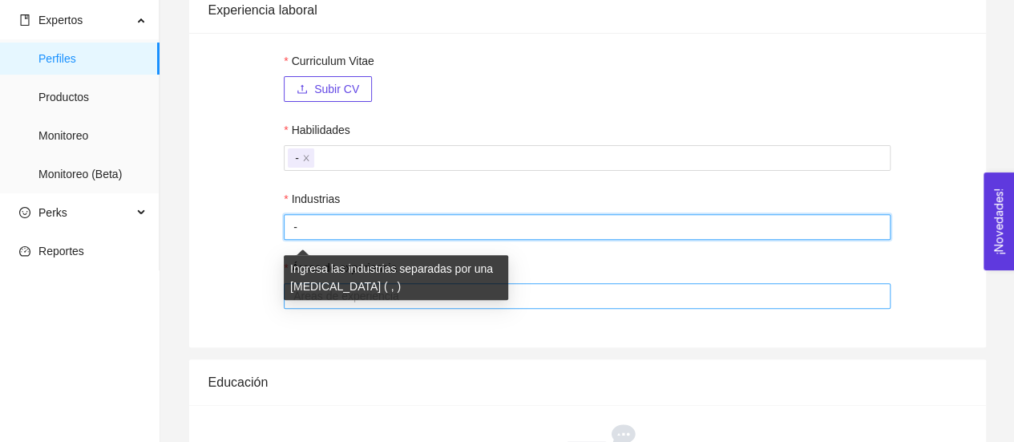
click at [703, 299] on div at bounding box center [587, 295] width 599 height 19
type input "-"
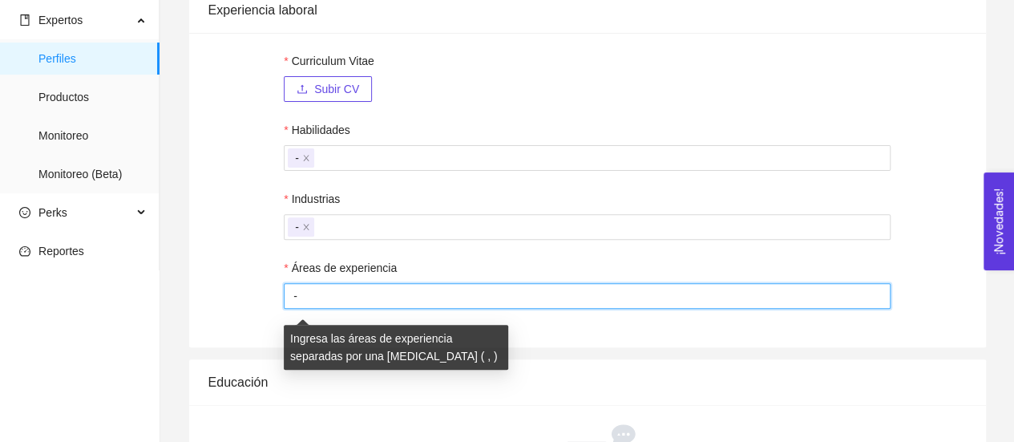
type input "-"
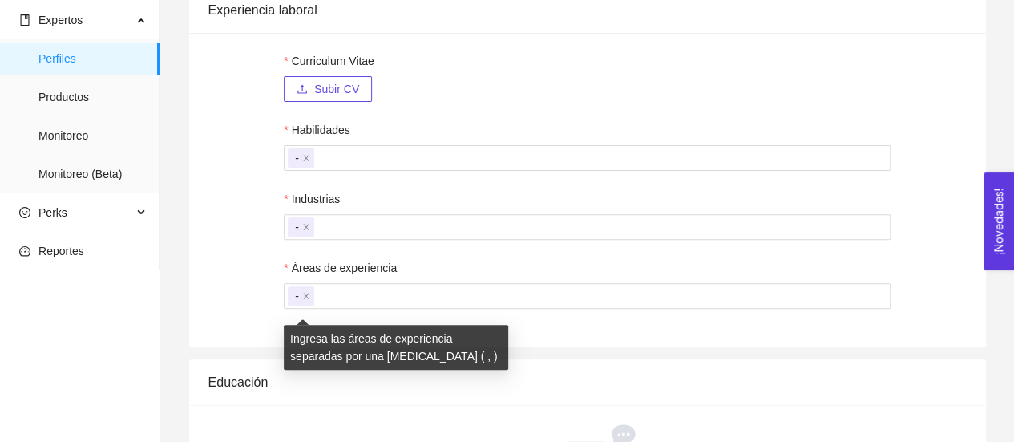
click at [951, 121] on div "Curriculum Vitae Subir CV Habilidades - Industrias - Áreas de experiencia -" at bounding box center [587, 190] width 797 height 314
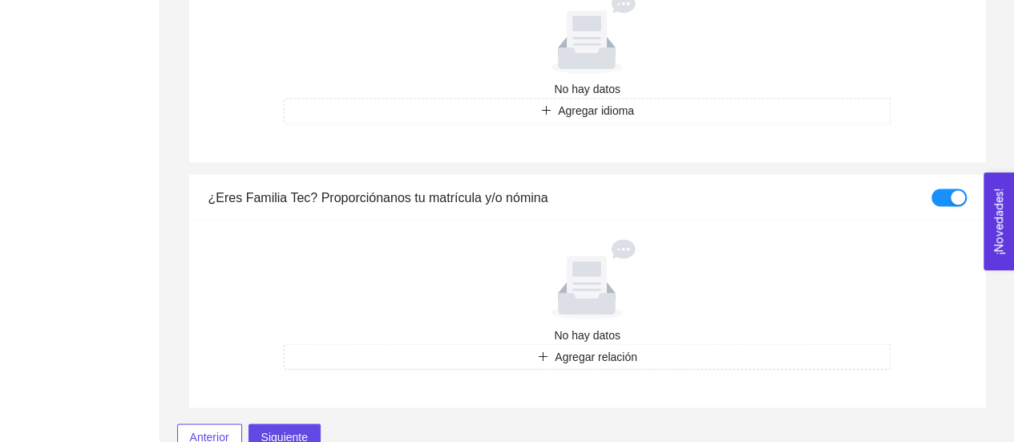
scroll to position [1357, 0]
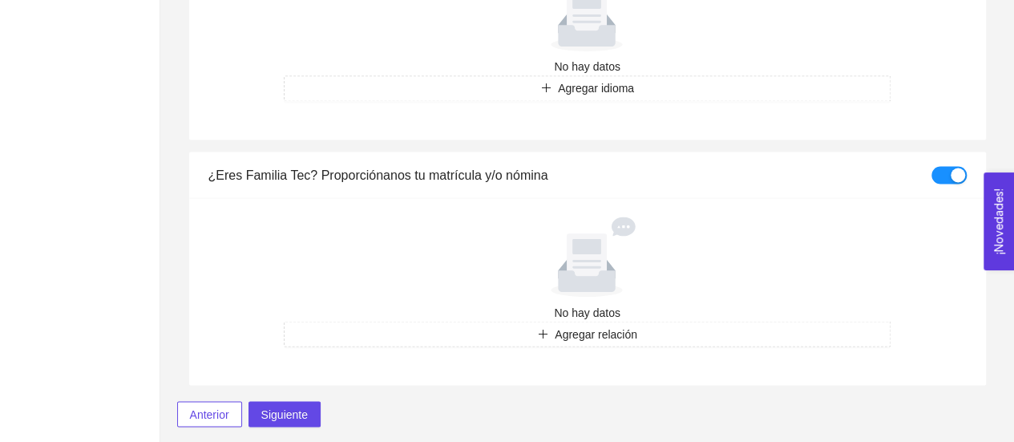
click at [940, 172] on button "button" at bounding box center [949, 175] width 35 height 18
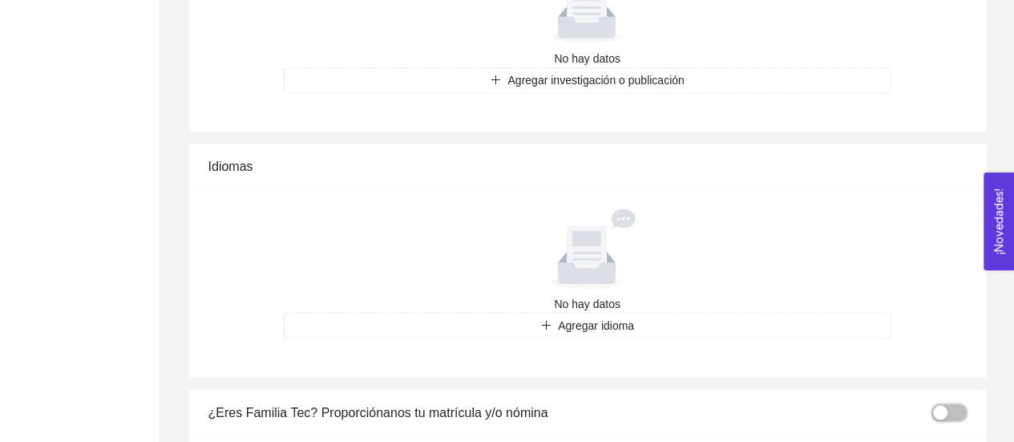
scroll to position [1207, 0]
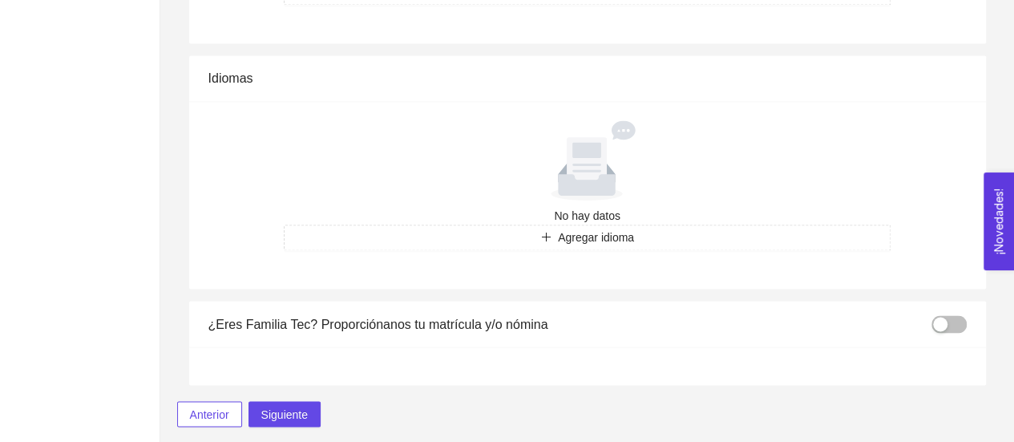
click at [952, 328] on button "button" at bounding box center [949, 324] width 35 height 18
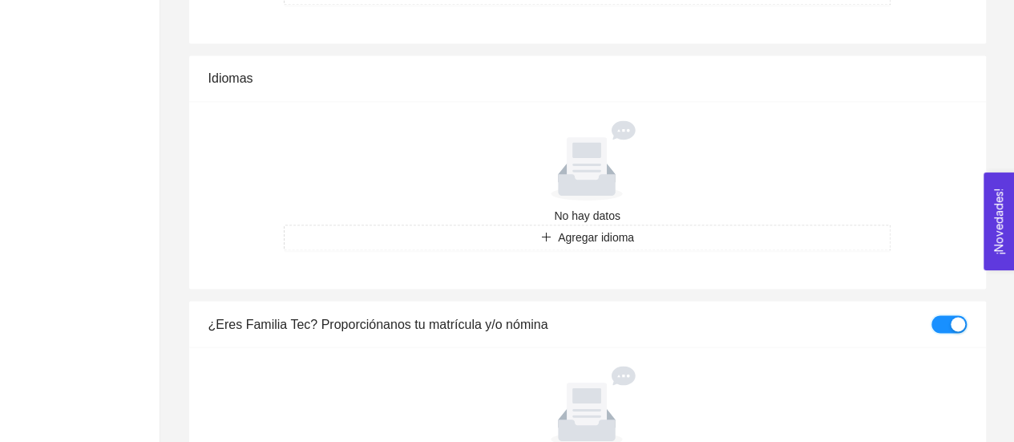
scroll to position [1357, 0]
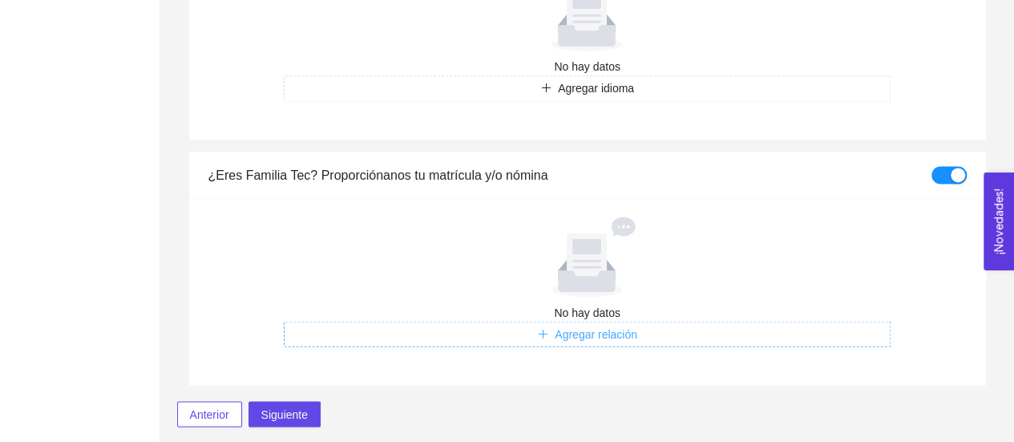
click at [602, 325] on span "Agregar relación" at bounding box center [596, 334] width 83 height 18
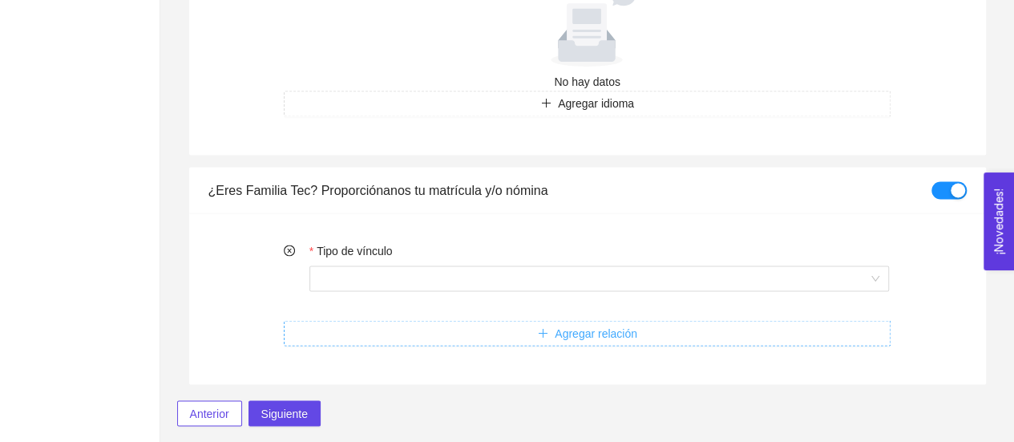
scroll to position [1341, 0]
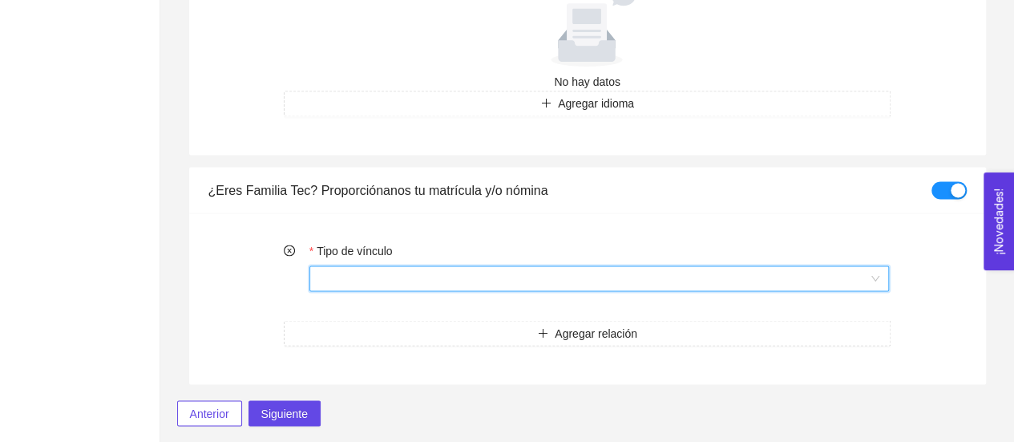
click at [596, 272] on input "Tipo de vínculo" at bounding box center [593, 278] width 549 height 24
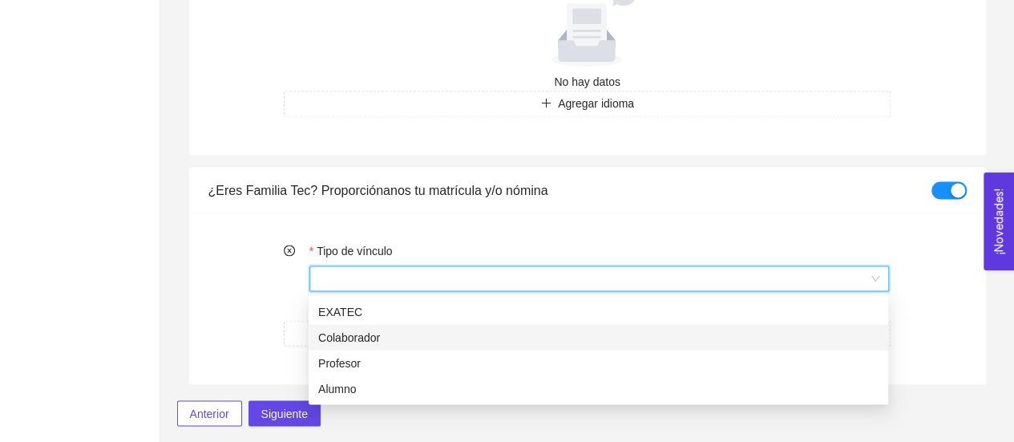
click at [388, 336] on div "Colaborador" at bounding box center [598, 337] width 560 height 18
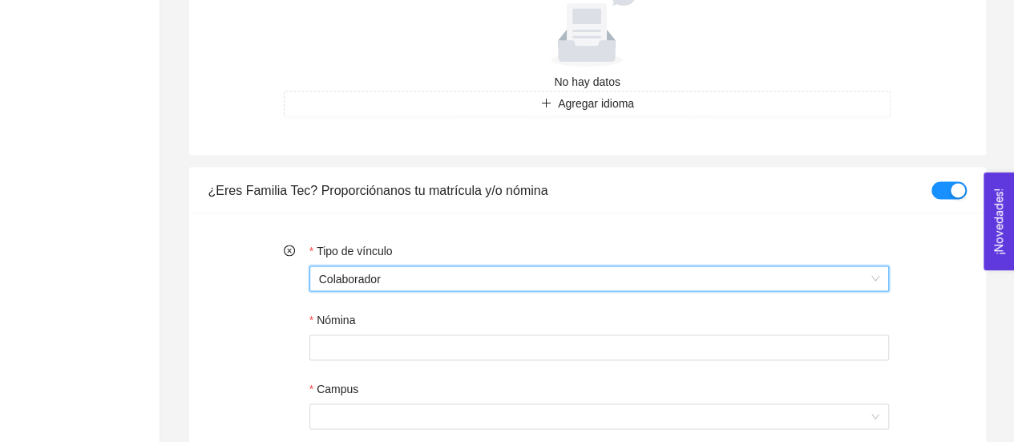
scroll to position [1480, 0]
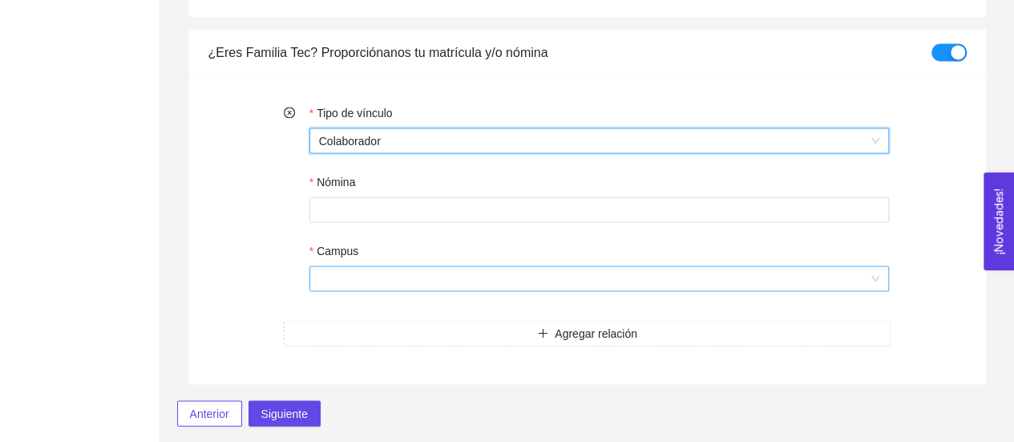
click at [701, 269] on input "Campus" at bounding box center [593, 278] width 549 height 24
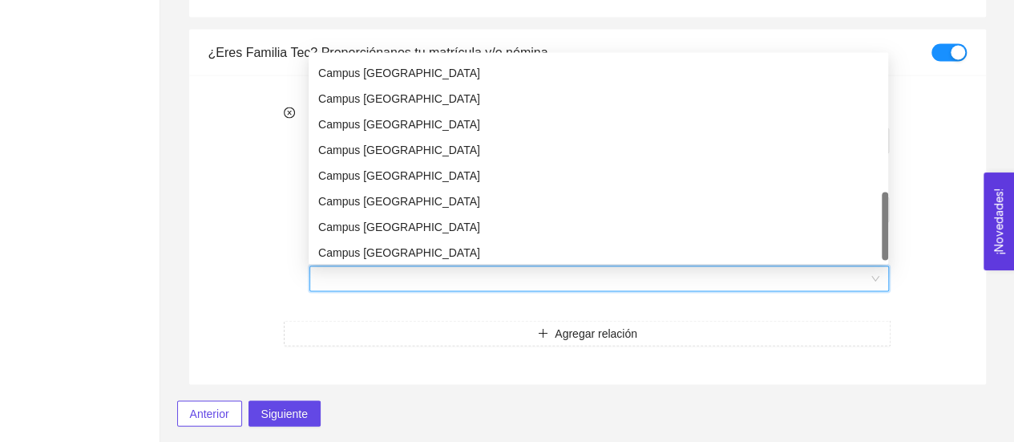
scroll to position [564, 0]
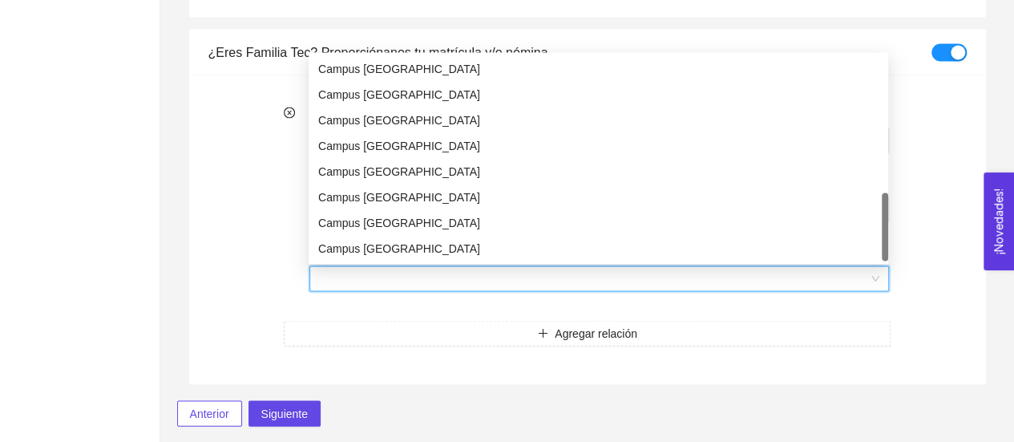
drag, startPoint x: 885, startPoint y: 66, endPoint x: 896, endPoint y: 217, distance: 151.9
click at [430, 198] on div "Campus [GEOGRAPHIC_DATA]" at bounding box center [598, 197] width 560 height 18
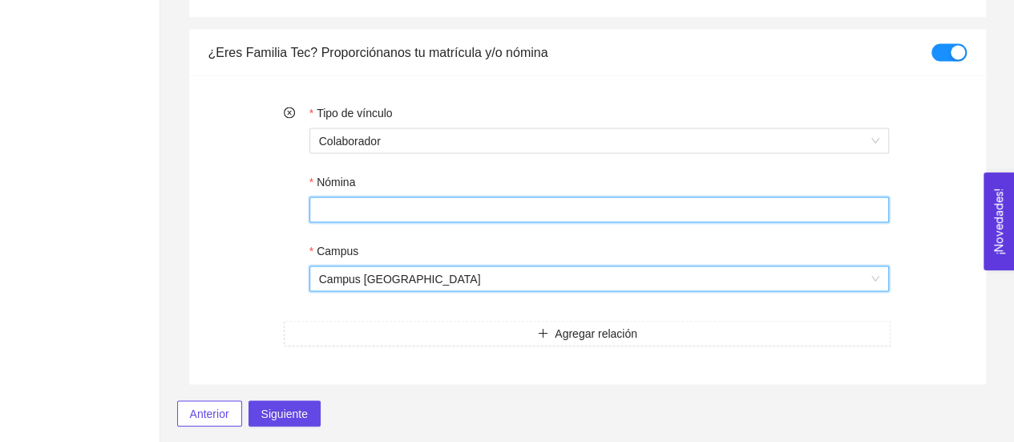
click at [430, 198] on input "Nómina" at bounding box center [599, 209] width 580 height 26
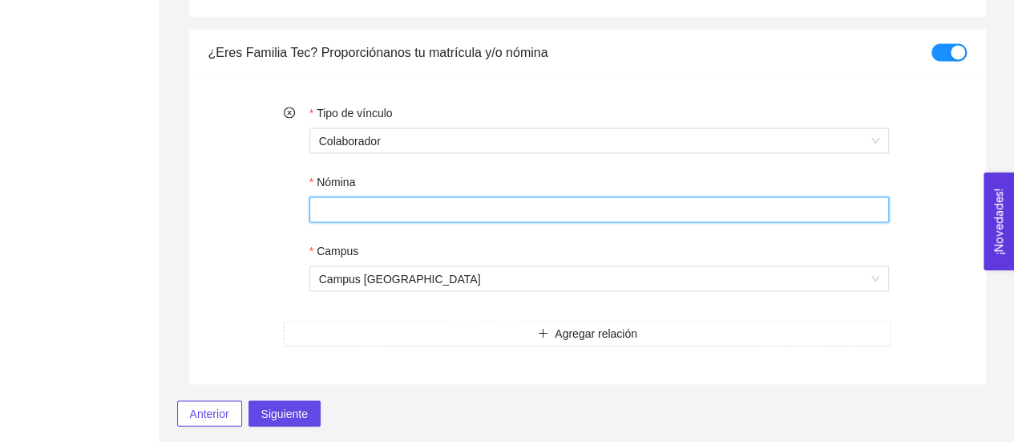
paste input "L01128736"
type input "L01128736"
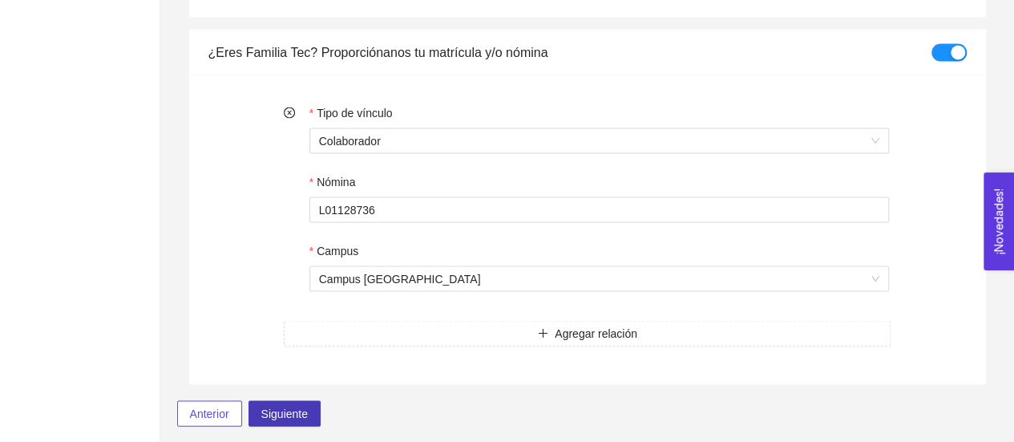
click at [297, 408] on span "Siguiente" at bounding box center [284, 413] width 47 height 18
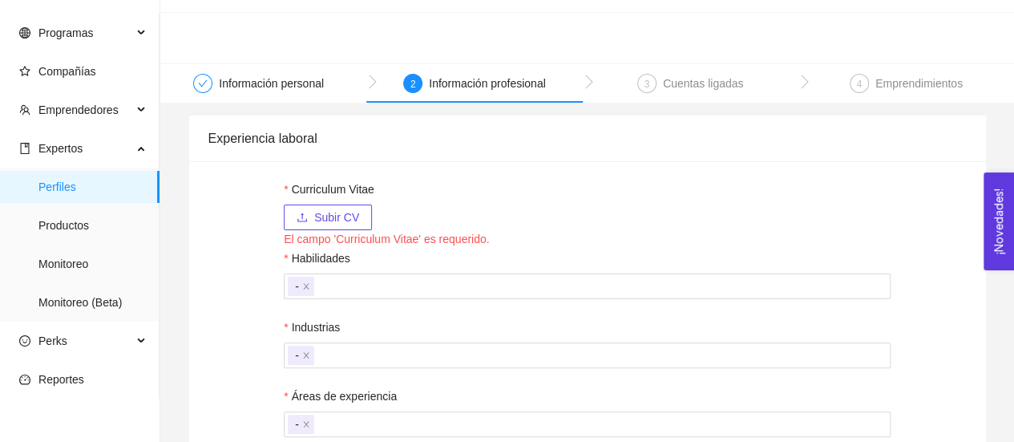
scroll to position [29, 0]
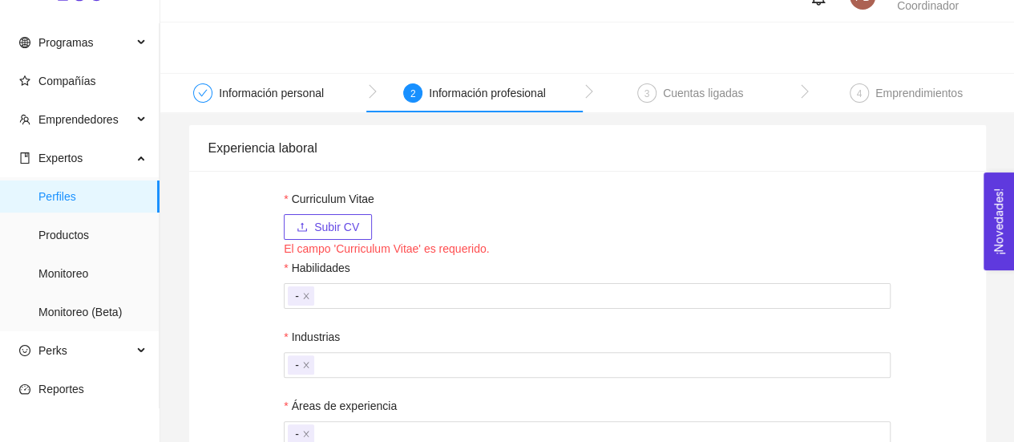
click at [342, 218] on span "Subir CV" at bounding box center [336, 227] width 45 height 18
click at [330, 232] on span "Subir CV" at bounding box center [336, 227] width 45 height 18
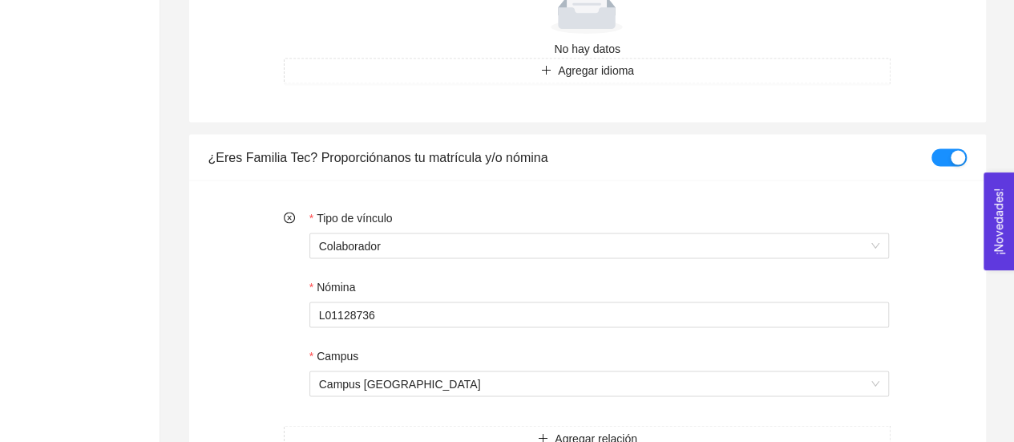
scroll to position [1504, 0]
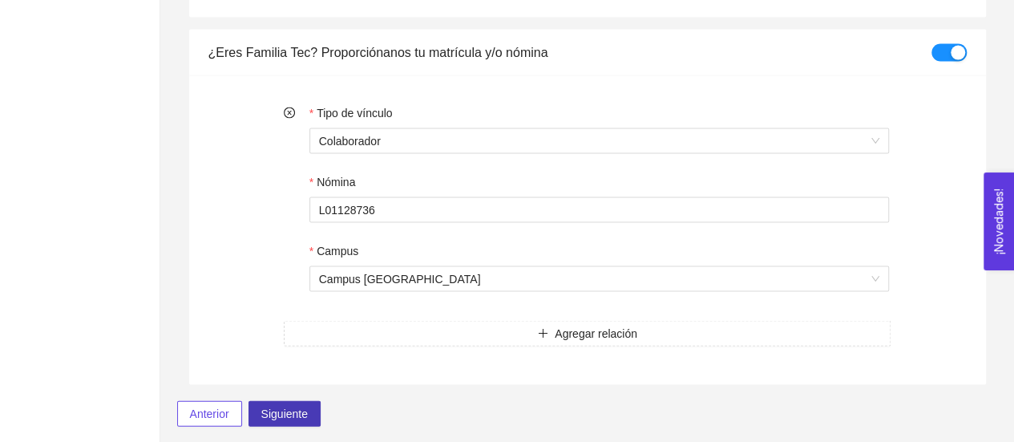
click at [297, 414] on span "Siguiente" at bounding box center [284, 413] width 47 height 18
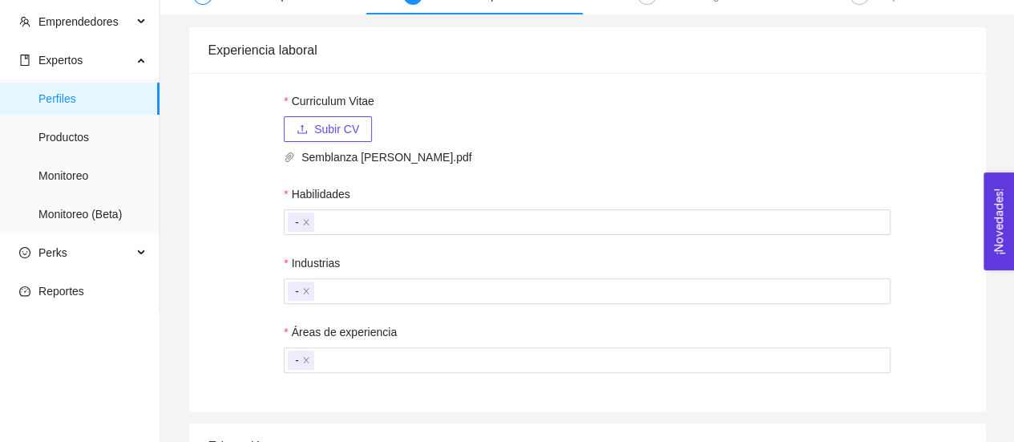
scroll to position [117, 0]
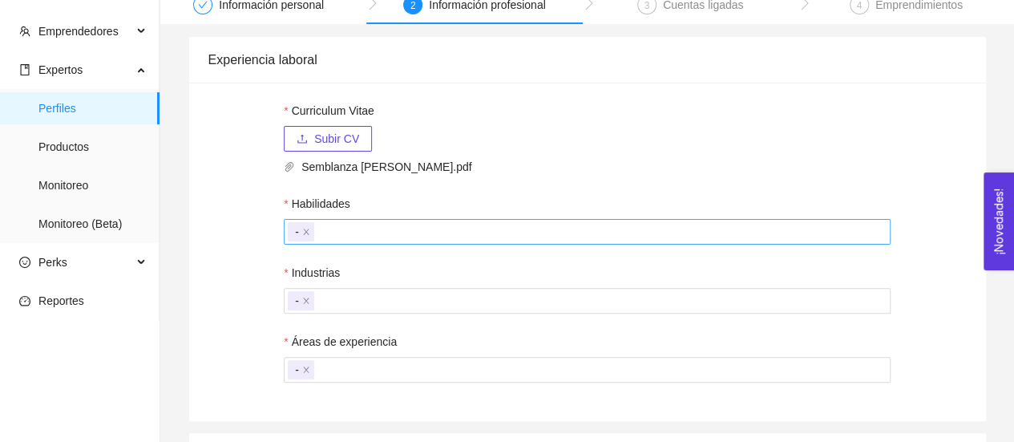
click at [771, 237] on div "-" at bounding box center [587, 231] width 599 height 22
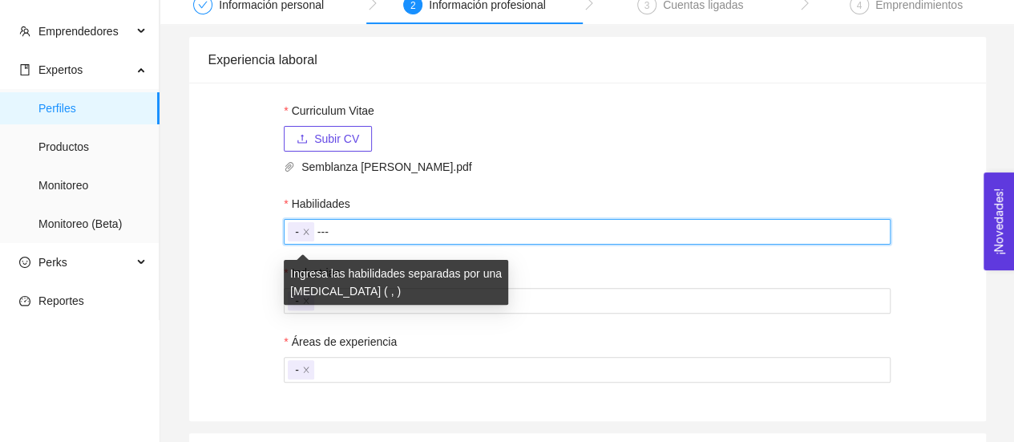
type input "----"
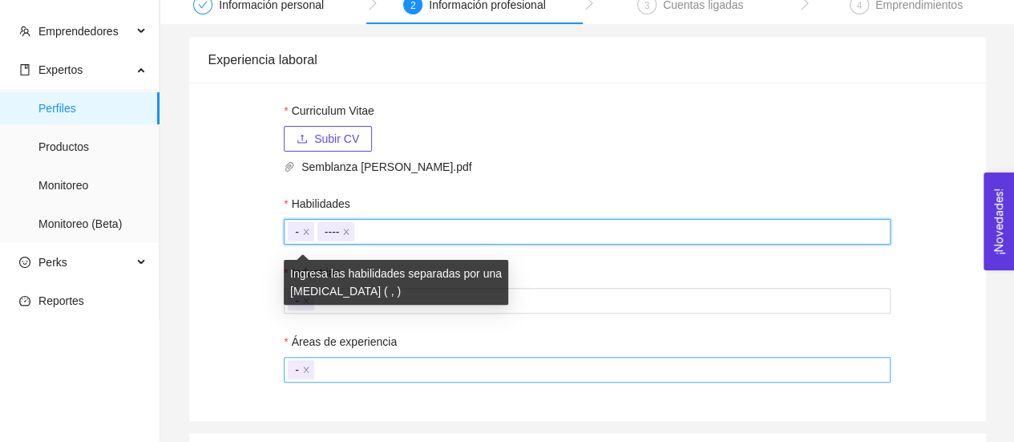
click at [669, 373] on div "-" at bounding box center [587, 369] width 599 height 22
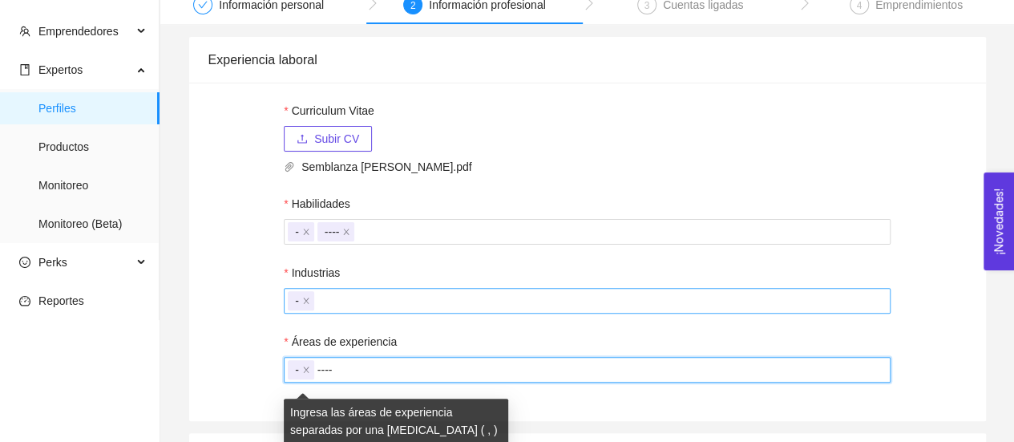
click at [669, 297] on div "-" at bounding box center [587, 300] width 599 height 22
type input "----"
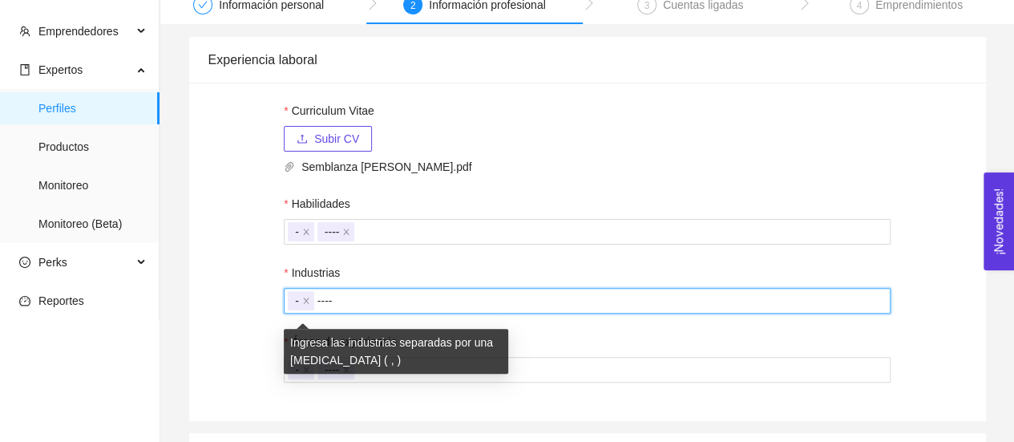
type input "----"
click at [745, 176] on form "Curriculum Vitae Subir CV Semblanza [PERSON_NAME].pdf Habilidades - ---- Indust…" at bounding box center [587, 242] width 607 height 281
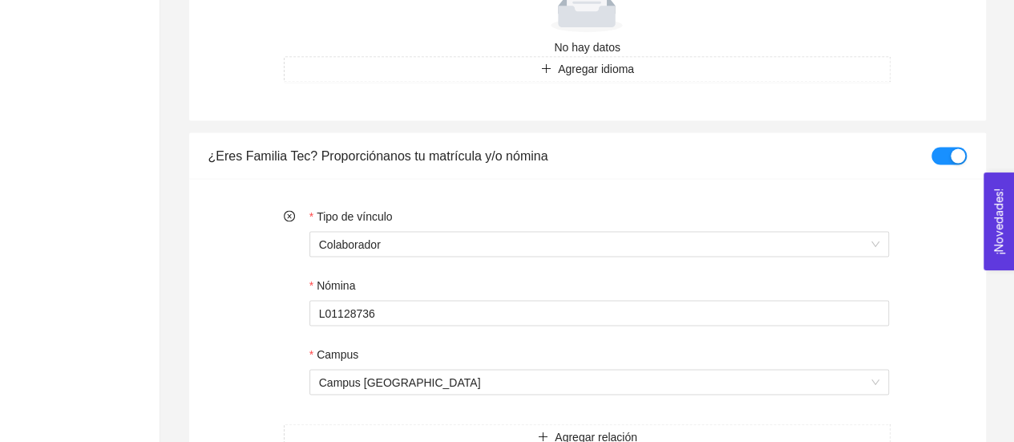
scroll to position [1504, 0]
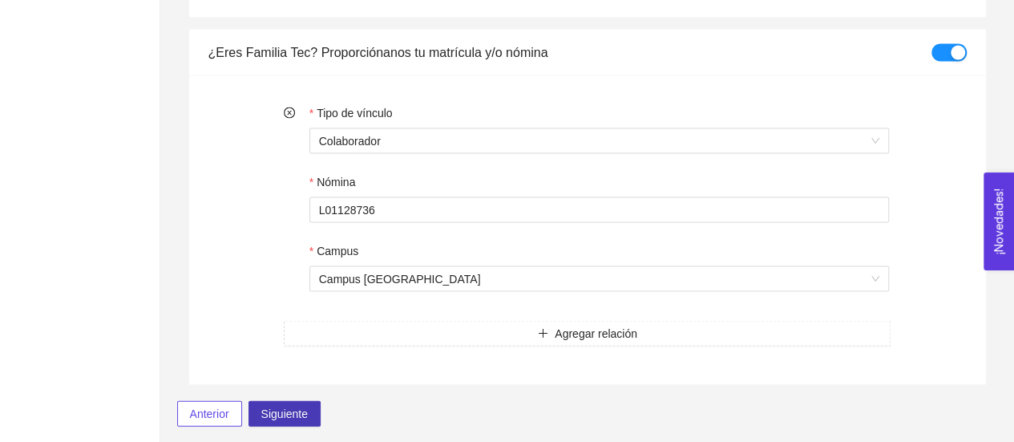
click at [305, 407] on span "Siguiente" at bounding box center [284, 413] width 47 height 18
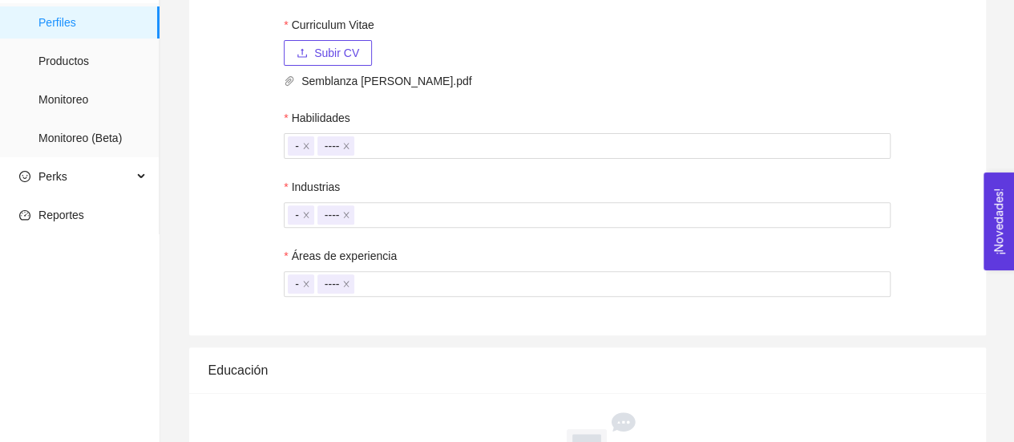
scroll to position [195, 0]
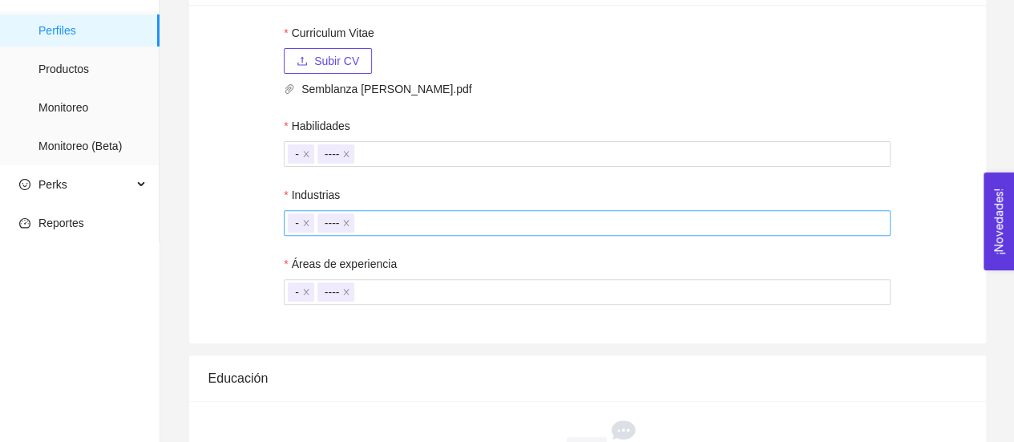
click at [827, 228] on div "- ----" at bounding box center [587, 223] width 599 height 22
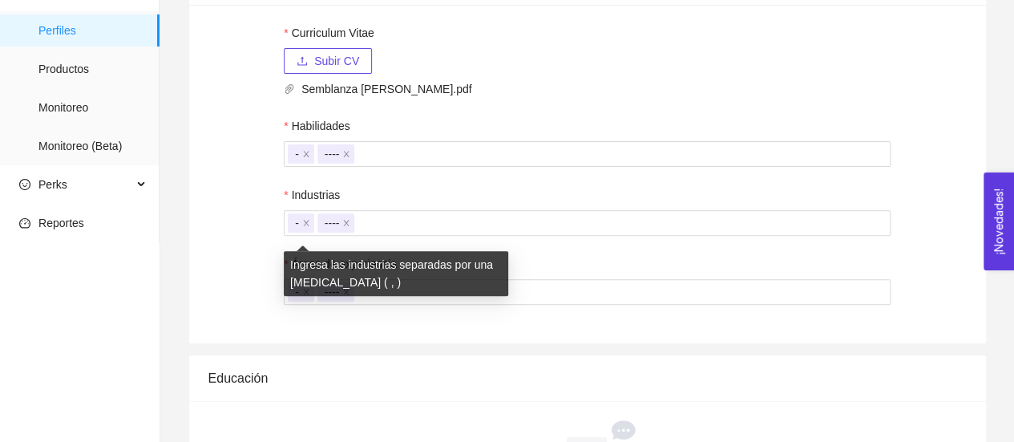
click at [916, 83] on div "Curriculum Vitae Subir CV Semblanza [PERSON_NAME].pdf Habilidades - ---- Indust…" at bounding box center [587, 174] width 797 height 338
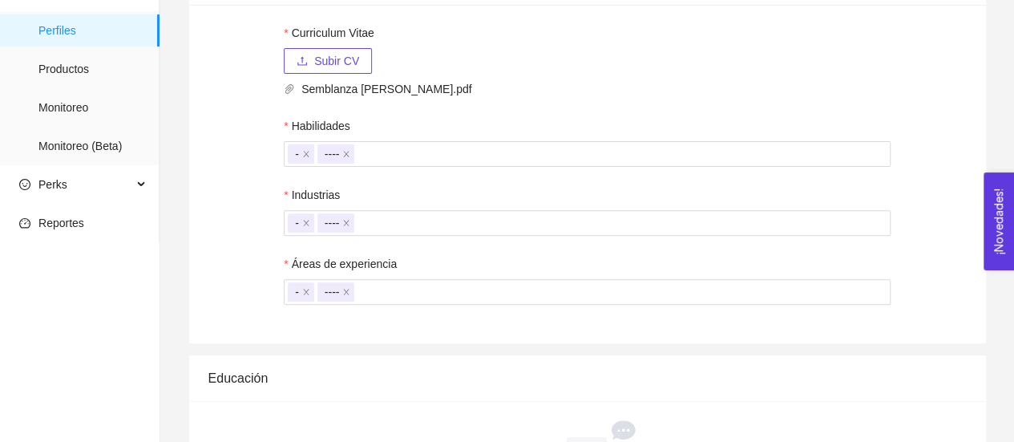
drag, startPoint x: 368, startPoint y: 297, endPoint x: 267, endPoint y: 288, distance: 101.4
click at [267, 288] on div "Curriculum Vitae Subir CV Semblanza [PERSON_NAME].pdf Habilidades - ---- Indust…" at bounding box center [587, 174] width 797 height 338
click at [350, 292] on icon "close" at bounding box center [346, 292] width 8 height 8
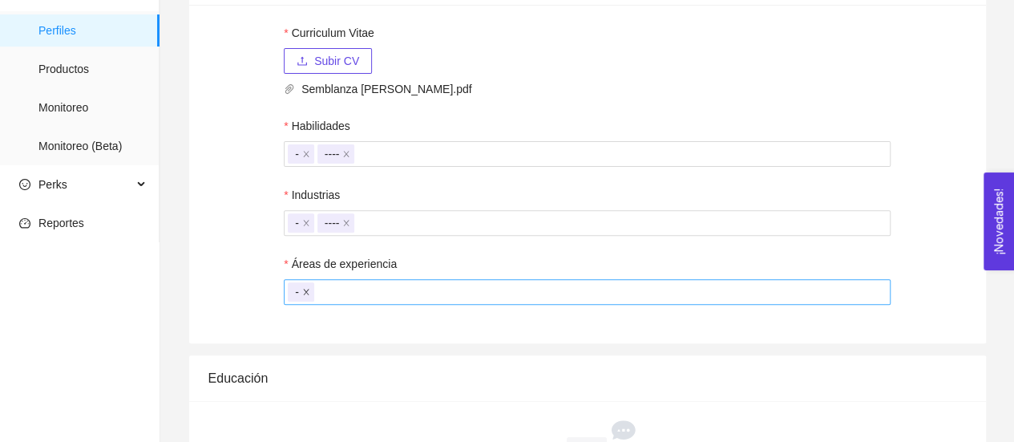
click at [308, 294] on icon "close" at bounding box center [306, 292] width 8 height 8
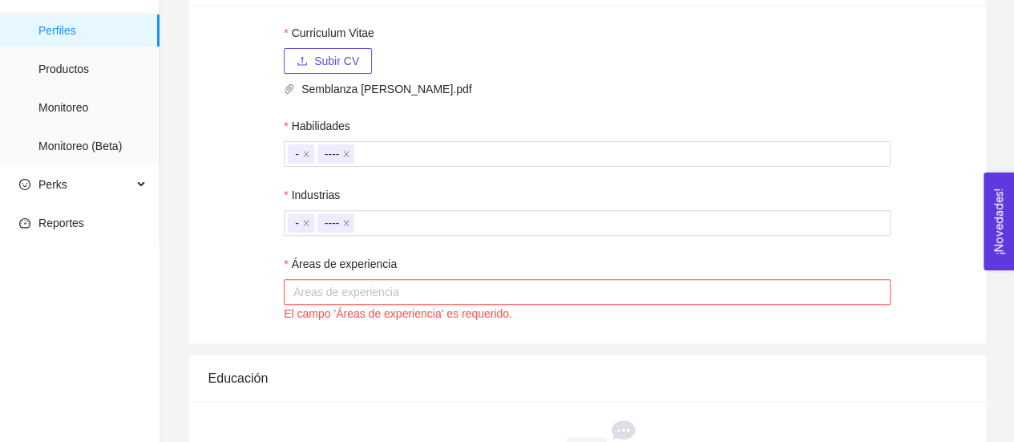
click at [308, 294] on div at bounding box center [587, 291] width 599 height 19
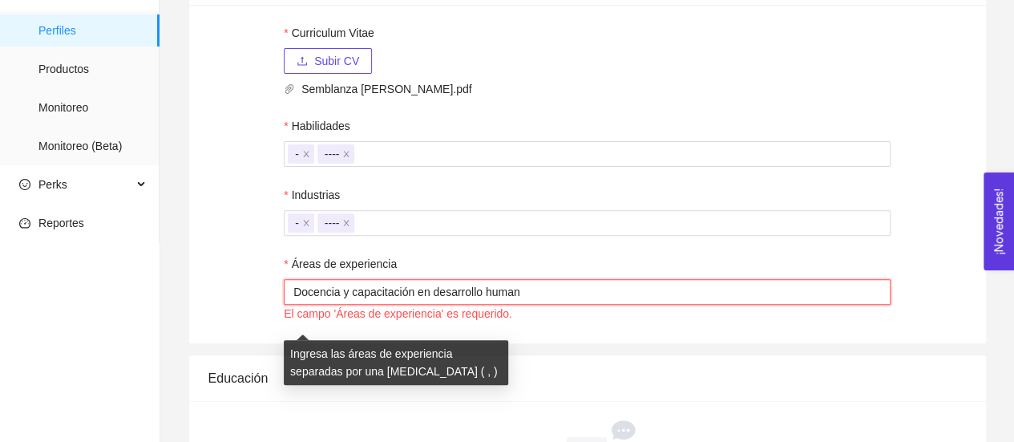
type input "Docencia y capacitación en desarrollo humano"
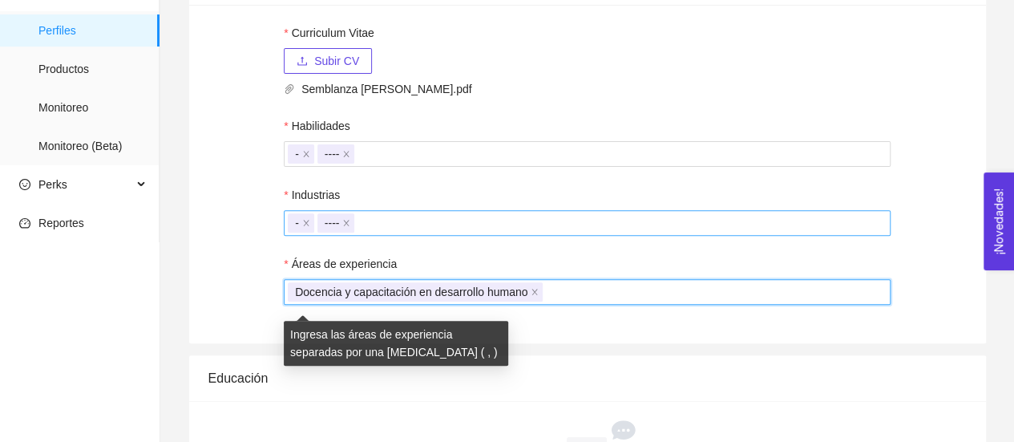
click at [467, 220] on div "- ----" at bounding box center [587, 223] width 599 height 22
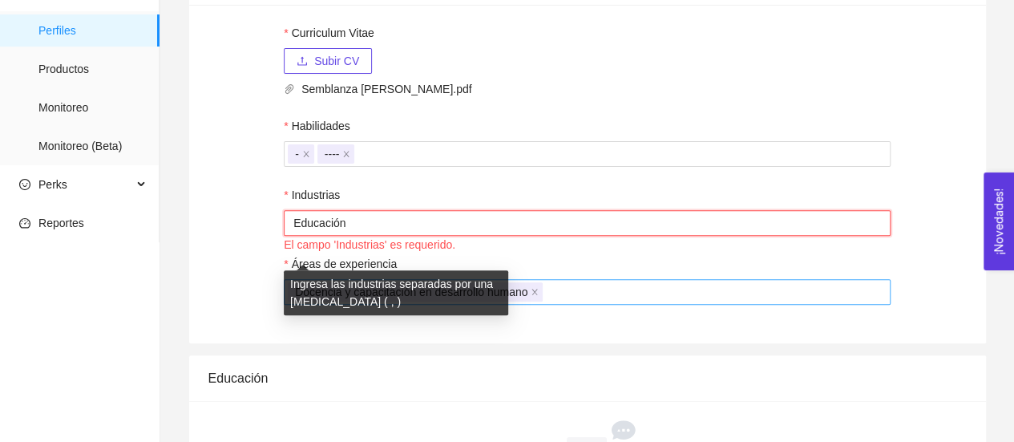
type input "Educación"
click at [473, 191] on div "Industrias" at bounding box center [587, 198] width 607 height 24
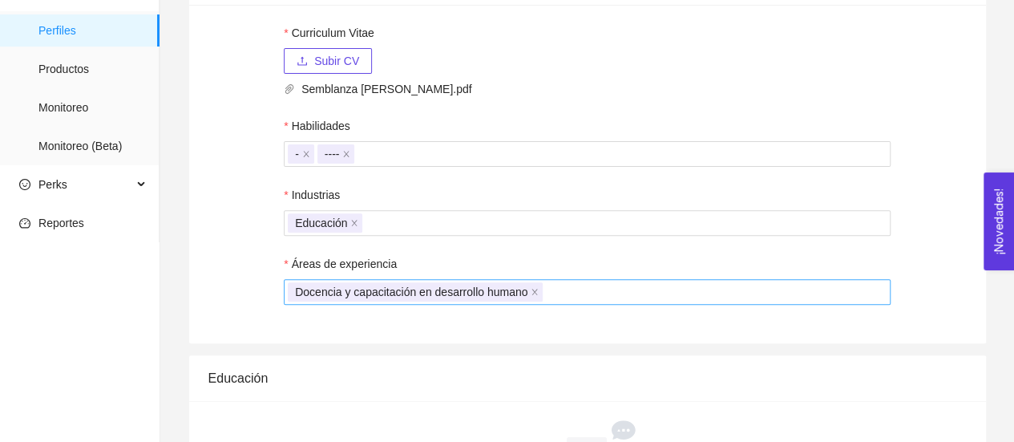
drag, startPoint x: 408, startPoint y: 155, endPoint x: 207, endPoint y: 160, distance: 201.3
click at [207, 160] on div "Curriculum Vitae Subir CV Semblanza [PERSON_NAME].pdf Habilidades - ---- Indust…" at bounding box center [587, 174] width 797 height 338
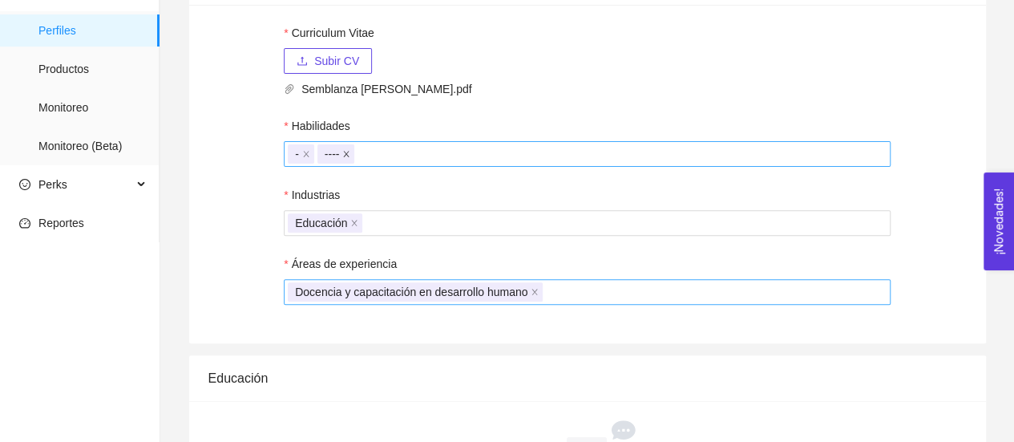
click at [348, 149] on span at bounding box center [346, 154] width 8 height 18
click at [311, 155] on span "-" at bounding box center [301, 153] width 26 height 19
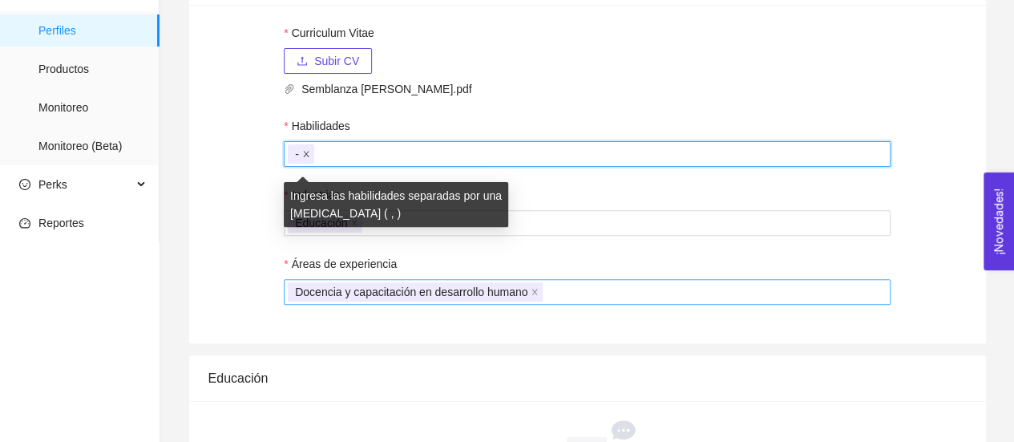
click at [305, 154] on icon "close" at bounding box center [306, 154] width 8 height 8
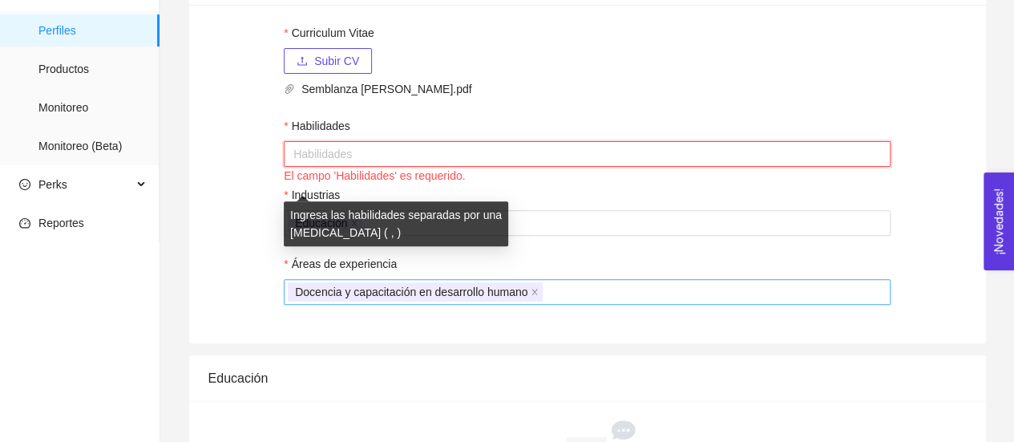
click at [454, 162] on div at bounding box center [587, 153] width 599 height 19
paste input "estrategias de coaching y métodos pedagógicos innovadores que fortalecen la cal…"
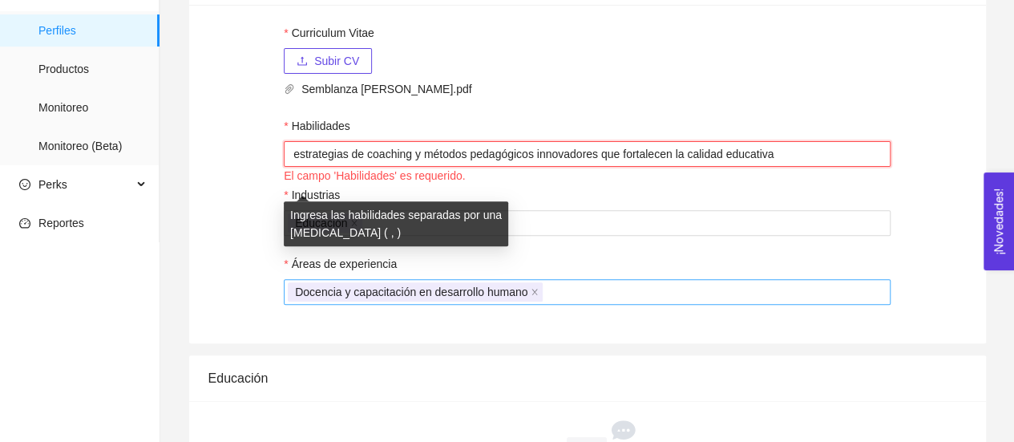
click at [297, 156] on input "estrategias de coaching y métodos pedagógicos innovadores que fortalecen la cal…" at bounding box center [533, 153] width 481 height 19
type input "Estrategias de coaching y métodos pedagógicos innovadores que fortalecen la cal…"
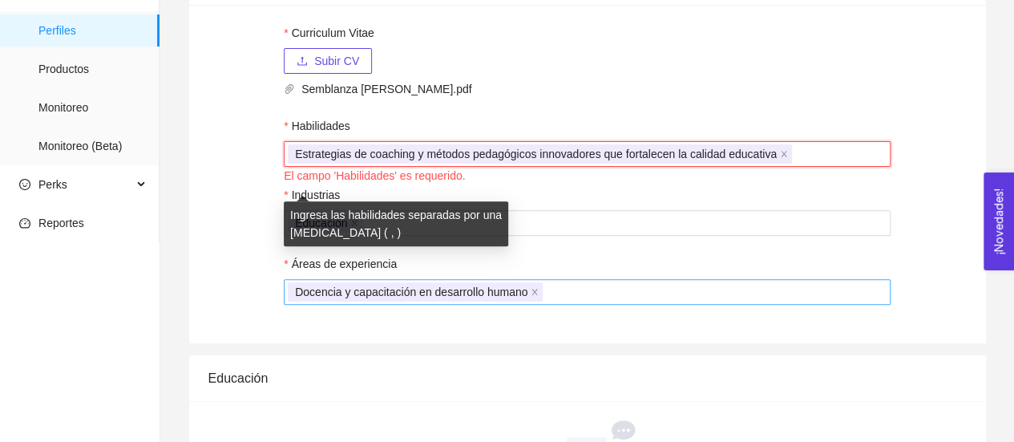
click at [609, 114] on form "Curriculum Vitae Subir CV Semblanza [PERSON_NAME].pdf Habilidades Estrategias d…" at bounding box center [587, 164] width 607 height 281
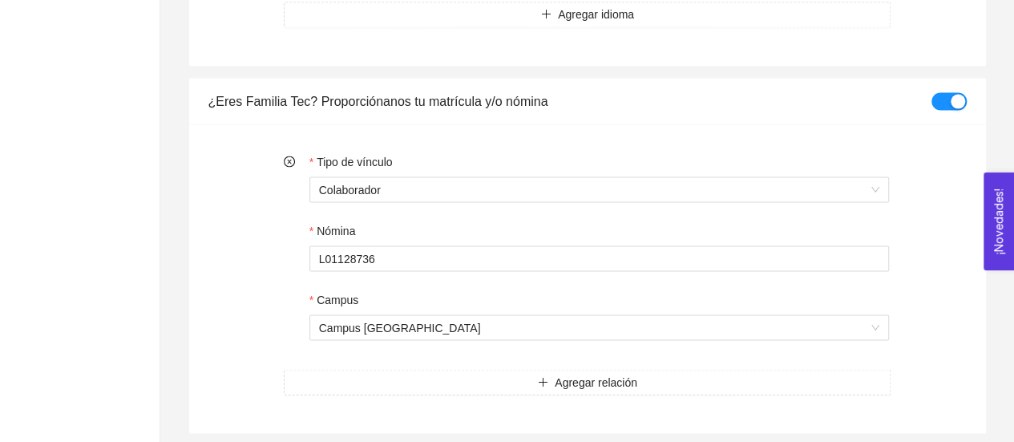
scroll to position [1504, 0]
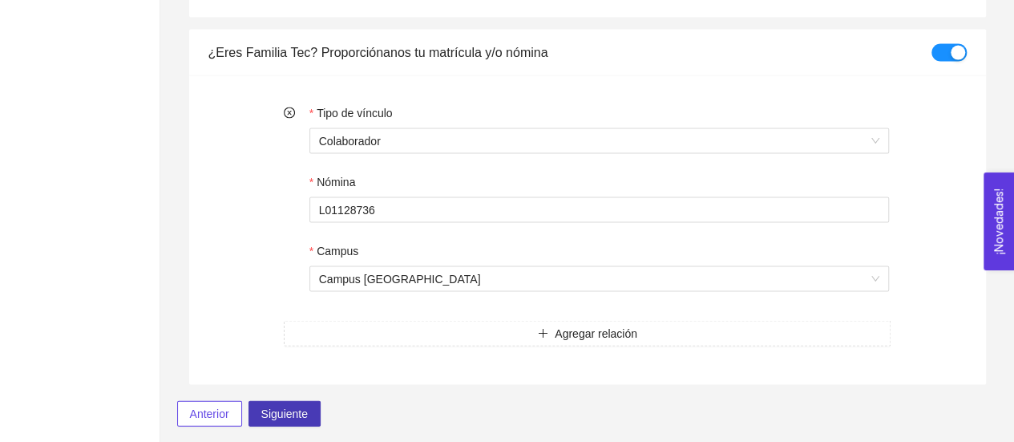
click at [265, 411] on span "Siguiente" at bounding box center [284, 413] width 47 height 18
click at [297, 410] on span "Siguiente" at bounding box center [284, 413] width 47 height 18
click at [831, 142] on span "Colaborador" at bounding box center [599, 140] width 560 height 24
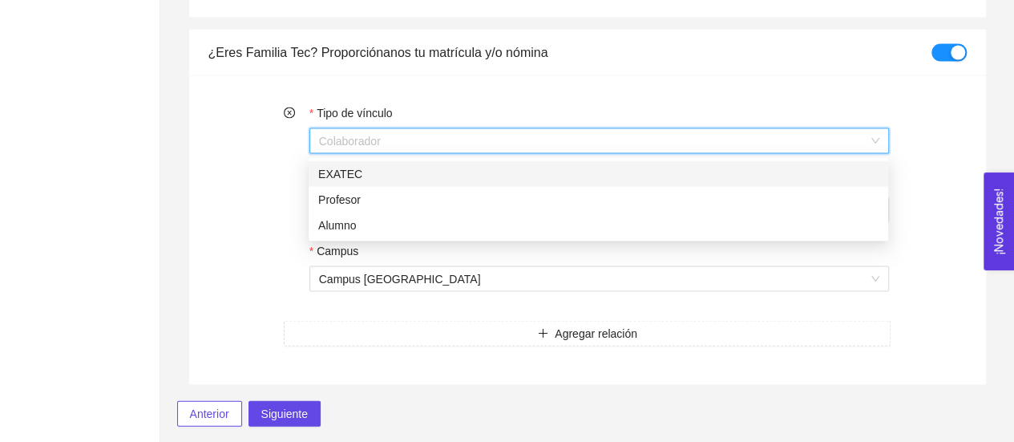
click at [756, 135] on span "Colaborador" at bounding box center [599, 140] width 560 height 24
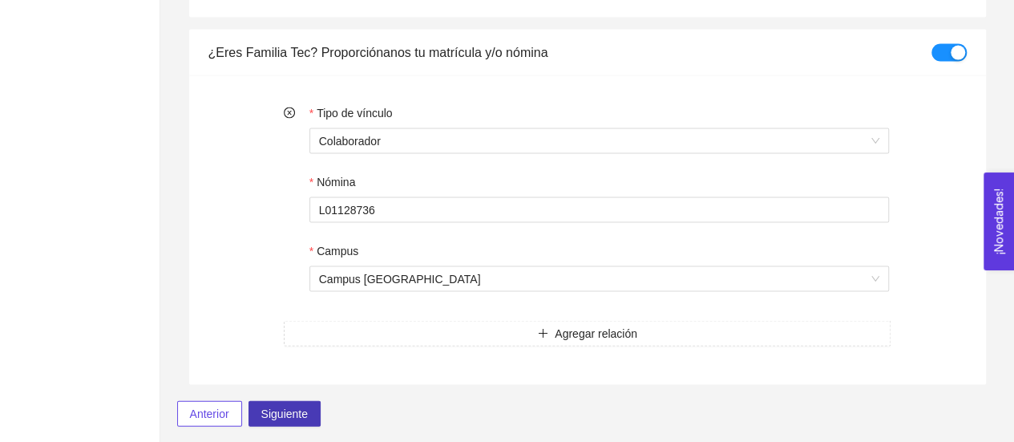
click at [294, 406] on span "Siguiente" at bounding box center [284, 413] width 47 height 18
click at [985, 128] on div "Tipo de vínculo Colaborador Nómina L01128736 Campus Campus [GEOGRAPHIC_DATA] Ag…" at bounding box center [587, 229] width 797 height 309
click at [292, 401] on button "Siguiente" at bounding box center [285, 413] width 72 height 26
click at [284, 414] on span "Siguiente" at bounding box center [284, 413] width 47 height 18
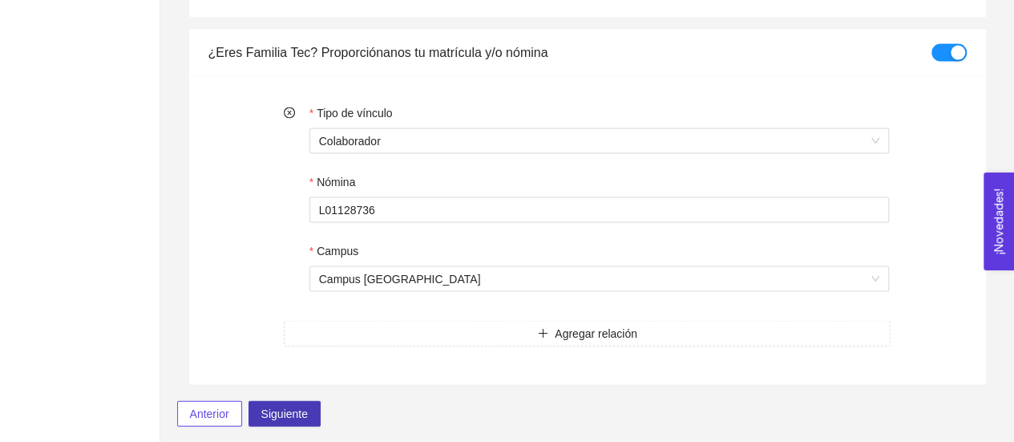
click at [284, 414] on span "Siguiente" at bounding box center [284, 413] width 47 height 18
click at [940, 50] on button "button" at bounding box center [949, 52] width 35 height 18
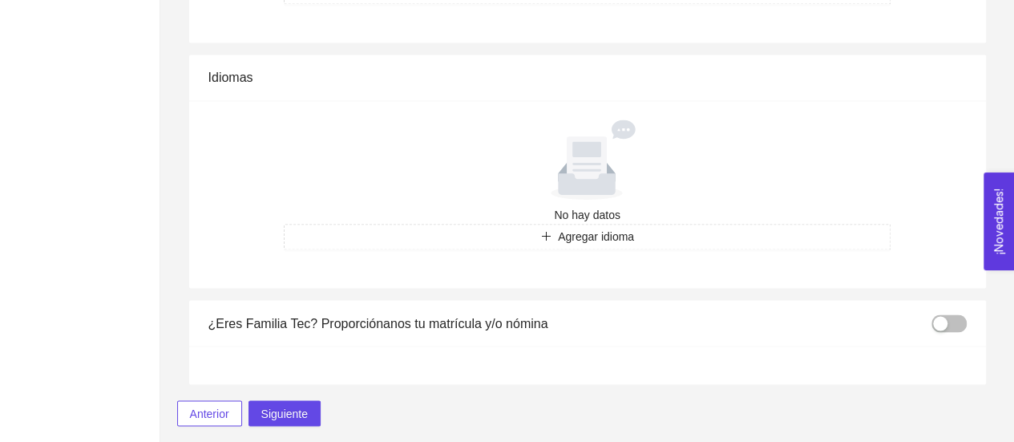
scroll to position [1231, 0]
click at [300, 410] on span "Siguiente" at bounding box center [284, 414] width 47 height 18
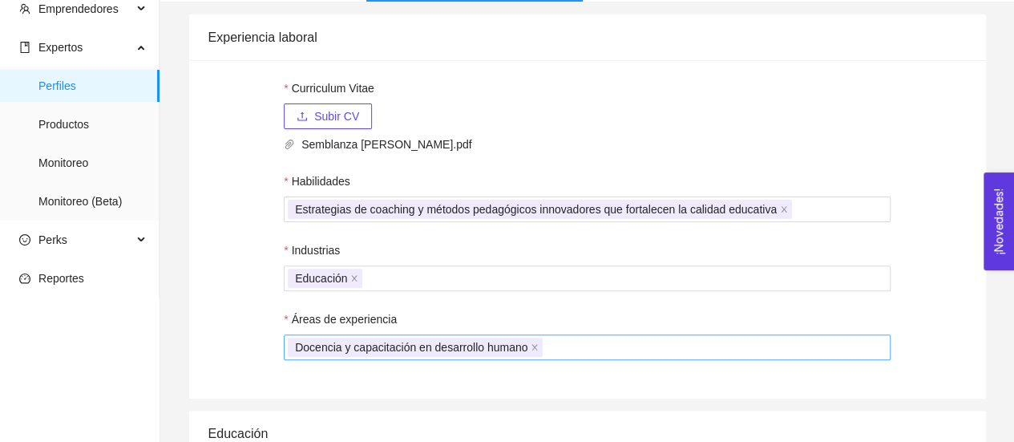
scroll to position [0, 0]
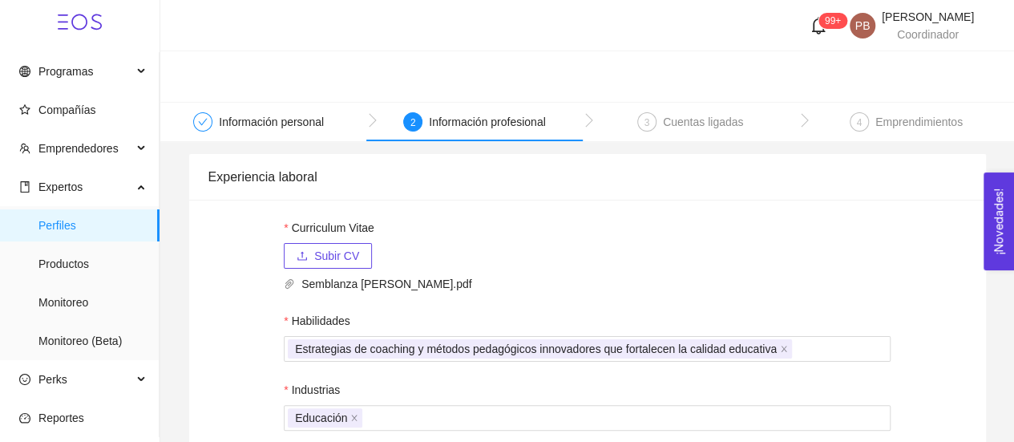
click at [723, 123] on div "Cuentas ligadas" at bounding box center [703, 121] width 80 height 19
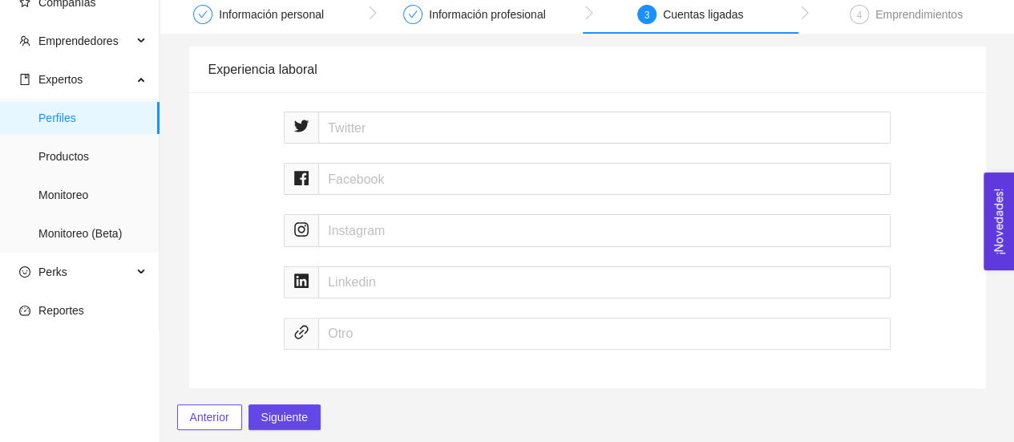
scroll to position [96, 0]
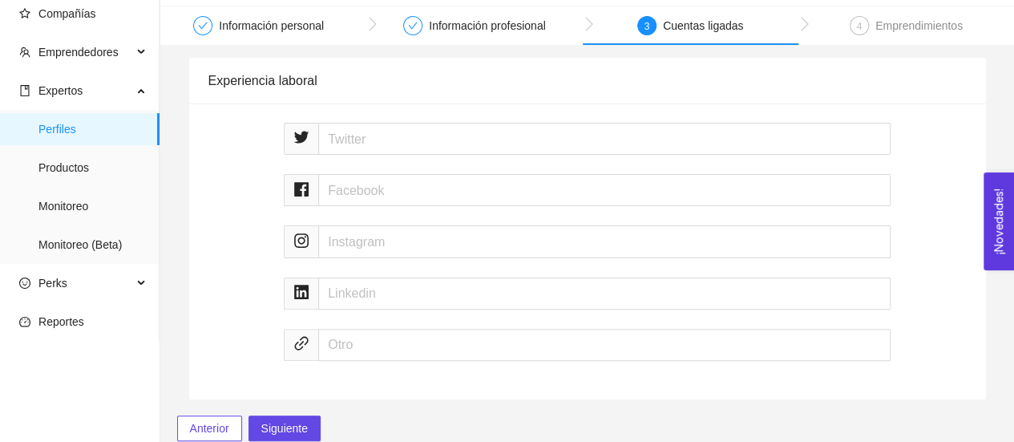
click at [923, 26] on div "Emprendimientos" at bounding box center [918, 25] width 87 height 19
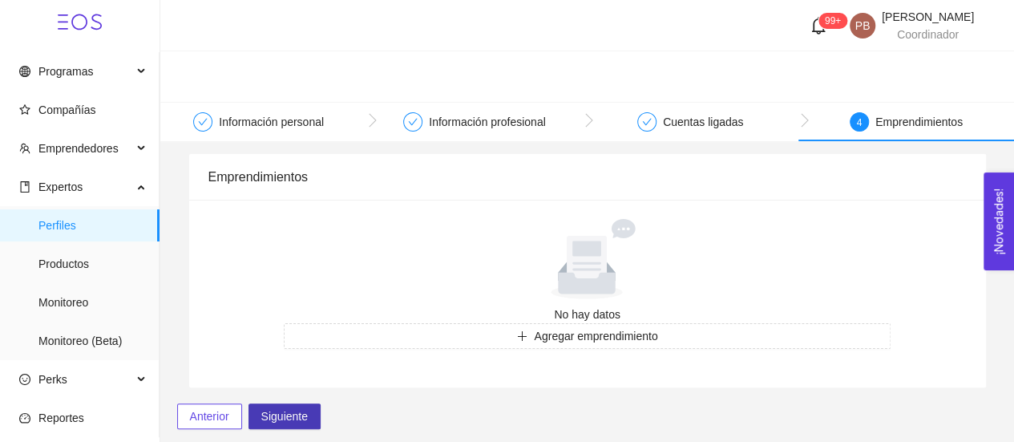
click at [285, 414] on span "Siguiente" at bounding box center [284, 416] width 47 height 18
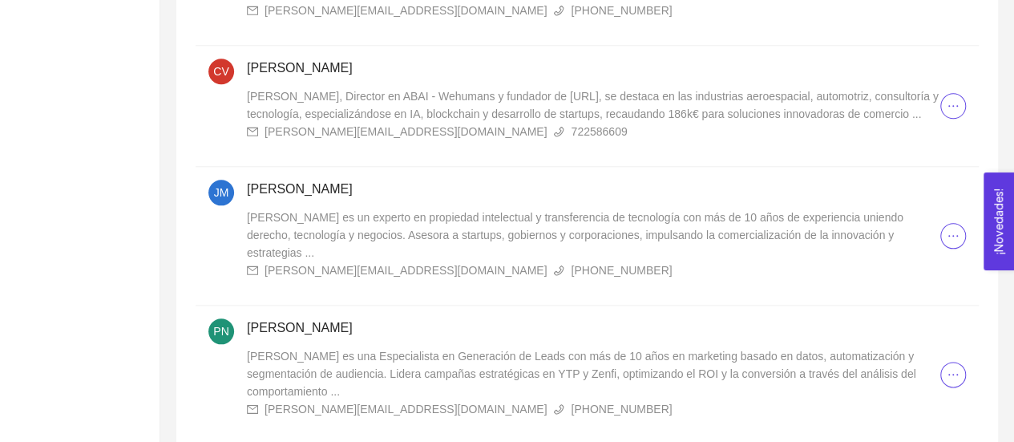
scroll to position [913, 0]
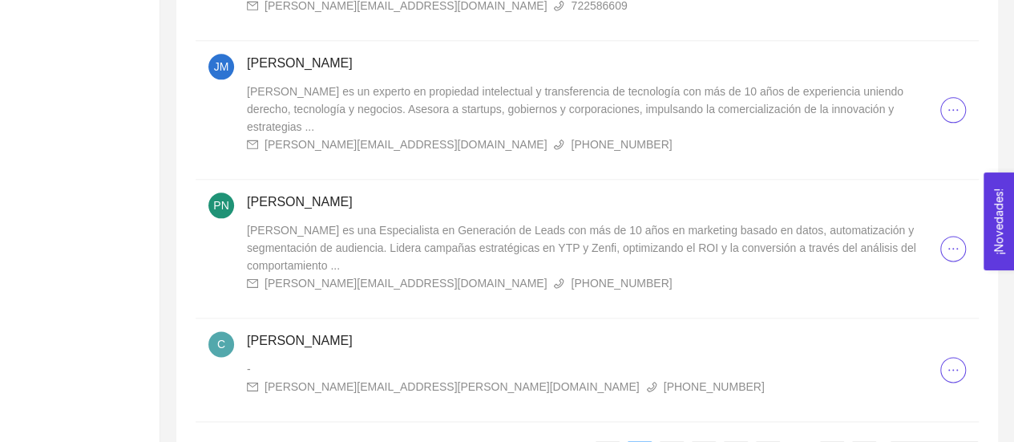
click at [330, 360] on div "-" at bounding box center [593, 369] width 693 height 18
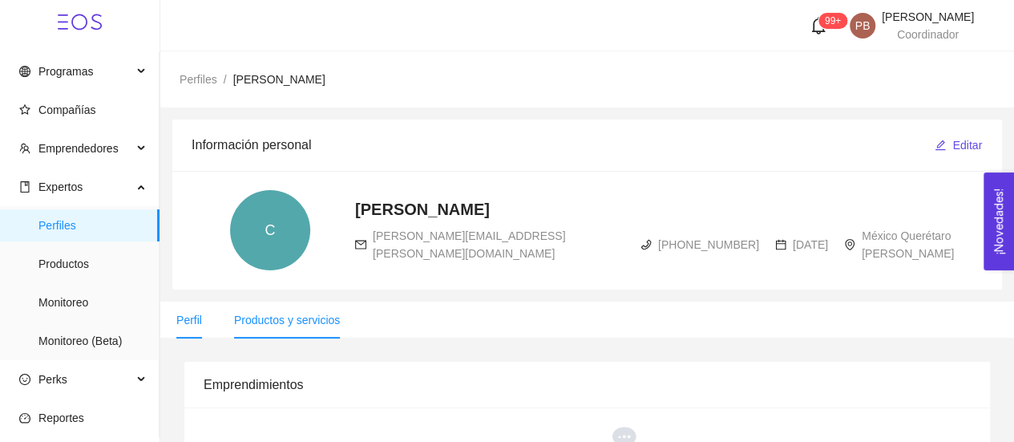
click at [319, 320] on span "Productos y servicios" at bounding box center [287, 319] width 106 height 13
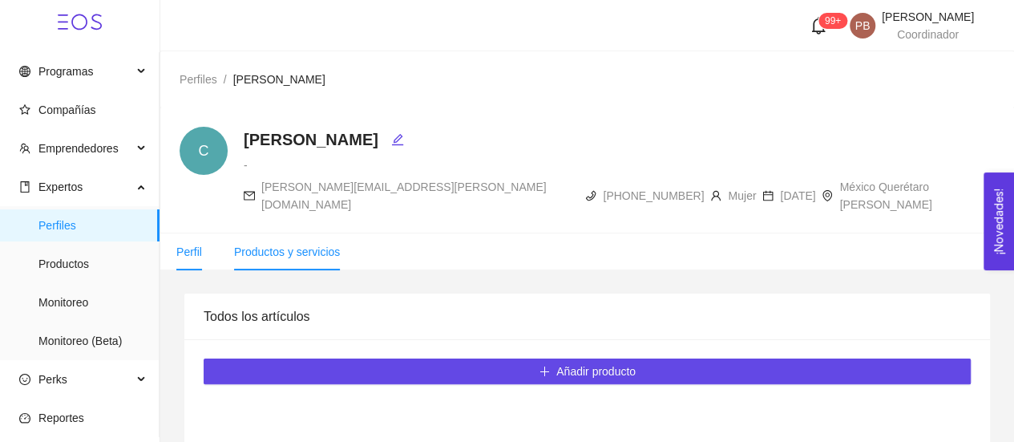
click at [193, 233] on li "Perfil" at bounding box center [189, 251] width 58 height 37
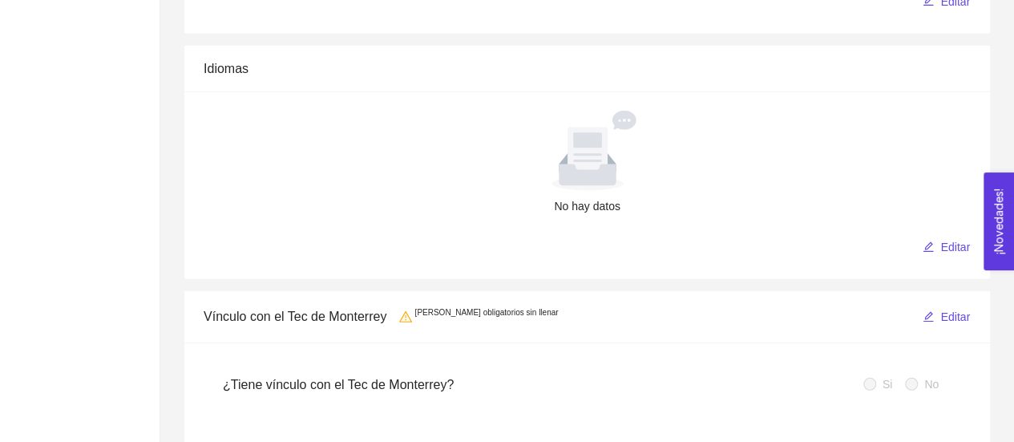
scroll to position [2239, 0]
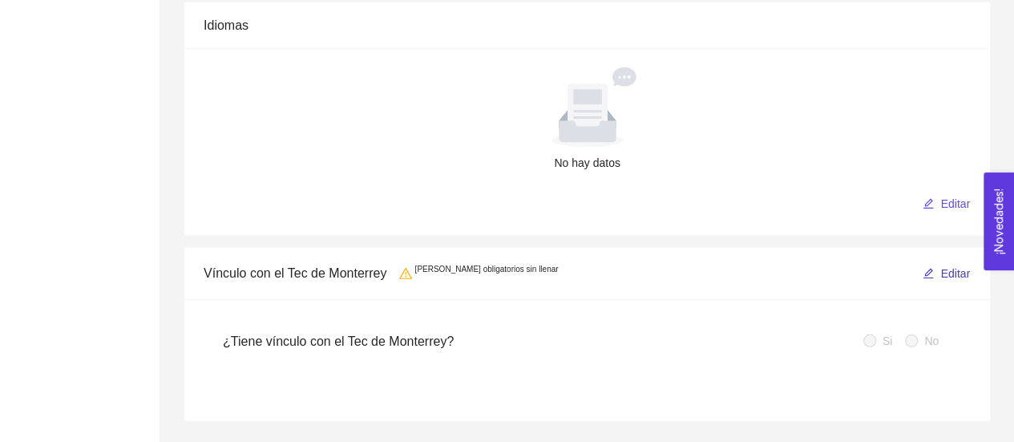
click at [959, 268] on span "Editar" at bounding box center [955, 274] width 30 height 18
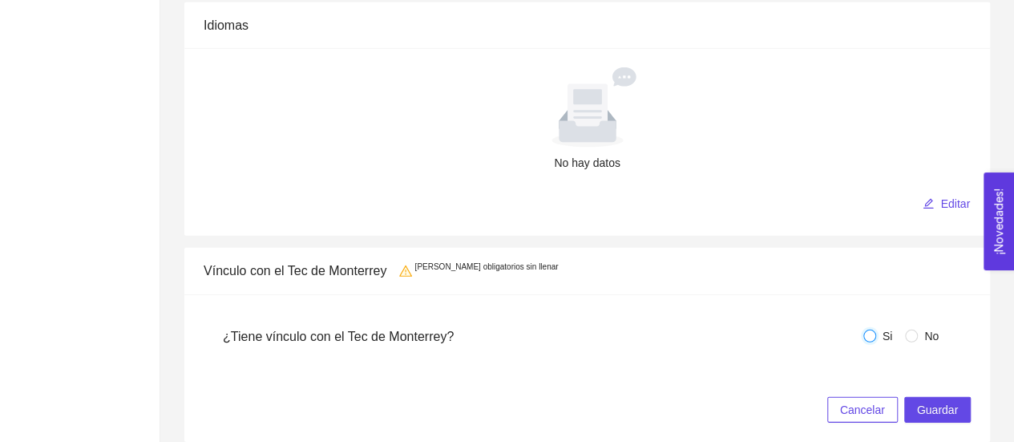
click at [873, 334] on input "Si" at bounding box center [869, 336] width 13 height 13
radio input "true"
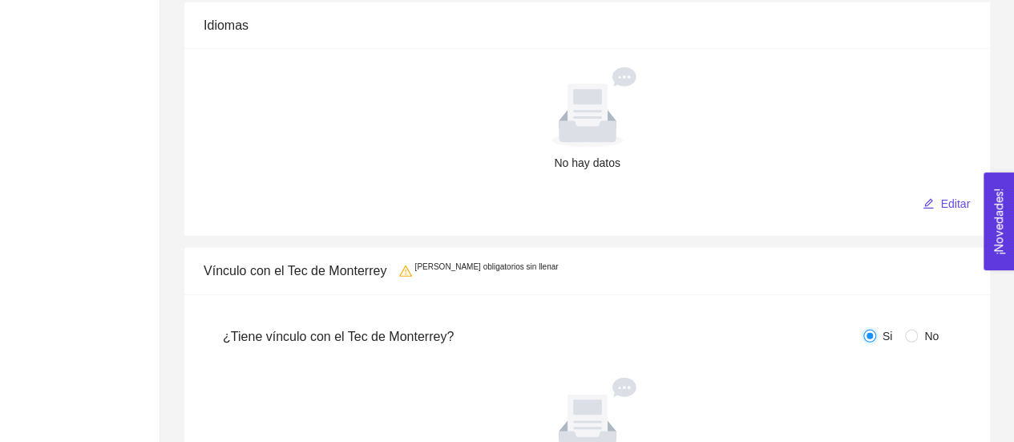
scroll to position [2408, 0]
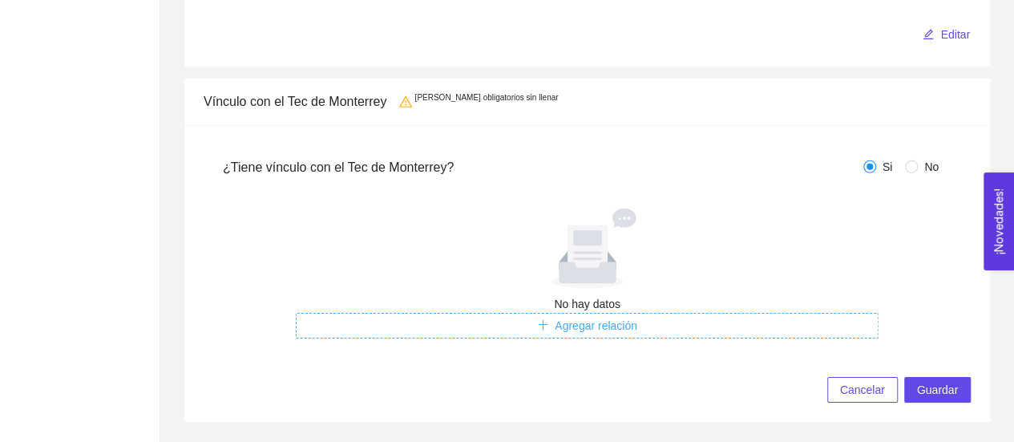
click at [602, 320] on span "Agregar relación" at bounding box center [596, 326] width 83 height 18
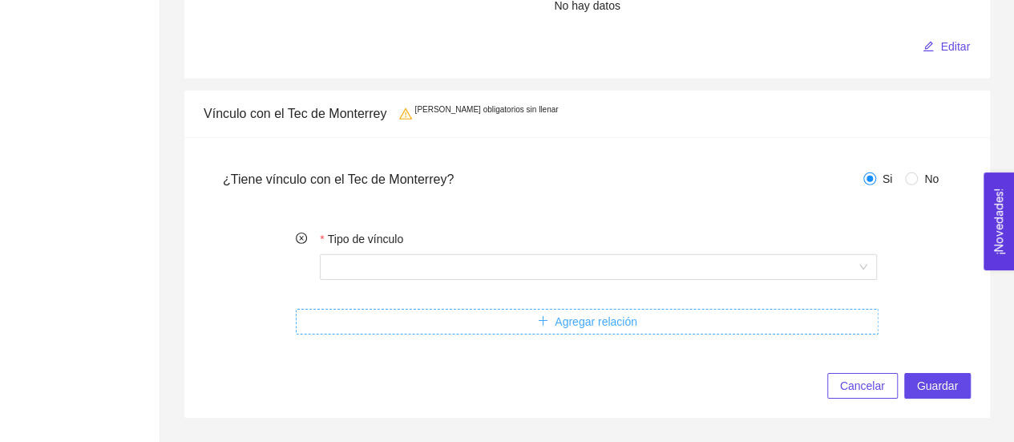
scroll to position [2393, 0]
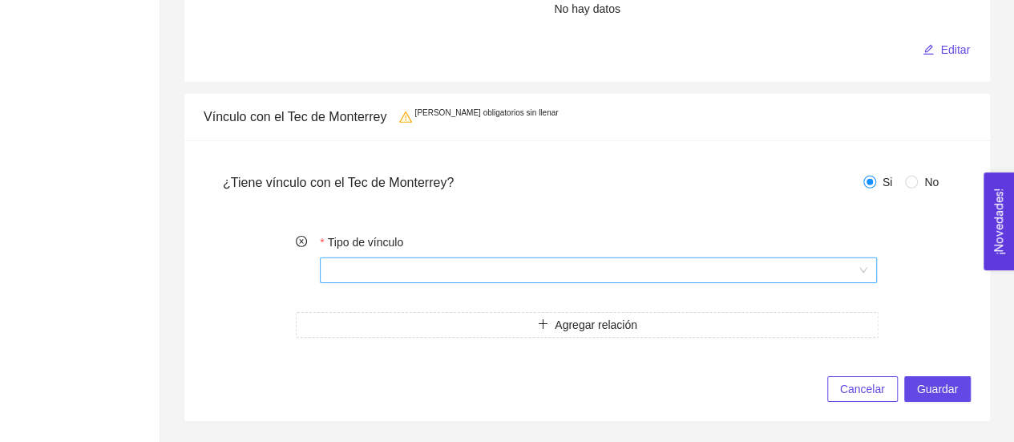
click at [579, 267] on input "Tipo de vínculo" at bounding box center [593, 270] width 527 height 24
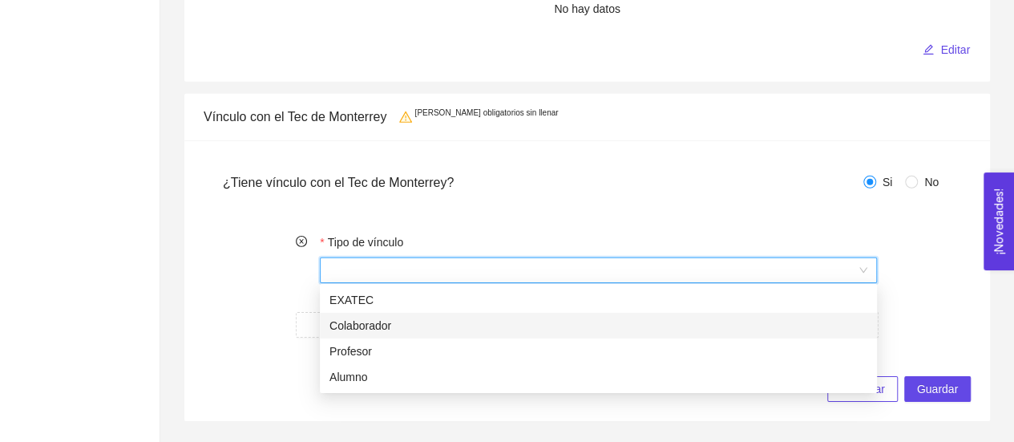
click at [362, 323] on div "Colaborador" at bounding box center [599, 326] width 538 height 18
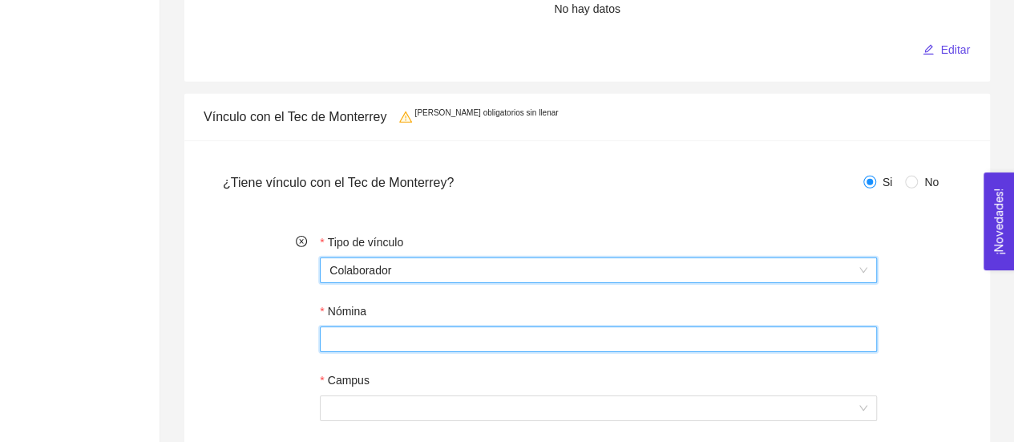
click at [367, 342] on input "Nómina" at bounding box center [598, 339] width 557 height 26
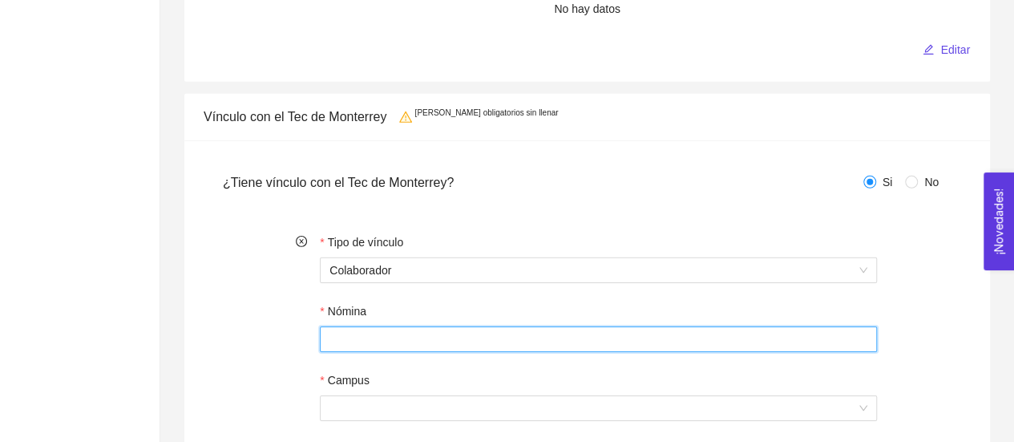
paste input "estrategias de coaching y métodos pedagógicos innovadores que fortalecen la cal…"
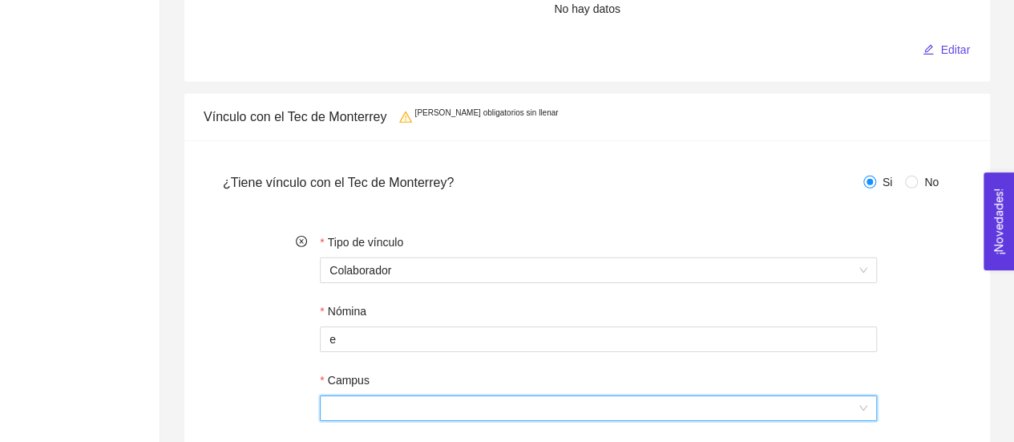
click at [377, 401] on input "Campus" at bounding box center [593, 408] width 527 height 24
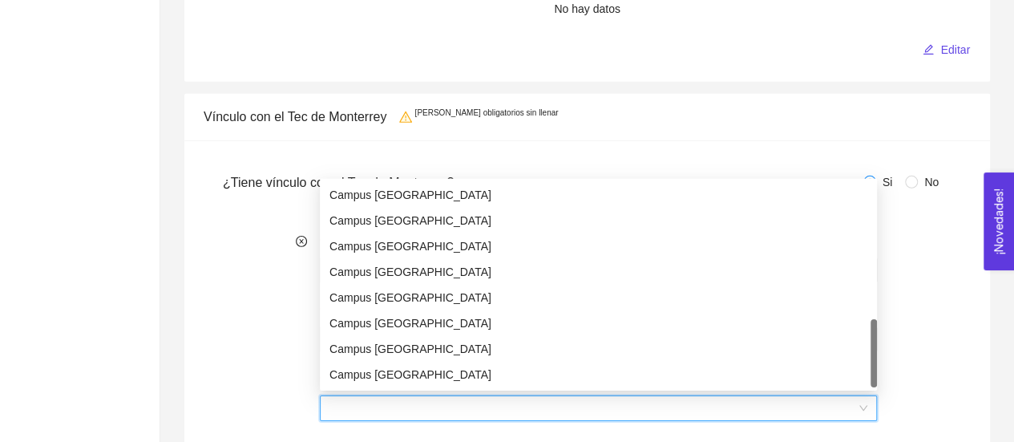
scroll to position [564, 0]
drag, startPoint x: 874, startPoint y: 198, endPoint x: 871, endPoint y: 347, distance: 149.2
click at [871, 347] on div at bounding box center [874, 353] width 6 height 68
click at [502, 321] on div "Campus [GEOGRAPHIC_DATA]" at bounding box center [599, 323] width 538 height 18
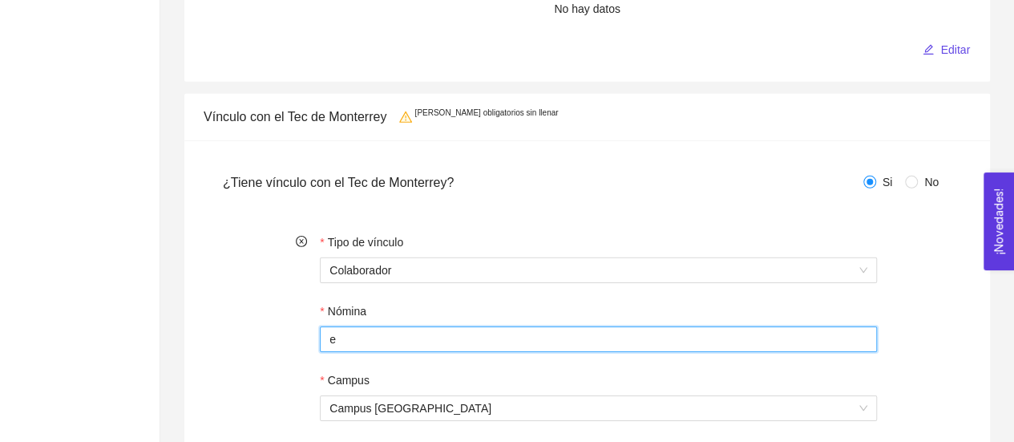
click at [449, 335] on input "e" at bounding box center [598, 339] width 557 height 26
drag, startPoint x: 352, startPoint y: 328, endPoint x: 305, endPoint y: 327, distance: 47.3
click at [305, 327] on div "Tipo de vínculo Colaborador Nómina e Campus Campus [GEOGRAPHIC_DATA]" at bounding box center [586, 336] width 583 height 207
paste input "L01128736"
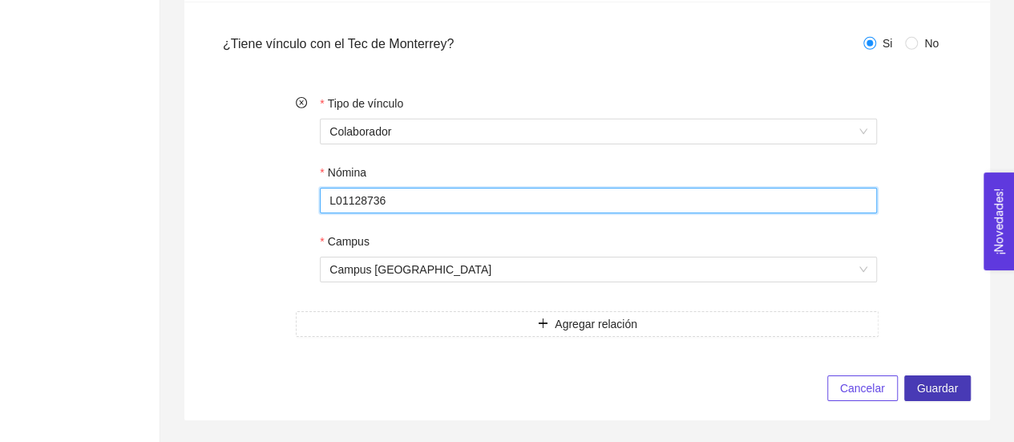
type input "L01128736"
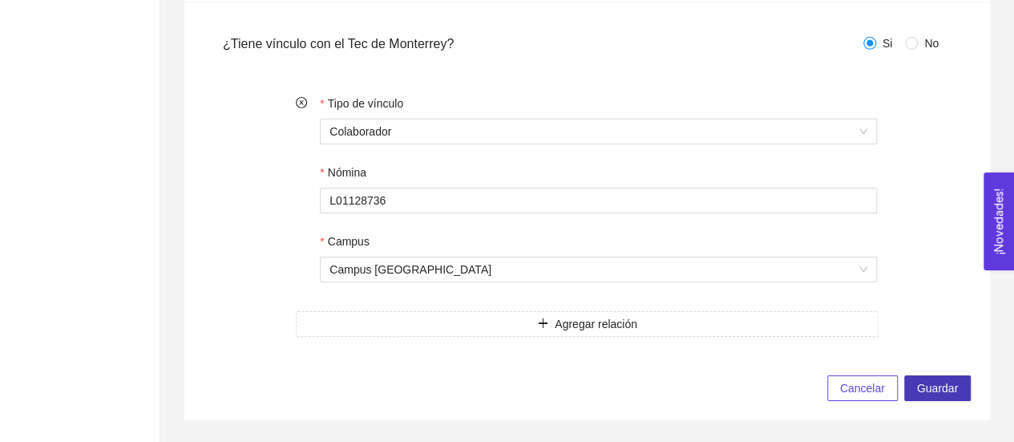
click at [924, 395] on button "Guardar" at bounding box center [937, 388] width 67 height 26
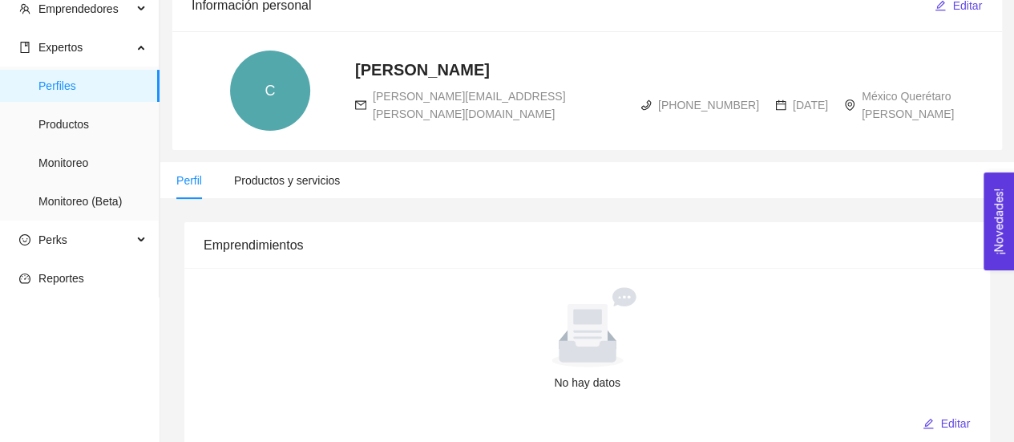
scroll to position [0, 0]
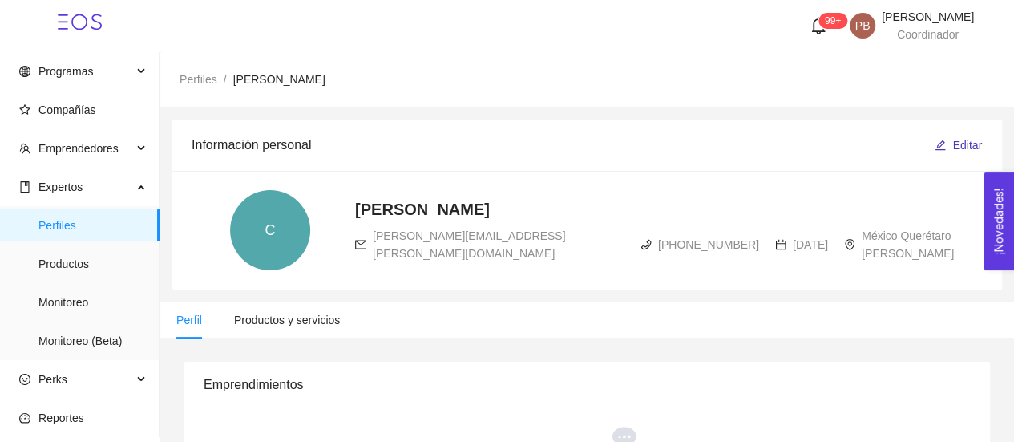
click at [966, 142] on span "Editar" at bounding box center [967, 145] width 30 height 18
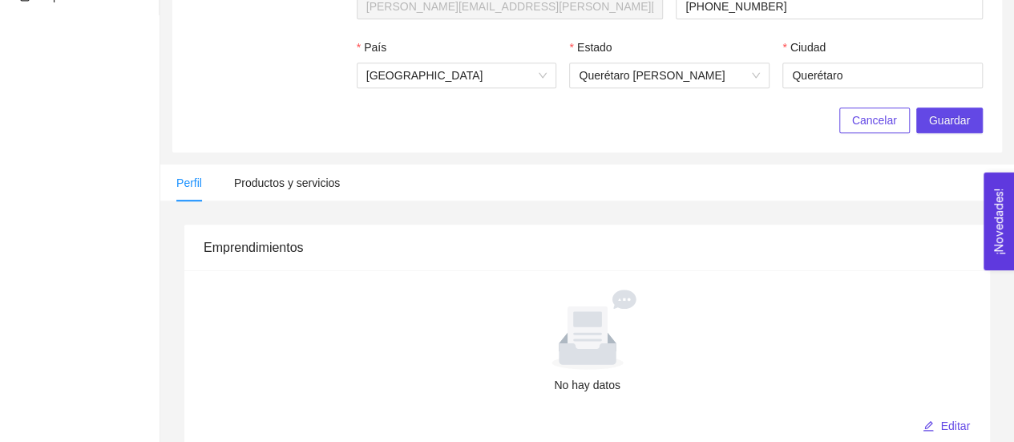
scroll to position [429, 0]
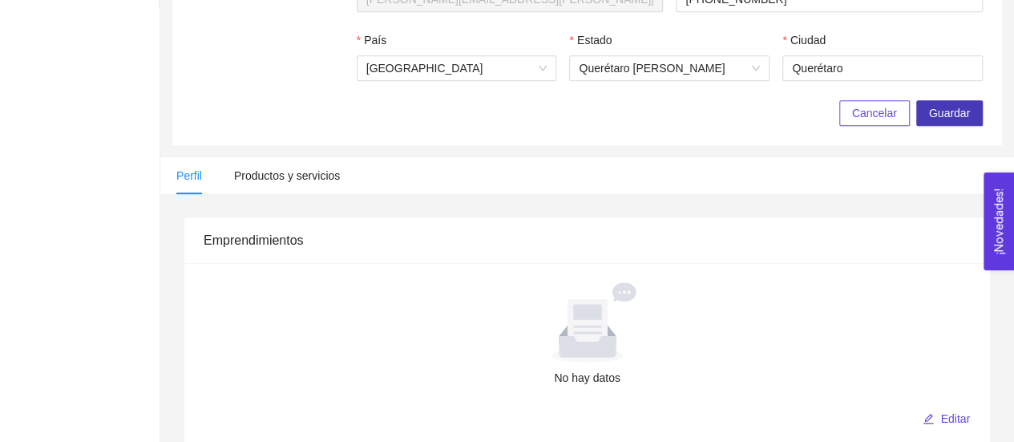
click at [948, 118] on span "Guardar" at bounding box center [949, 113] width 41 height 18
